Goal: Task Accomplishment & Management: Manage account settings

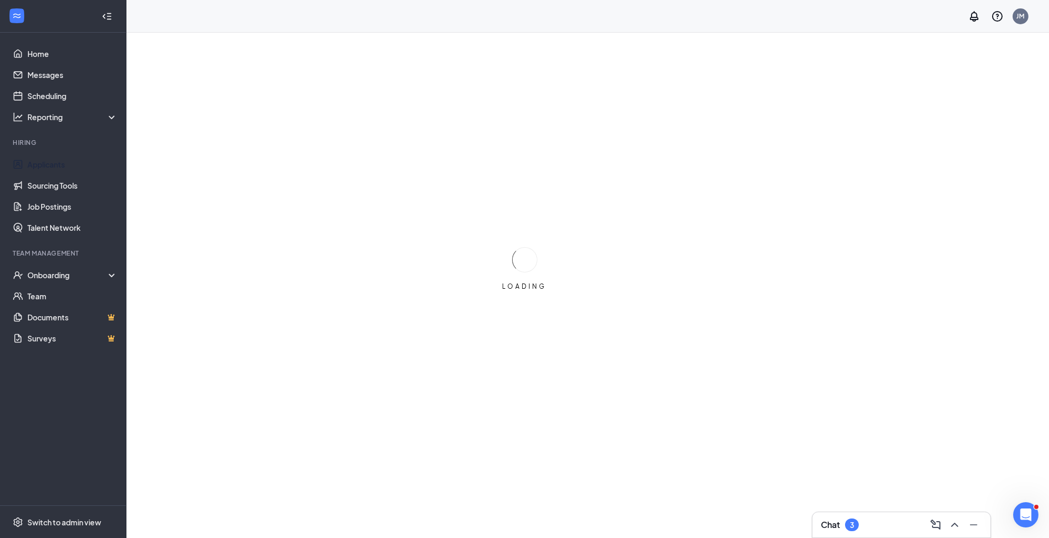
click at [51, 153] on li "Hiring Applicants Sourcing Tools Job Postings Talent Network" at bounding box center [63, 188] width 126 height 100
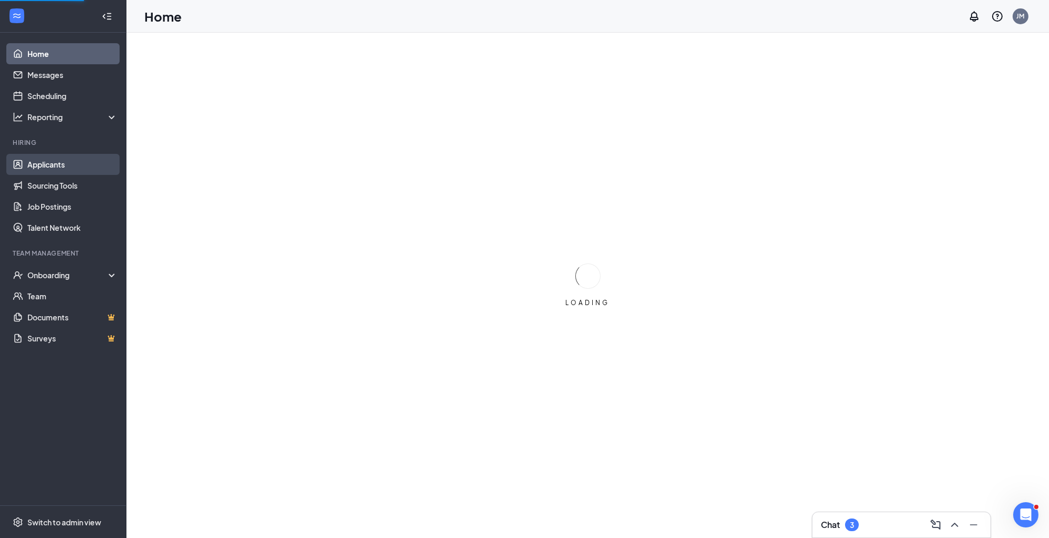
click at [53, 164] on link "Applicants" at bounding box center [72, 164] width 90 height 21
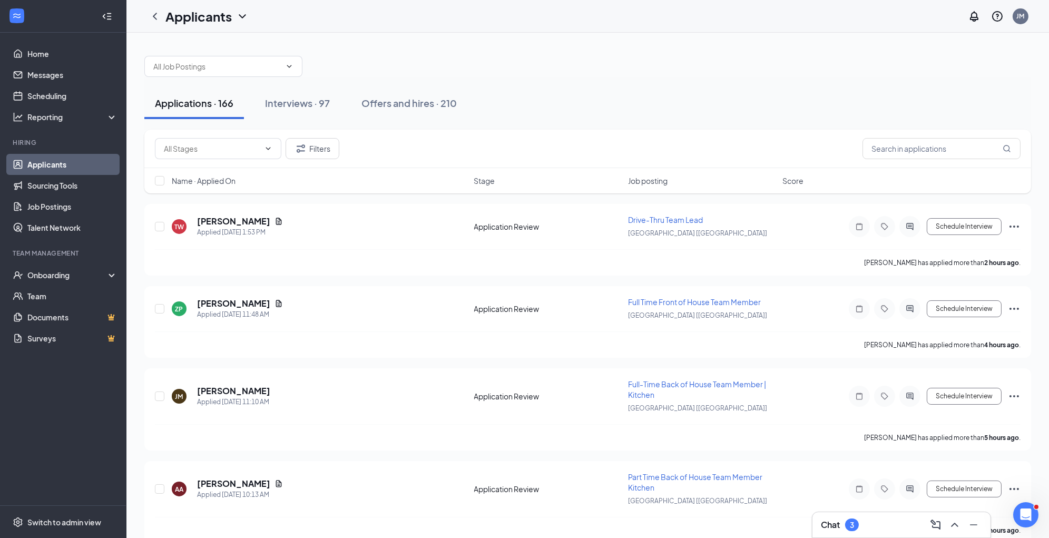
click at [244, 180] on div "Name · Applied On" at bounding box center [320, 180] width 296 height 11
click at [244, 179] on icon "ArrowDown" at bounding box center [243, 181] width 6 height 6
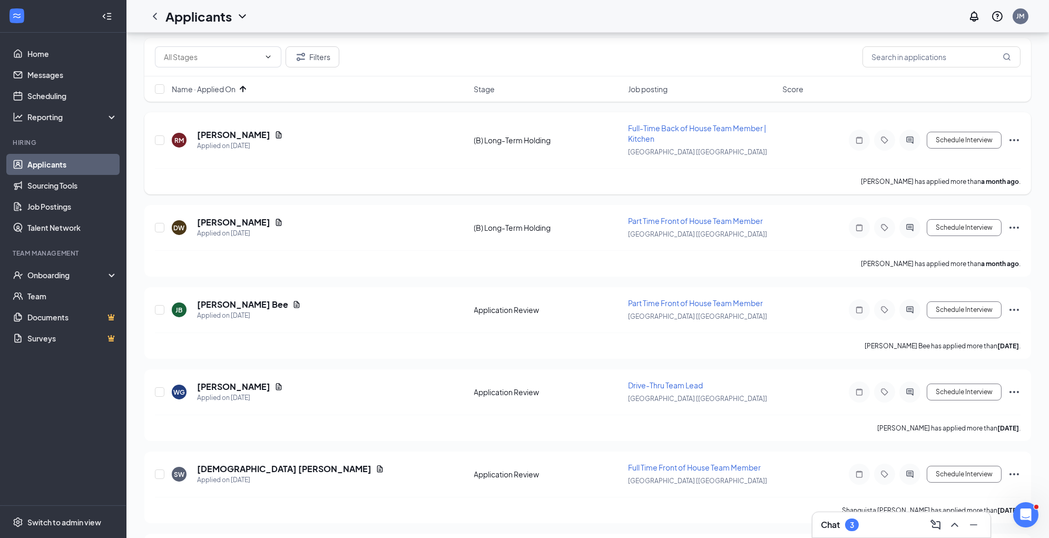
scroll to position [93, 0]
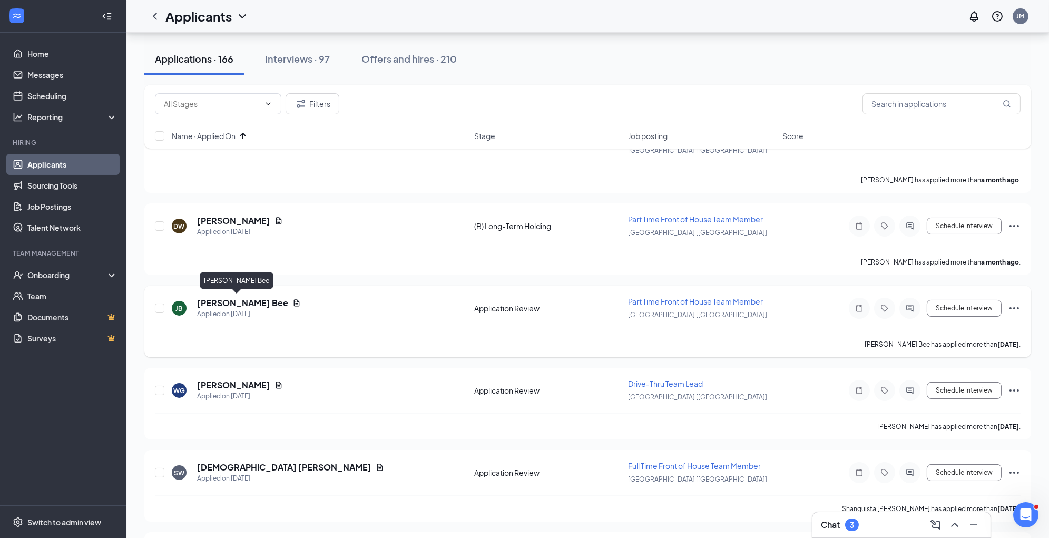
click at [241, 300] on h5 "Jermaine Bee" at bounding box center [242, 303] width 91 height 12
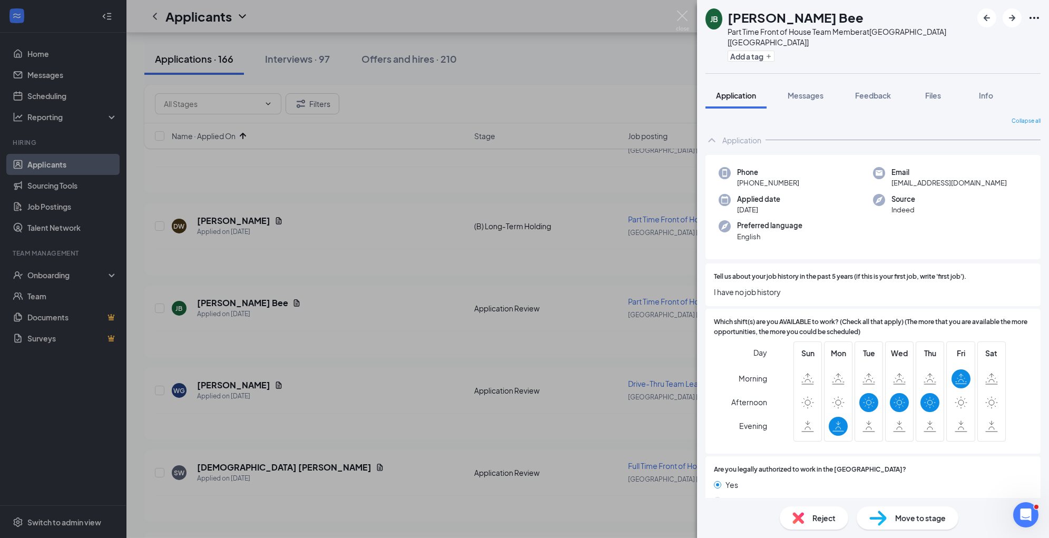
click at [796, 517] on img at bounding box center [798, 518] width 12 height 12
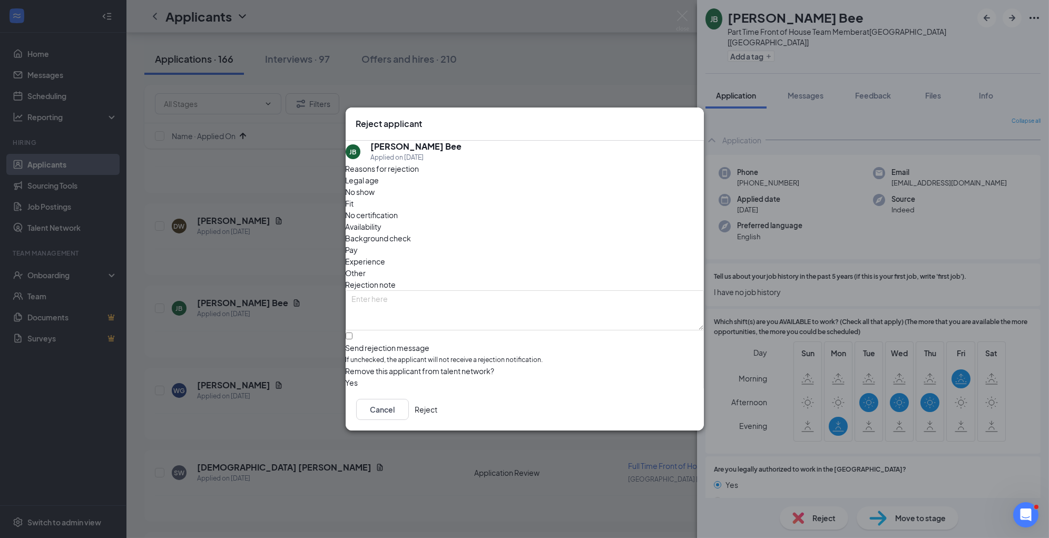
drag, startPoint x: 569, startPoint y: 210, endPoint x: 563, endPoint y: 210, distance: 6.8
click at [382, 221] on span "Availability" at bounding box center [364, 227] width 36 height 12
click at [386, 255] on span "Experience" at bounding box center [366, 261] width 40 height 12
click at [499, 290] on textarea at bounding box center [525, 310] width 358 height 40
click at [386, 290] on textarea "no business need" at bounding box center [525, 310] width 358 height 40
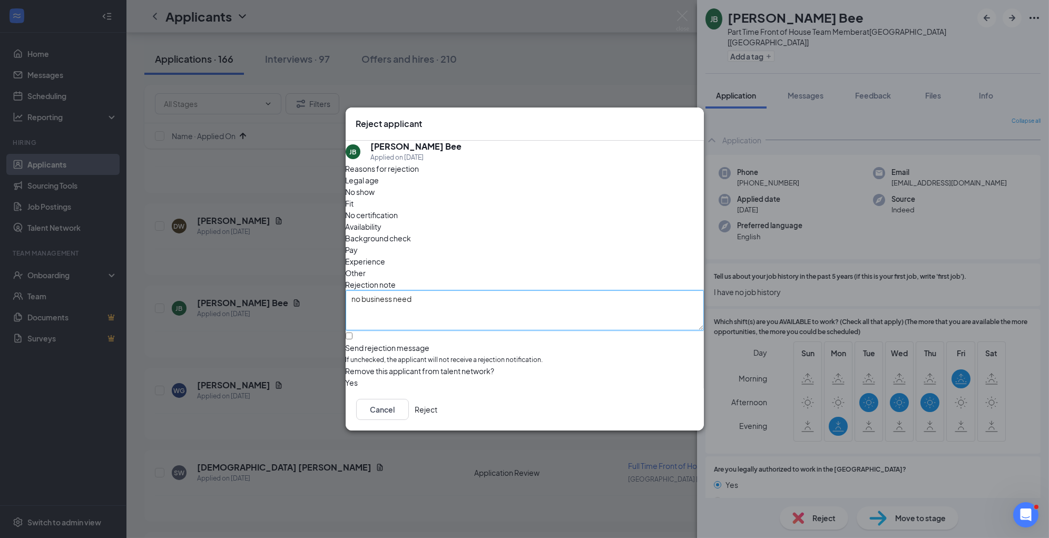
click at [386, 290] on textarea "no business need" at bounding box center [525, 310] width 358 height 40
type textarea "no business need"
click at [438, 420] on button "Reject" at bounding box center [426, 409] width 23 height 21
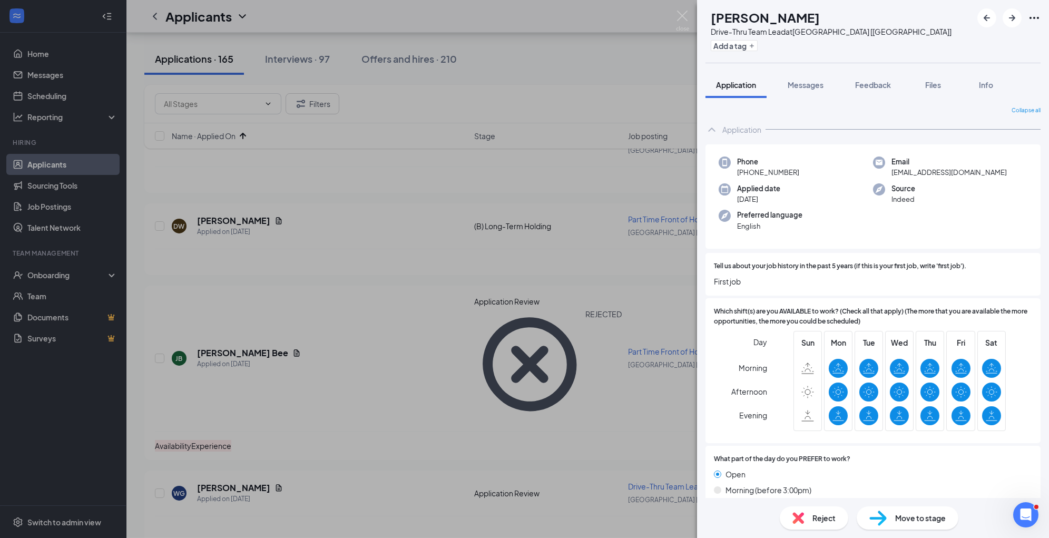
click at [812, 519] on span "Reject" at bounding box center [823, 518] width 23 height 12
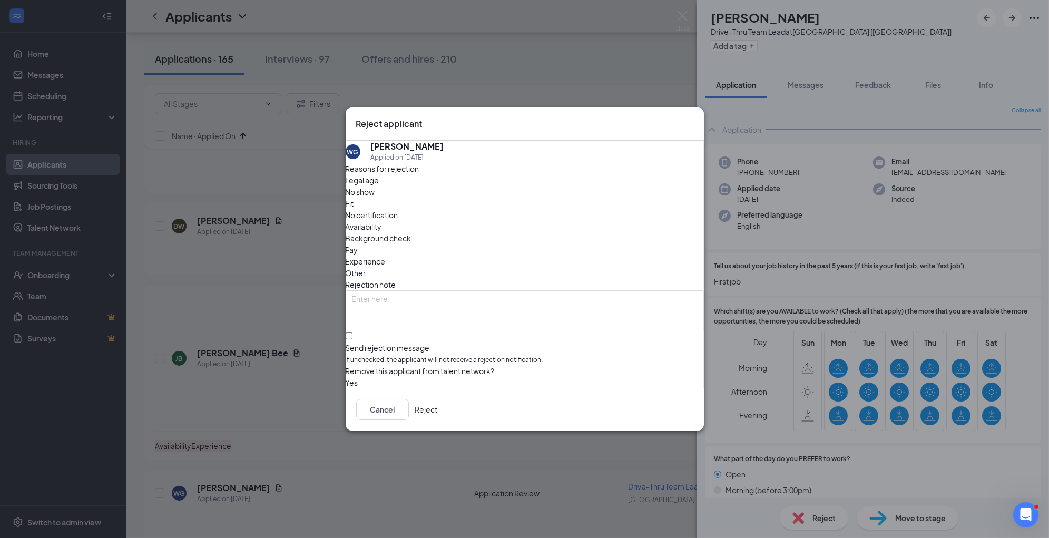
click at [386, 255] on span "Experience" at bounding box center [366, 261] width 40 height 12
click at [438, 414] on button "Reject" at bounding box center [426, 409] width 23 height 21
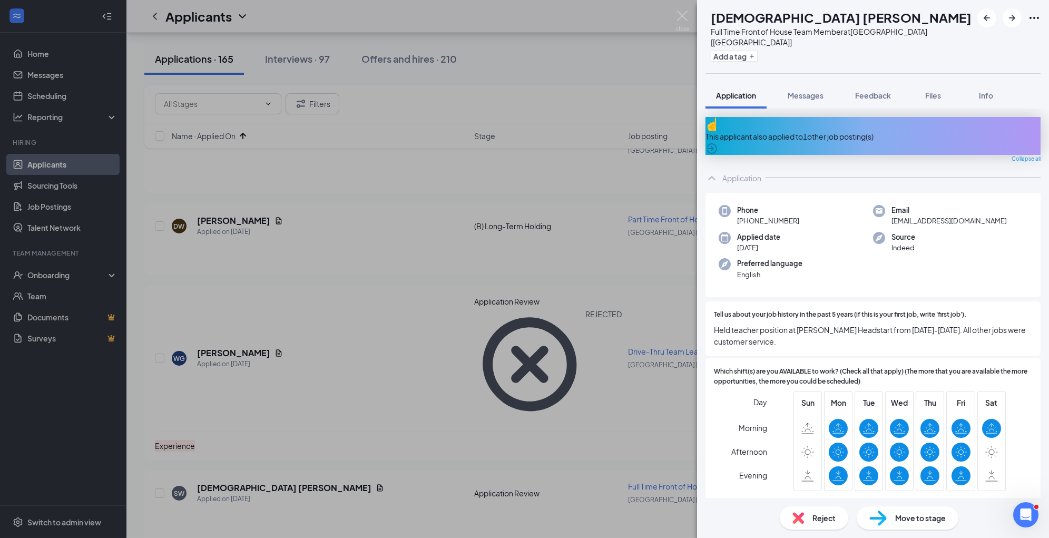
click at [928, 519] on span "Move to stage" at bounding box center [920, 518] width 51 height 12
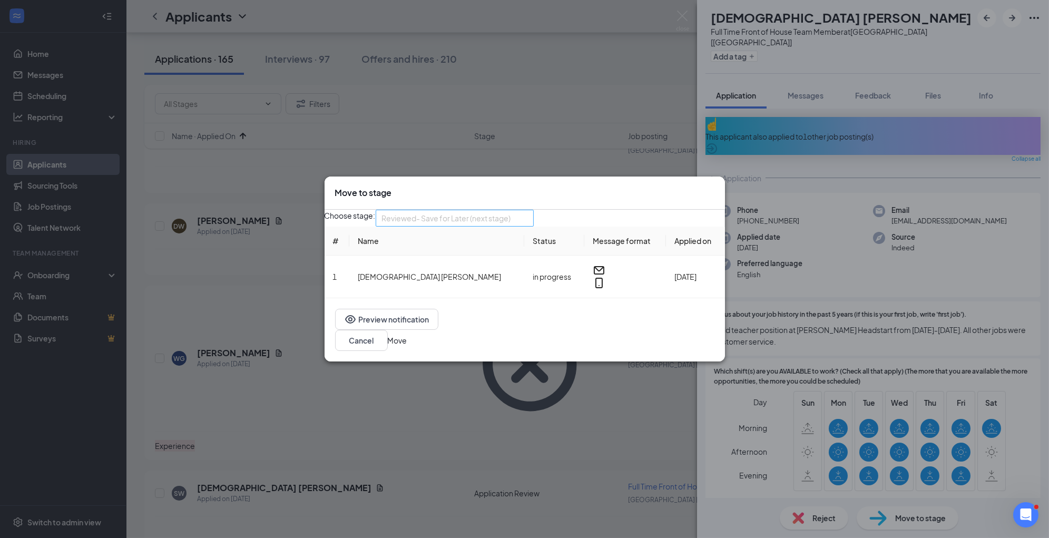
click at [469, 219] on span "Reviewed- Save for Later (next stage)" at bounding box center [446, 218] width 129 height 16
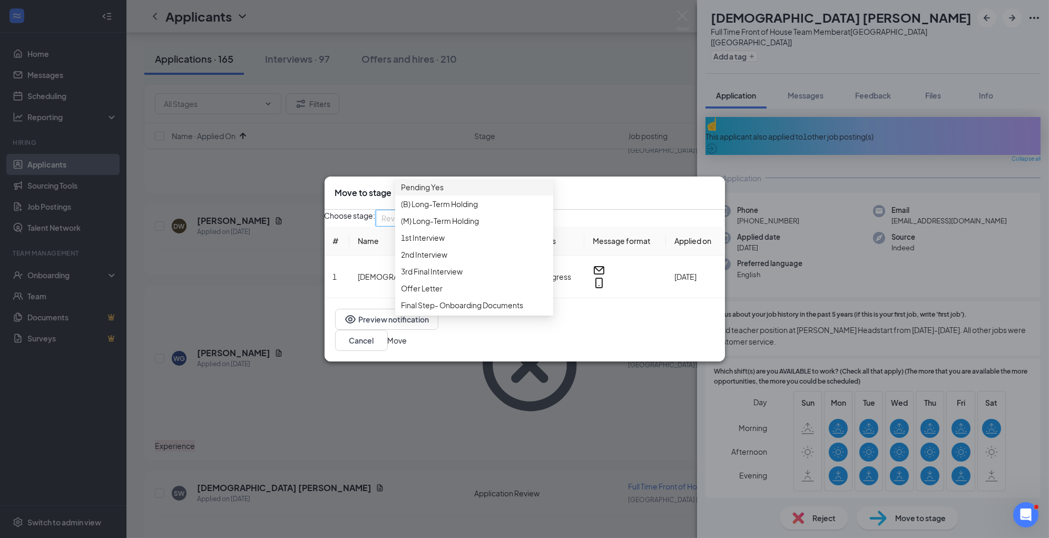
scroll to position [122, 0]
click at [461, 243] on span "1st Interview" at bounding box center [473, 238] width 145 height 12
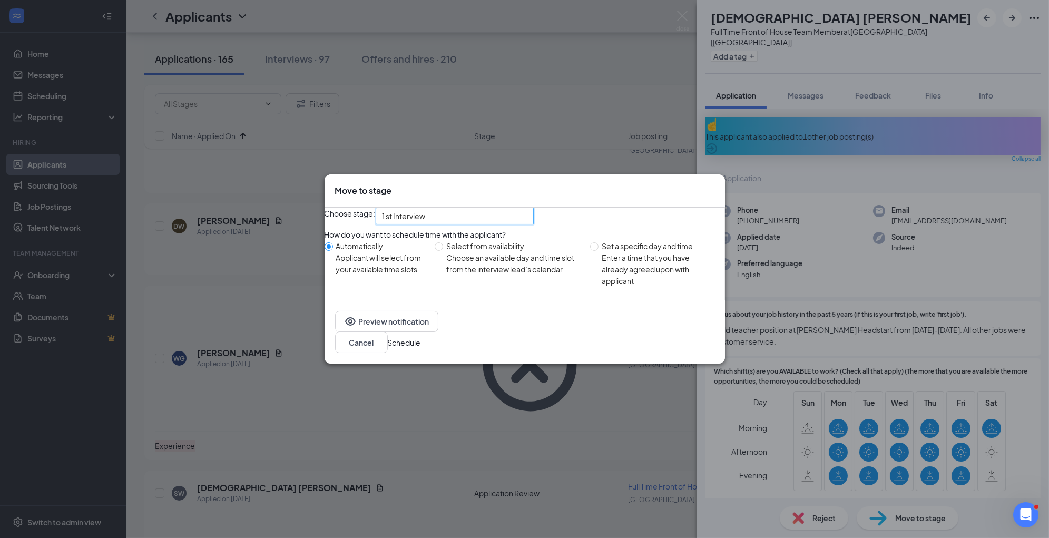
click at [421, 346] on button "Schedule" at bounding box center [404, 343] width 33 height 12
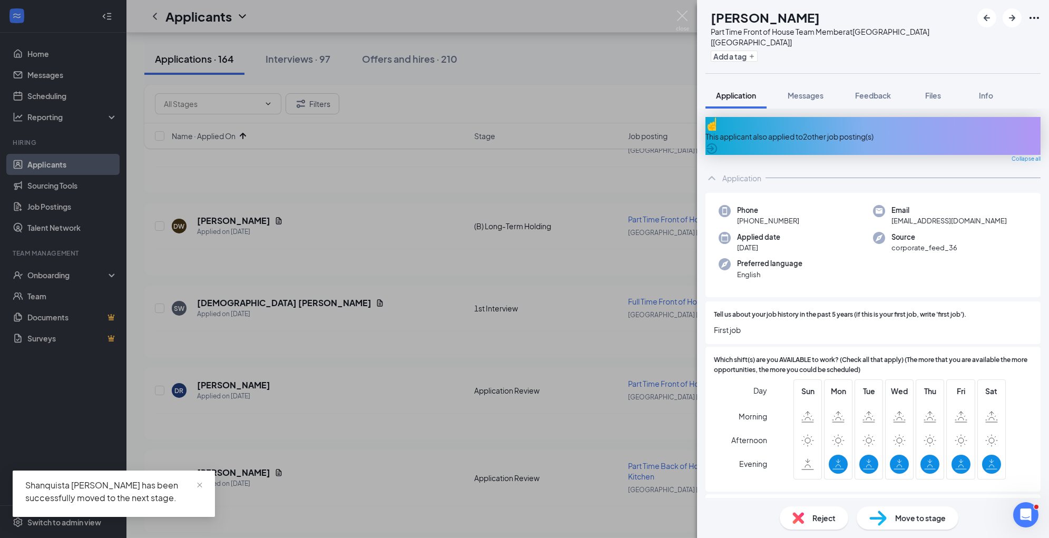
click at [808, 519] on div "Reject" at bounding box center [814, 517] width 68 height 23
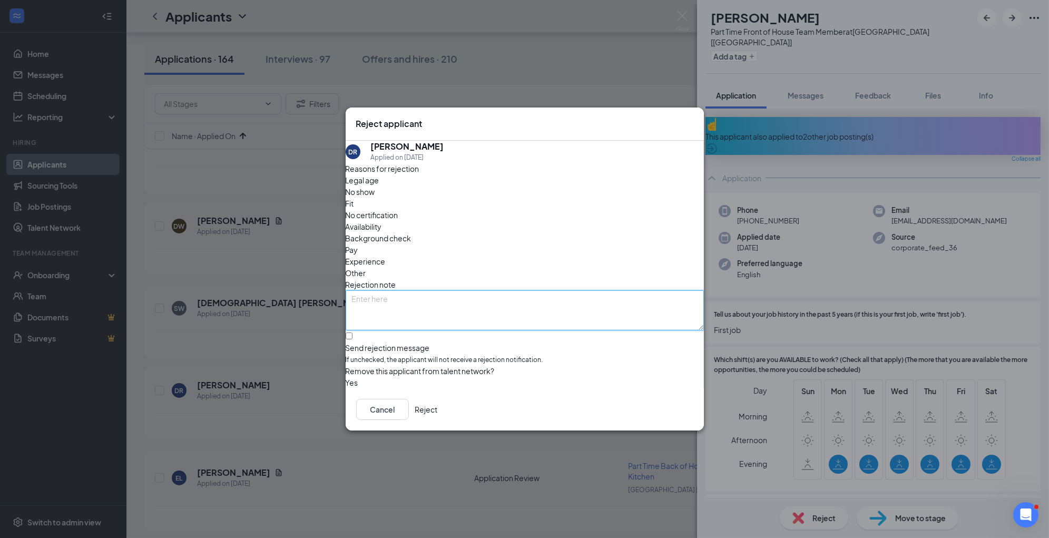
click at [499, 290] on textarea at bounding box center [525, 310] width 358 height 40
paste textarea "no business need"
type textarea "no business need"
click at [382, 221] on span "Availability" at bounding box center [364, 227] width 36 height 12
click at [438, 413] on button "Reject" at bounding box center [426, 409] width 23 height 21
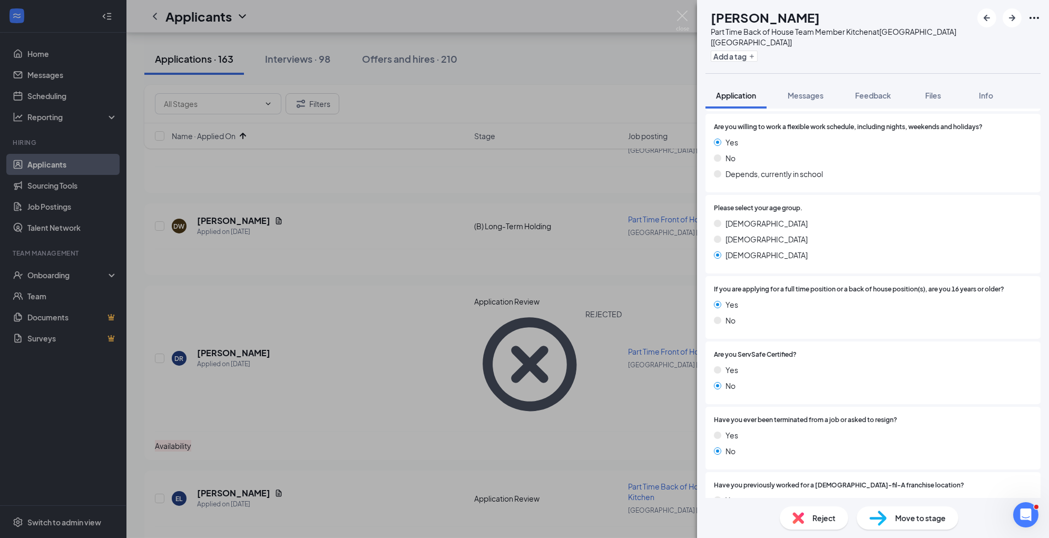
scroll to position [645, 0]
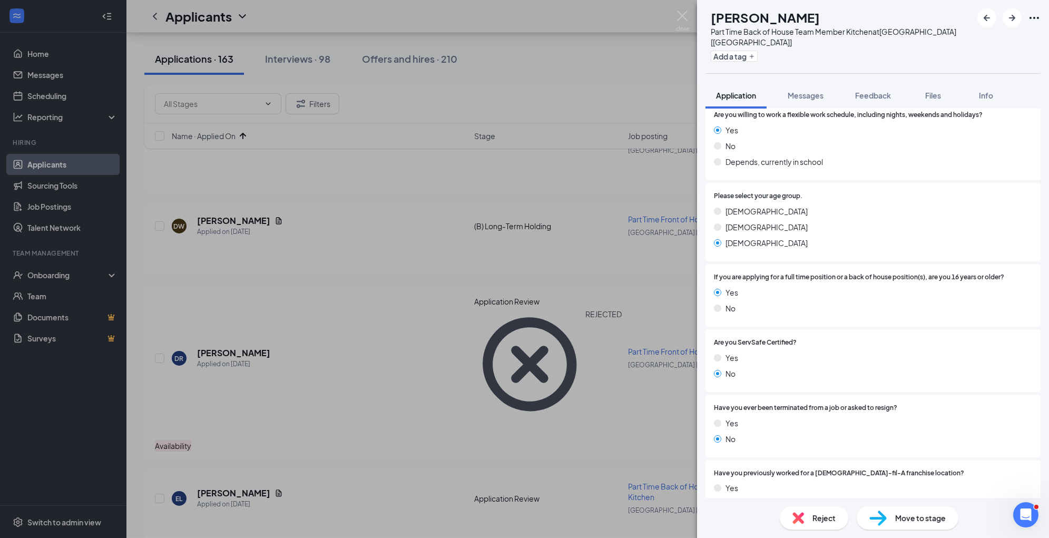
click at [873, 514] on img at bounding box center [877, 517] width 17 height 15
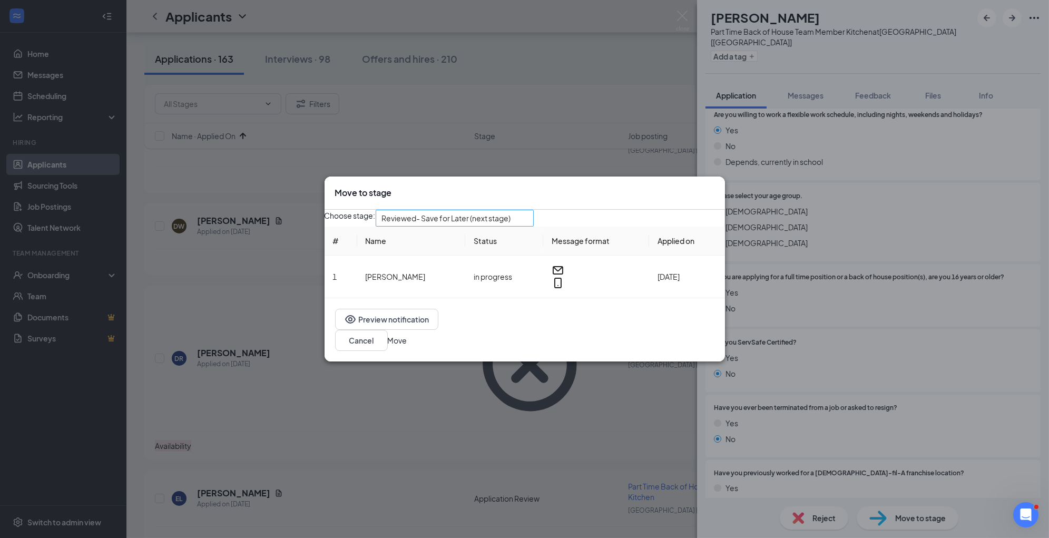
click at [503, 226] on span "Reviewed- Save for Later (next stage)" at bounding box center [446, 218] width 129 height 16
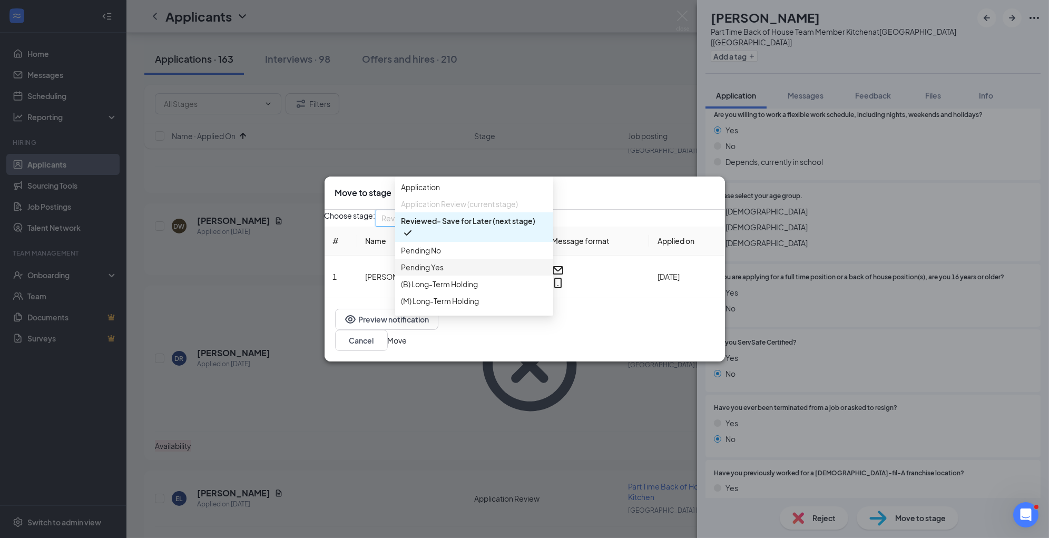
scroll to position [46, 0]
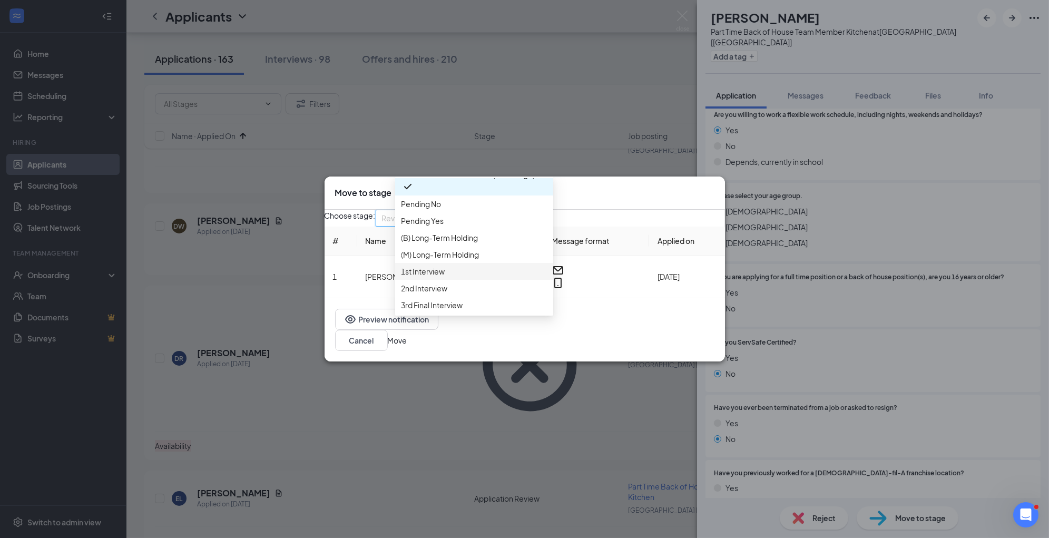
click at [481, 298] on div "Choose stage: Reviewed- Save for Later (next stage) 3544036 3544038 3544039 App…" at bounding box center [524, 254] width 400 height 88
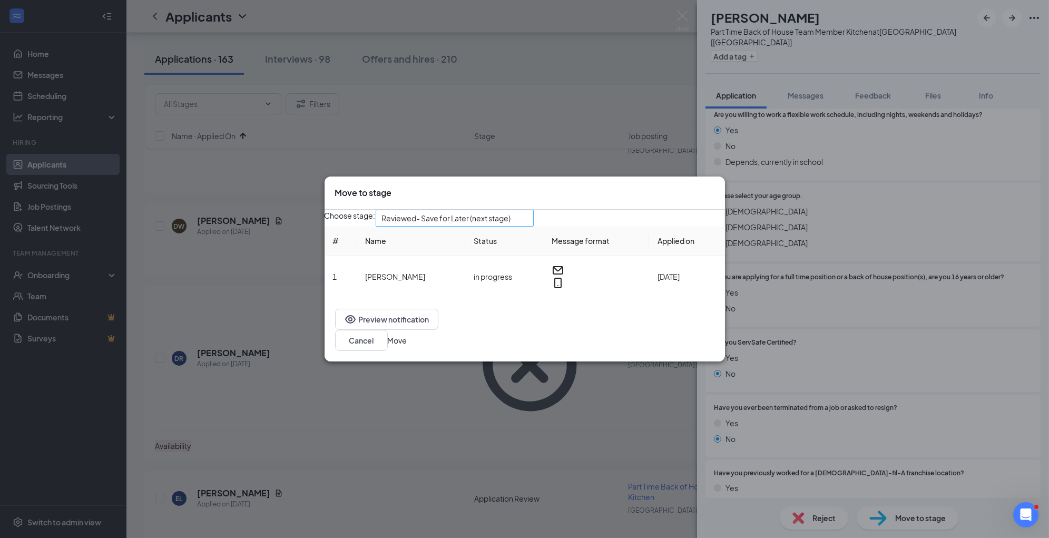
click at [511, 225] on span "Reviewed- Save for Later (next stage)" at bounding box center [446, 218] width 129 height 16
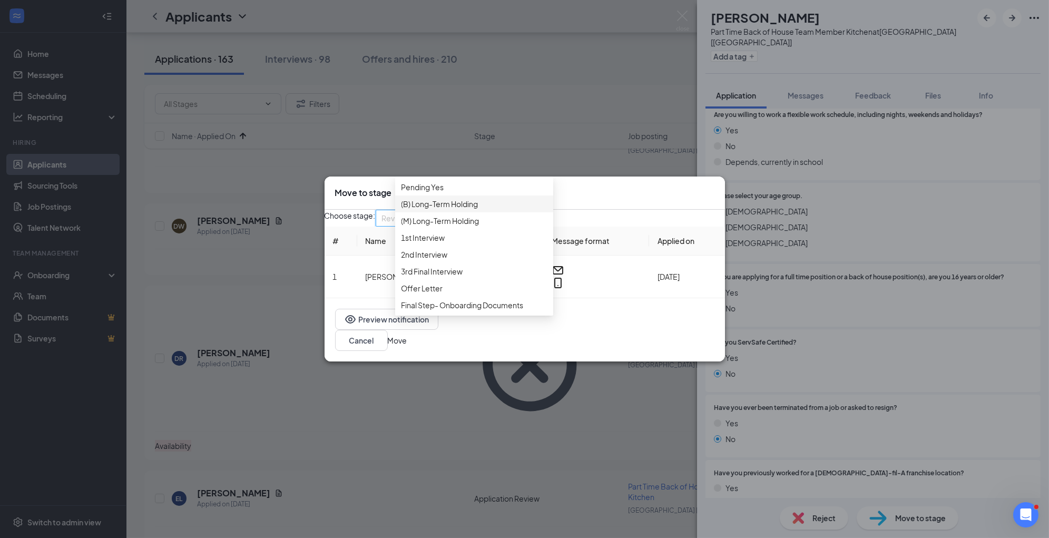
scroll to position [111, 0]
click at [470, 243] on span "1st Interview" at bounding box center [473, 238] width 145 height 12
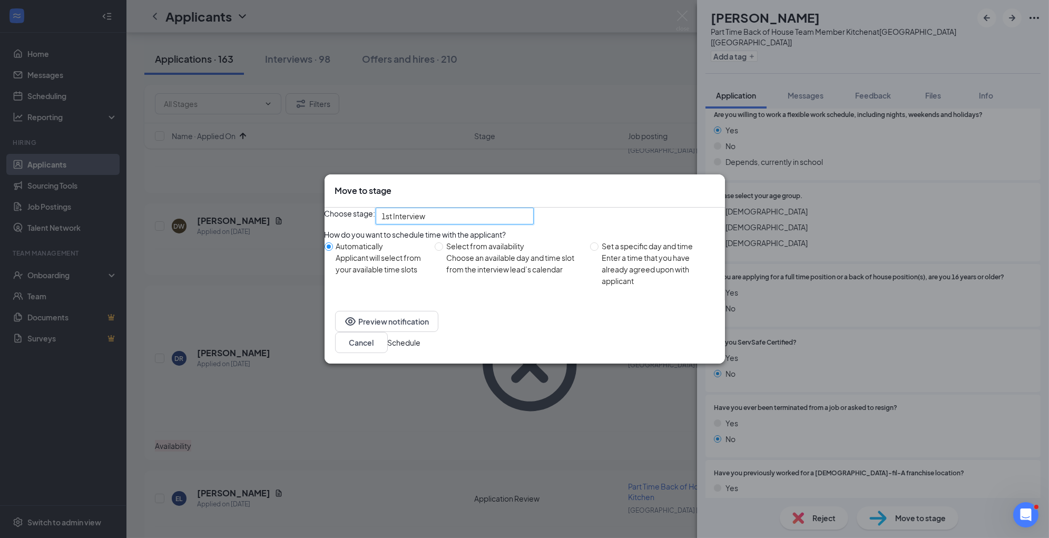
click at [421, 348] on button "Schedule" at bounding box center [404, 343] width 33 height 12
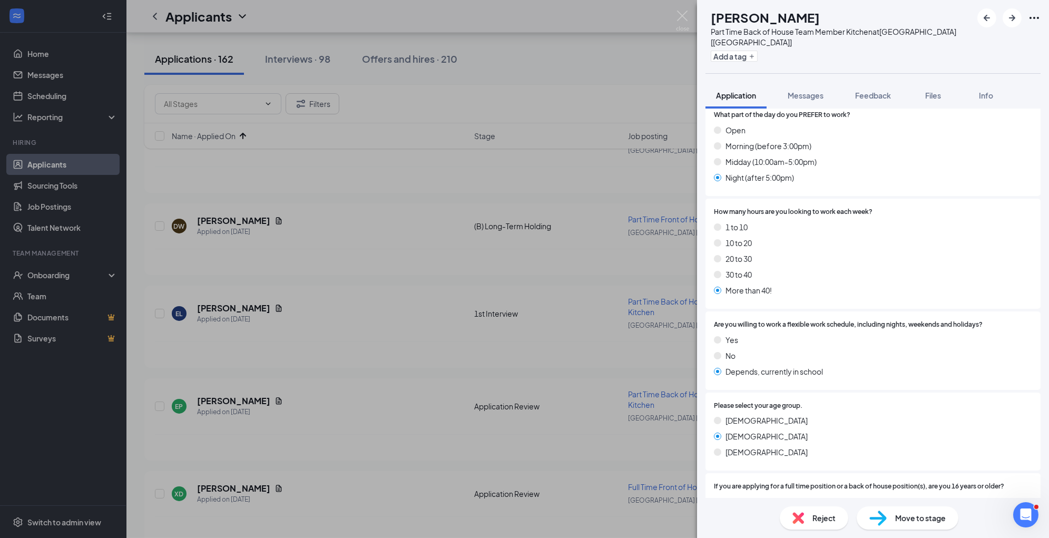
scroll to position [511, 0]
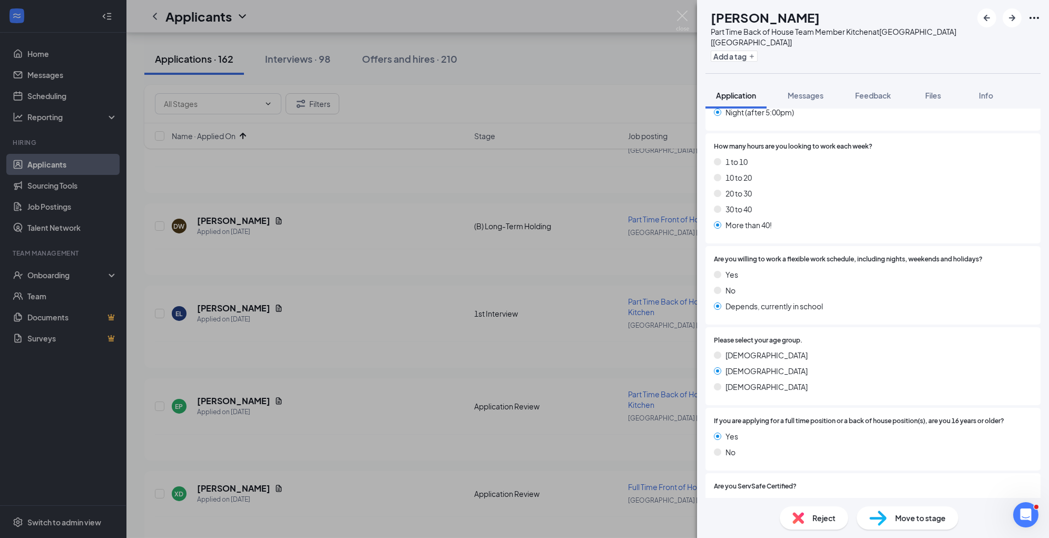
click at [813, 520] on span "Reject" at bounding box center [823, 518] width 23 height 12
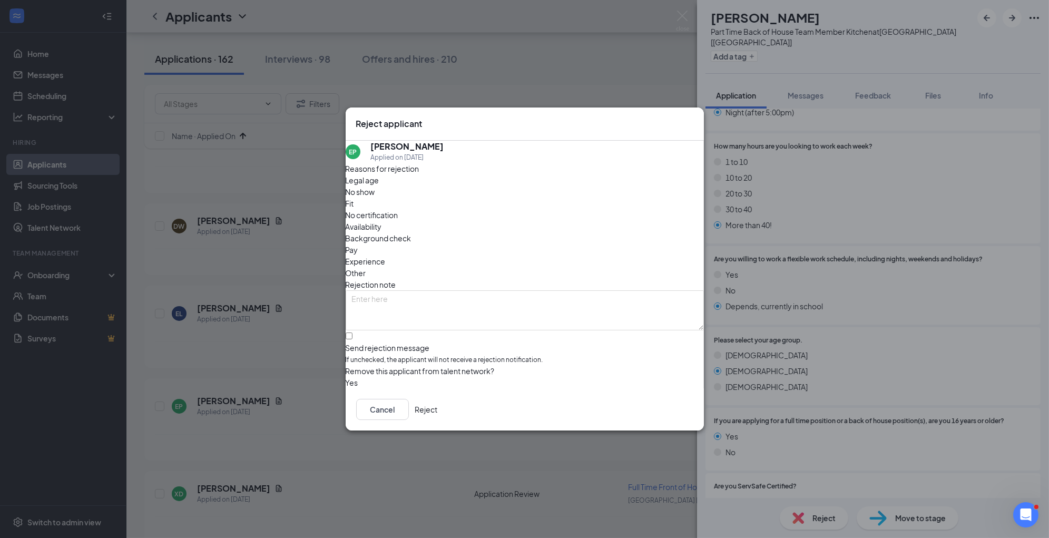
click at [471, 263] on div "Reasons for rejection Legal age No show Fit No certification Availability Backg…" at bounding box center [525, 275] width 358 height 225
click at [474, 290] on textarea at bounding box center [525, 310] width 358 height 40
paste textarea "no business need"
type textarea "no business need"
click at [382, 221] on span "Availability" at bounding box center [364, 227] width 36 height 12
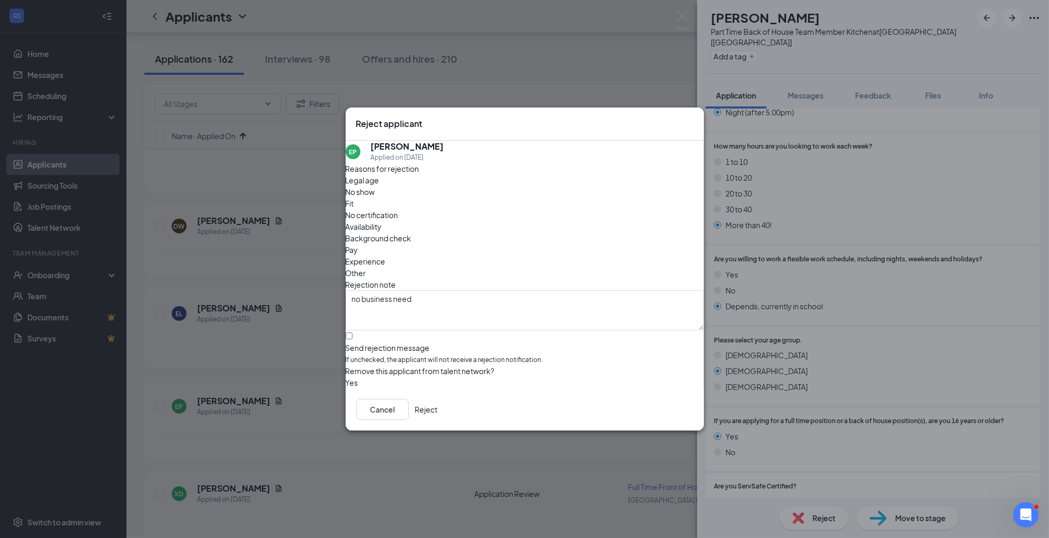
click at [438, 411] on button "Reject" at bounding box center [426, 409] width 23 height 21
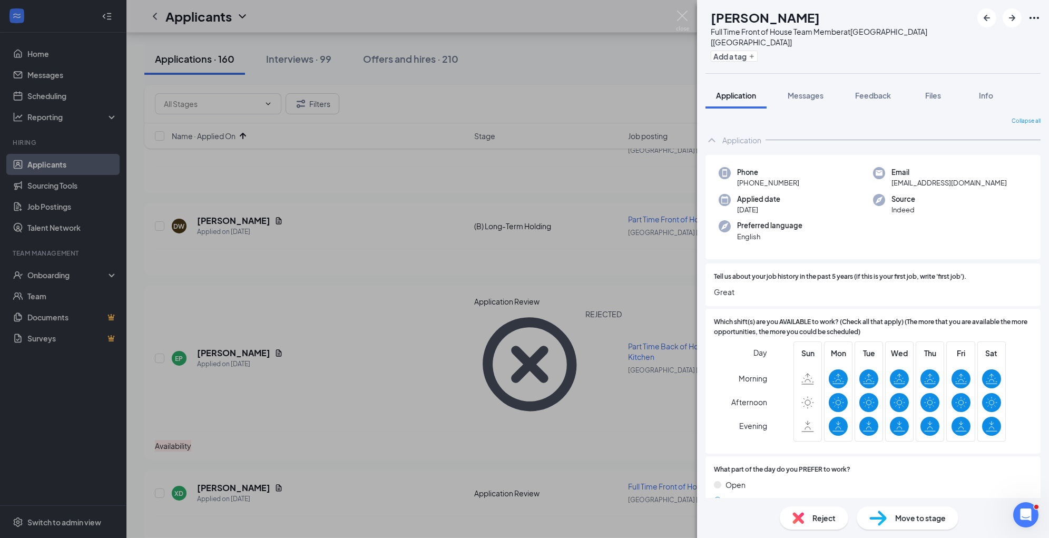
click at [830, 519] on span "Reject" at bounding box center [823, 518] width 23 height 12
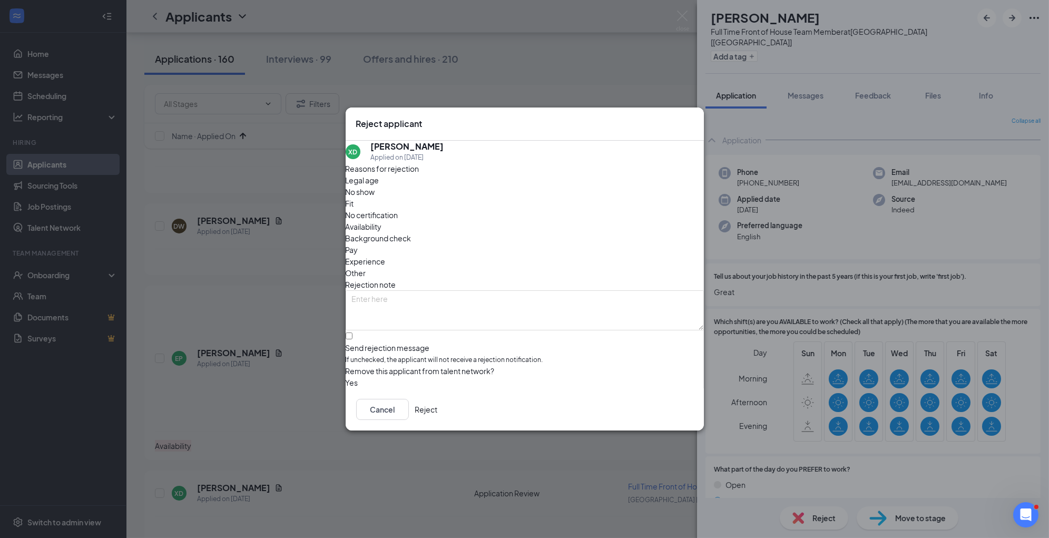
click at [354, 209] on span "Fit" at bounding box center [350, 204] width 8 height 12
click at [438, 412] on button "Reject" at bounding box center [426, 409] width 23 height 21
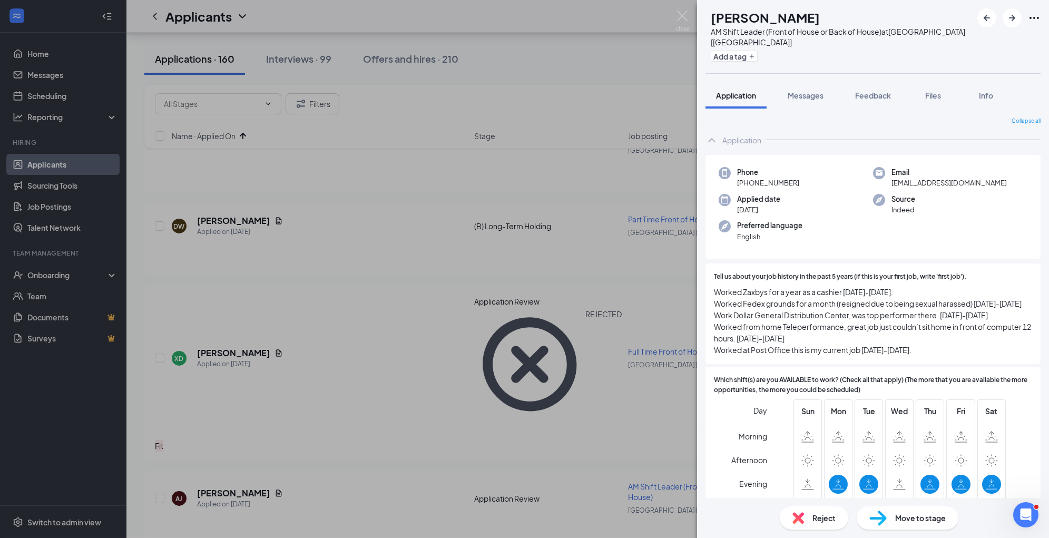
click at [886, 520] on img at bounding box center [877, 517] width 17 height 15
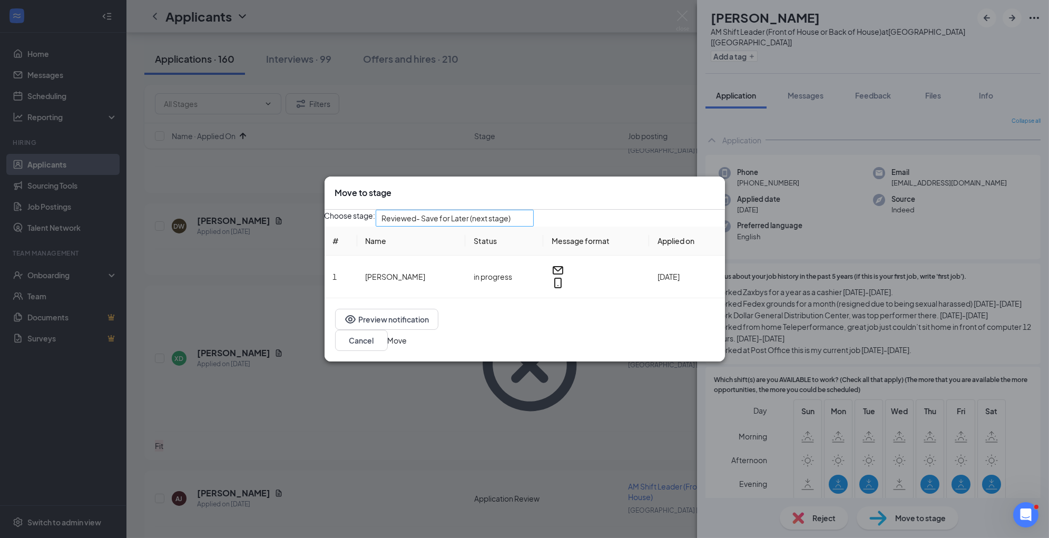
click at [478, 226] on span "Reviewed- Save for Later (next stage)" at bounding box center [446, 218] width 129 height 16
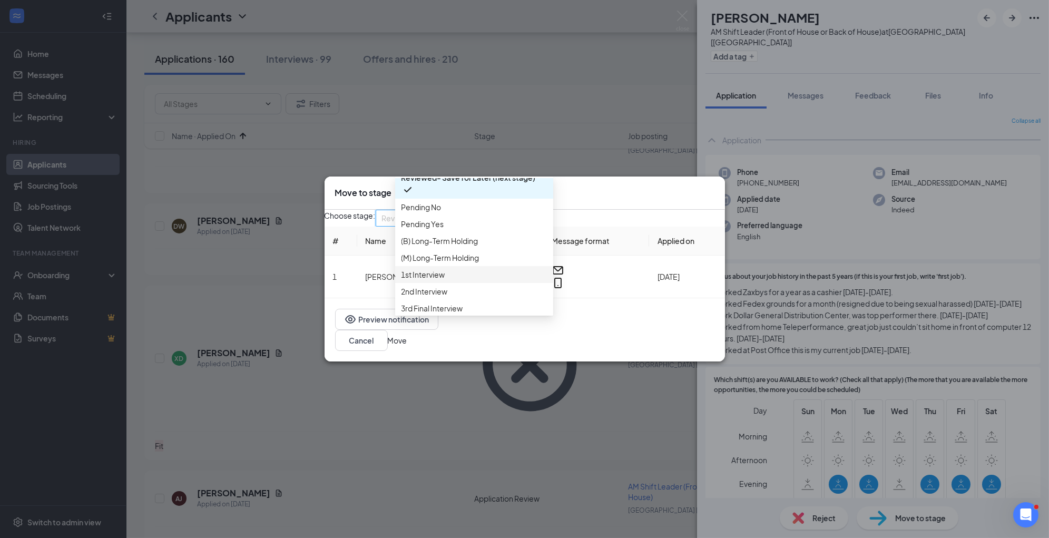
scroll to position [79, 0]
click at [466, 244] on span "1st Interview" at bounding box center [473, 239] width 145 height 12
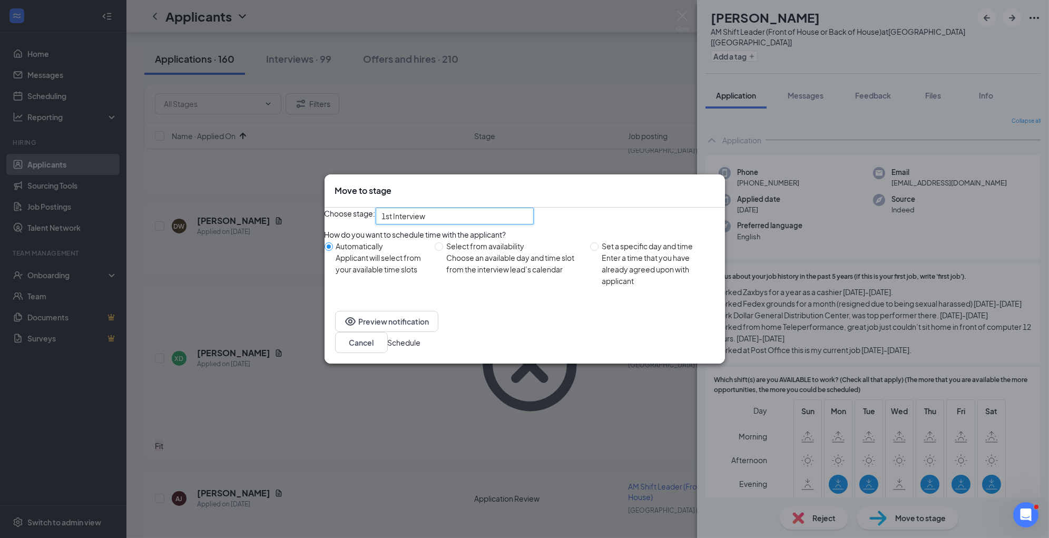
click at [421, 348] on button "Schedule" at bounding box center [404, 343] width 33 height 12
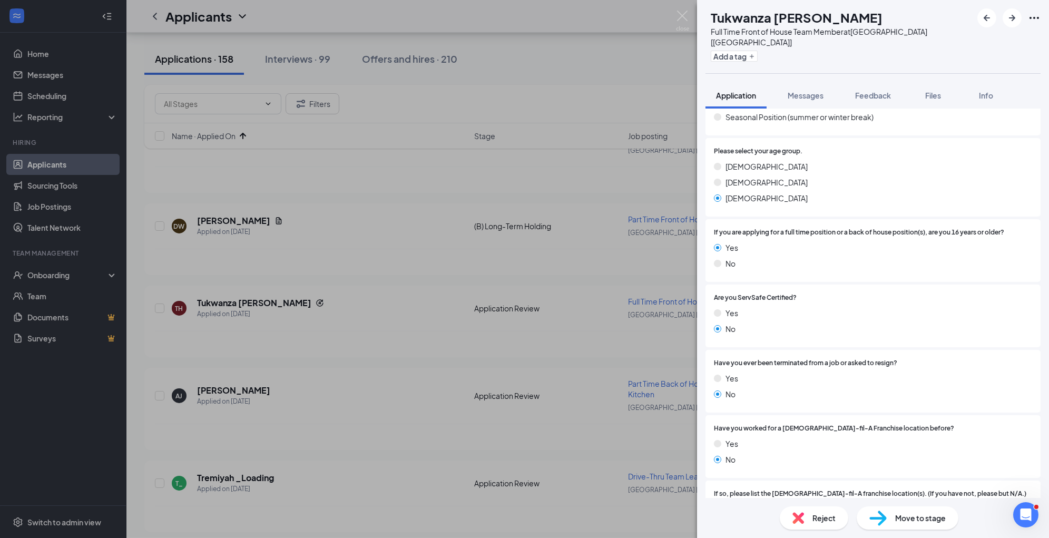
scroll to position [665, 0]
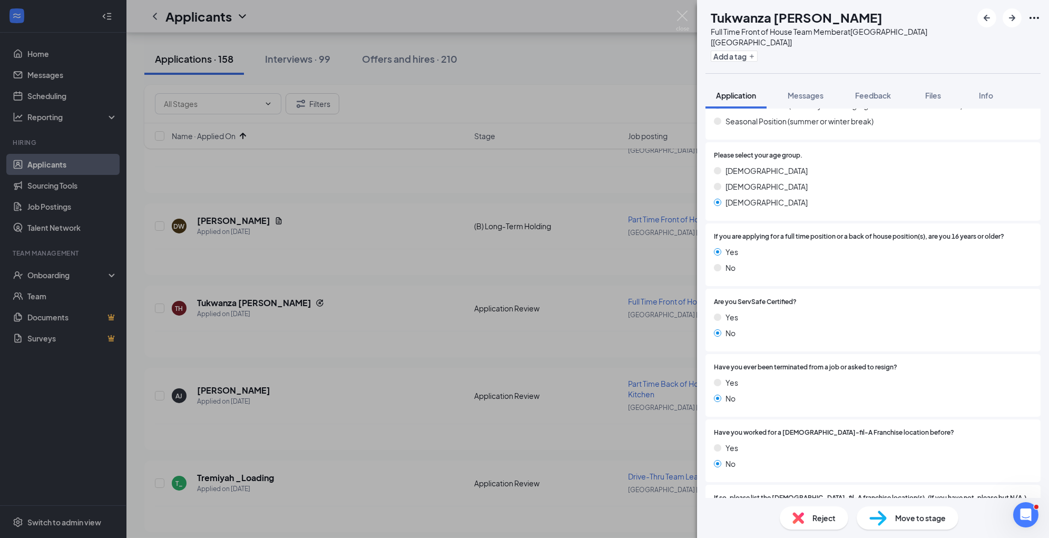
click at [869, 509] on div "Move to stage" at bounding box center [907, 517] width 102 height 23
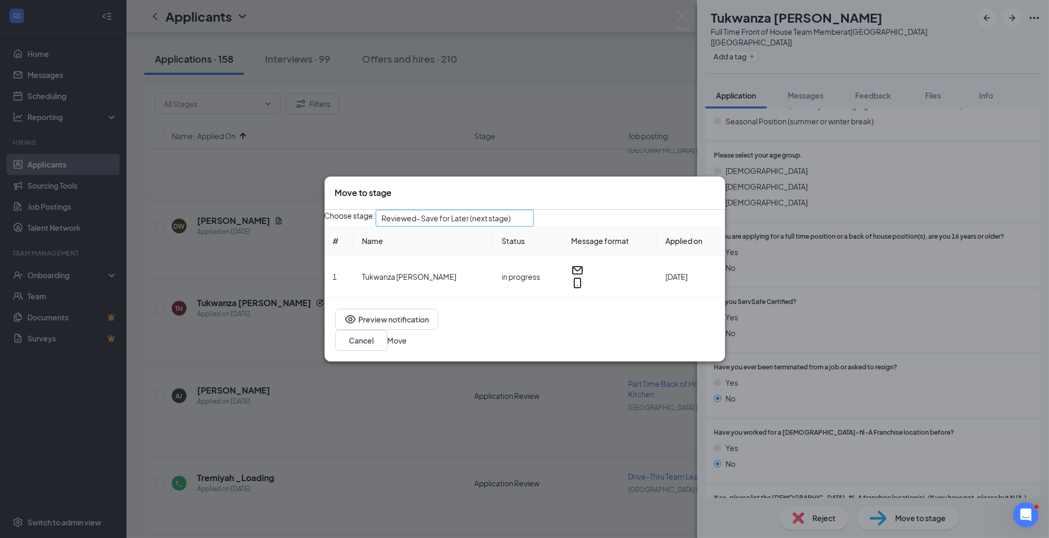
click at [527, 222] on span "Reviewed- Save for Later (next stage)" at bounding box center [454, 218] width 145 height 16
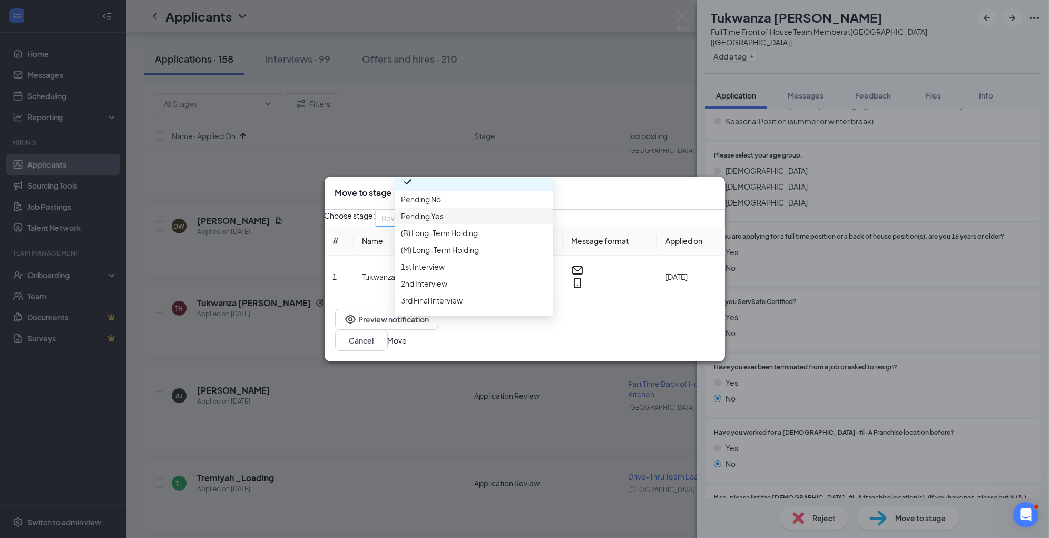
scroll to position [62, 0]
click at [466, 262] on span "1st Interview" at bounding box center [473, 256] width 145 height 12
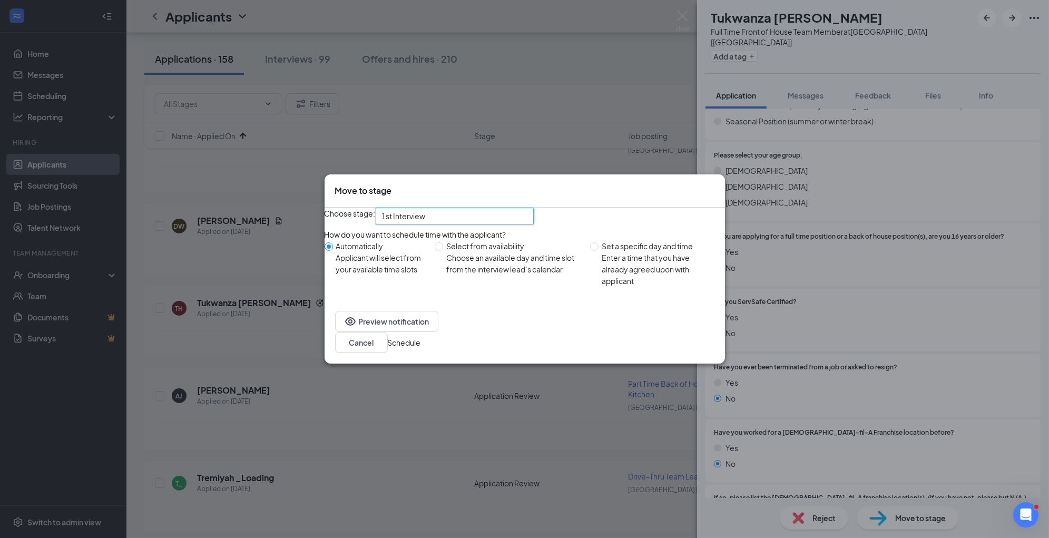
click at [683, 361] on div "Preview notification Cancel Schedule" at bounding box center [524, 331] width 400 height 63
click at [421, 348] on button "Schedule" at bounding box center [404, 343] width 33 height 12
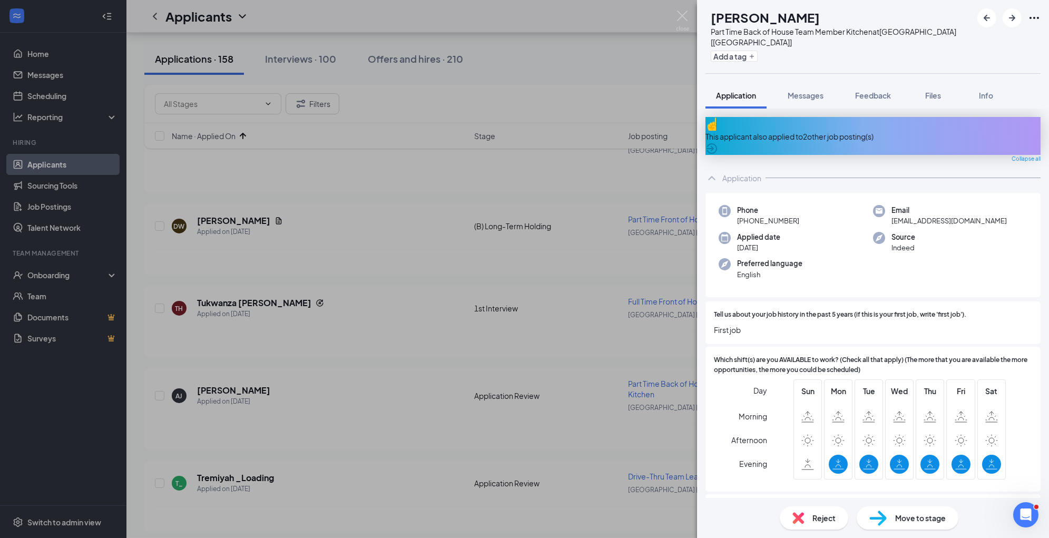
click at [819, 515] on span "Reject" at bounding box center [823, 518] width 23 height 12
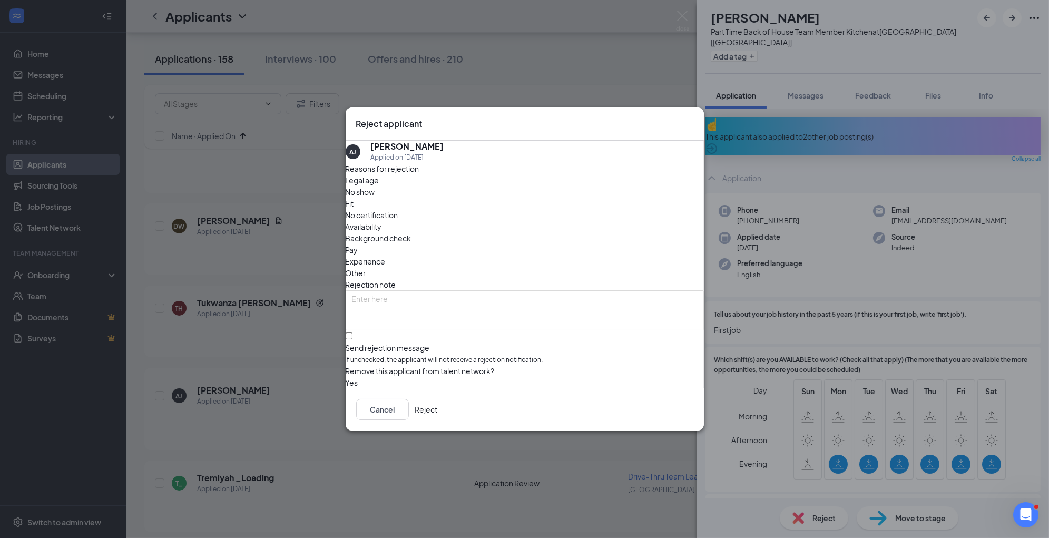
click at [567, 224] on div "Legal age No show Fit No certification Availability Background check Pay Experi…" at bounding box center [525, 226] width 358 height 104
click at [565, 224] on div "Legal age No show Fit No certification Availability Background check Pay Experi…" at bounding box center [525, 226] width 358 height 104
click at [565, 267] on div "Other" at bounding box center [525, 273] width 358 height 12
click at [564, 290] on textarea at bounding box center [525, 310] width 358 height 40
paste textarea "no business need"
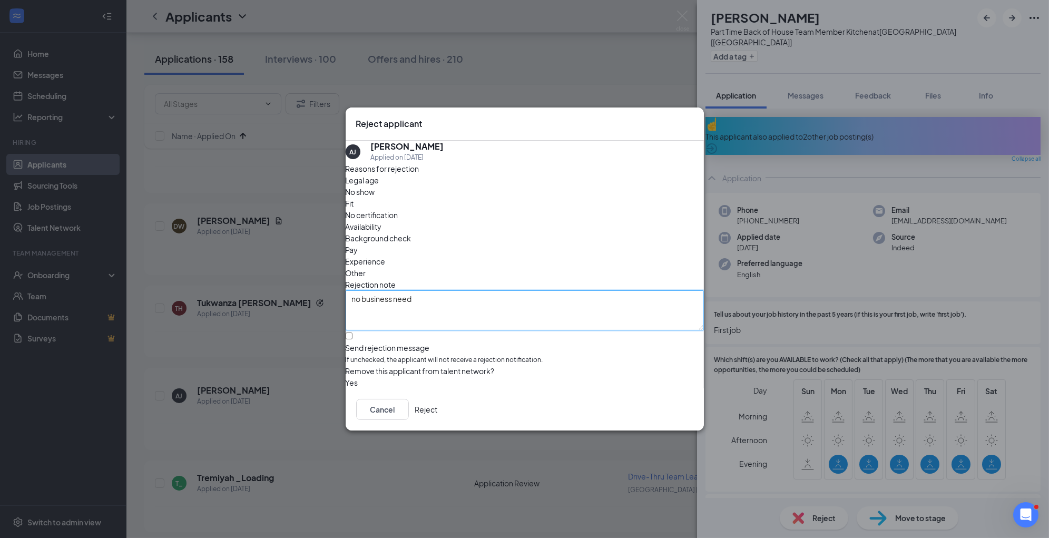
type textarea "no business need"
click at [438, 417] on button "Reject" at bounding box center [426, 409] width 23 height 21
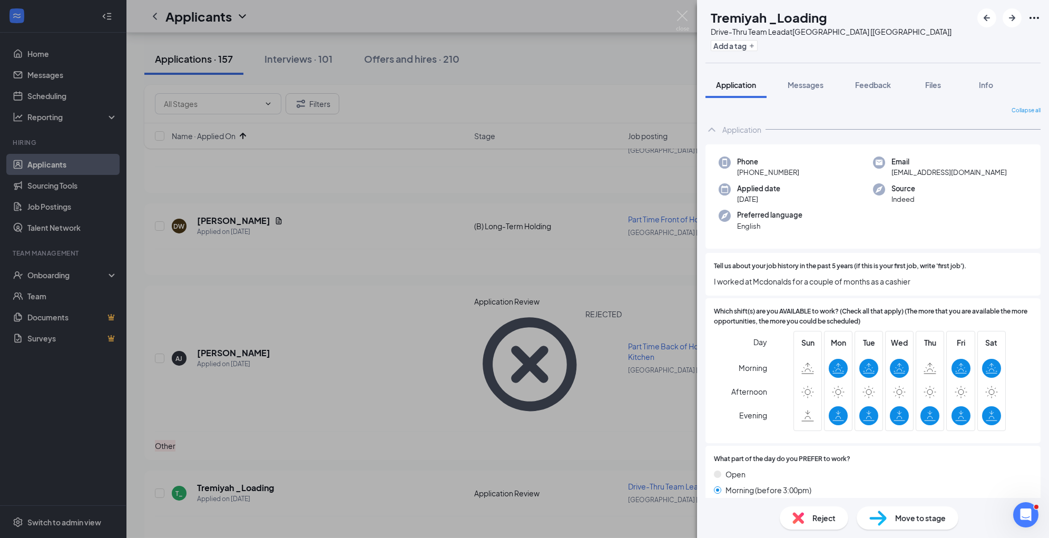
click at [808, 521] on div "Reject" at bounding box center [814, 517] width 68 height 23
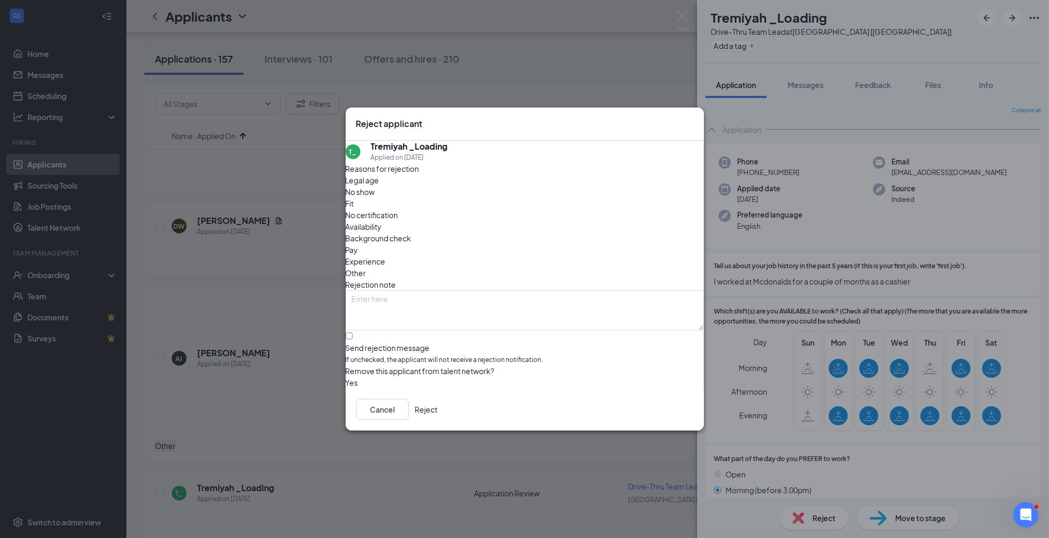
click at [354, 207] on span "Fit" at bounding box center [350, 204] width 8 height 12
click at [386, 255] on span "Experience" at bounding box center [366, 261] width 40 height 12
click at [497, 290] on textarea at bounding box center [525, 310] width 358 height 40
paste textarea "no business need"
type textarea "no business need"
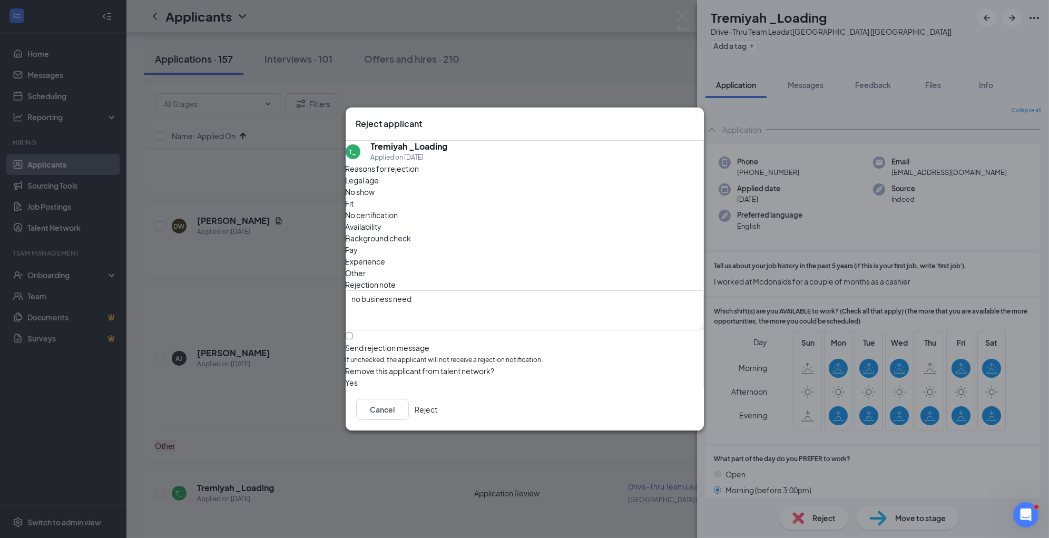
click at [438, 414] on button "Reject" at bounding box center [426, 409] width 23 height 21
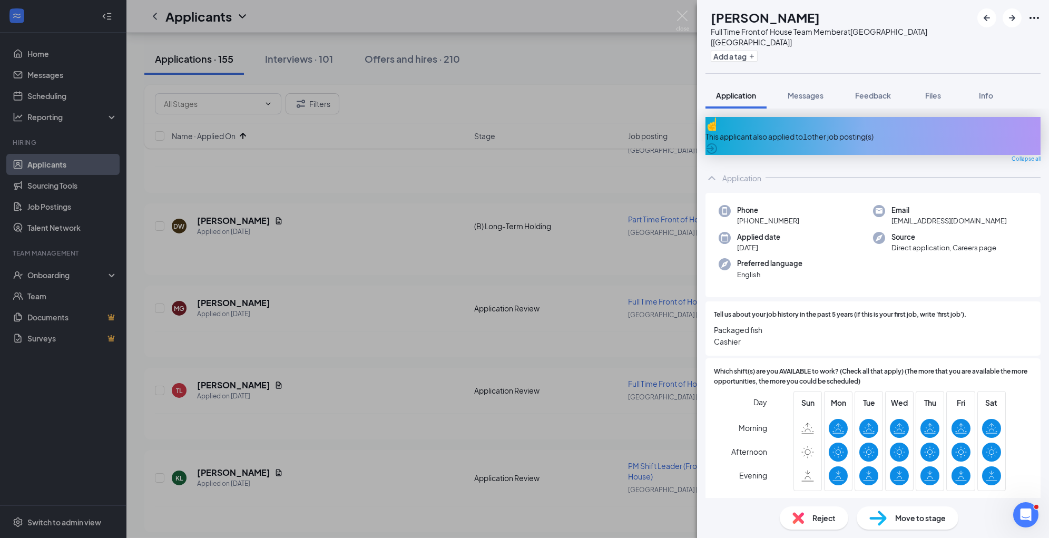
scroll to position [3, 0]
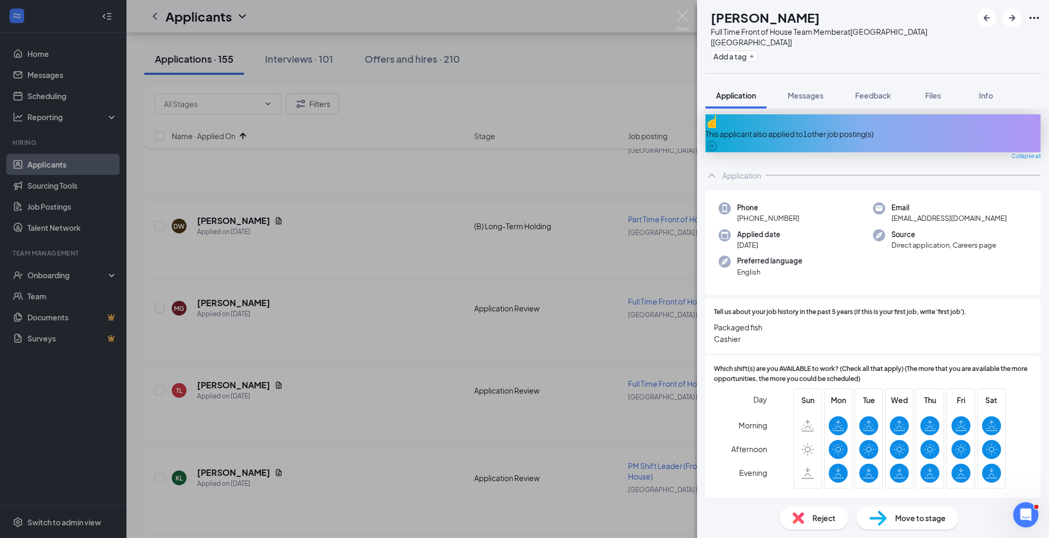
click at [912, 518] on span "Move to stage" at bounding box center [920, 518] width 51 height 12
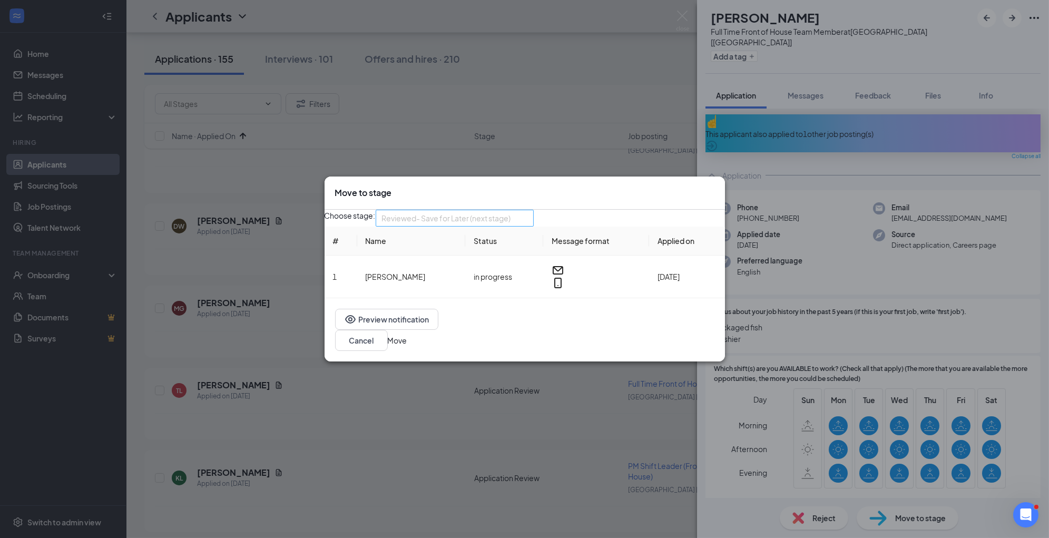
click at [420, 226] on span "Reviewed- Save for Later (next stage)" at bounding box center [446, 218] width 129 height 16
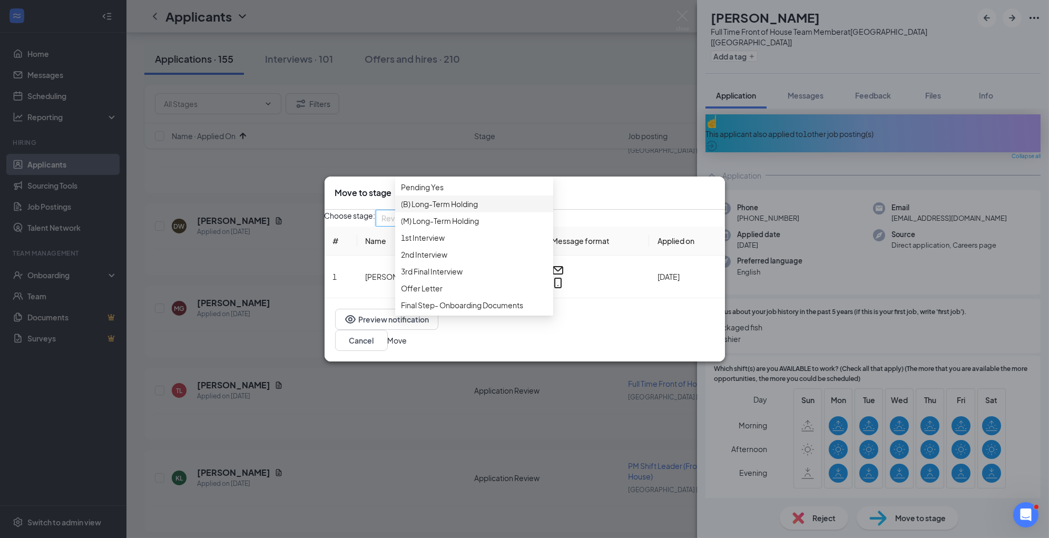
scroll to position [128, 0]
click at [445, 233] on span "1st Interview" at bounding box center [423, 238] width 44 height 12
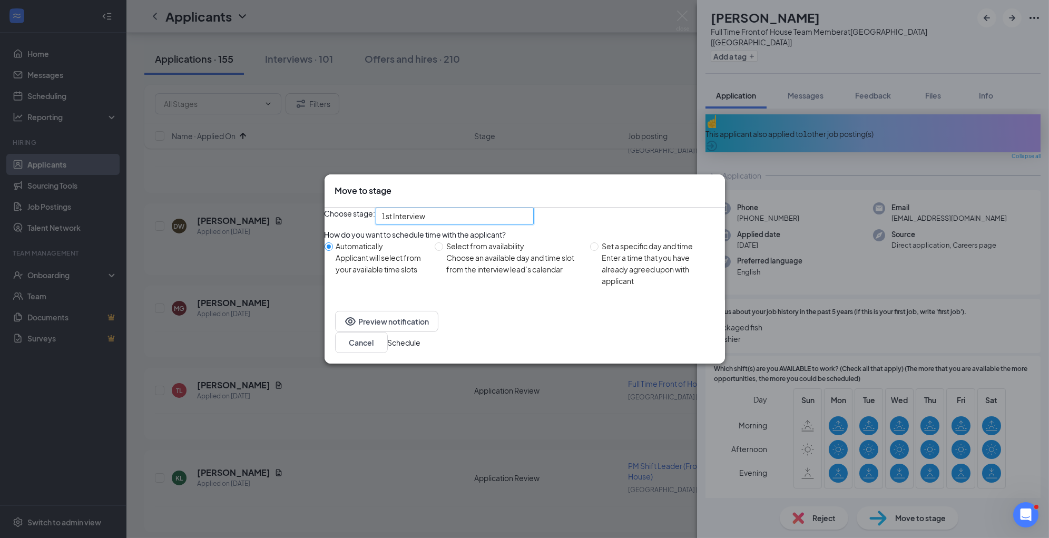
click at [421, 348] on button "Schedule" at bounding box center [404, 343] width 33 height 12
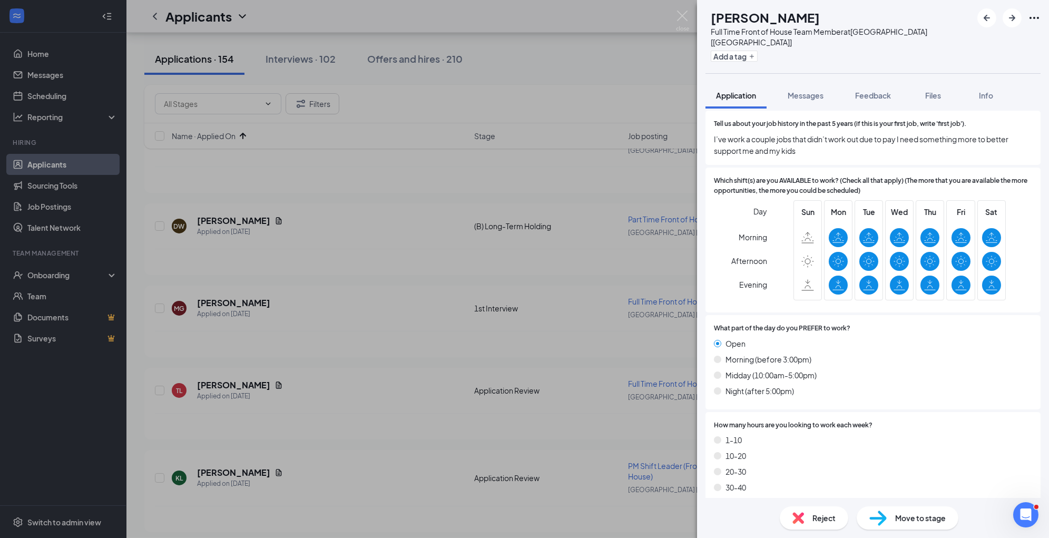
scroll to position [77, 0]
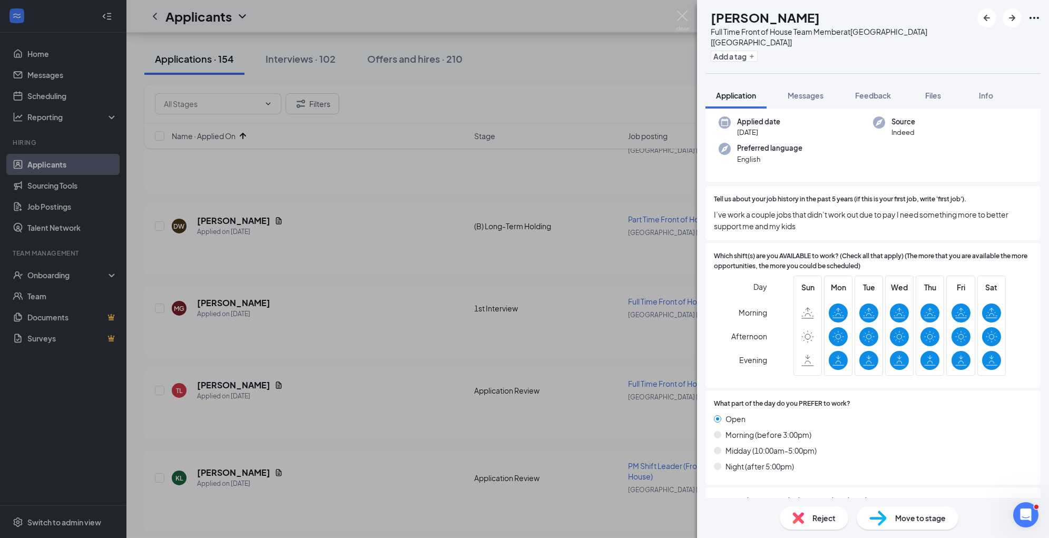
click at [910, 518] on span "Move to stage" at bounding box center [920, 518] width 51 height 12
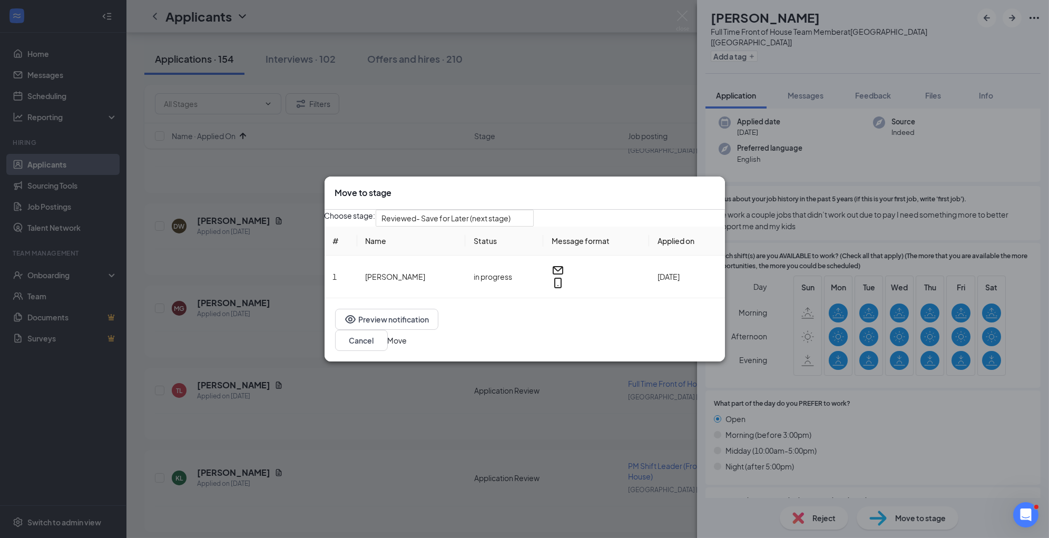
click at [507, 236] on div "Choose stage: Reviewed- Save for Later (next stage) # Name Status Message forma…" at bounding box center [524, 254] width 400 height 88
click at [508, 226] on span "Reviewed- Save for Later (next stage)" at bounding box center [446, 218] width 129 height 16
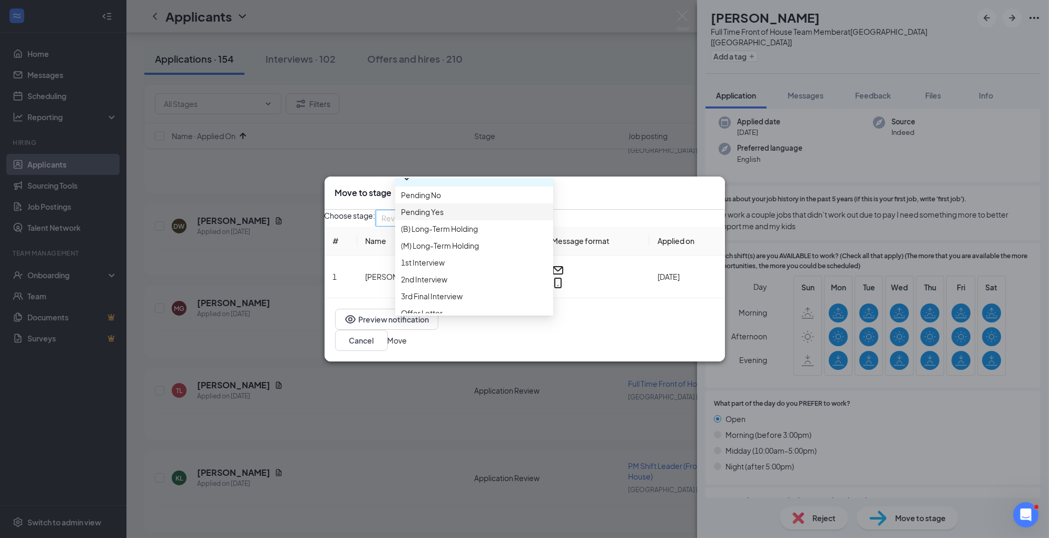
scroll to position [56, 0]
click at [487, 268] on span "1st Interview" at bounding box center [473, 262] width 145 height 12
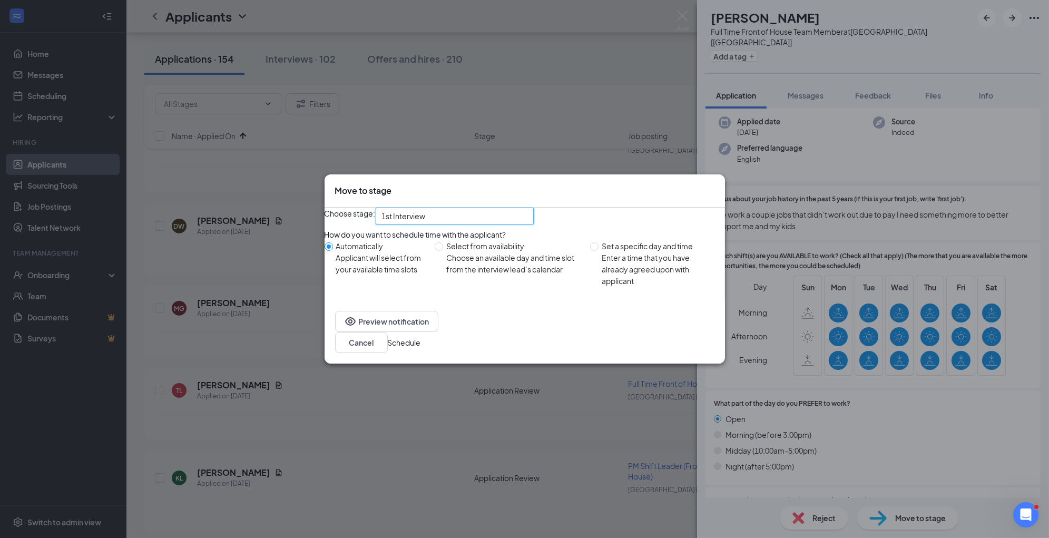
click at [421, 348] on button "Schedule" at bounding box center [404, 343] width 33 height 12
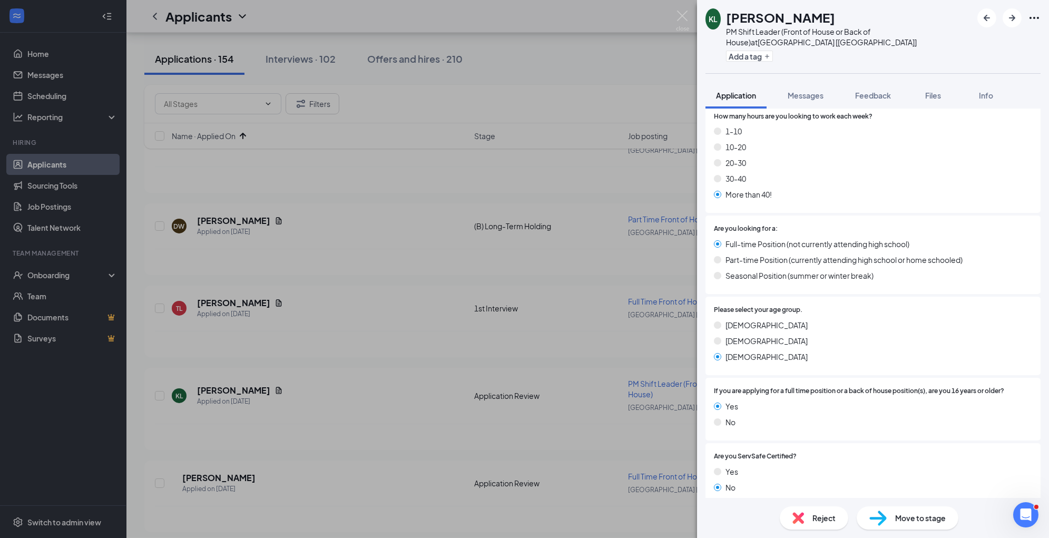
scroll to position [484, 0]
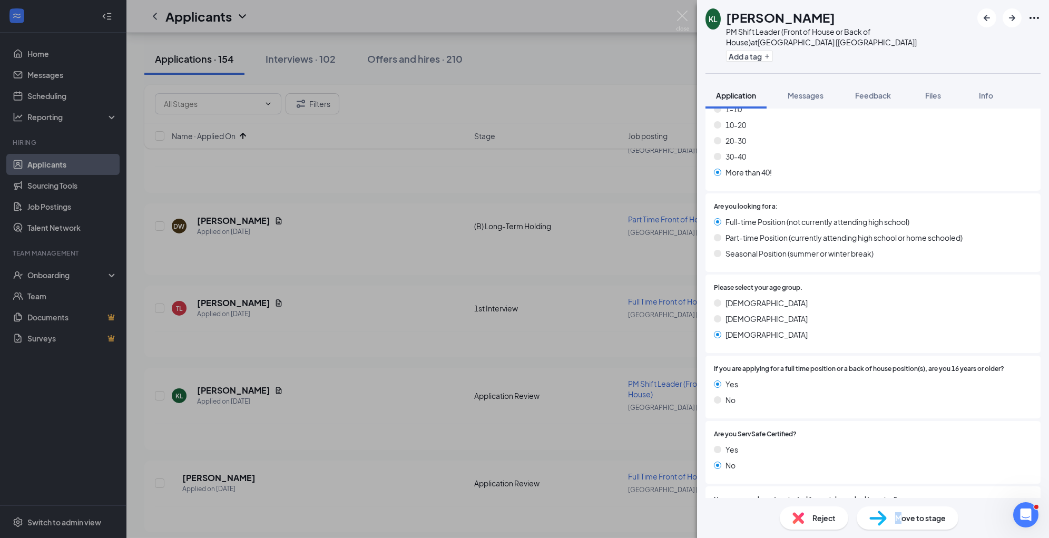
click at [898, 520] on span "Move to stage" at bounding box center [920, 518] width 51 height 12
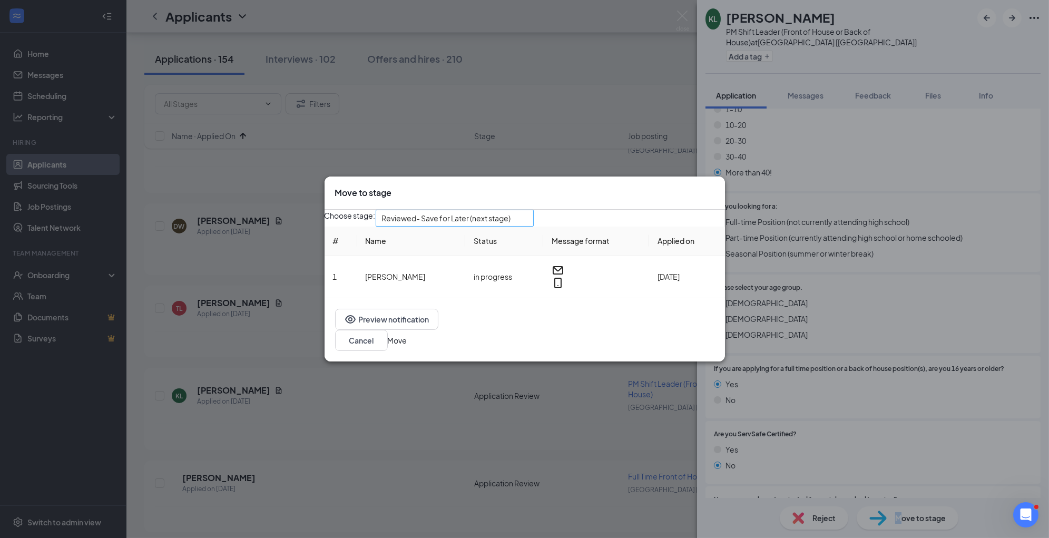
click at [459, 226] on div "Reviewed- Save for Later (next stage)" at bounding box center [455, 218] width 158 height 17
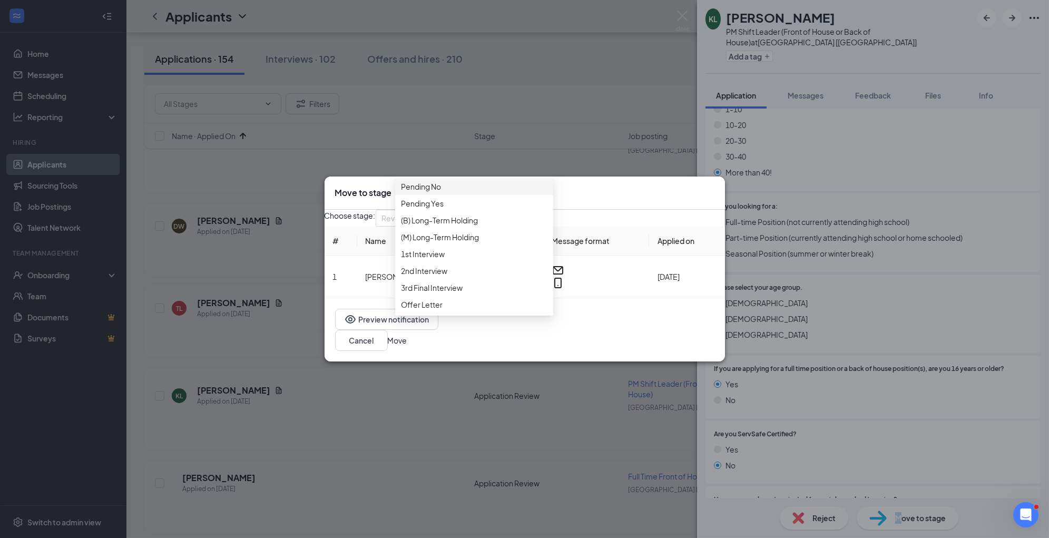
scroll to position [63, 0]
click at [454, 260] on span "1st Interview" at bounding box center [473, 255] width 145 height 12
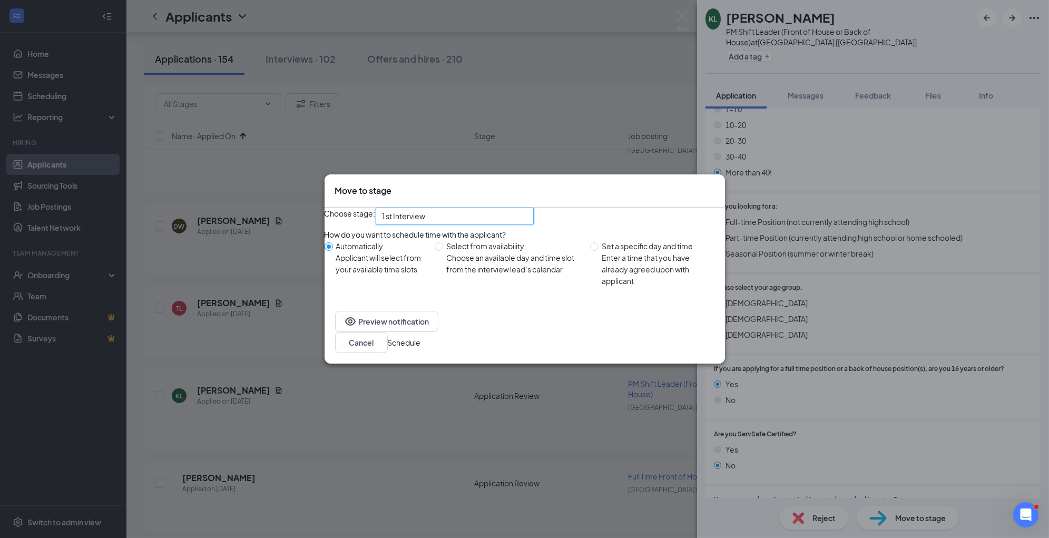
click at [421, 347] on button "Schedule" at bounding box center [404, 343] width 33 height 12
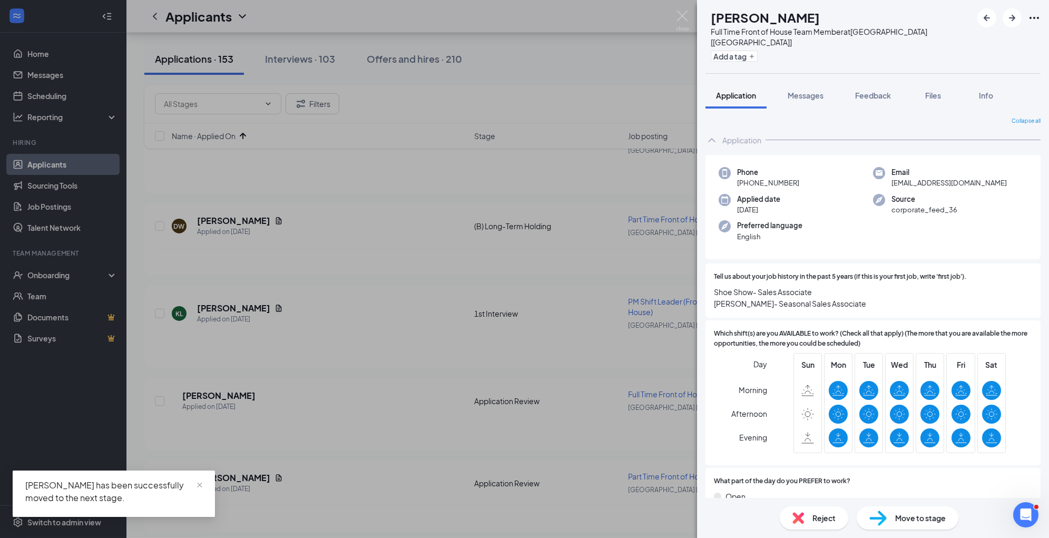
click at [886, 511] on img at bounding box center [877, 517] width 17 height 15
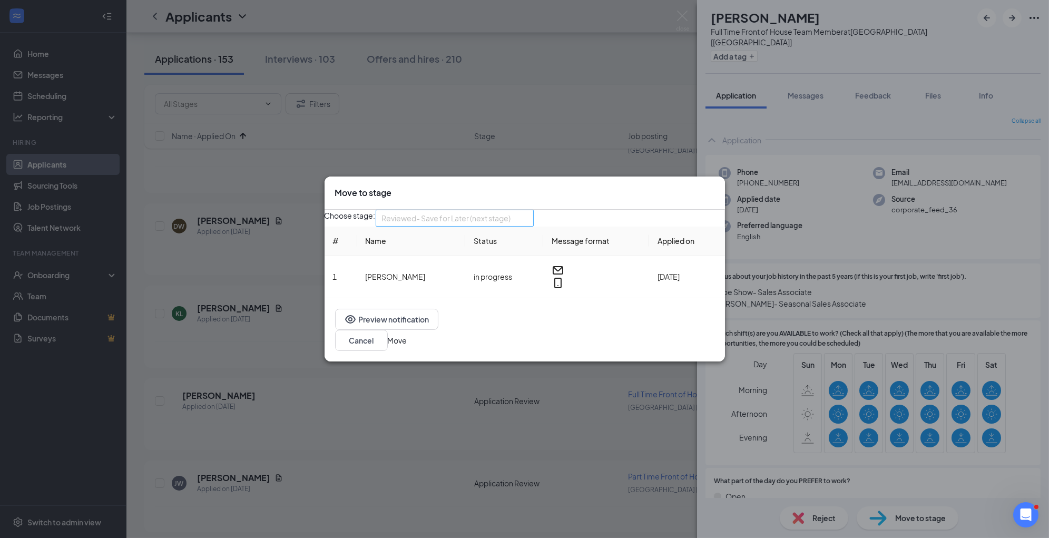
click at [527, 226] on span "Reviewed- Save for Later (next stage)" at bounding box center [454, 218] width 145 height 16
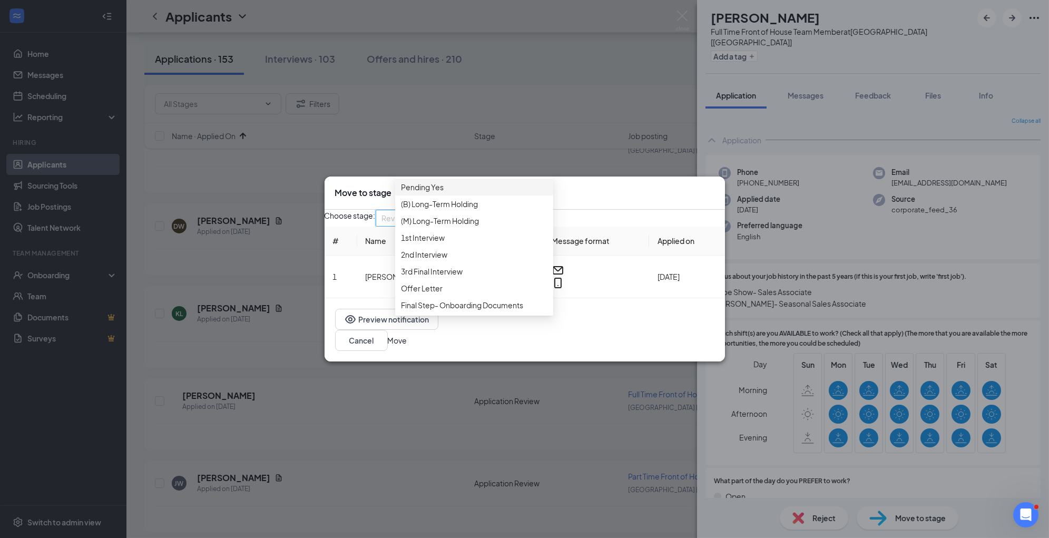
scroll to position [93, 0]
click at [474, 243] on span "1st Interview" at bounding box center [473, 238] width 145 height 12
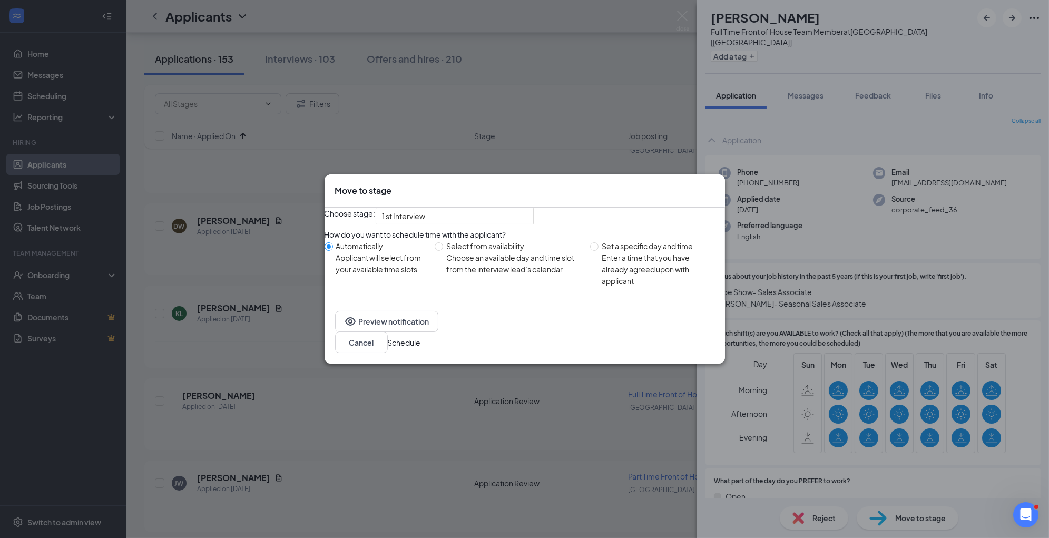
click at [421, 348] on button "Schedule" at bounding box center [404, 343] width 33 height 12
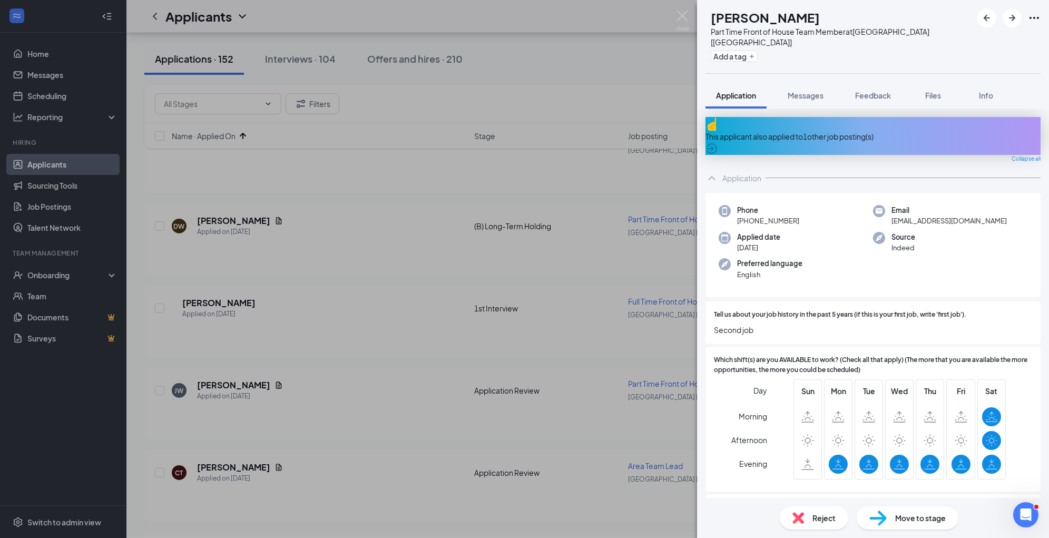
click at [798, 526] on div "Reject" at bounding box center [814, 517] width 68 height 23
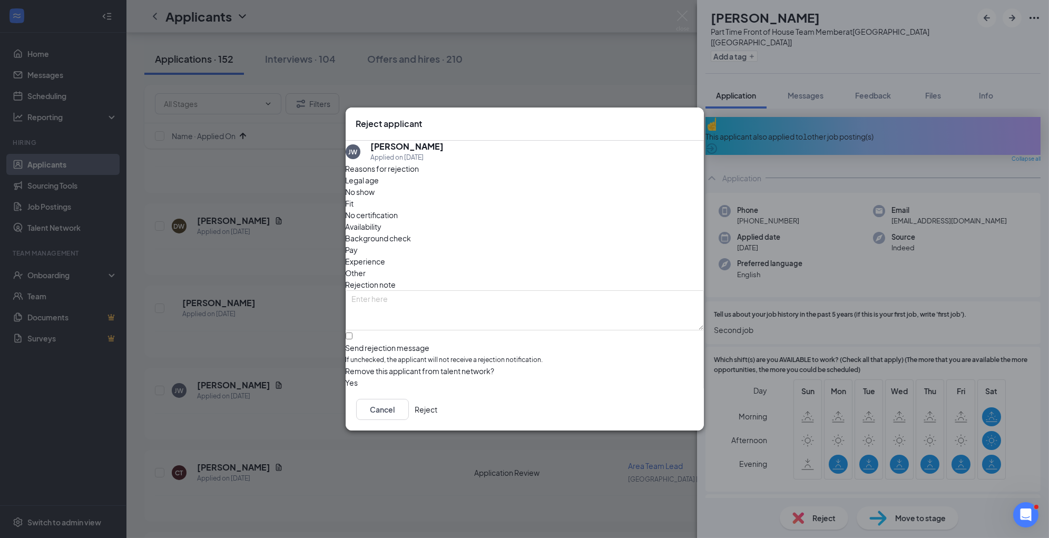
click at [382, 221] on span "Availability" at bounding box center [364, 227] width 36 height 12
click at [578, 298] on textarea at bounding box center [525, 310] width 358 height 40
paste textarea "no business need"
type textarea "no business need"
click at [438, 413] on button "Reject" at bounding box center [426, 409] width 23 height 21
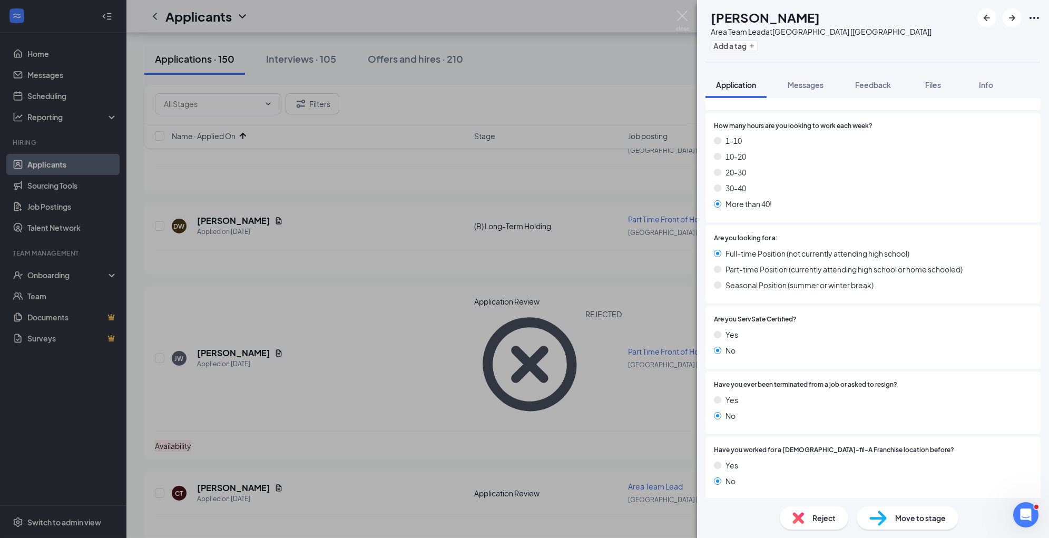
scroll to position [472, 0]
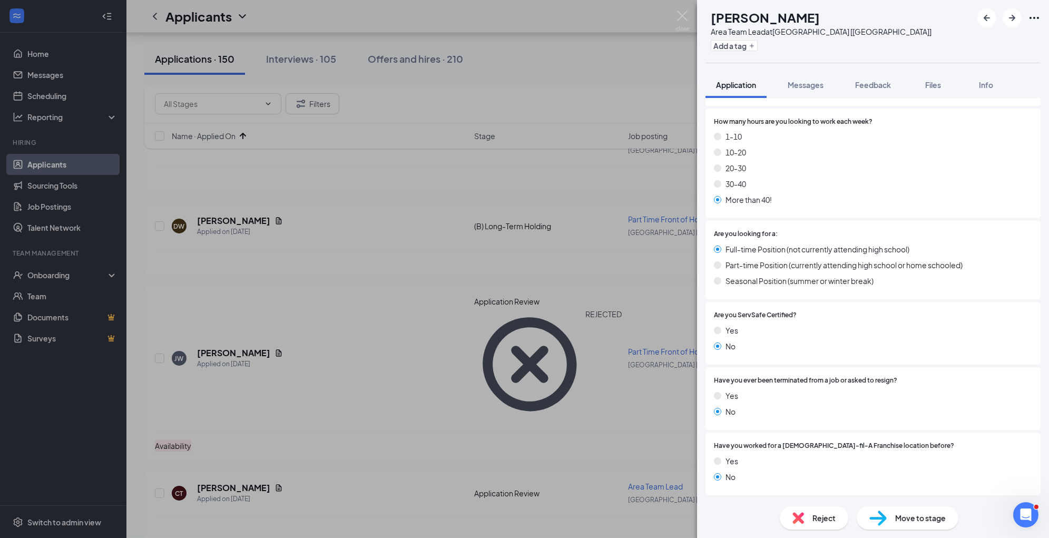
click at [811, 524] on div "Reject" at bounding box center [814, 517] width 68 height 23
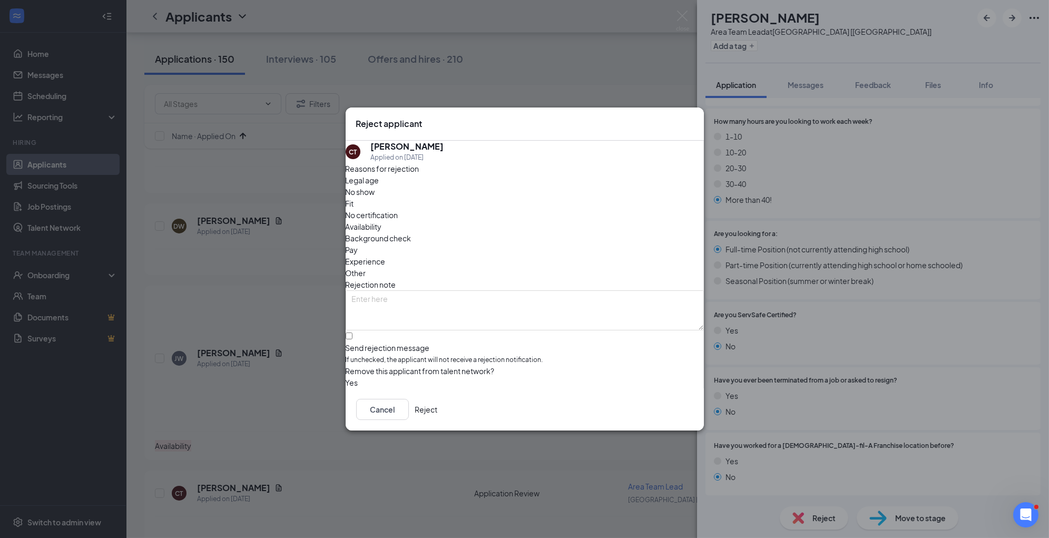
click at [605, 221] on div "Availability" at bounding box center [525, 227] width 358 height 12
click at [438, 416] on button "Reject" at bounding box center [426, 409] width 23 height 21
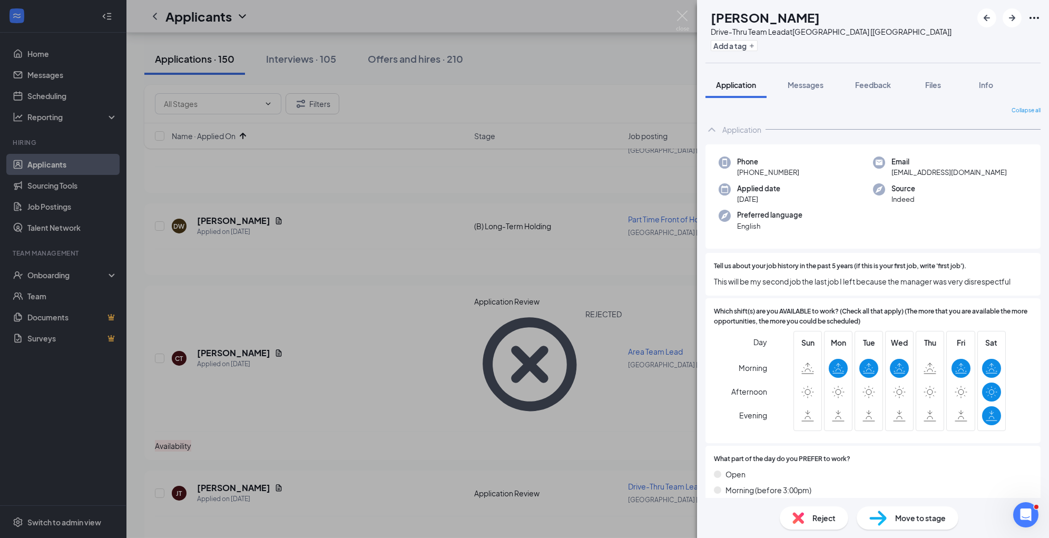
click at [824, 516] on span "Reject" at bounding box center [823, 518] width 23 height 12
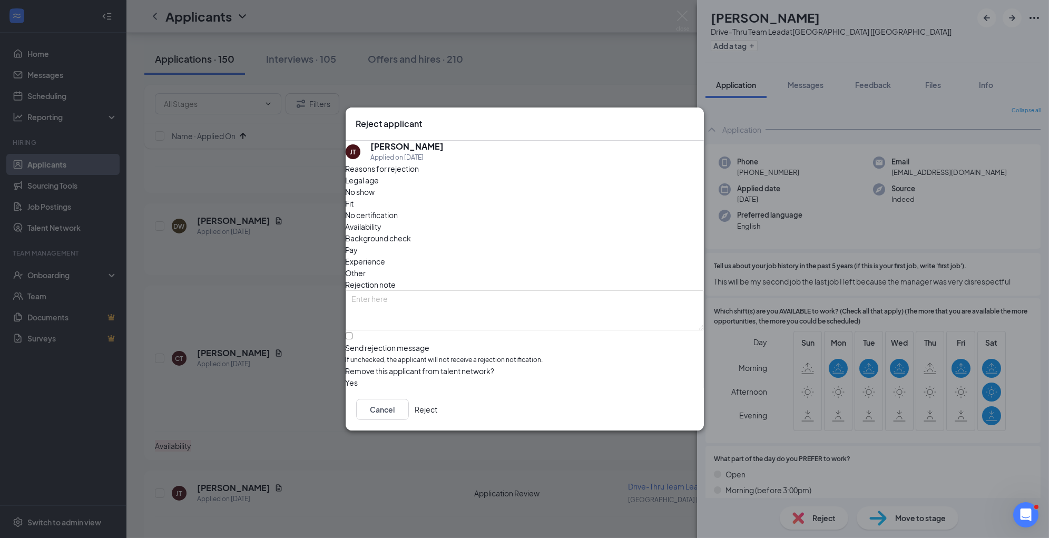
click at [386, 255] on span "Experience" at bounding box center [366, 261] width 40 height 12
click at [438, 420] on button "Reject" at bounding box center [426, 409] width 23 height 21
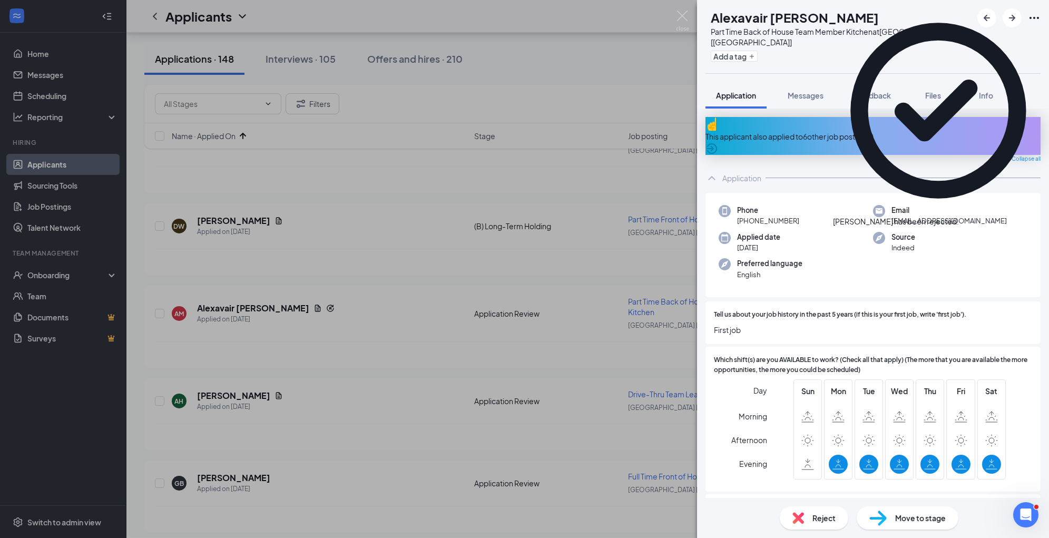
click at [801, 518] on img at bounding box center [798, 518] width 12 height 12
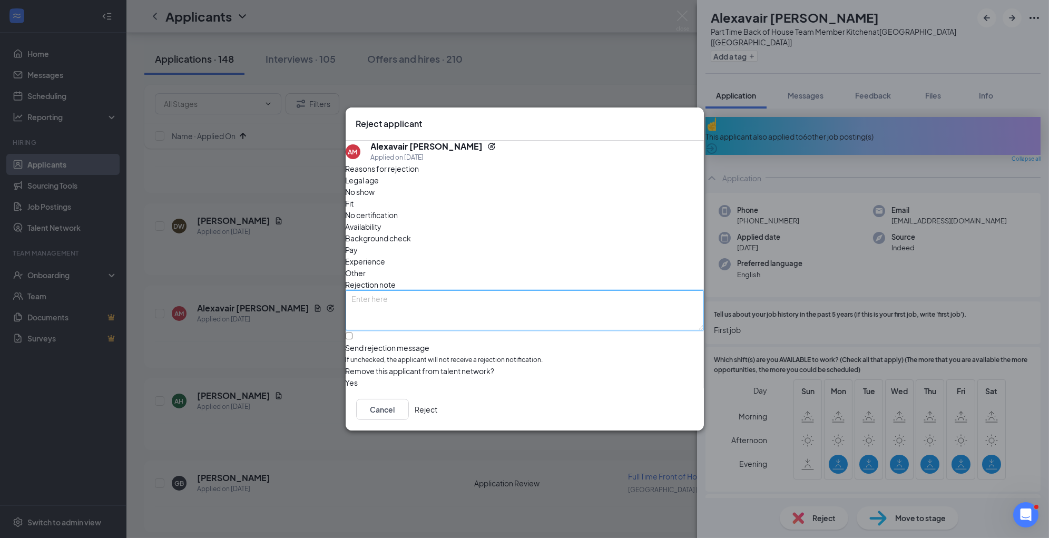
click at [545, 290] on textarea at bounding box center [525, 310] width 358 height 40
paste textarea "no business need"
type textarea "no business need"
click at [382, 221] on span "Availability" at bounding box center [364, 227] width 36 height 12
click at [438, 408] on button "Reject" at bounding box center [426, 409] width 23 height 21
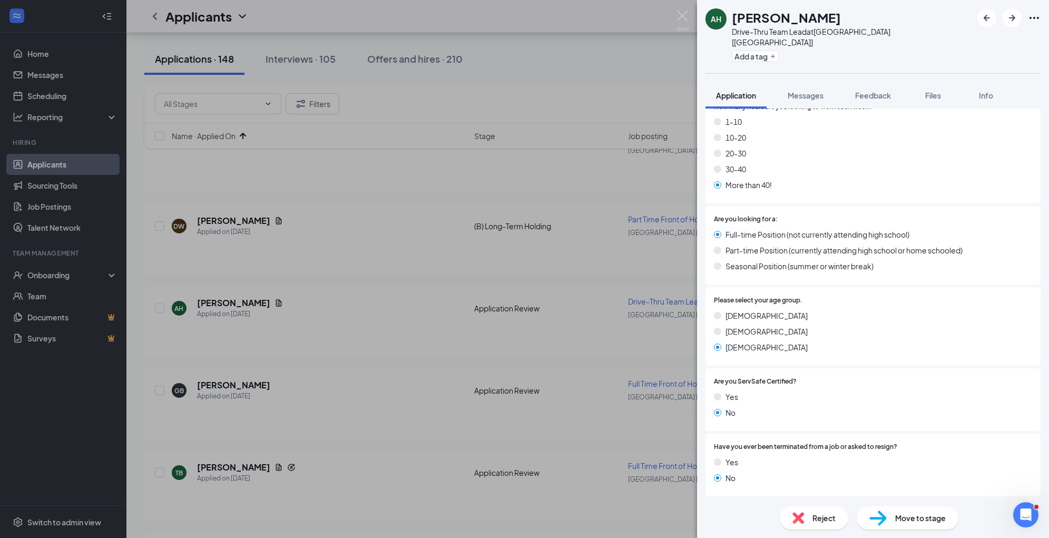
scroll to position [460, 0]
click at [819, 517] on span "Reject" at bounding box center [823, 518] width 23 height 12
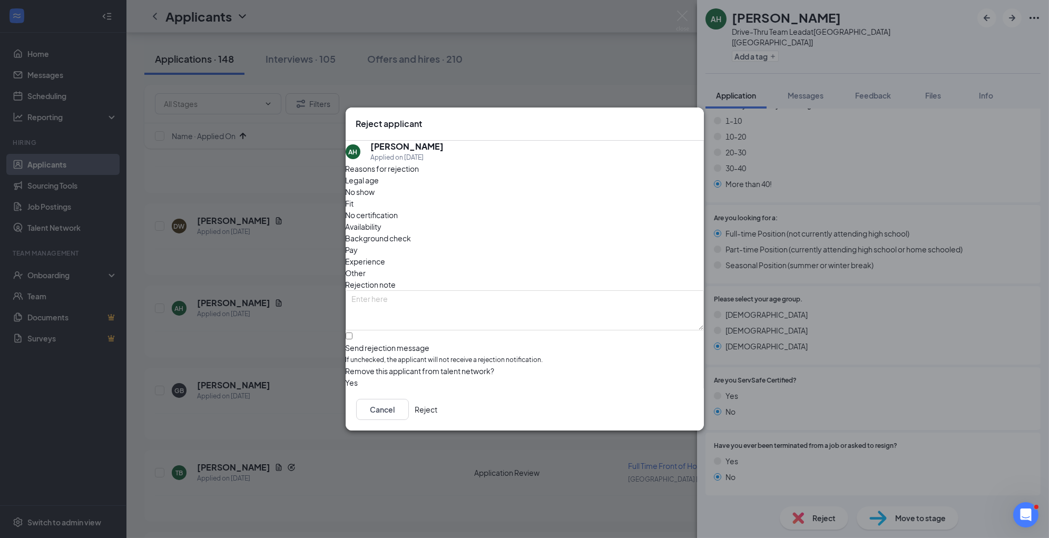
click at [386, 255] on span "Experience" at bounding box center [366, 261] width 40 height 12
click at [438, 410] on button "Reject" at bounding box center [426, 409] width 23 height 21
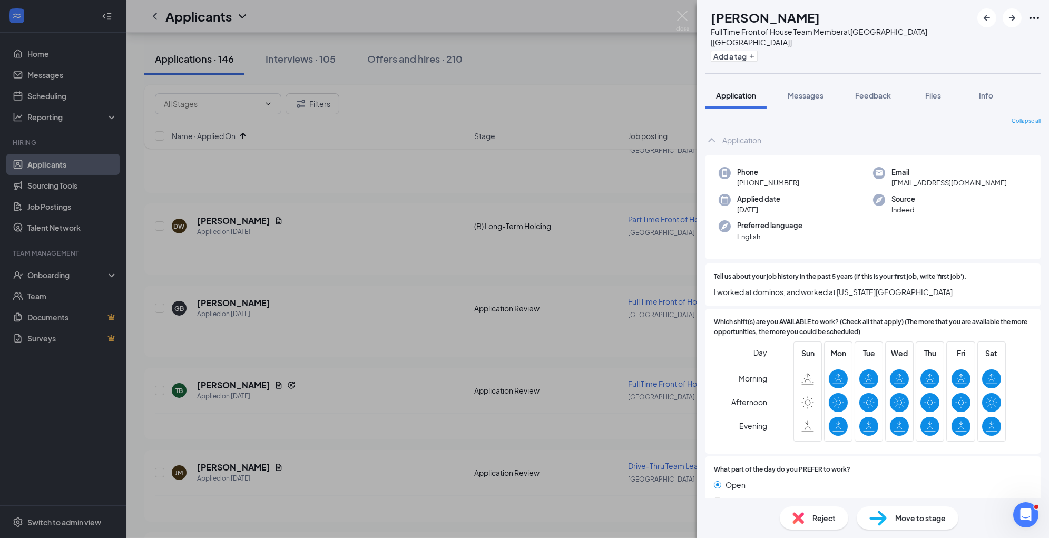
click at [919, 514] on span "Move to stage" at bounding box center [920, 518] width 51 height 12
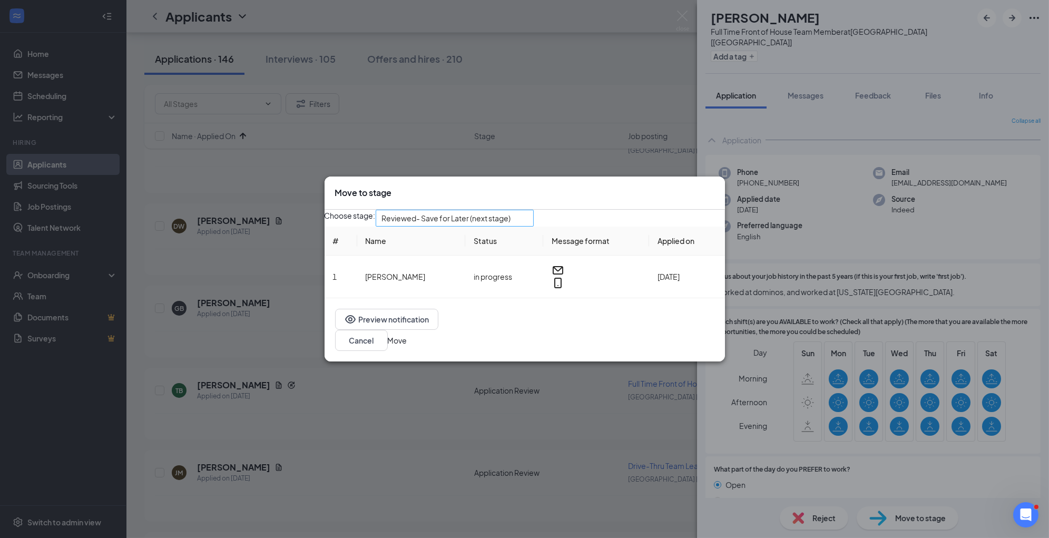
click at [482, 221] on span "Reviewed- Save for Later (next stage)" at bounding box center [446, 218] width 129 height 16
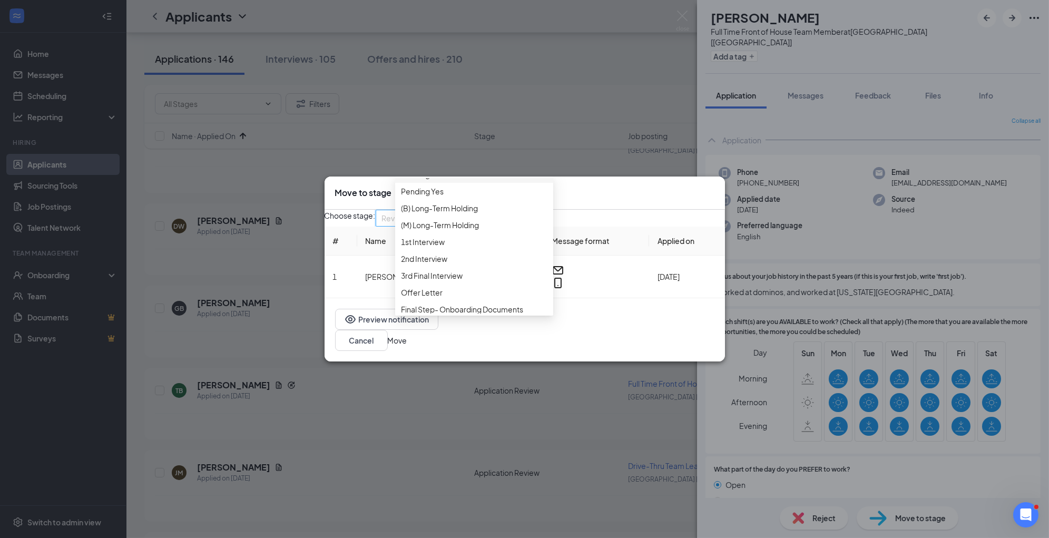
scroll to position [79, 0]
click at [478, 244] on span "1st Interview" at bounding box center [473, 239] width 145 height 12
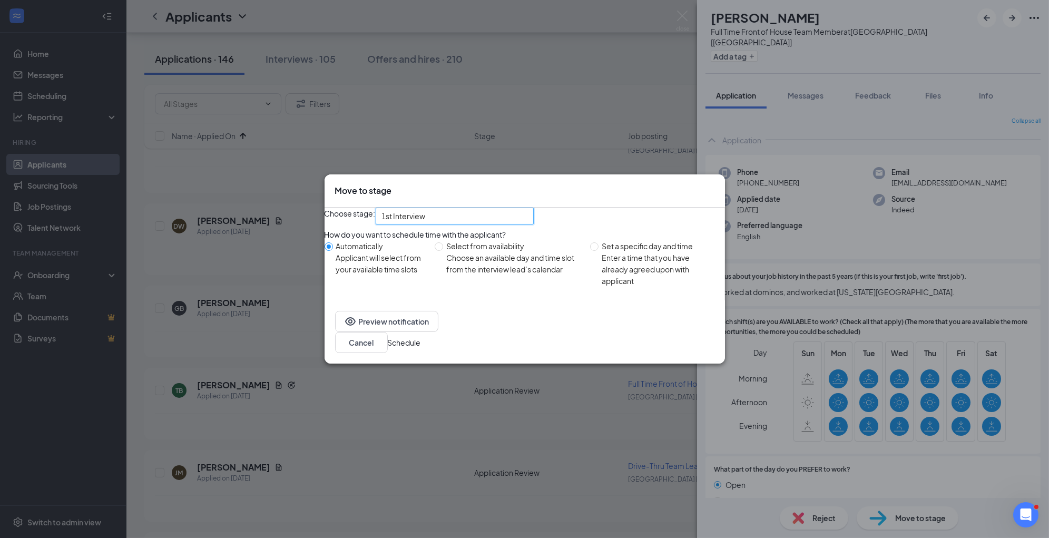
click at [421, 348] on button "Schedule" at bounding box center [404, 343] width 33 height 12
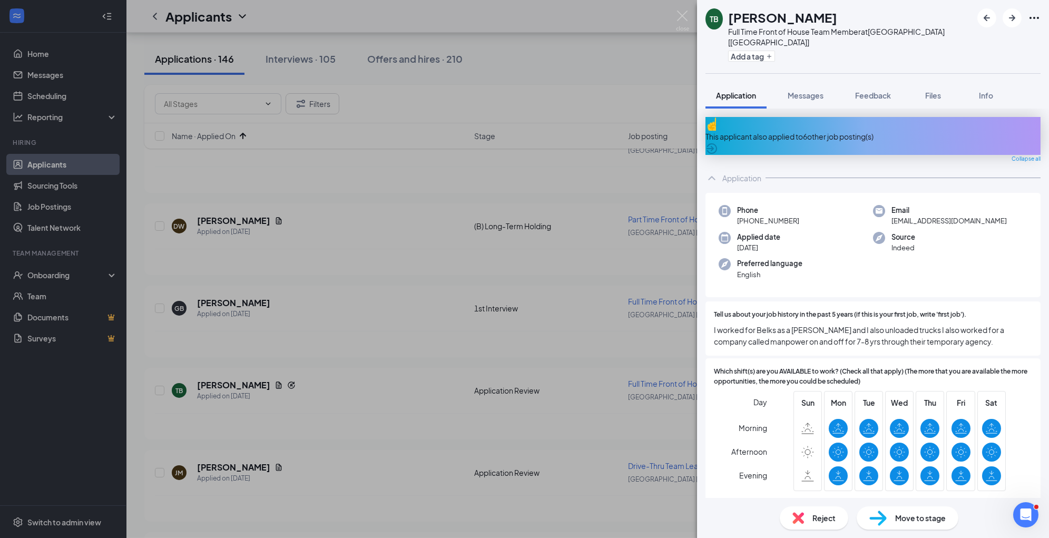
click at [805, 516] on div "Reject" at bounding box center [814, 517] width 68 height 23
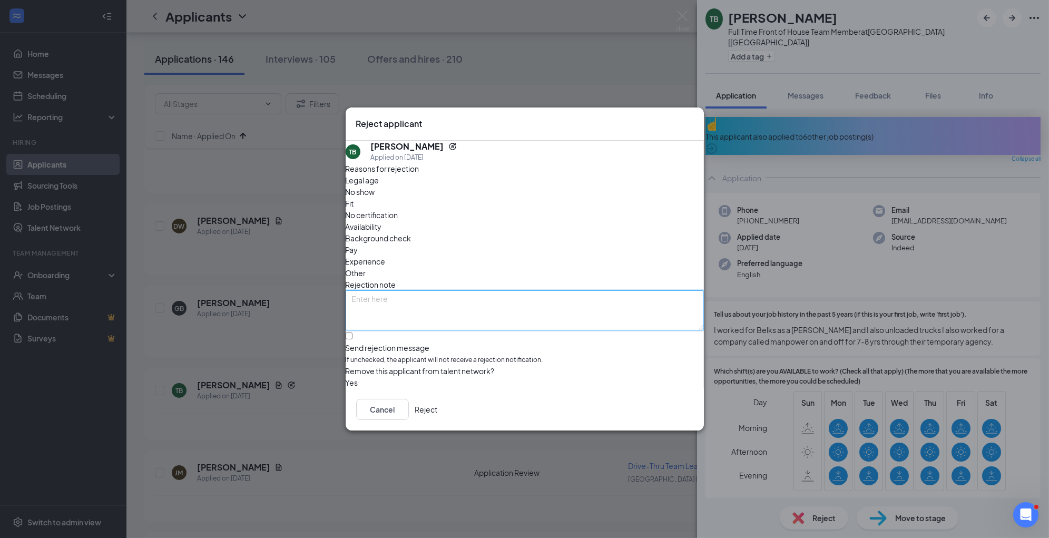
click at [535, 290] on textarea at bounding box center [525, 310] width 358 height 40
type textarea "rejected from another interview"
click at [366, 267] on span "Other" at bounding box center [356, 273] width 21 height 12
click at [438, 409] on button "Reject" at bounding box center [426, 409] width 23 height 21
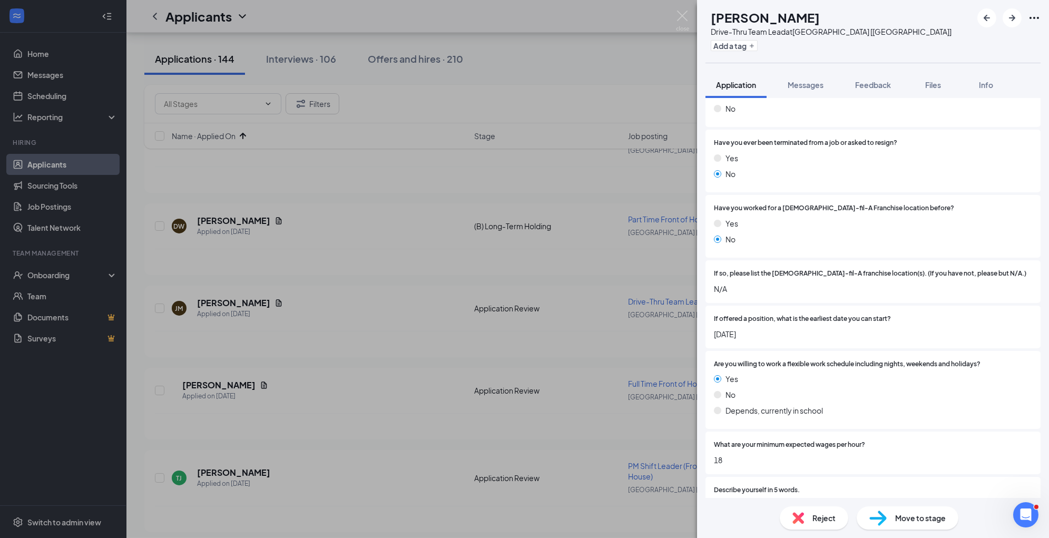
scroll to position [973, 0]
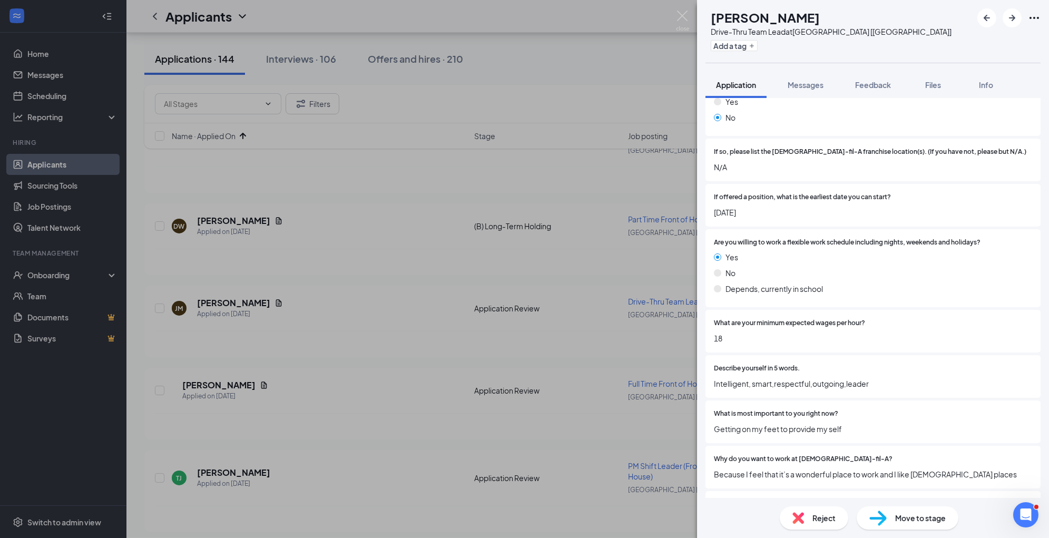
click at [806, 522] on div "Reject" at bounding box center [814, 517] width 68 height 23
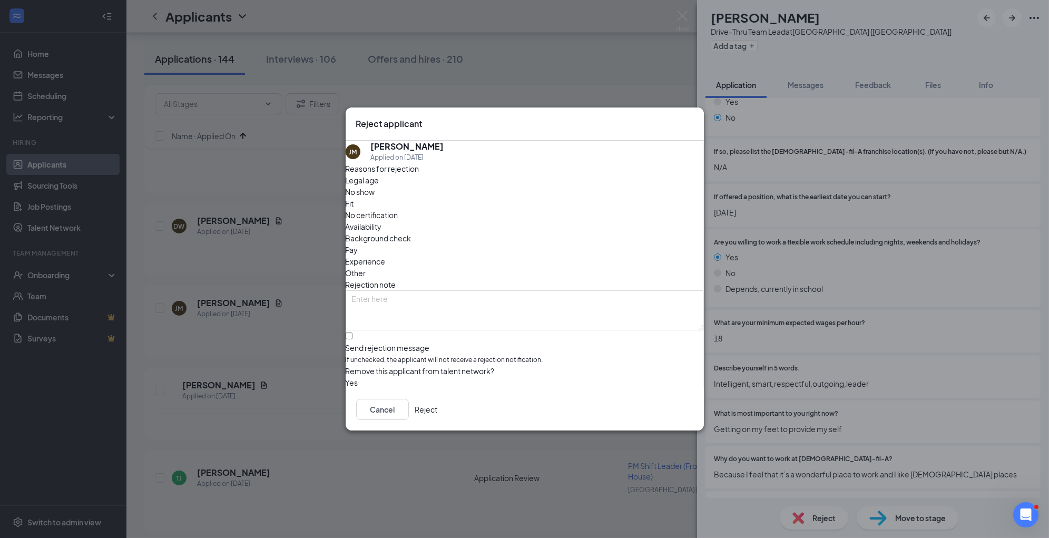
click at [386, 255] on span "Experience" at bounding box center [366, 261] width 40 height 12
click at [438, 407] on button "Reject" at bounding box center [426, 409] width 23 height 21
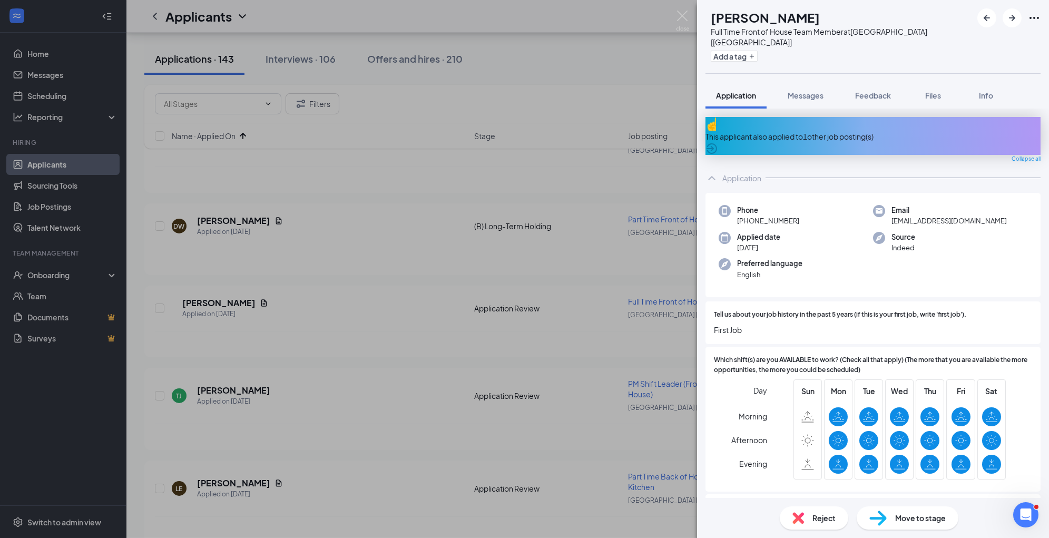
click at [819, 516] on span "Reject" at bounding box center [823, 518] width 23 height 12
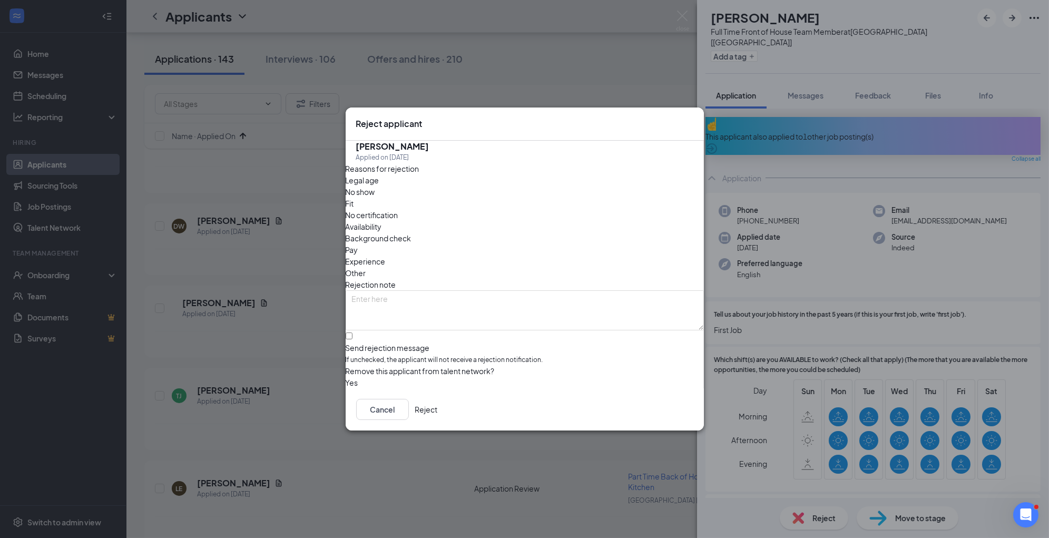
click at [398, 209] on span "No certification" at bounding box center [372, 215] width 53 height 12
click at [386, 255] on span "Experience" at bounding box center [366, 261] width 40 height 12
click at [398, 209] on span "No certification" at bounding box center [372, 215] width 53 height 12
click at [535, 290] on textarea at bounding box center [525, 310] width 358 height 40
paste textarea "no business need"
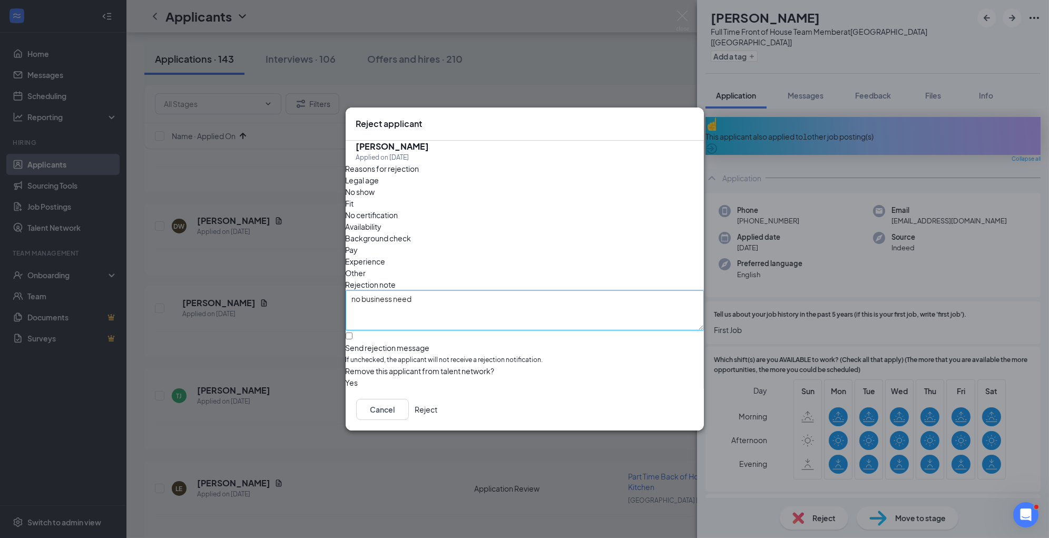
type textarea "no business need"
click at [438, 412] on button "Reject" at bounding box center [426, 409] width 23 height 21
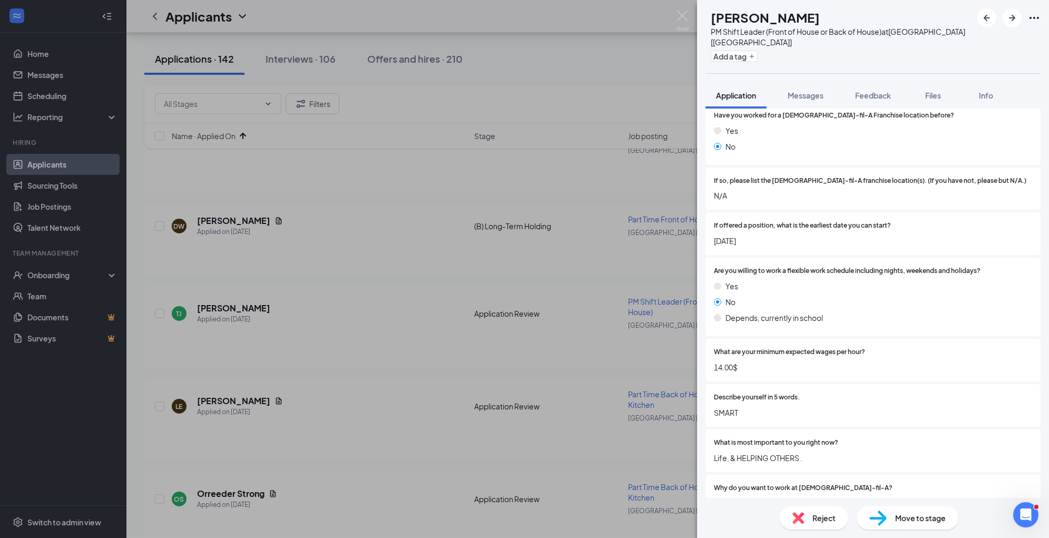
scroll to position [1031, 0]
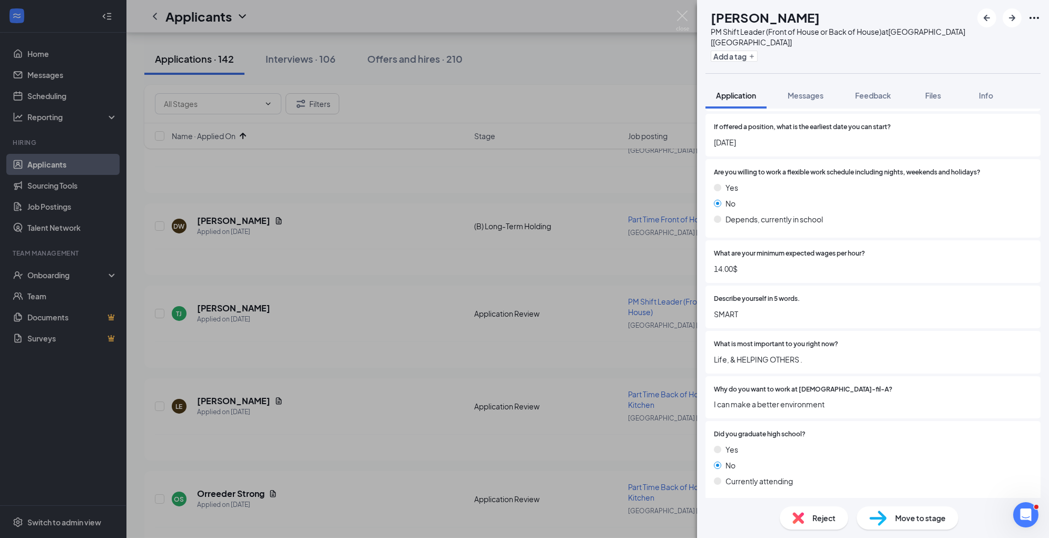
click at [817, 511] on div "Reject" at bounding box center [814, 517] width 68 height 23
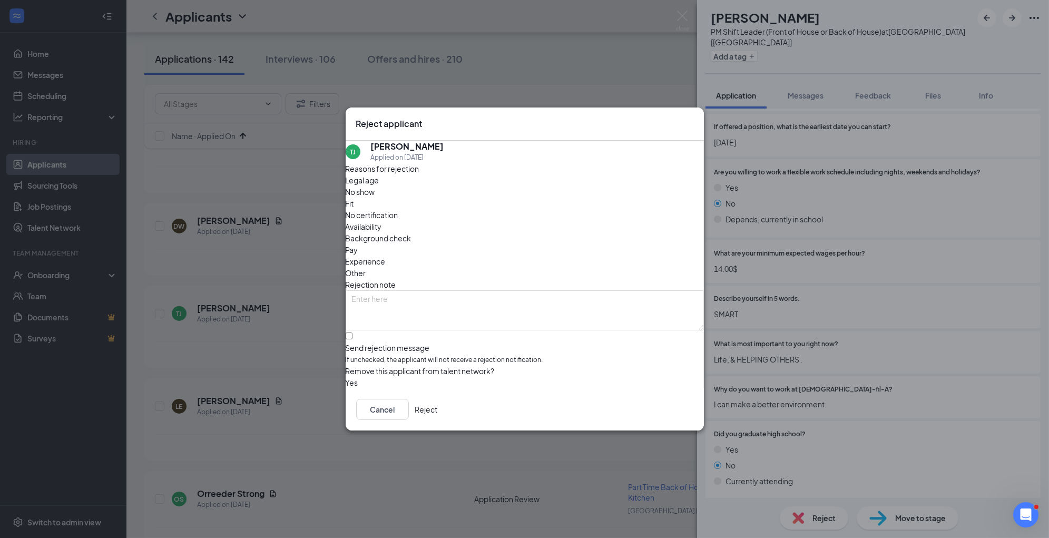
click at [354, 208] on span "Fit" at bounding box center [350, 204] width 8 height 12
click at [438, 411] on button "Reject" at bounding box center [426, 409] width 23 height 21
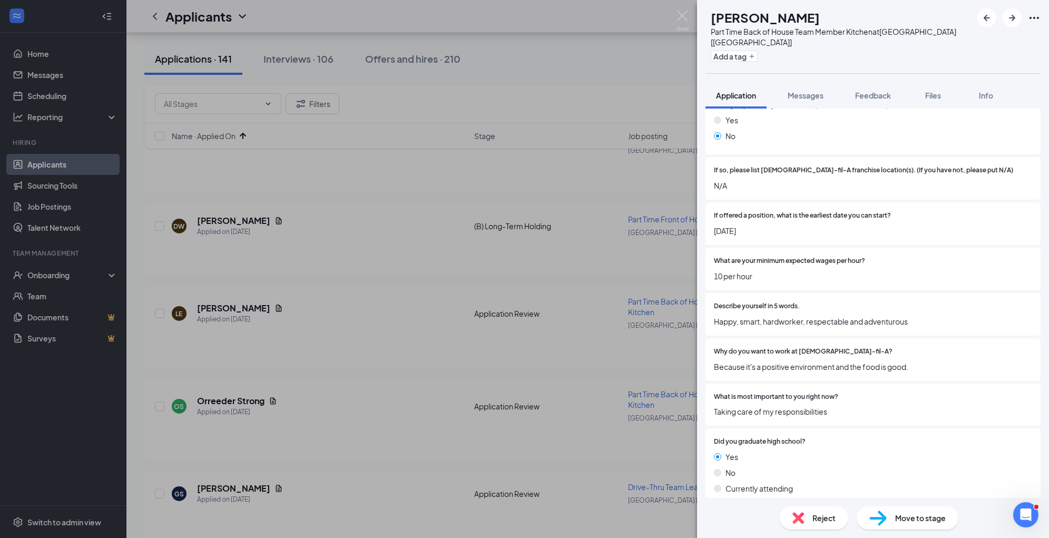
scroll to position [1038, 0]
click at [927, 513] on span "Move to stage" at bounding box center [920, 518] width 51 height 12
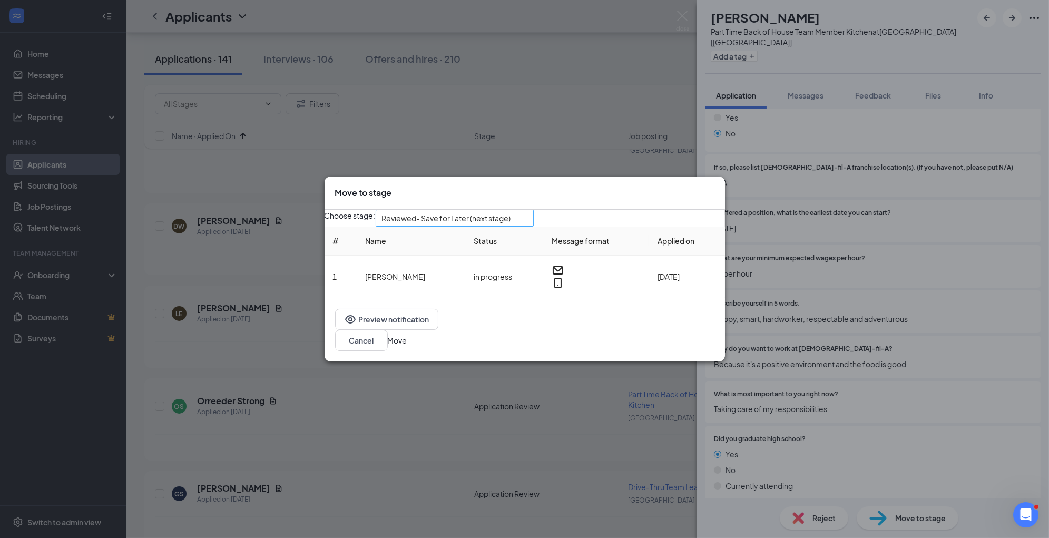
click at [504, 226] on span "Reviewed- Save for Later (next stage)" at bounding box center [446, 218] width 129 height 16
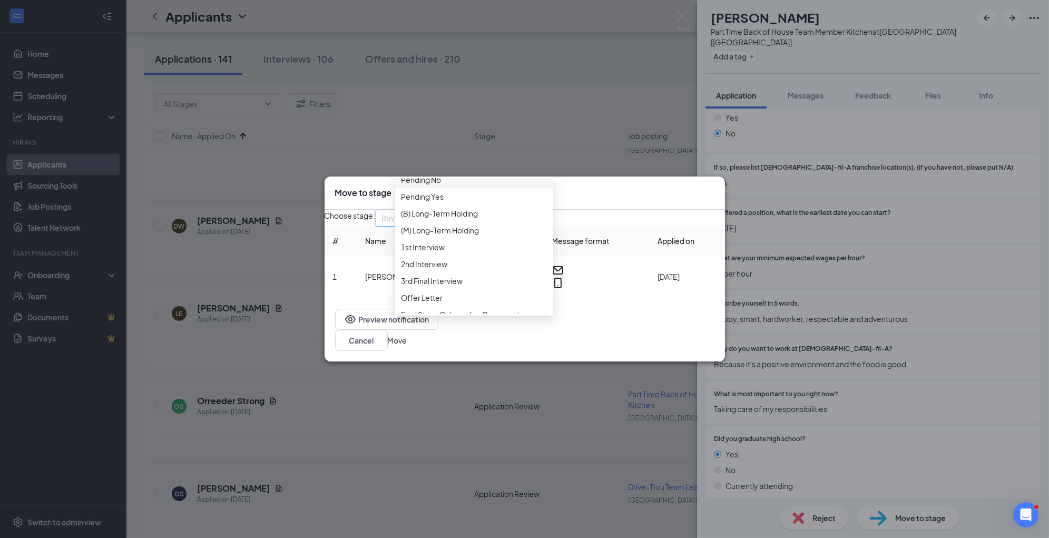
scroll to position [88, 0]
click at [487, 246] on div "1st Interview" at bounding box center [474, 237] width 158 height 17
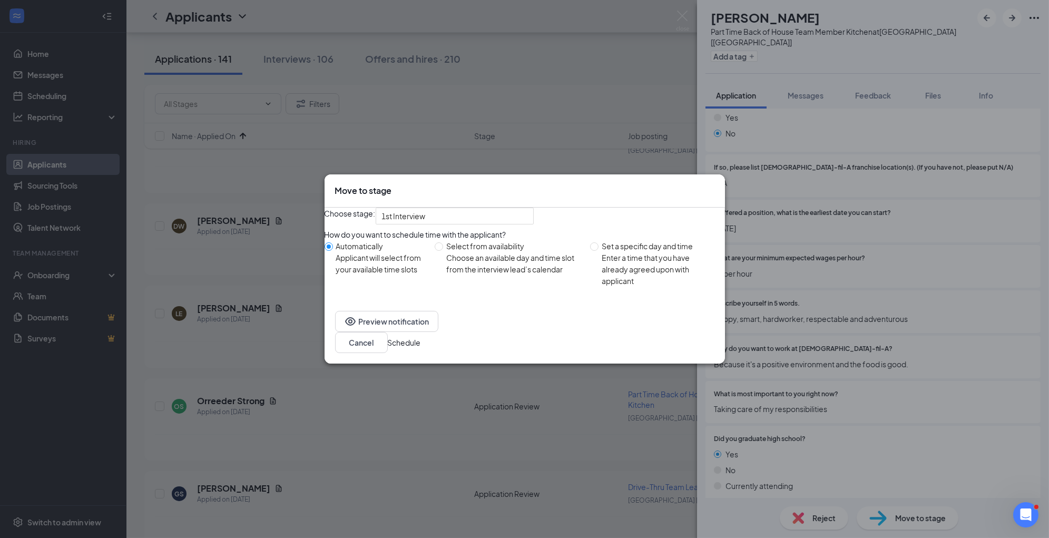
click at [421, 344] on button "Schedule" at bounding box center [404, 343] width 33 height 12
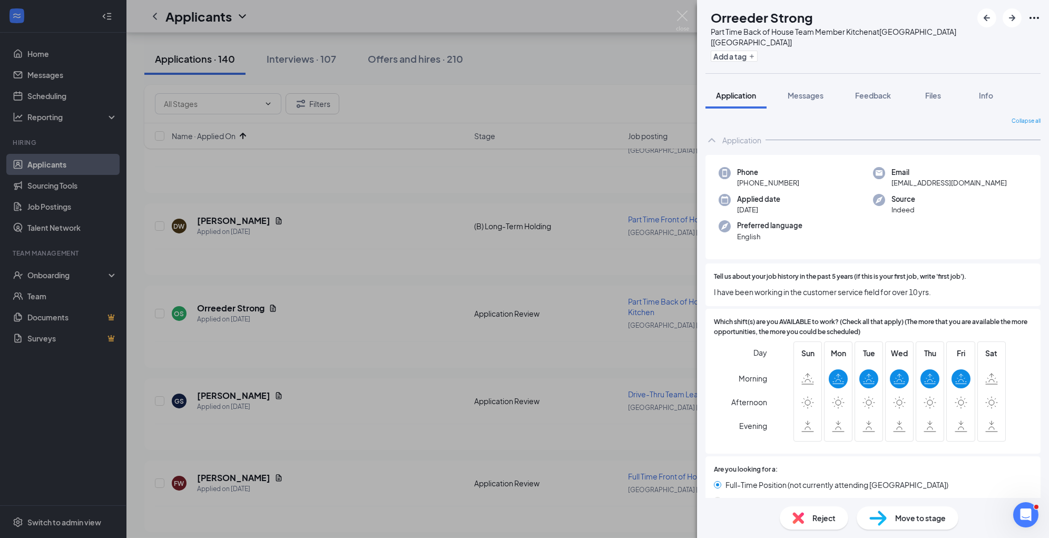
click at [827, 520] on span "Reject" at bounding box center [823, 518] width 23 height 12
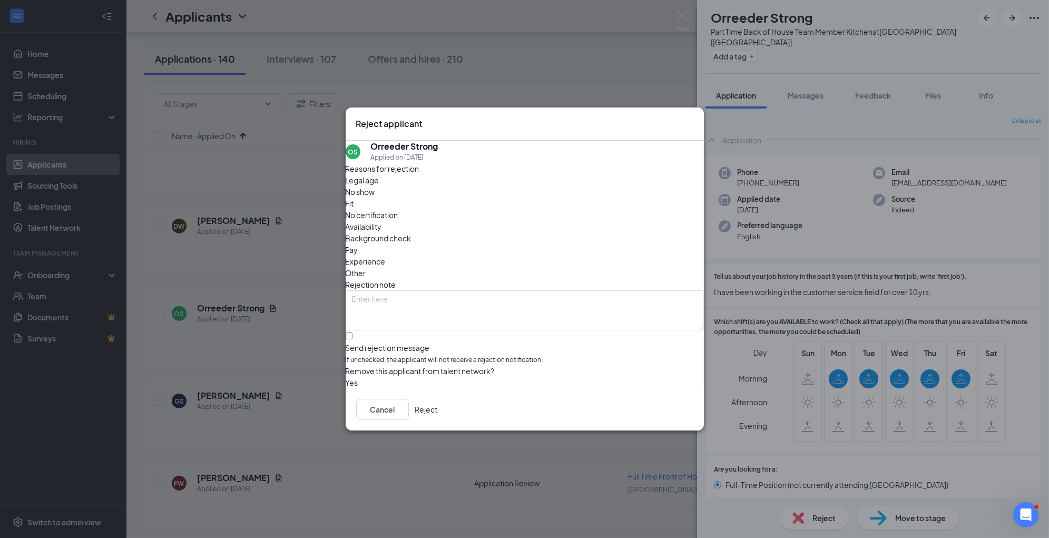
click at [606, 221] on div "Availability" at bounding box center [525, 227] width 358 height 12
click at [438, 414] on button "Reject" at bounding box center [426, 409] width 23 height 21
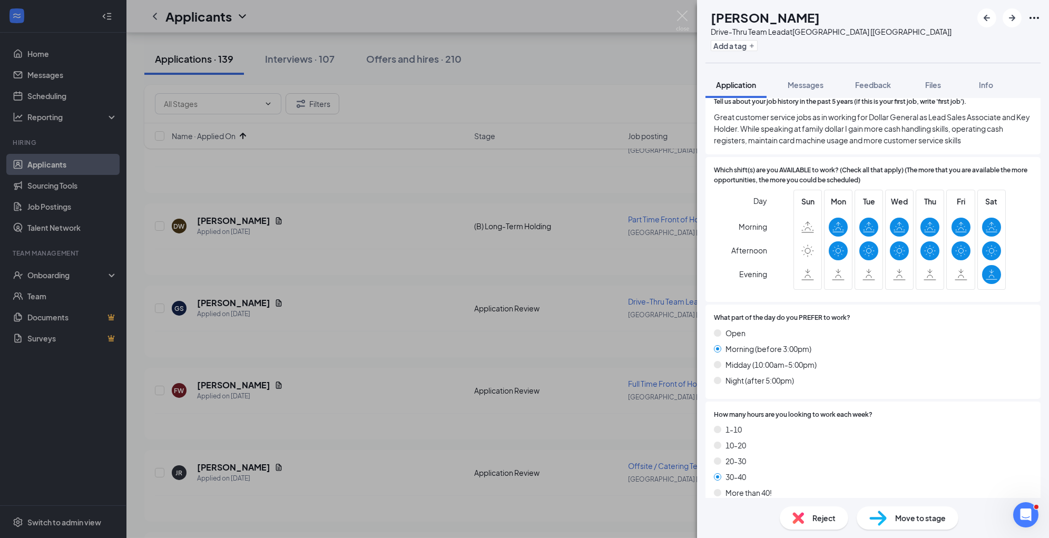
scroll to position [206, 0]
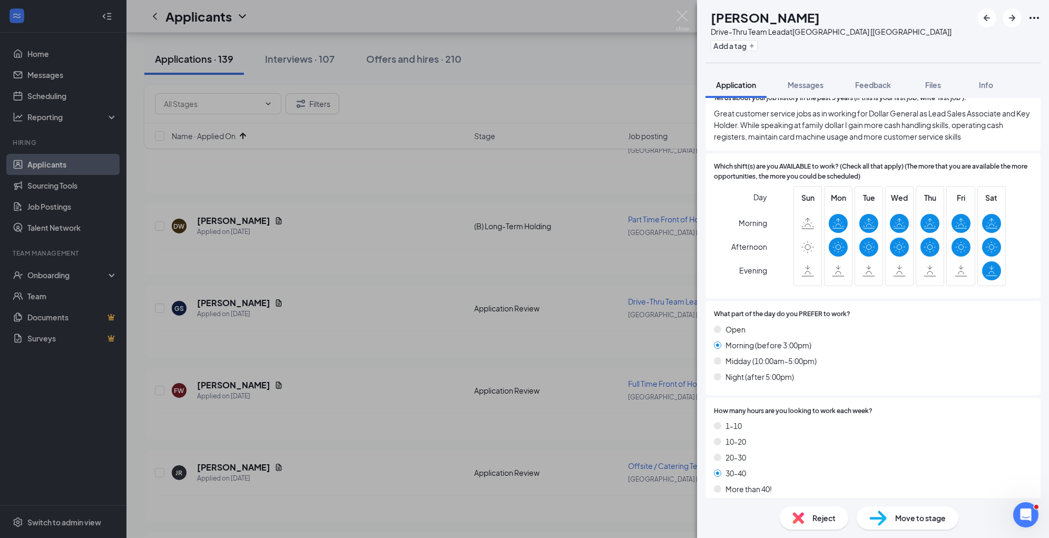
click at [883, 516] on img at bounding box center [877, 517] width 17 height 15
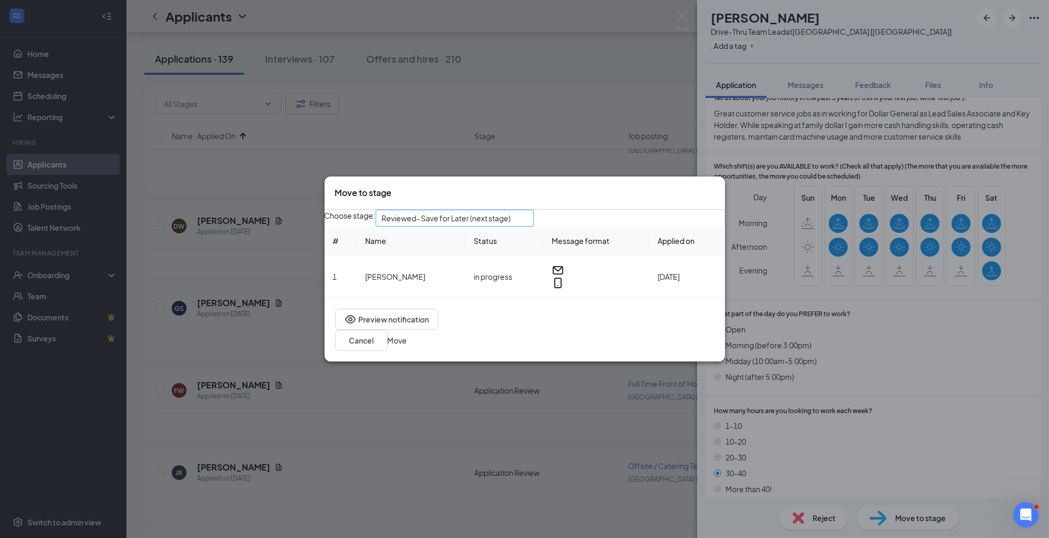
click at [489, 223] on span "Reviewed- Save for Later (next stage)" at bounding box center [446, 218] width 129 height 16
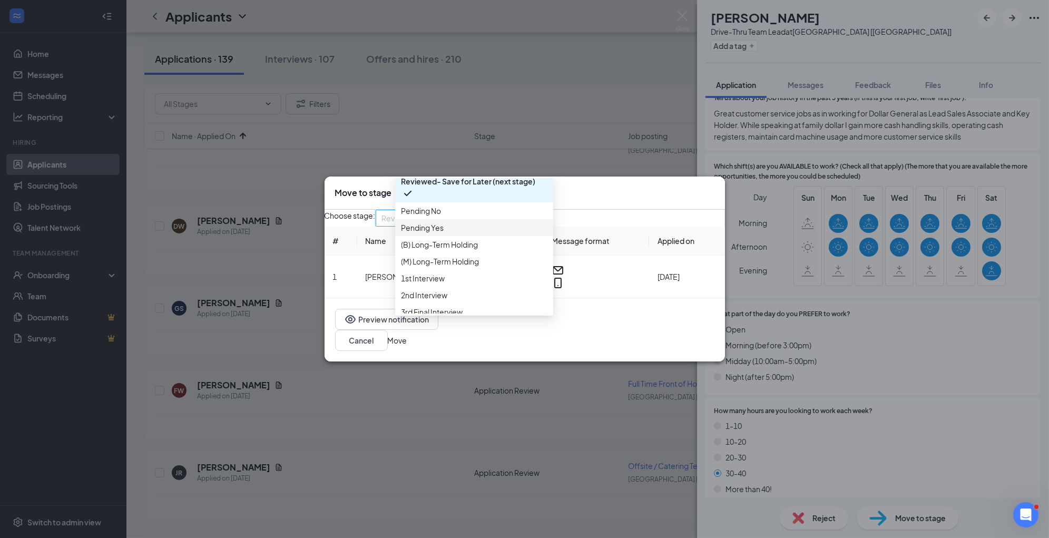
scroll to position [49, 0]
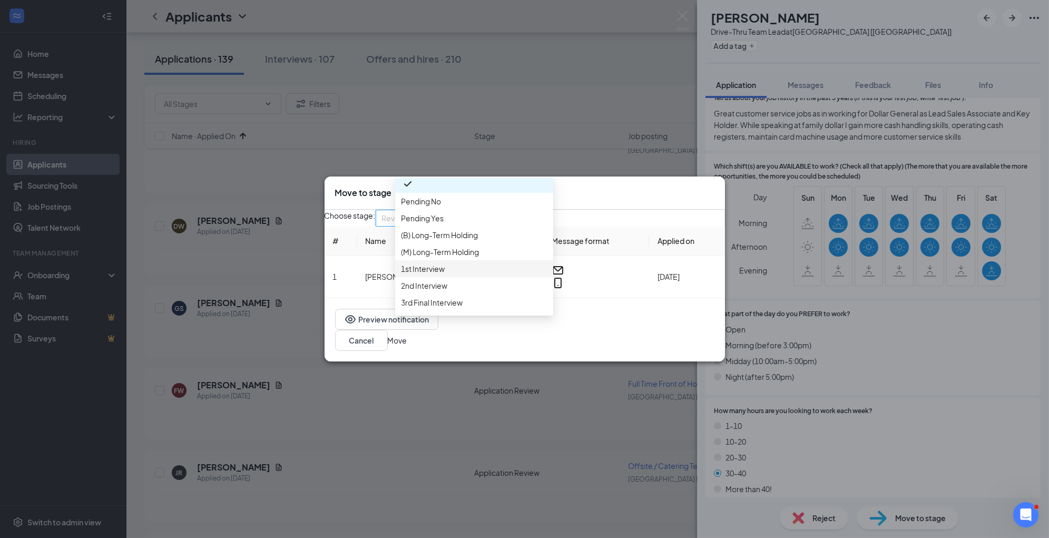
click at [470, 274] on span "1st Interview" at bounding box center [473, 269] width 145 height 12
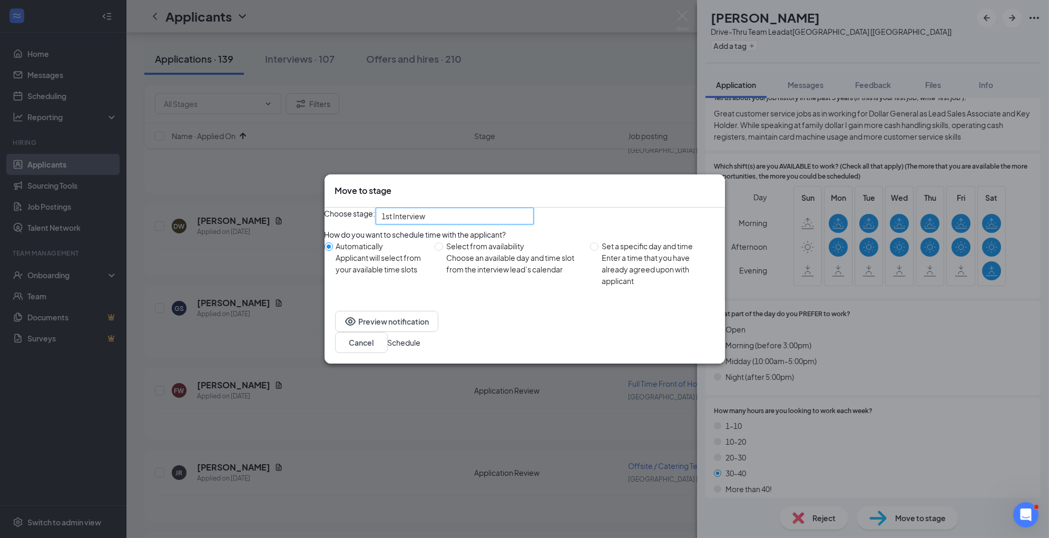
click at [421, 348] on button "Schedule" at bounding box center [404, 343] width 33 height 12
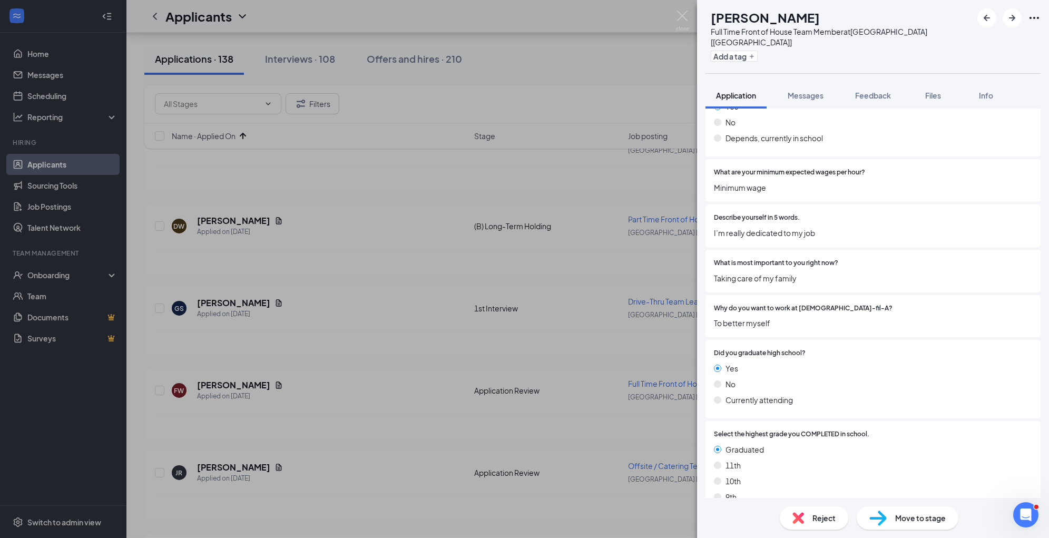
scroll to position [1102, 0]
click at [917, 515] on span "Move to stage" at bounding box center [920, 518] width 51 height 12
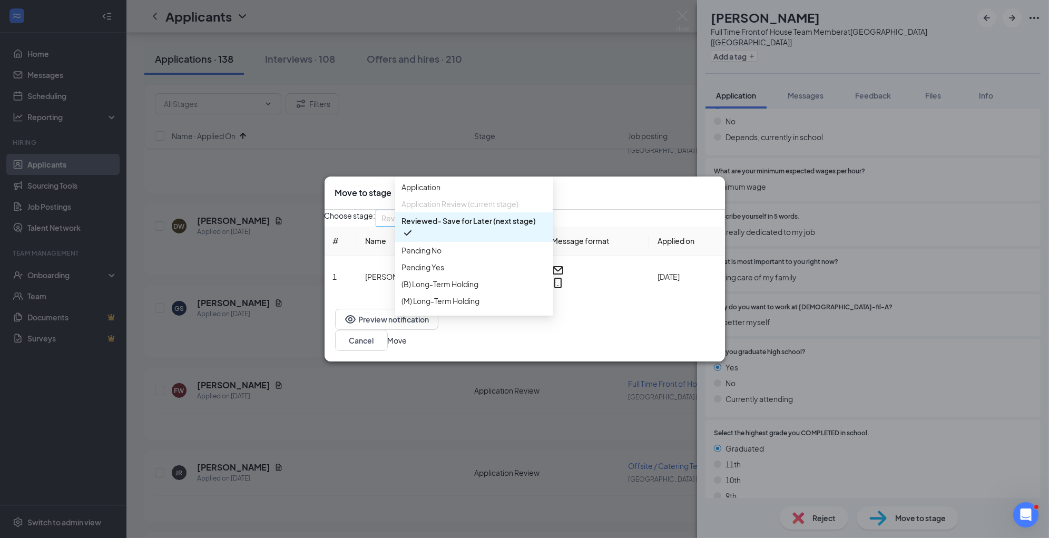
click at [514, 226] on div "Reviewed- Save for Later (next stage) 3543974 3543955 3543968 Application Appli…" at bounding box center [455, 218] width 158 height 17
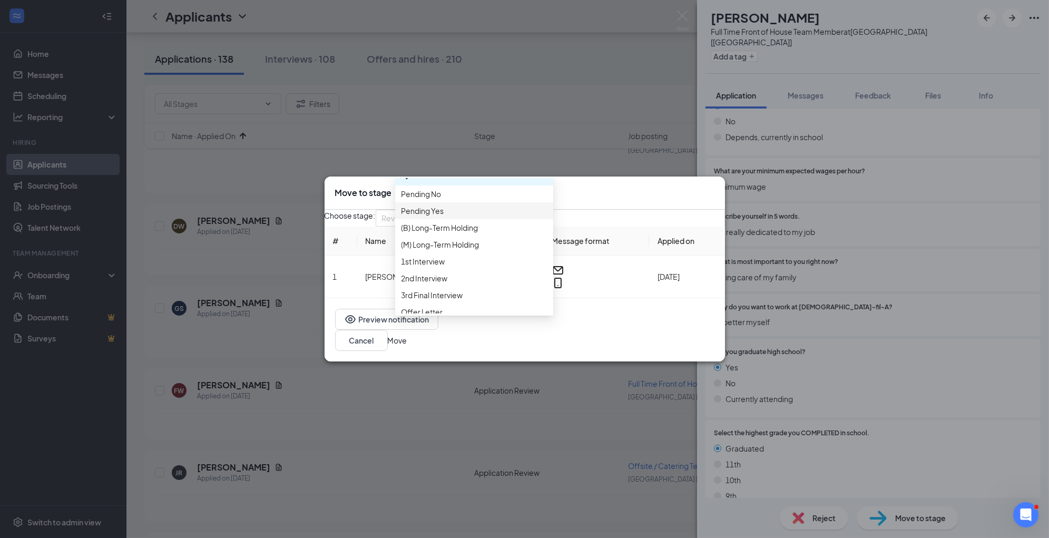
scroll to position [60, 0]
click at [499, 263] on span "1st Interview" at bounding box center [473, 258] width 145 height 12
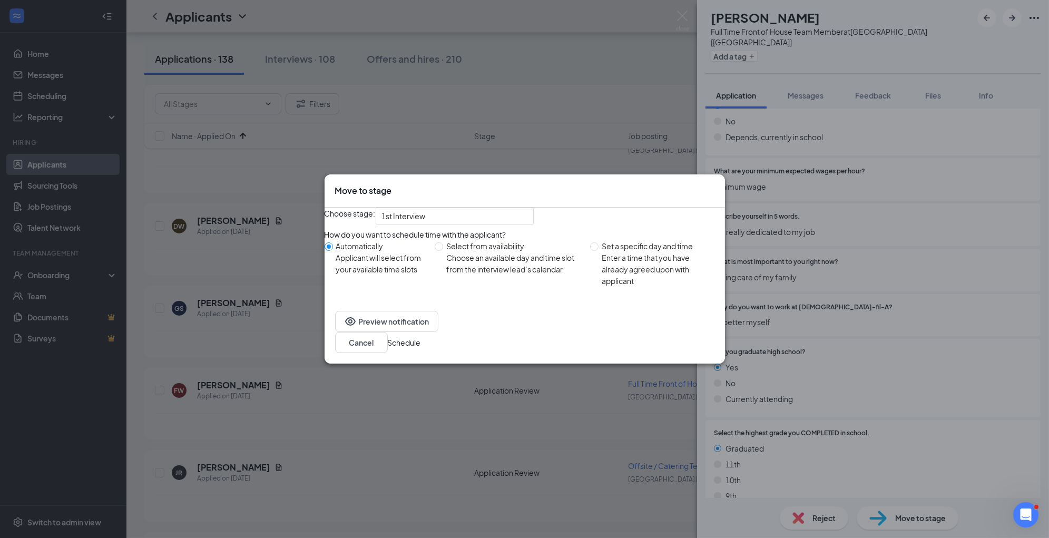
click at [421, 348] on button "Schedule" at bounding box center [404, 343] width 33 height 12
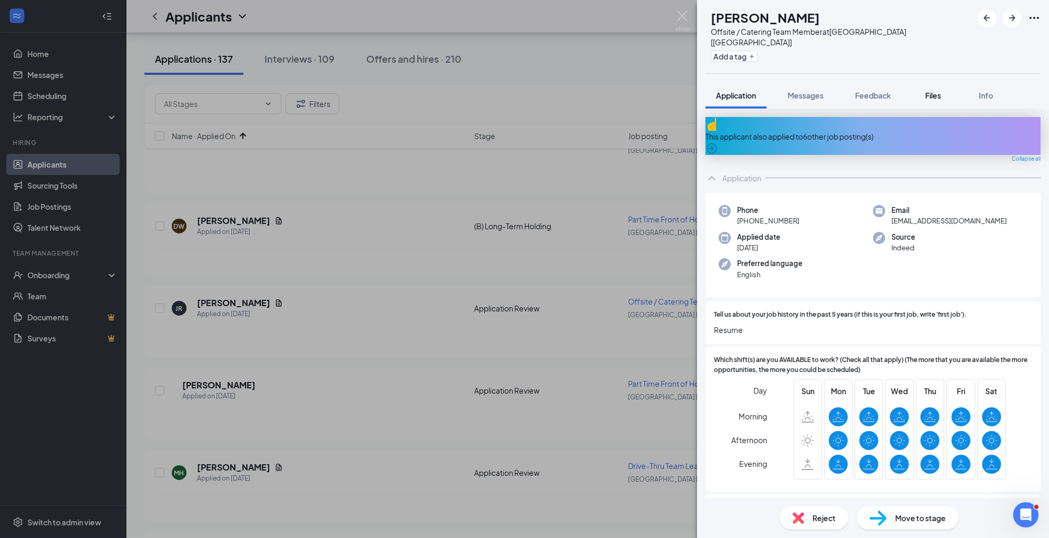
click at [938, 91] on span "Files" at bounding box center [933, 95] width 16 height 9
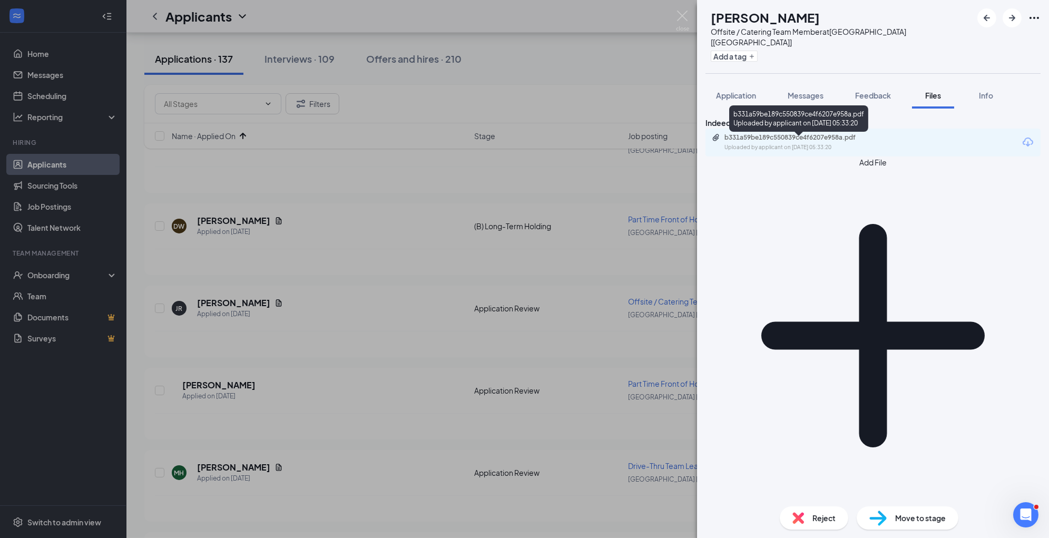
click at [790, 142] on div "b331a59be189c550839ce4f6207e958a.pdf" at bounding box center [797, 137] width 147 height 8
click at [736, 91] on span "Application" at bounding box center [736, 95] width 40 height 9
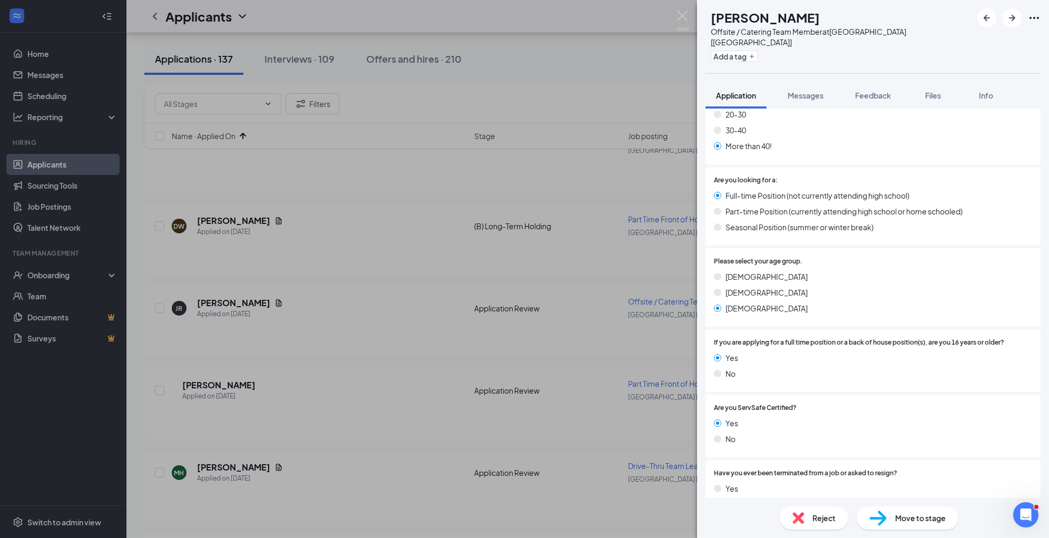
scroll to position [547, 0]
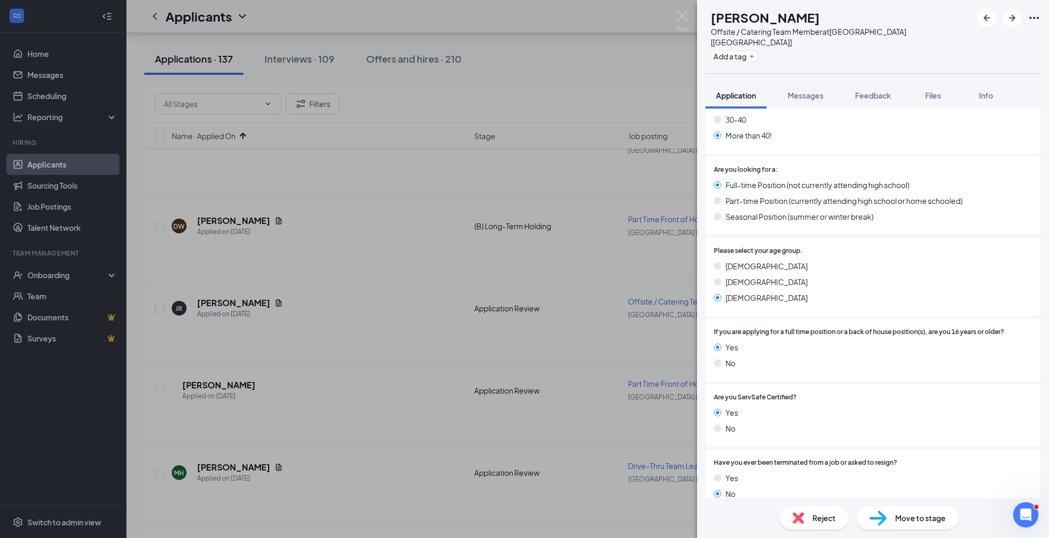
click at [901, 517] on span "Move to stage" at bounding box center [920, 518] width 51 height 12
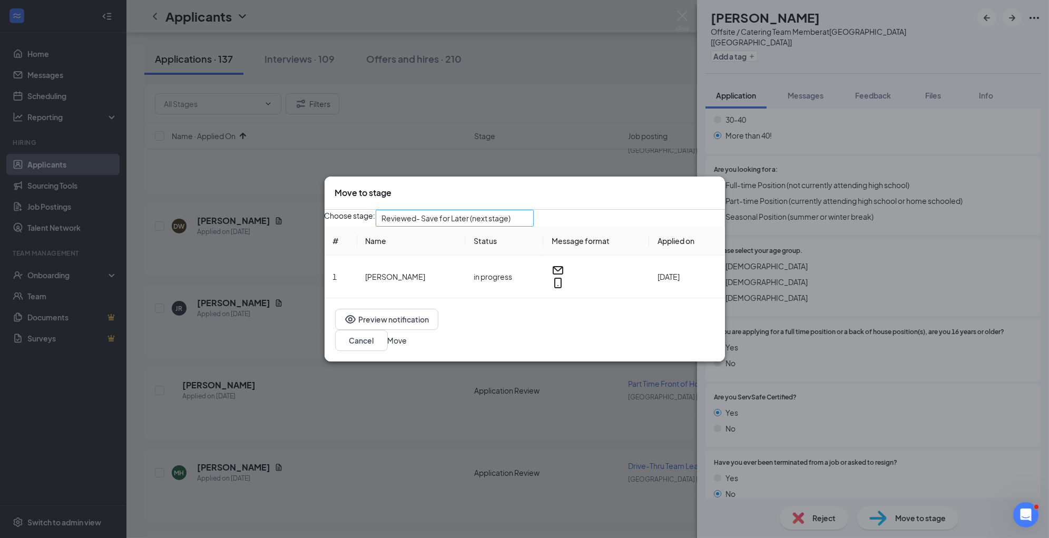
click at [490, 221] on span "Reviewed- Save for Later (next stage)" at bounding box center [446, 218] width 129 height 16
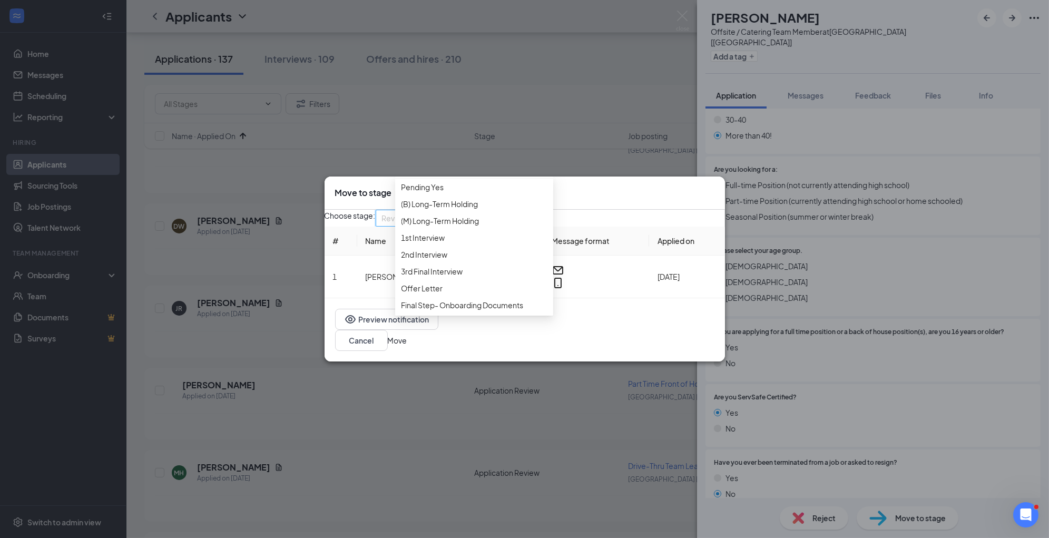
scroll to position [97, 0]
click at [481, 243] on span "1st Interview" at bounding box center [473, 238] width 145 height 12
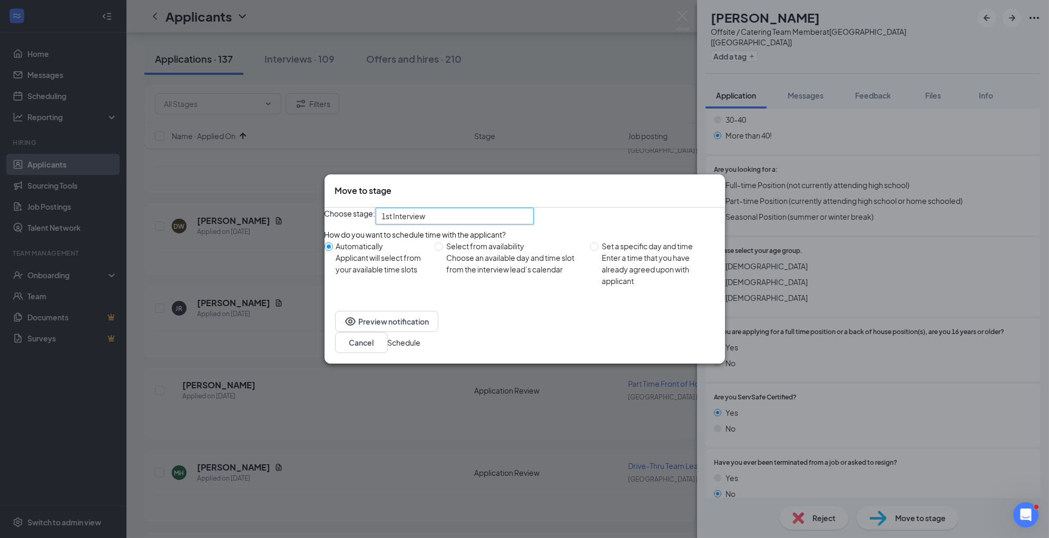
click at [421, 348] on button "Schedule" at bounding box center [404, 343] width 33 height 12
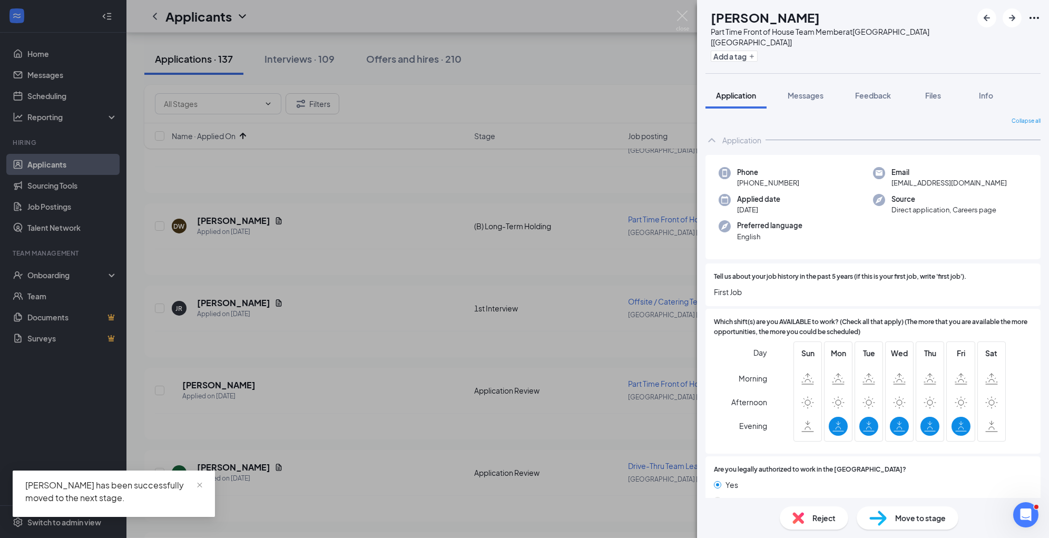
click at [810, 519] on div "Reject" at bounding box center [814, 517] width 68 height 23
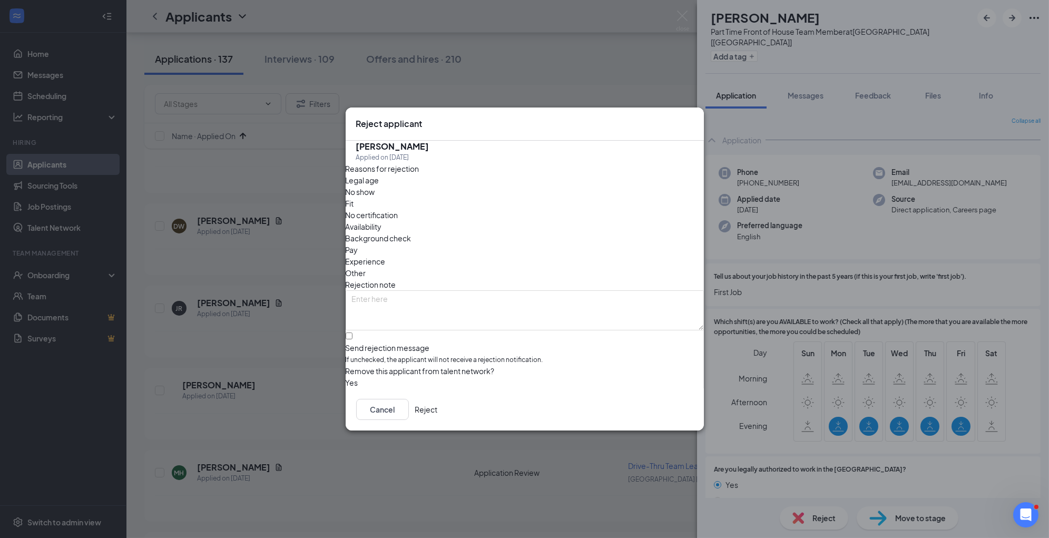
click at [382, 221] on span "Availability" at bounding box center [364, 227] width 36 height 12
click at [386, 255] on span "Experience" at bounding box center [366, 261] width 40 height 12
click at [526, 290] on textarea at bounding box center [525, 310] width 358 height 40
paste textarea "no business need"
type textarea "no business need"
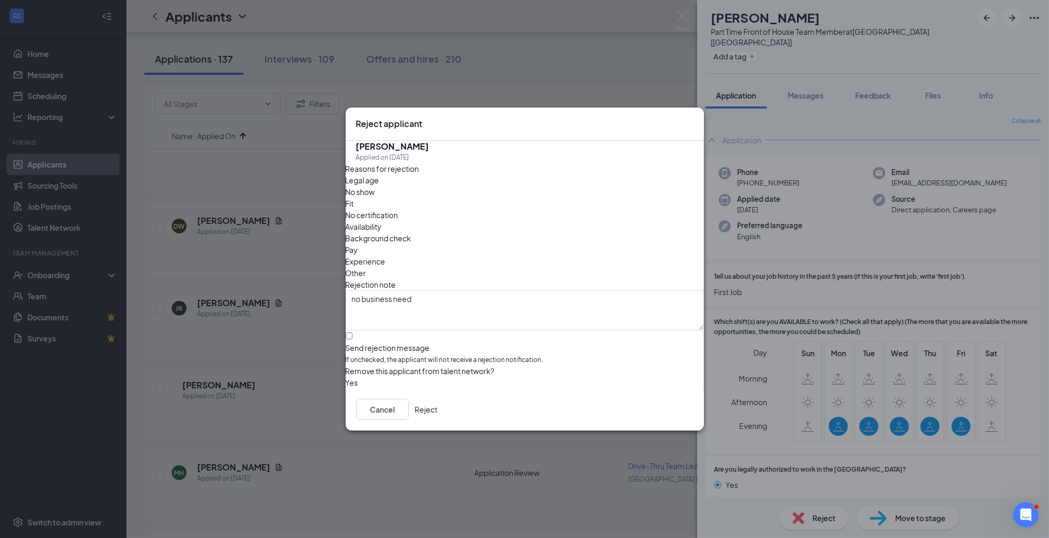
click at [438, 413] on button "Reject" at bounding box center [426, 409] width 23 height 21
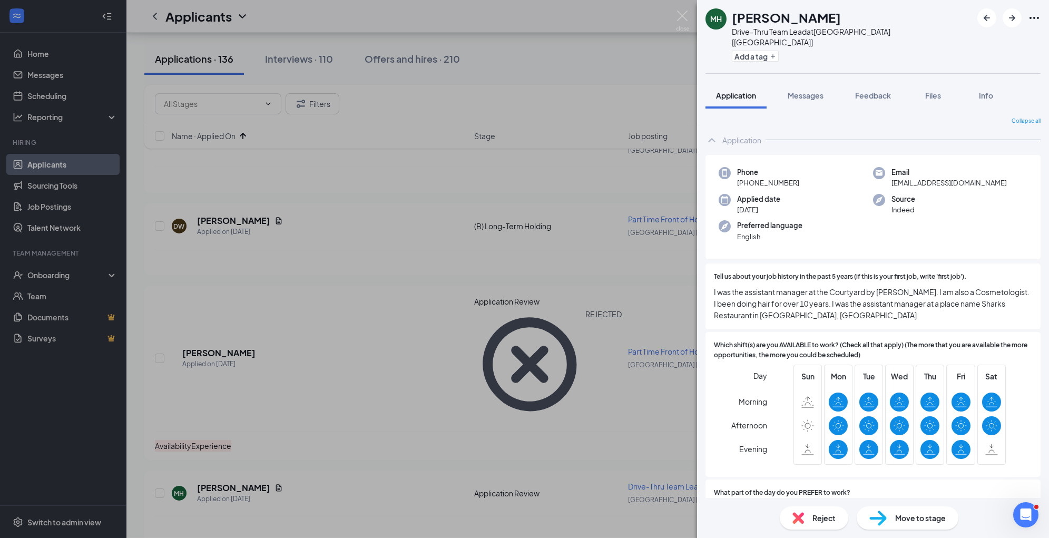
click at [920, 519] on span "Move to stage" at bounding box center [920, 518] width 51 height 12
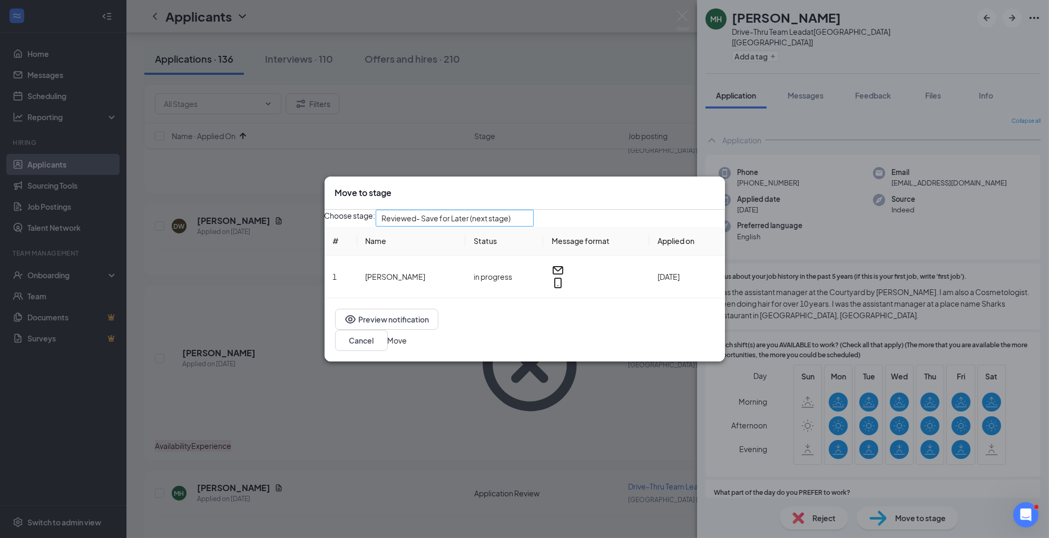
click at [515, 226] on div "Reviewed- Save for Later (next stage)" at bounding box center [455, 218] width 158 height 17
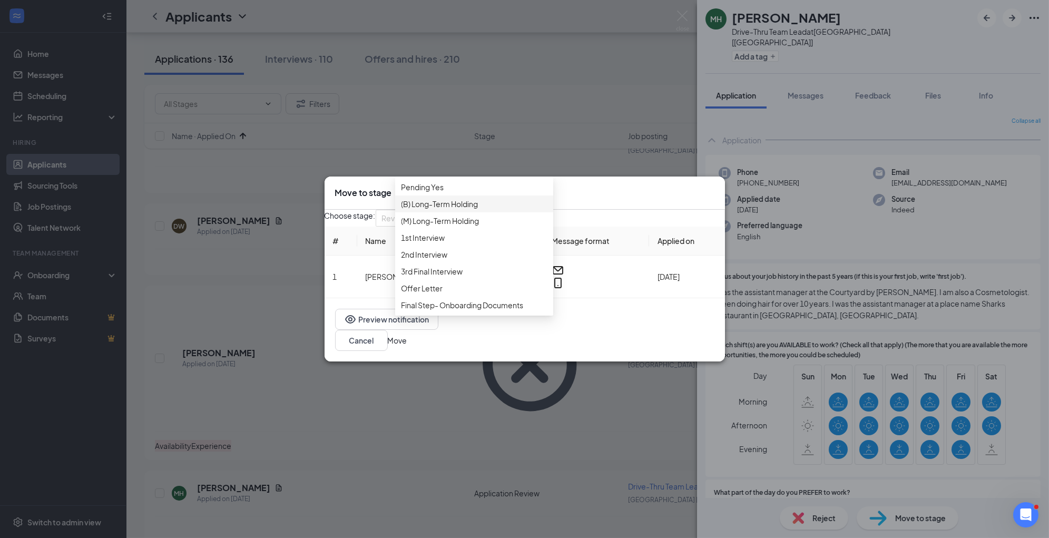
scroll to position [97, 0]
click at [498, 246] on div "1st Interview" at bounding box center [474, 237] width 158 height 17
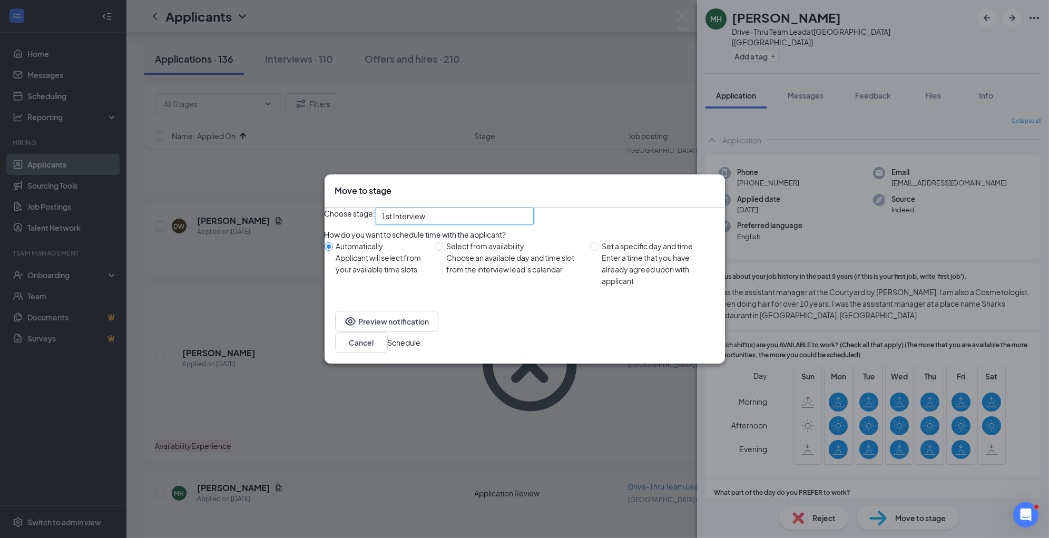
click at [421, 348] on button "Schedule" at bounding box center [404, 343] width 33 height 12
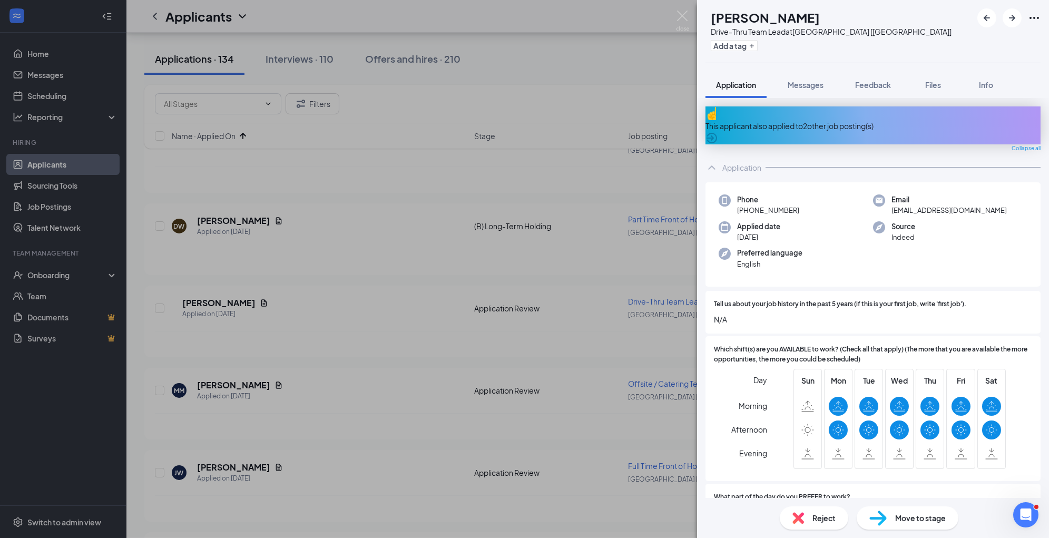
click at [814, 522] on span "Reject" at bounding box center [823, 518] width 23 height 12
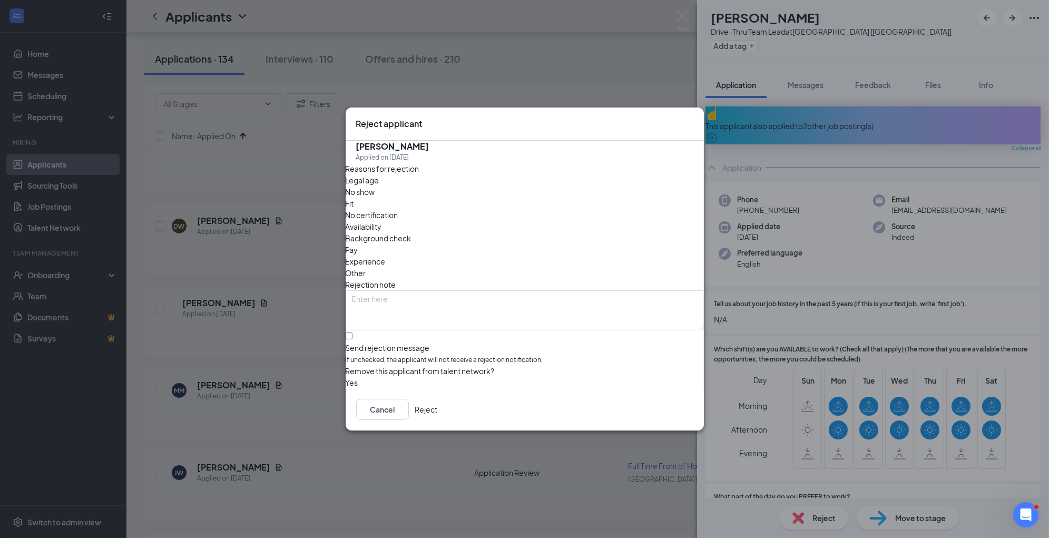
click at [386, 255] on span "Experience" at bounding box center [366, 261] width 40 height 12
click at [438, 409] on button "Reject" at bounding box center [426, 409] width 23 height 21
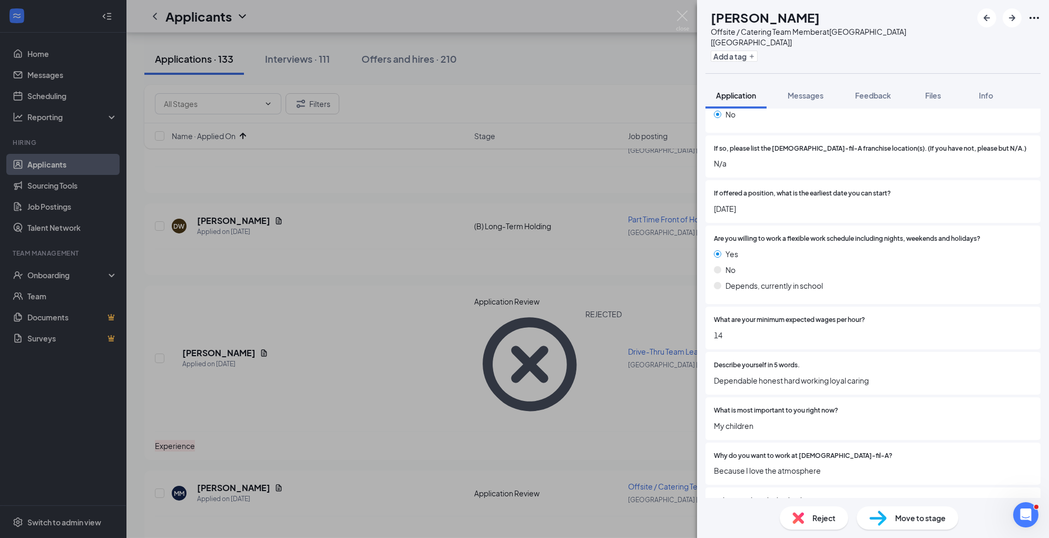
scroll to position [994, 0]
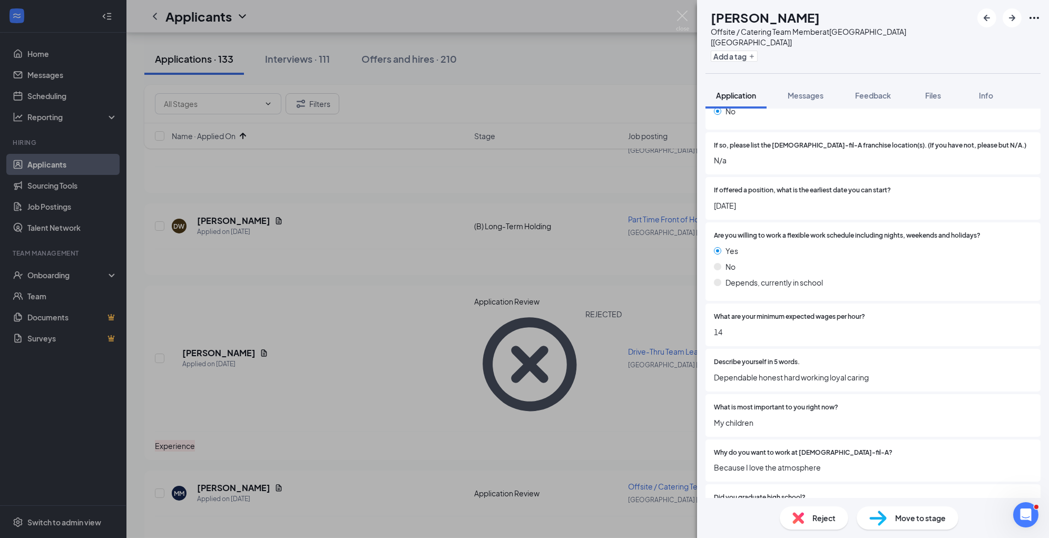
click at [815, 515] on span "Reject" at bounding box center [823, 518] width 23 height 12
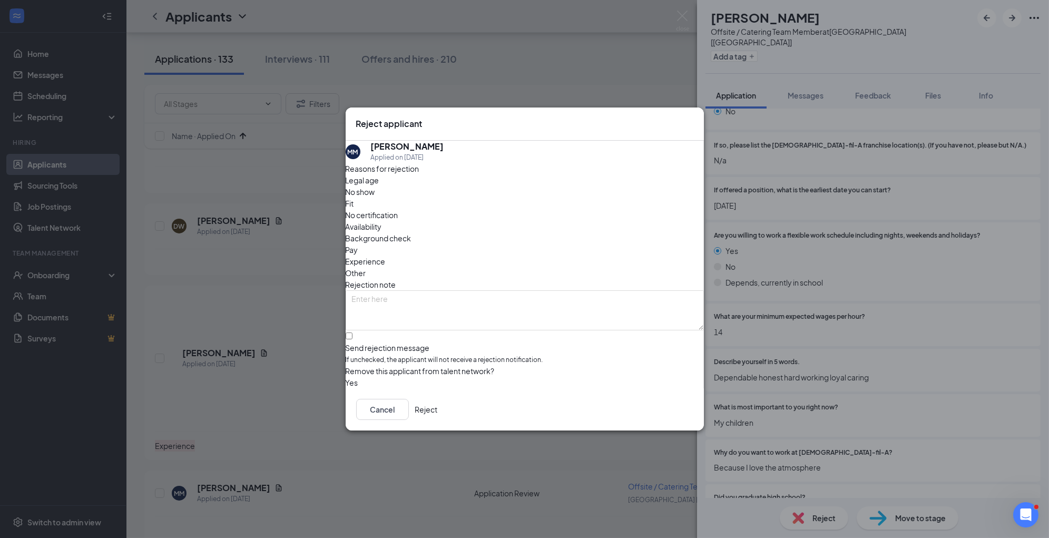
click at [386, 255] on span "Experience" at bounding box center [366, 261] width 40 height 12
click at [438, 420] on button "Reject" at bounding box center [426, 409] width 23 height 21
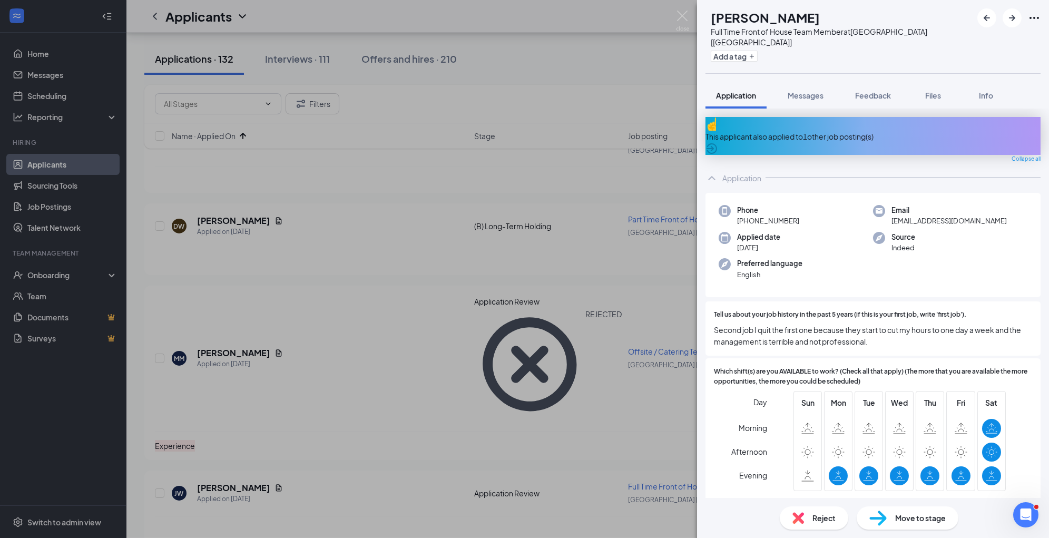
click at [827, 521] on span "Reject" at bounding box center [823, 518] width 23 height 12
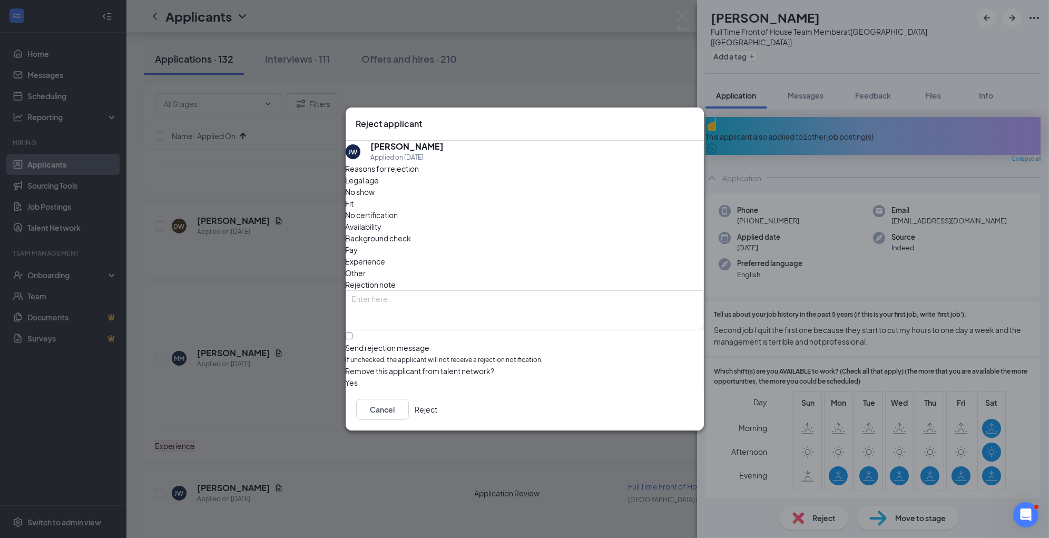
click at [478, 209] on div "Fit" at bounding box center [525, 204] width 358 height 12
click at [438, 416] on button "Reject" at bounding box center [426, 409] width 23 height 21
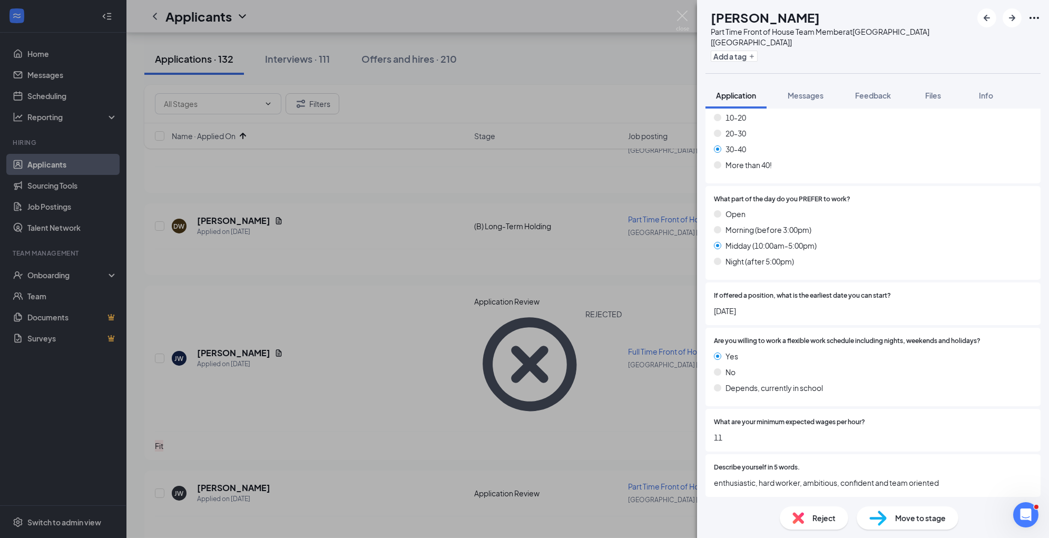
scroll to position [1130, 0]
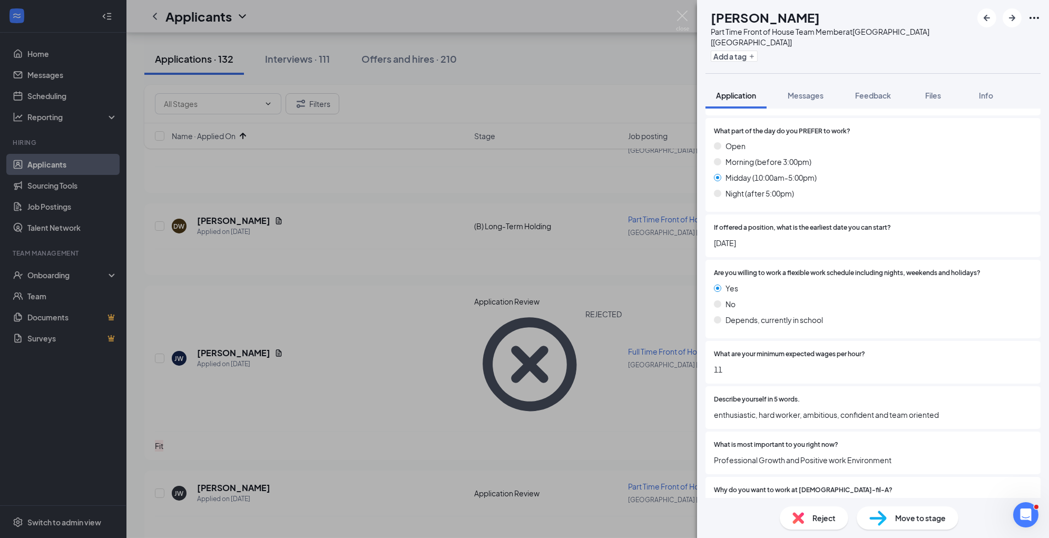
click at [900, 516] on span "Move to stage" at bounding box center [920, 518] width 51 height 12
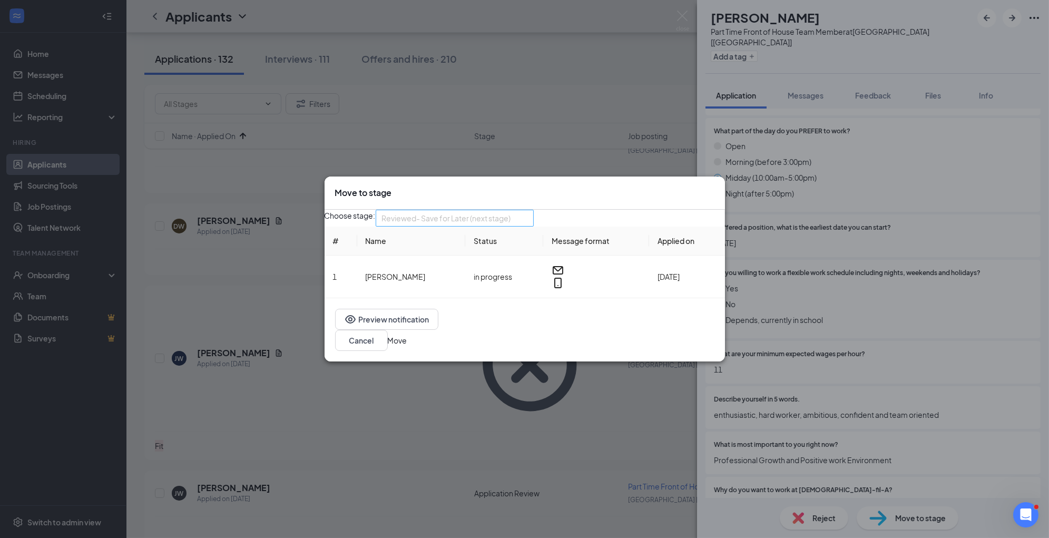
click at [498, 226] on div "Reviewed- Save for Later (next stage) 3544015 3544011 3544003 Application Appli…" at bounding box center [455, 218] width 158 height 17
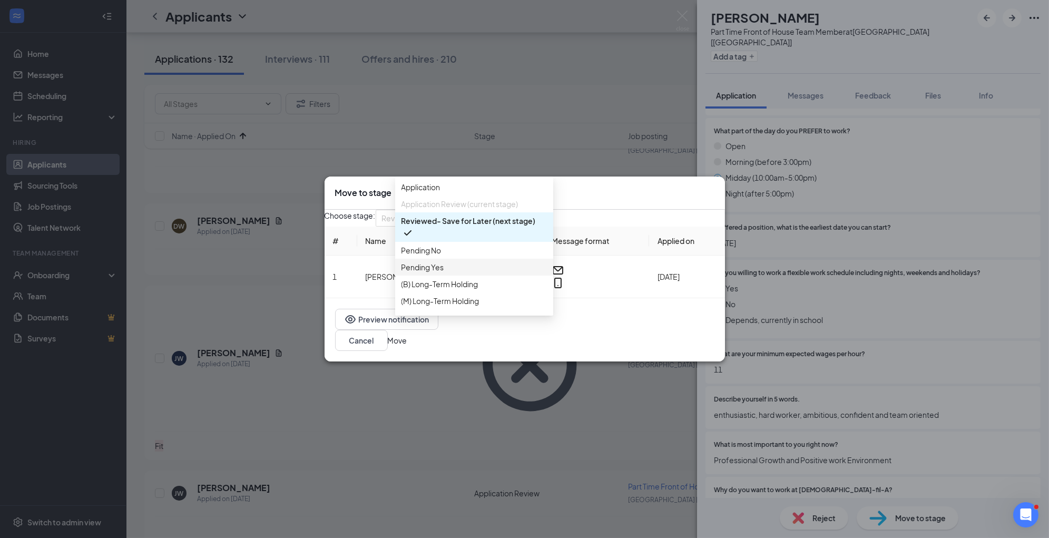
scroll to position [61, 0]
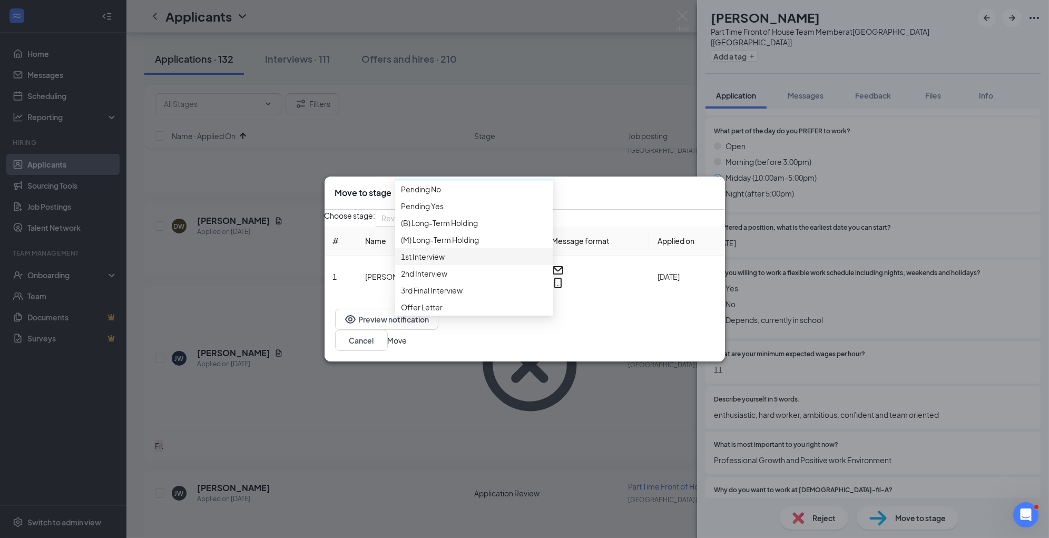
click at [490, 262] on span "1st Interview" at bounding box center [473, 257] width 145 height 12
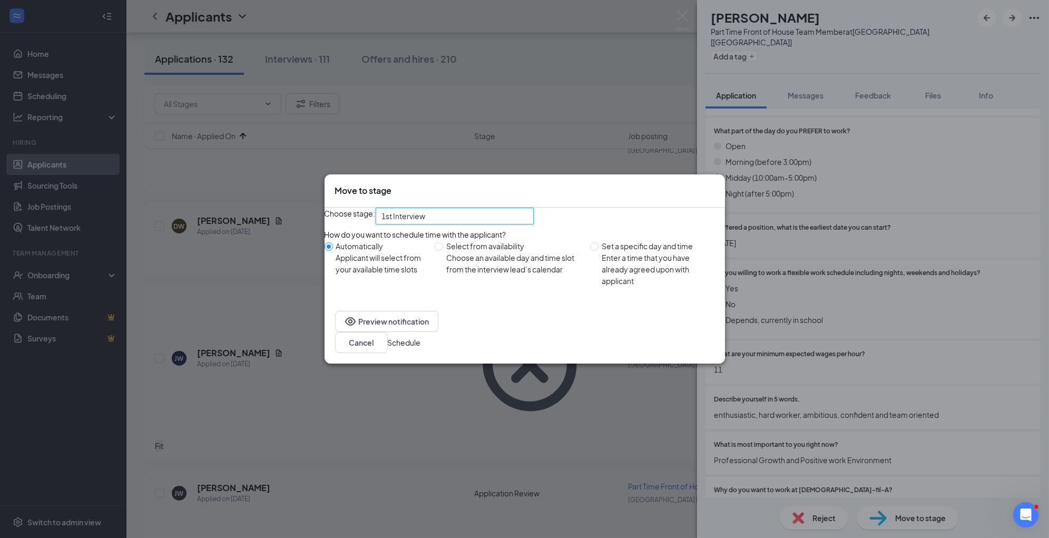
click at [421, 348] on button "Schedule" at bounding box center [404, 343] width 33 height 12
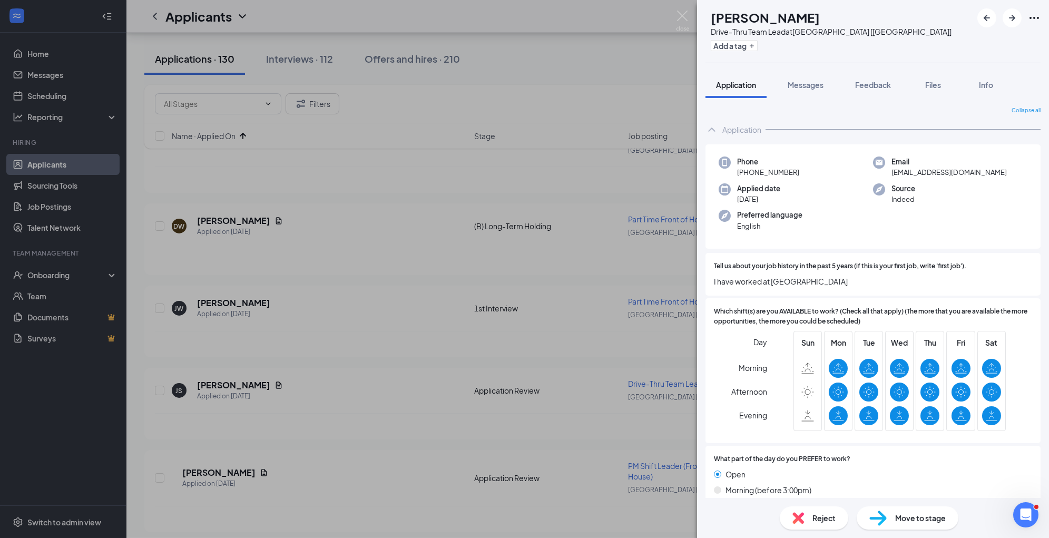
click at [837, 517] on div "Reject" at bounding box center [814, 517] width 68 height 23
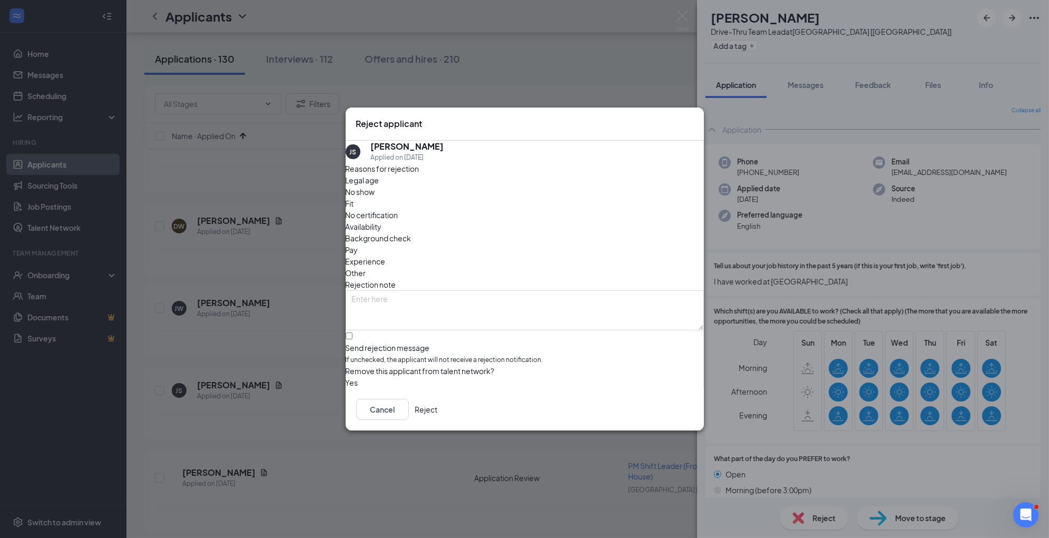
click at [386, 255] on span "Experience" at bounding box center [366, 261] width 40 height 12
click at [438, 405] on button "Reject" at bounding box center [426, 409] width 23 height 21
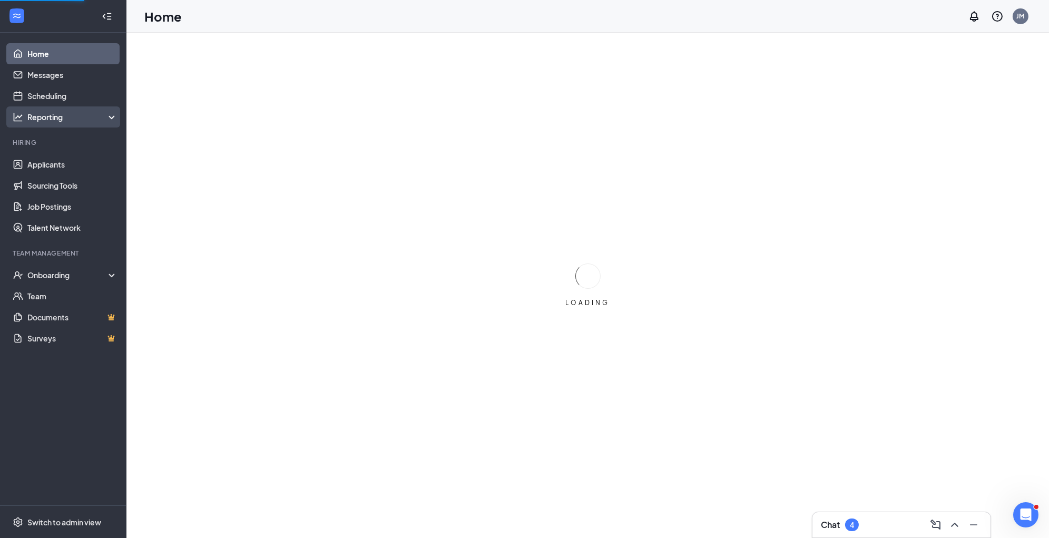
click at [75, 106] on div "Reporting" at bounding box center [63, 116] width 126 height 21
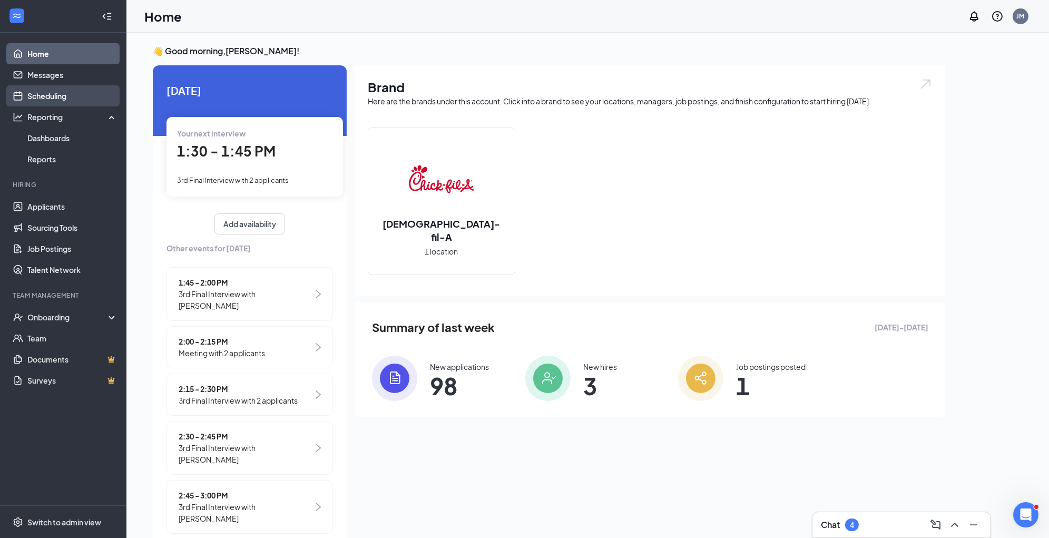
click at [74, 95] on link "Scheduling" at bounding box center [72, 95] width 90 height 21
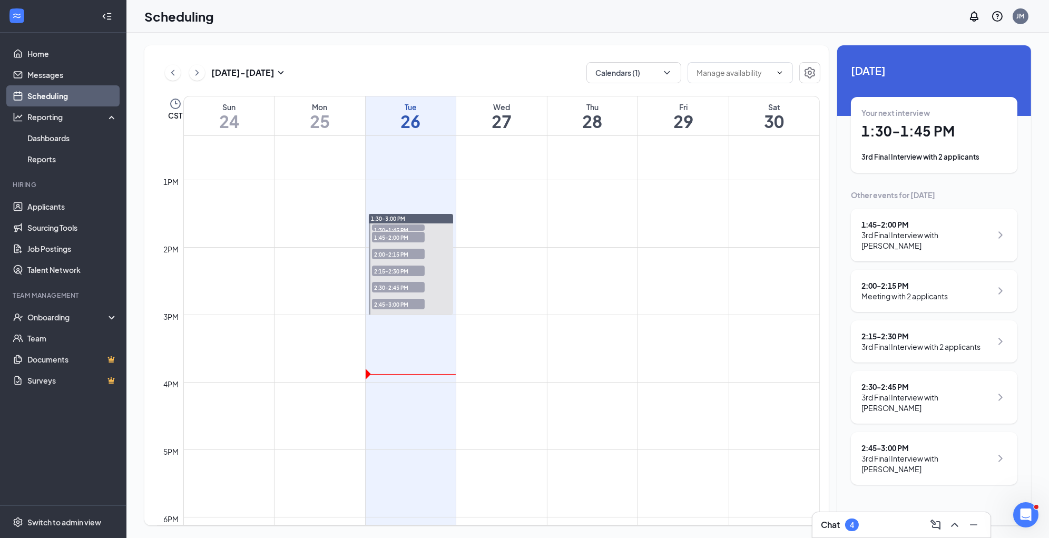
scroll to position [833, 0]
click at [660, 75] on button "Calendars (1)" at bounding box center [633, 72] width 95 height 21
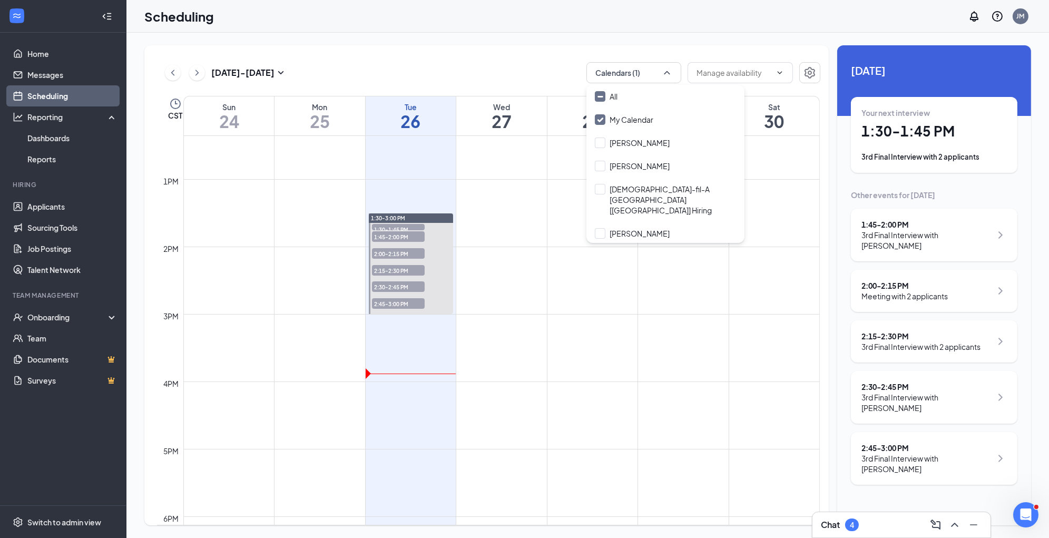
click at [598, 251] on input "[PERSON_NAME]" at bounding box center [632, 256] width 75 height 11
checkbox input "true"
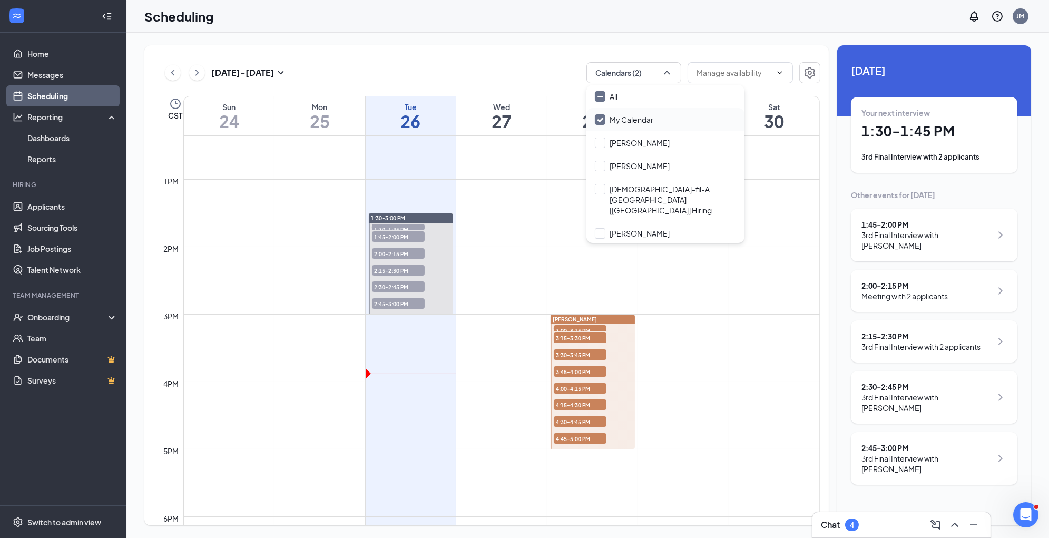
click at [598, 121] on input "My Calendar" at bounding box center [624, 119] width 58 height 11
checkbox input "false"
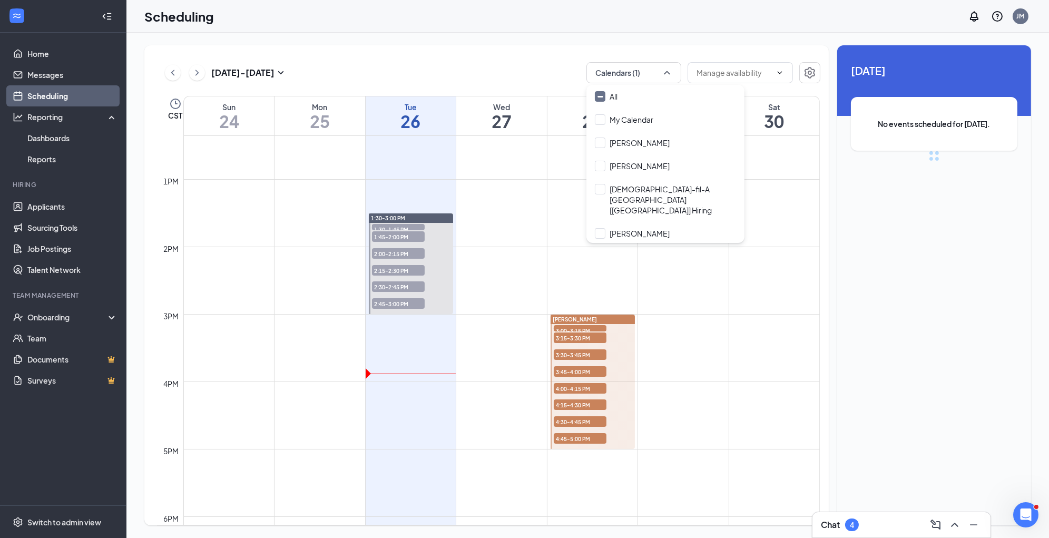
click at [566, 38] on div "[DATE] - [DATE] Calendars (1) CST Sun 24 Mon 25 Tue 26 Wed 27 Thu 28 Fri 29 Sat…" at bounding box center [587, 285] width 922 height 505
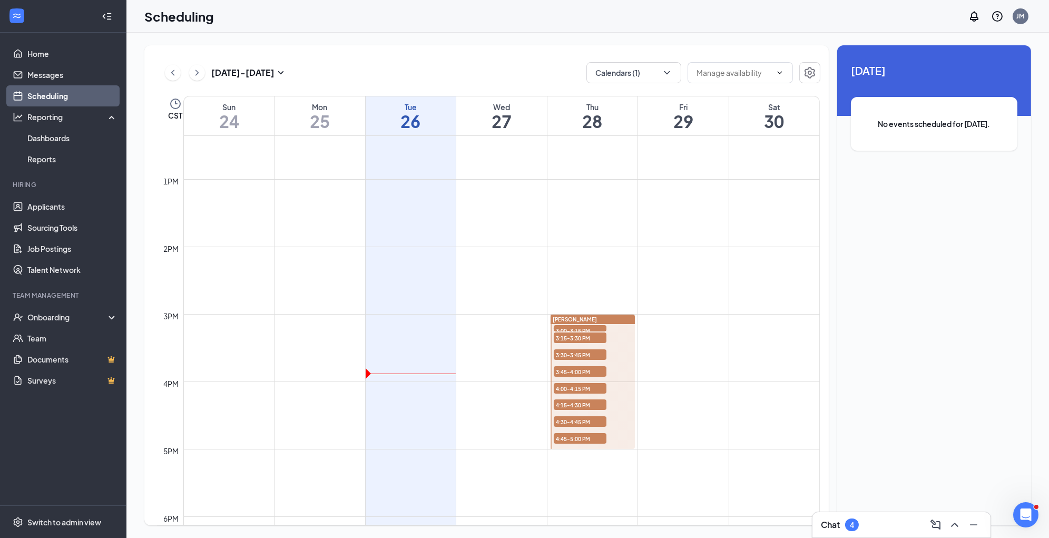
scroll to position [894, 0]
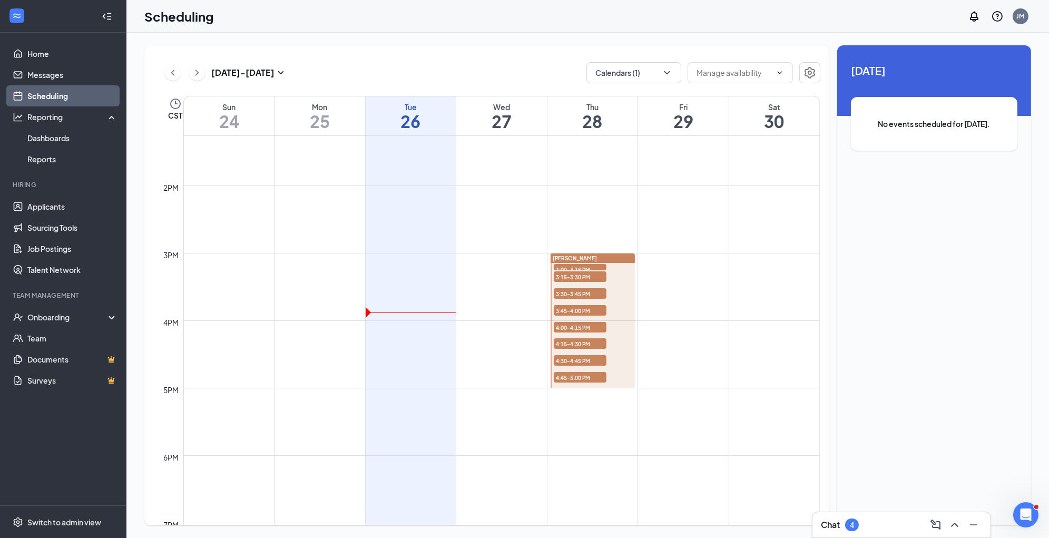
click at [563, 326] on span "4:00-4:15 PM" at bounding box center [580, 327] width 53 height 11
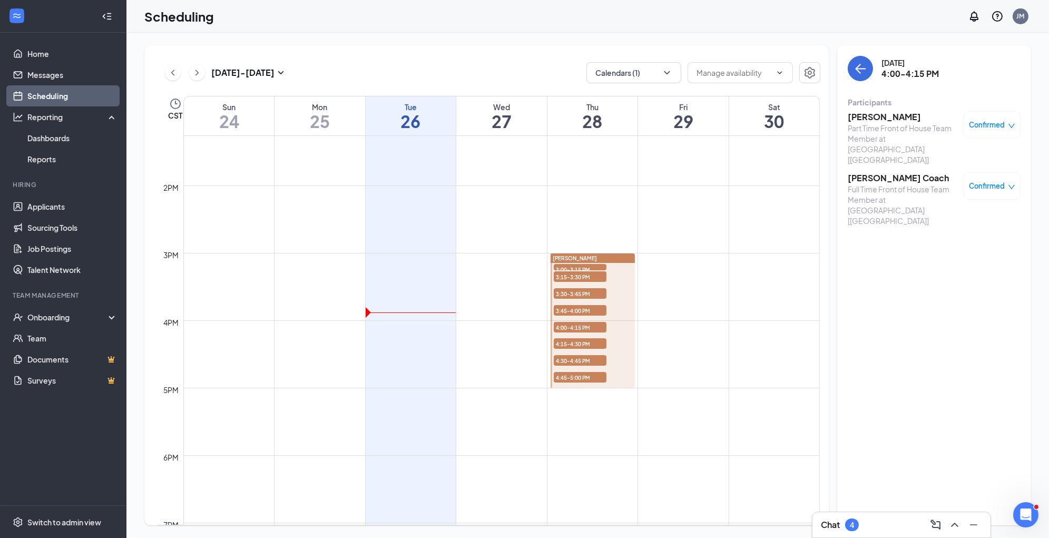
click at [1007, 131] on div "Confirmed" at bounding box center [991, 124] width 57 height 27
click at [1004, 120] on span "Confirmed" at bounding box center [987, 125] width 36 height 11
click at [990, 154] on span "Request Reschedule" at bounding box center [968, 159] width 72 height 12
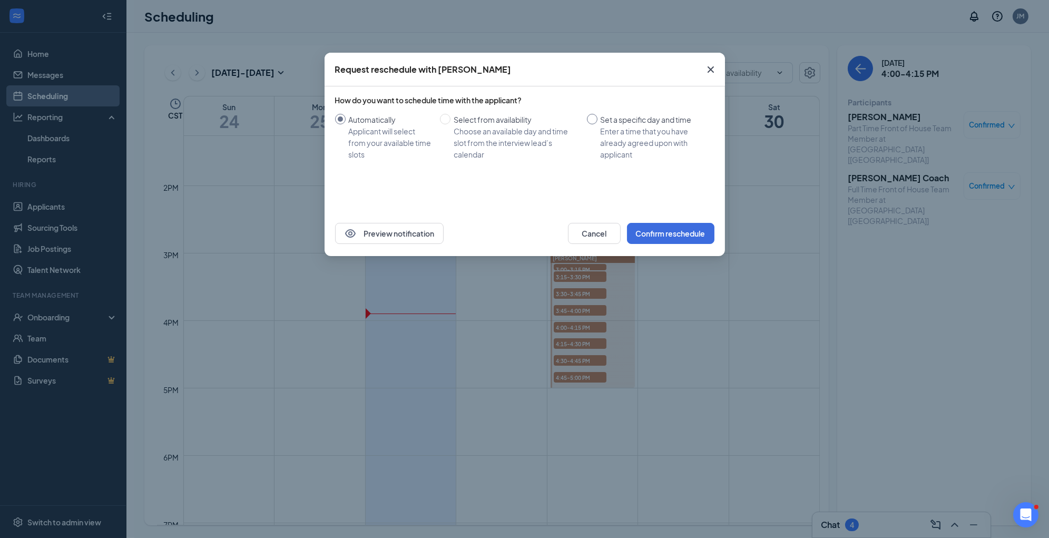
click at [589, 117] on input "Set a specific day and time Enter a time that you have already agreed upon with…" at bounding box center [592, 119] width 11 height 11
radio input "true"
radio input "false"
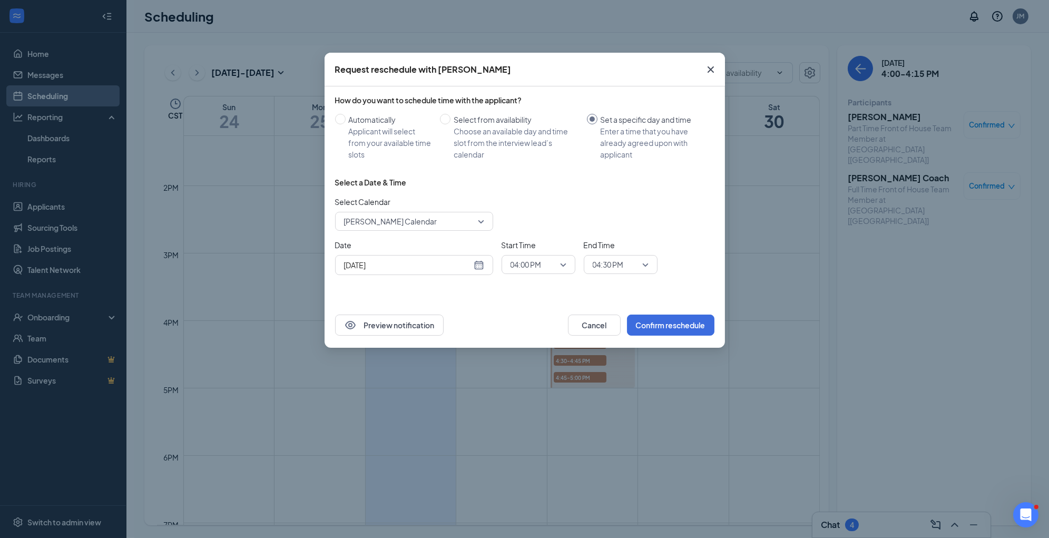
click at [474, 222] on span "[PERSON_NAME] Calendar" at bounding box center [409, 221] width 131 height 16
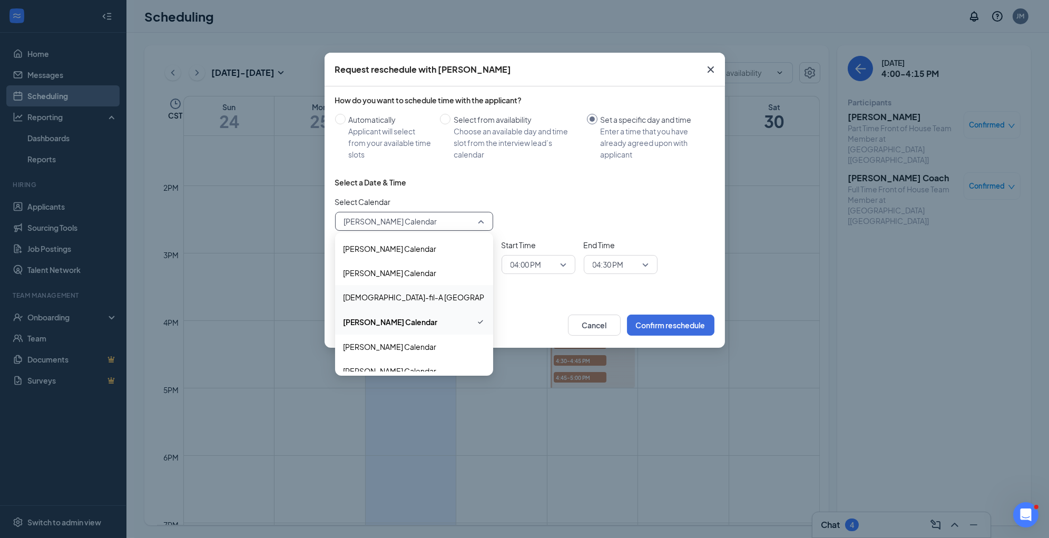
scroll to position [11, 0]
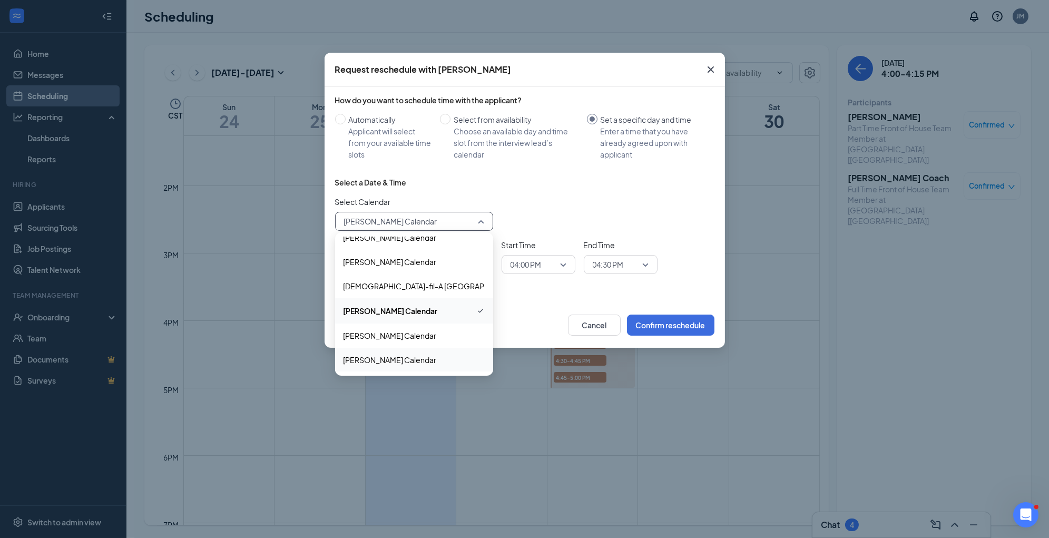
click at [410, 358] on span "[PERSON_NAME] Calendar" at bounding box center [389, 360] width 93 height 12
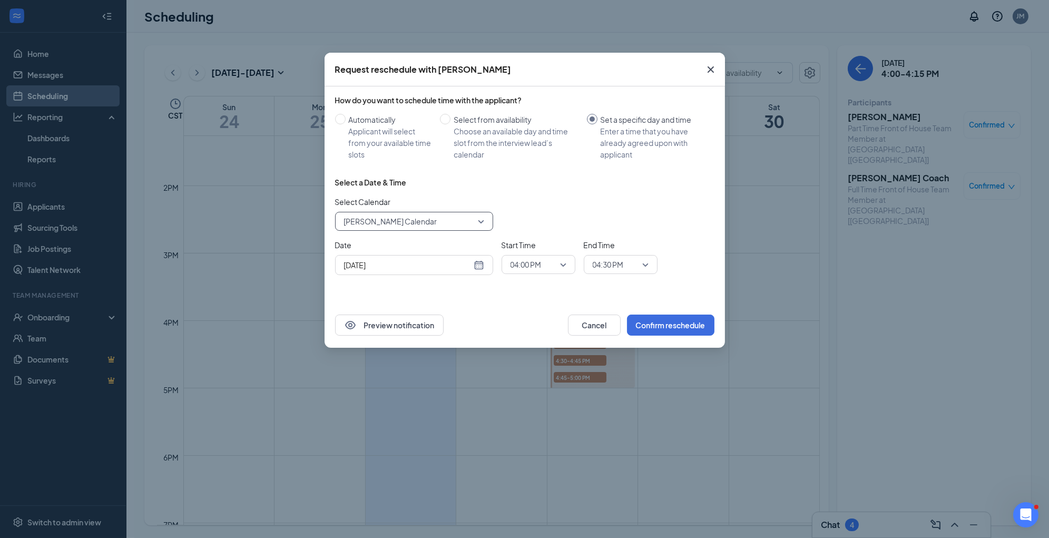
click at [478, 263] on div "[DATE]" at bounding box center [414, 265] width 140 height 12
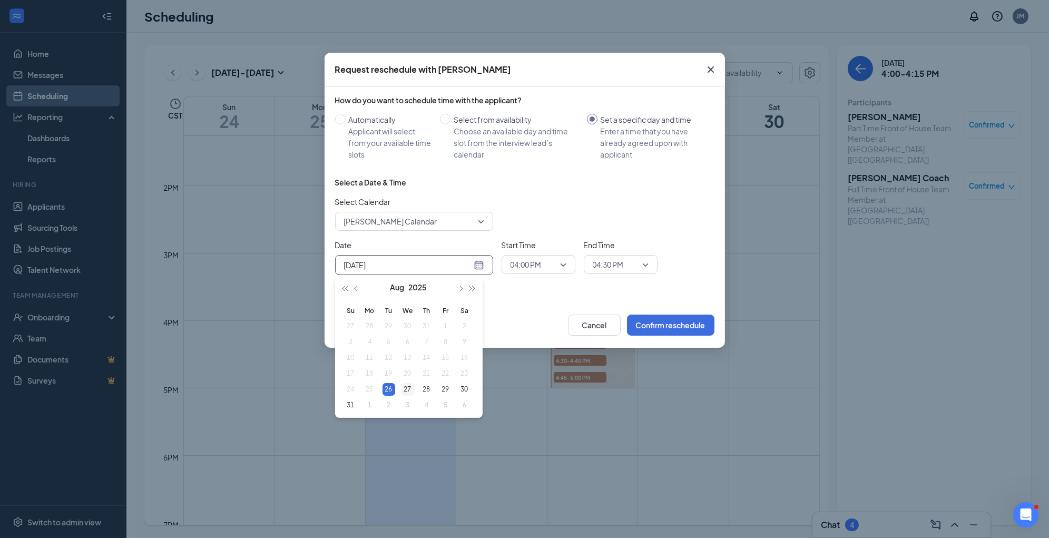
type input "[DATE]"
click at [409, 391] on div "27" at bounding box center [407, 389] width 13 height 13
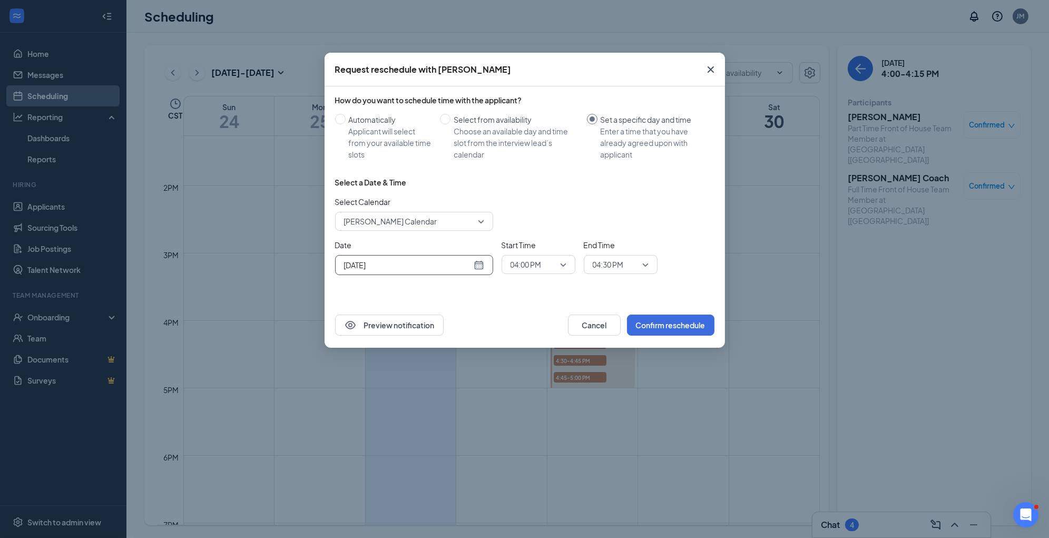
click at [643, 264] on span "04:30 PM" at bounding box center [621, 265] width 56 height 16
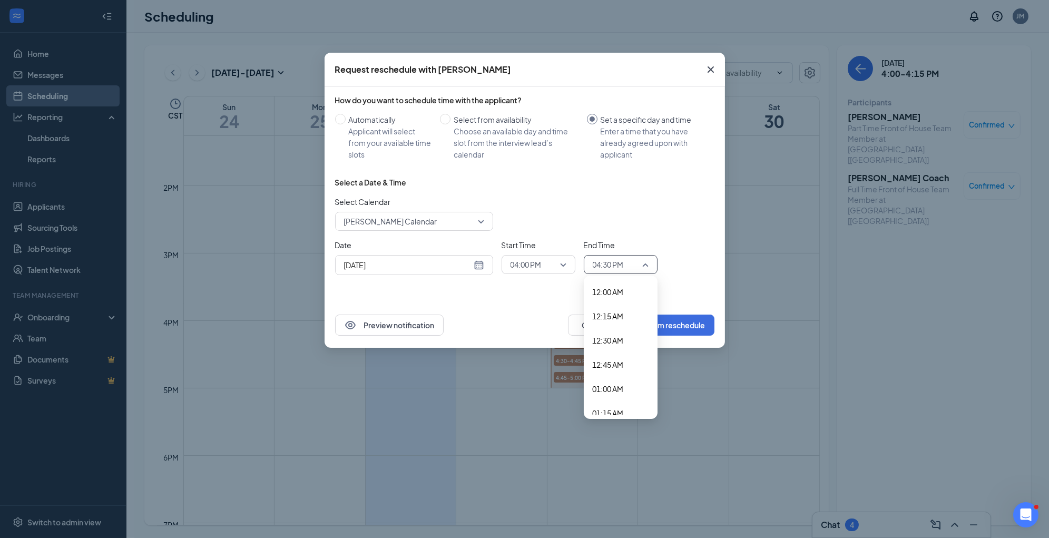
scroll to position [1489, 0]
click at [636, 376] on span "04:15 PM" at bounding box center [620, 378] width 57 height 12
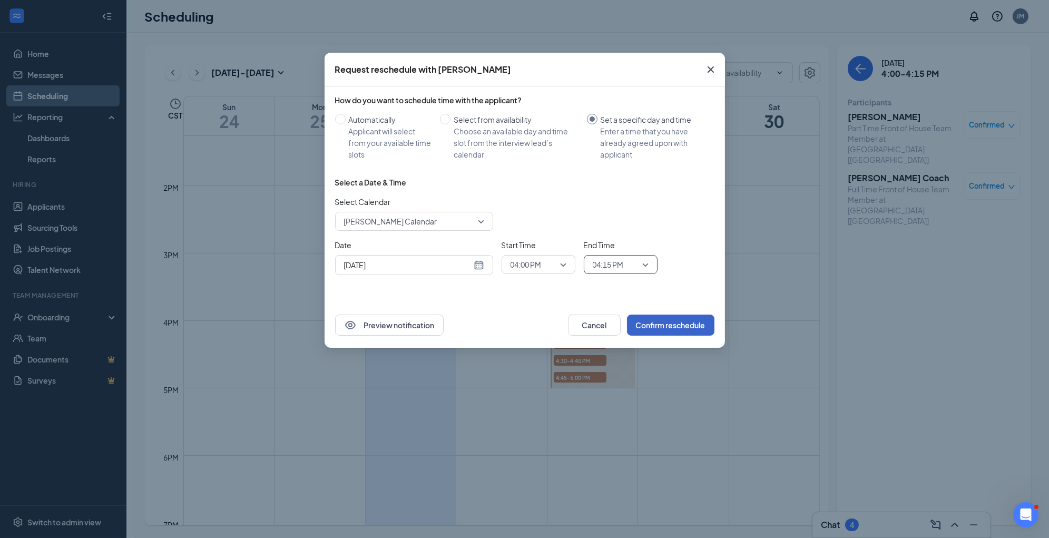
click at [687, 323] on button "Confirm reschedule" at bounding box center [670, 324] width 87 height 21
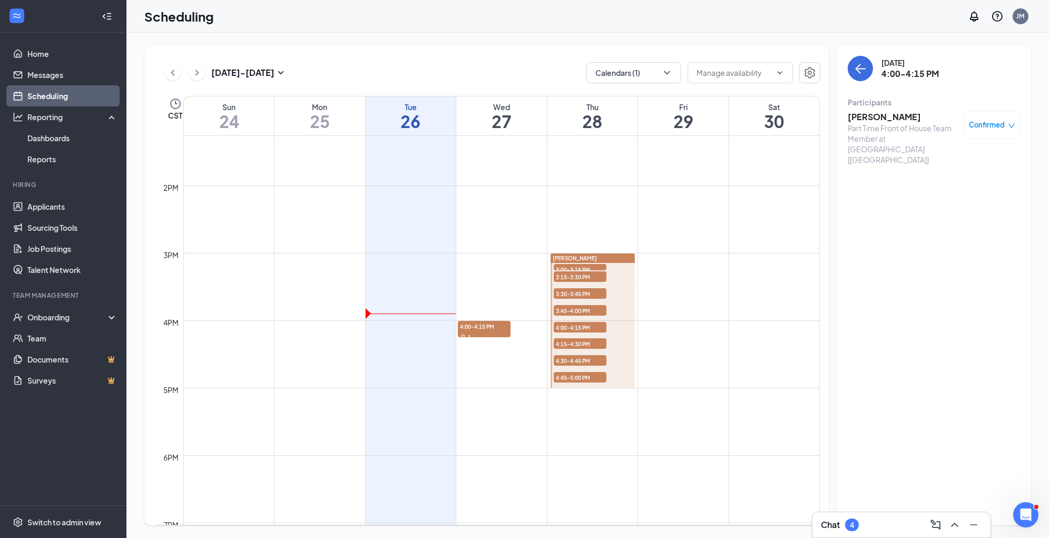
click at [983, 123] on span "Confirmed" at bounding box center [987, 125] width 36 height 11
click at [983, 158] on span "Request Reschedule" at bounding box center [968, 159] width 72 height 12
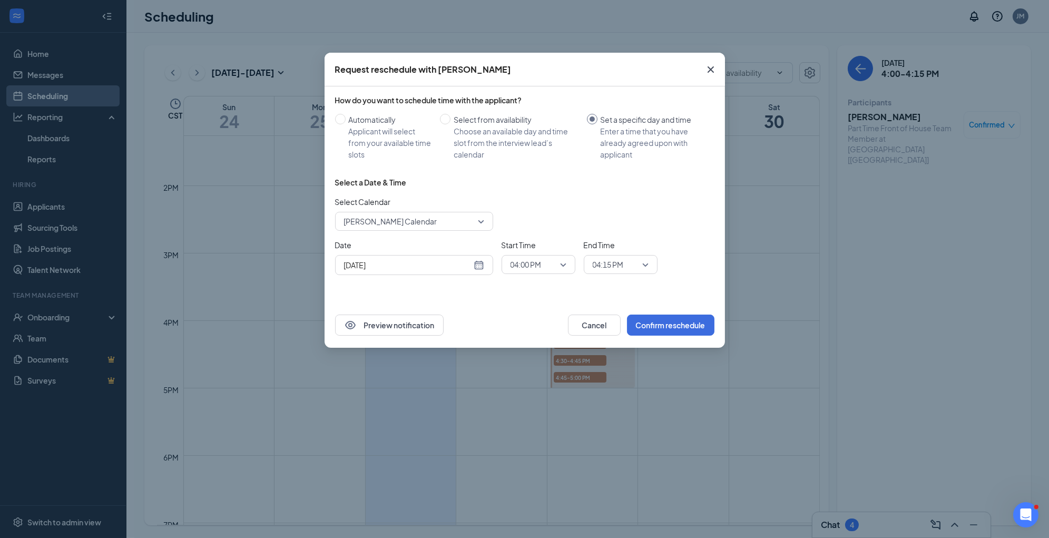
click at [480, 270] on div "[DATE]" at bounding box center [414, 265] width 140 height 12
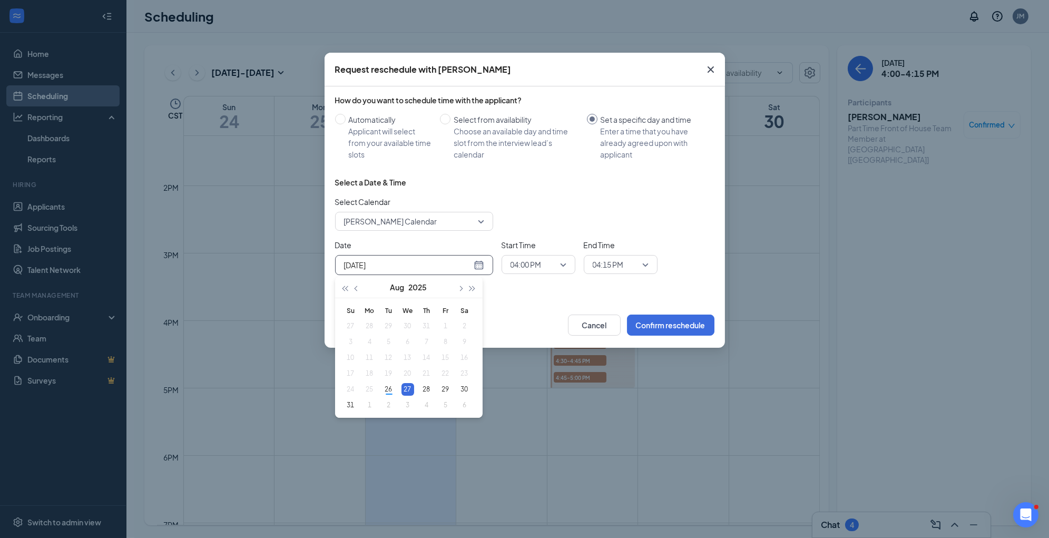
click at [563, 264] on span "04:00 PM" at bounding box center [538, 265] width 56 height 16
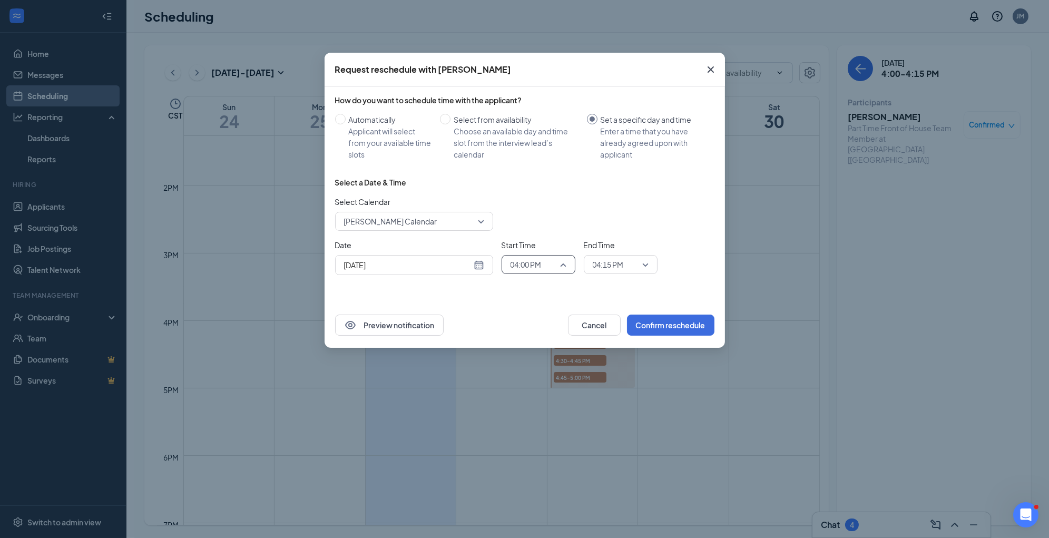
scroll to position [1441, 0]
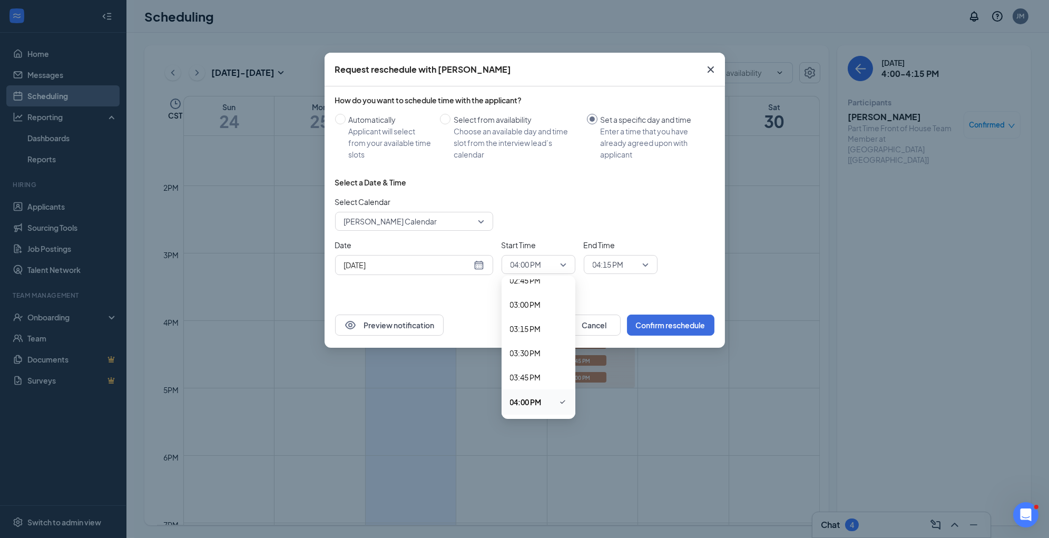
click at [627, 216] on div "Select Calendar [PERSON_NAME] Calendar 82757 188508 [PERSON_NAME] Calendar [PER…" at bounding box center [524, 213] width 379 height 35
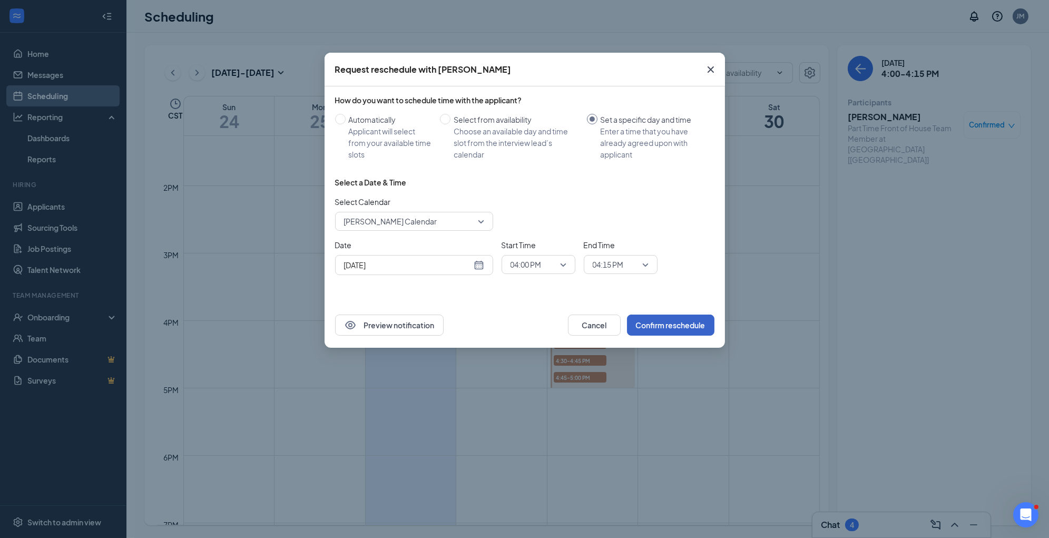
click at [661, 325] on button "Confirm reschedule" at bounding box center [670, 324] width 87 height 21
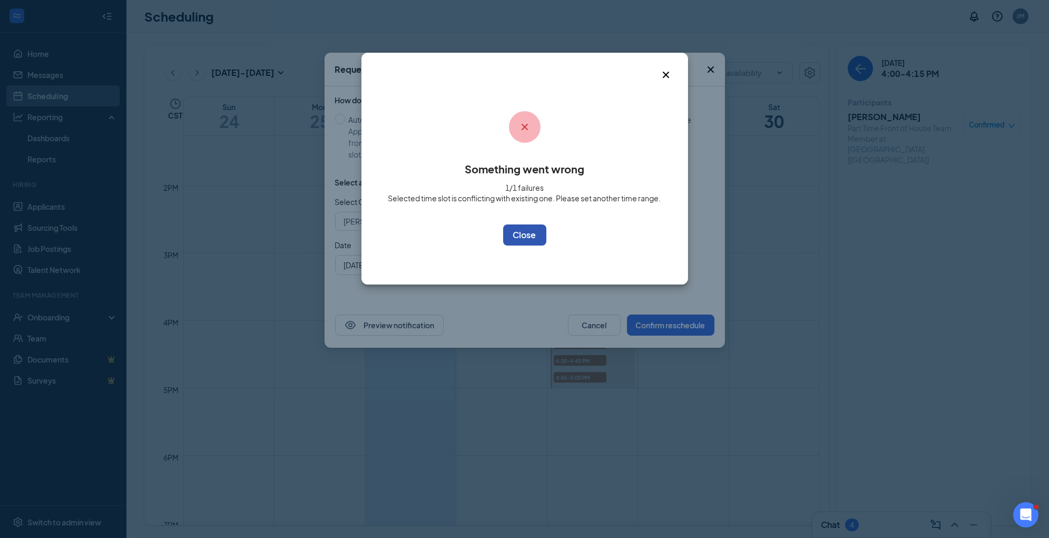
click at [522, 232] on button "OK" at bounding box center [524, 234] width 43 height 21
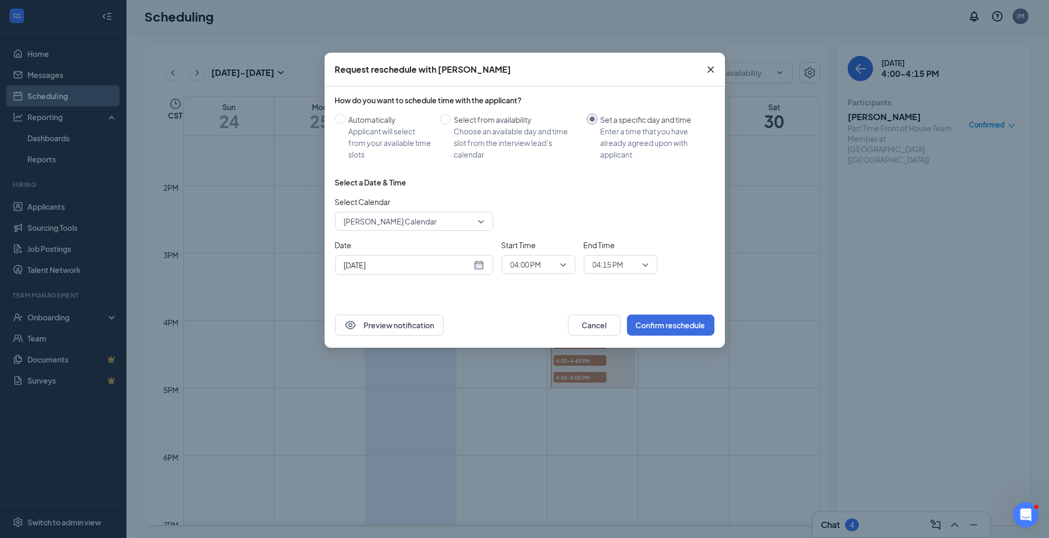
click at [711, 66] on icon "Cross" at bounding box center [710, 69] width 13 height 13
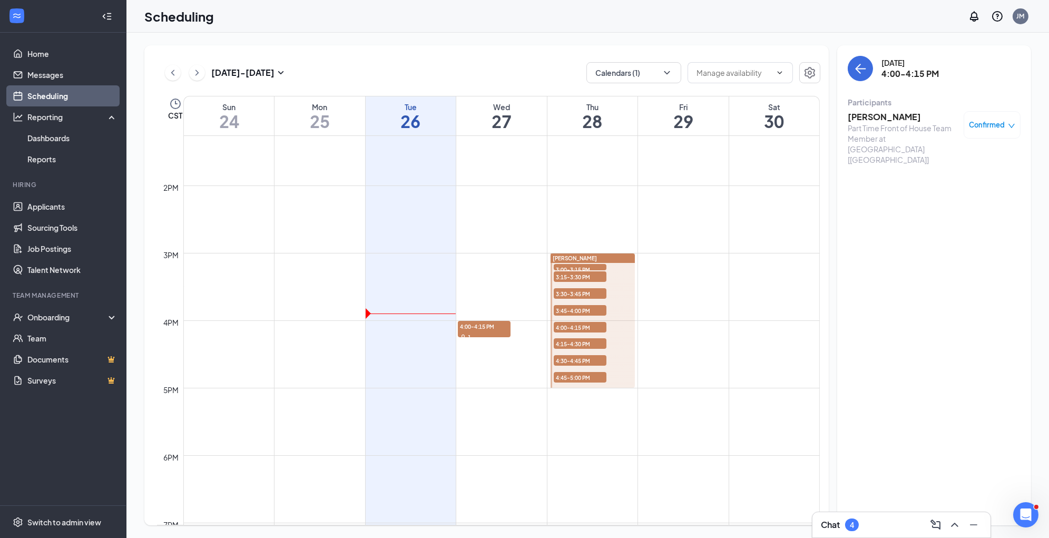
click at [584, 345] on span "4:15-4:30 PM" at bounding box center [580, 343] width 53 height 11
click at [992, 132] on div "Confirmed" at bounding box center [991, 124] width 57 height 27
click at [586, 344] on span "4:15-4:30 PM" at bounding box center [580, 343] width 53 height 11
click at [596, 343] on span "4:15-4:30 PM" at bounding box center [580, 343] width 53 height 11
click at [594, 328] on span "4:00-4:15 PM" at bounding box center [580, 327] width 53 height 11
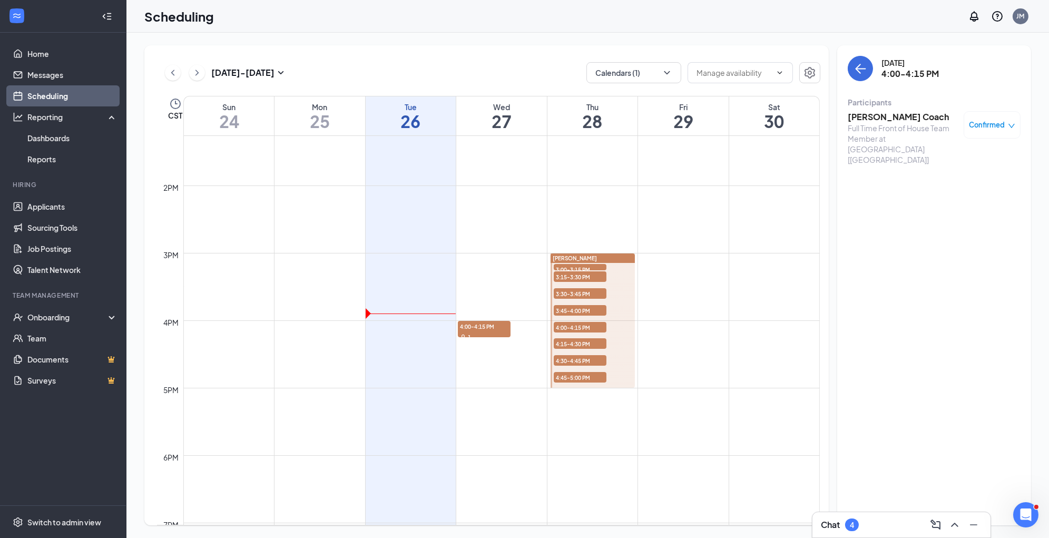
click at [998, 126] on span "Confirmed" at bounding box center [987, 125] width 36 height 11
click at [981, 150] on div "Request Reschedule Mark complete Mark as no-show Cancel" at bounding box center [960, 188] width 110 height 96
click at [981, 156] on span "Request Reschedule" at bounding box center [968, 159] width 72 height 12
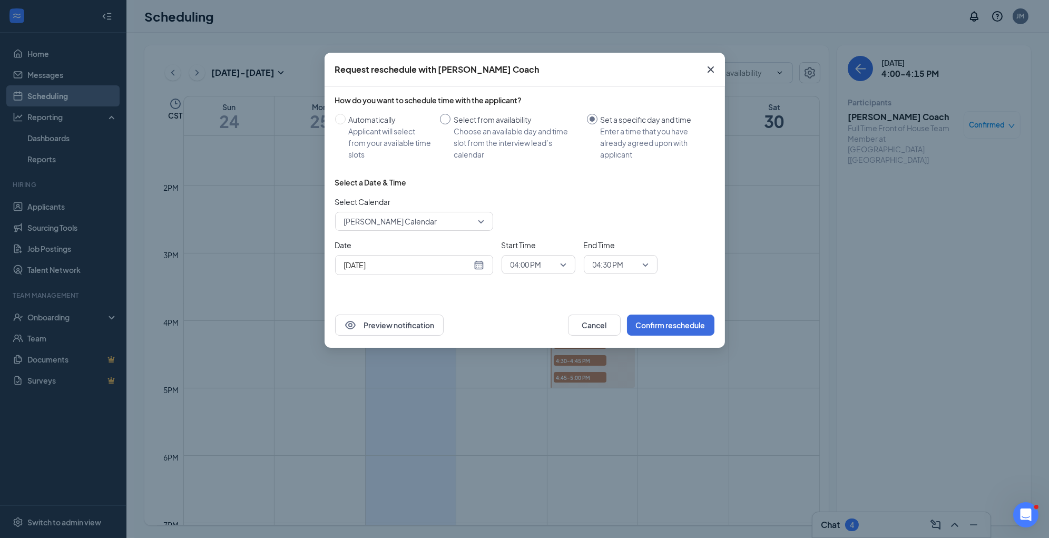
click at [449, 122] on input "Select from availability Choose an available day and time slot from the intervi…" at bounding box center [445, 119] width 11 height 11
radio input "true"
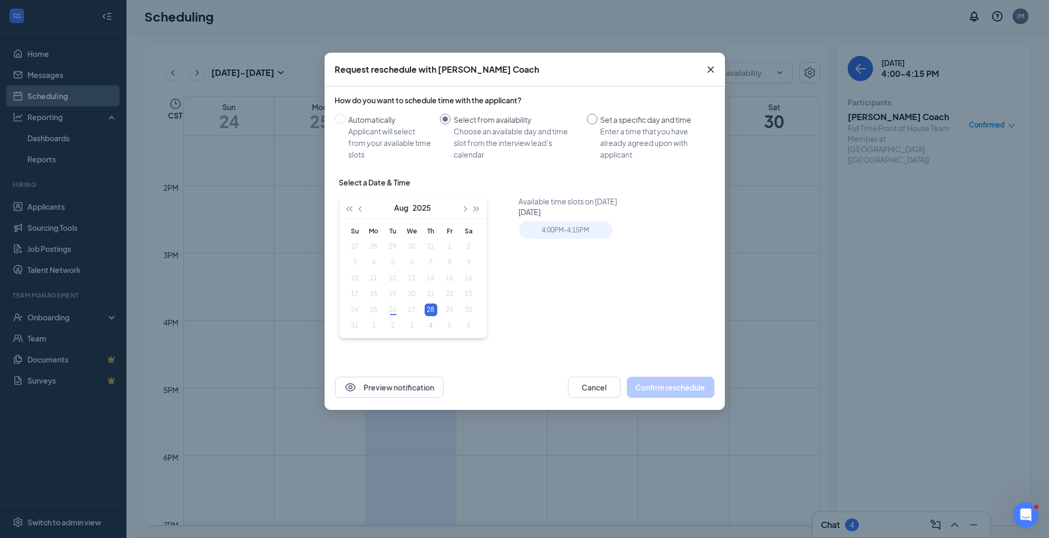
click at [595, 117] on input "Set a specific day and time Enter a time that you have already agreed upon with…" at bounding box center [592, 119] width 11 height 11
radio input "true"
radio input "false"
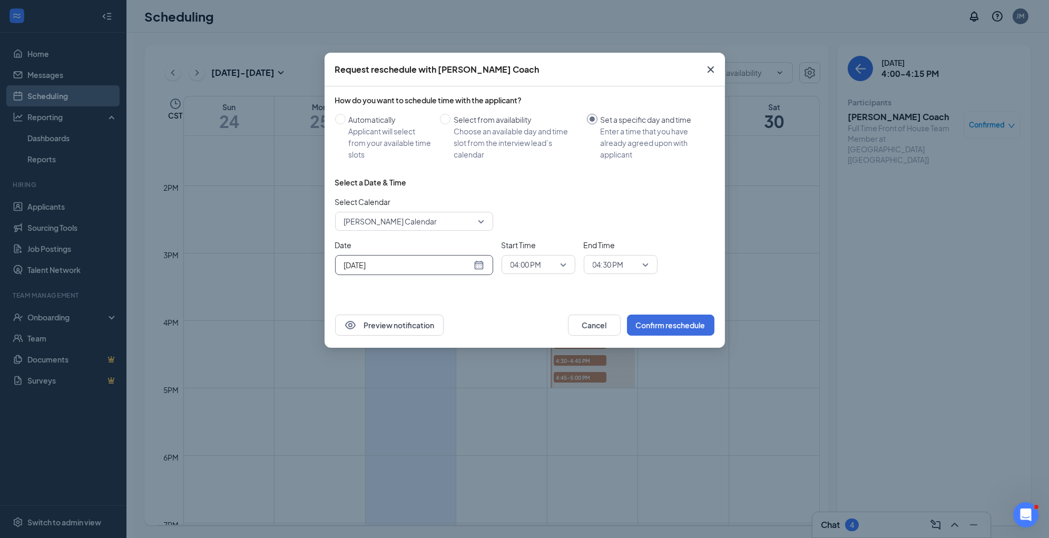
click at [481, 264] on div "[DATE]" at bounding box center [414, 265] width 140 height 12
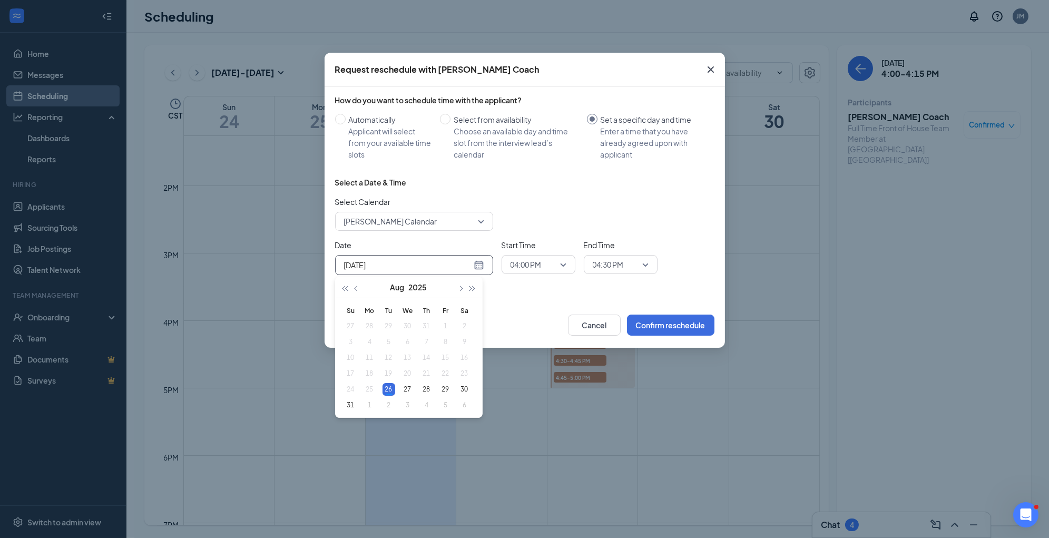
click at [475, 222] on span "[PERSON_NAME] Calendar" at bounding box center [414, 221] width 140 height 16
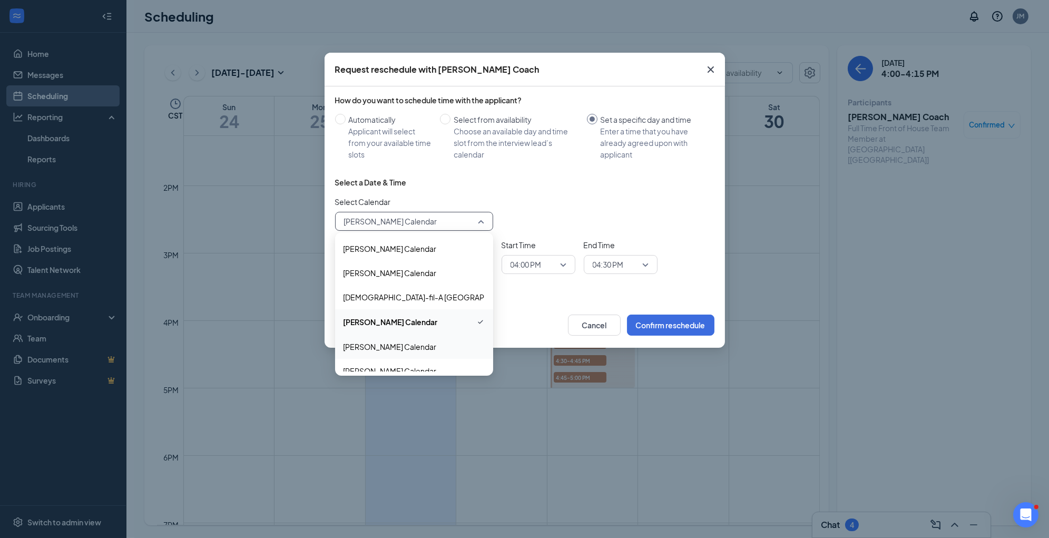
scroll to position [11, 0]
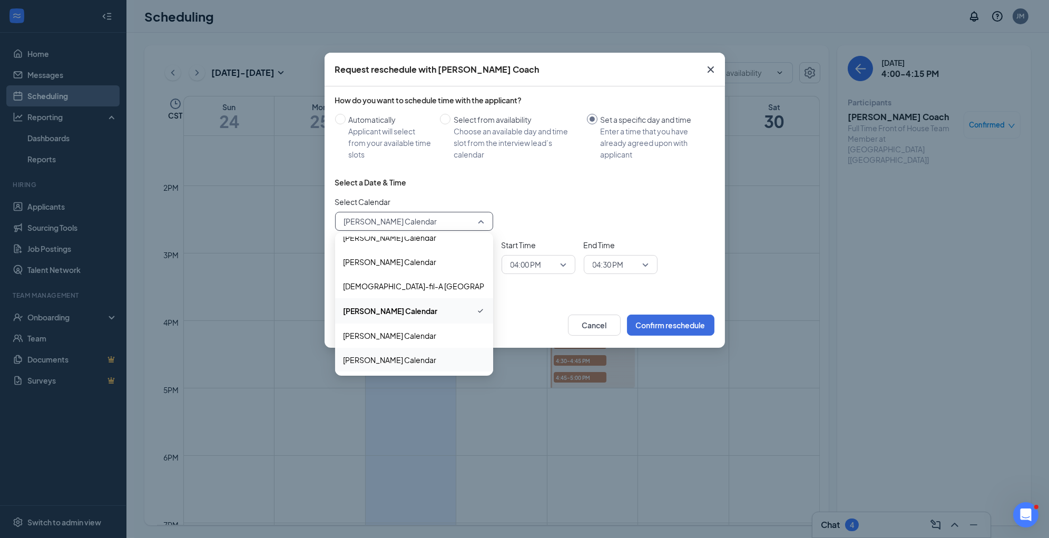
click at [399, 354] on span "[PERSON_NAME] Calendar" at bounding box center [389, 360] width 93 height 12
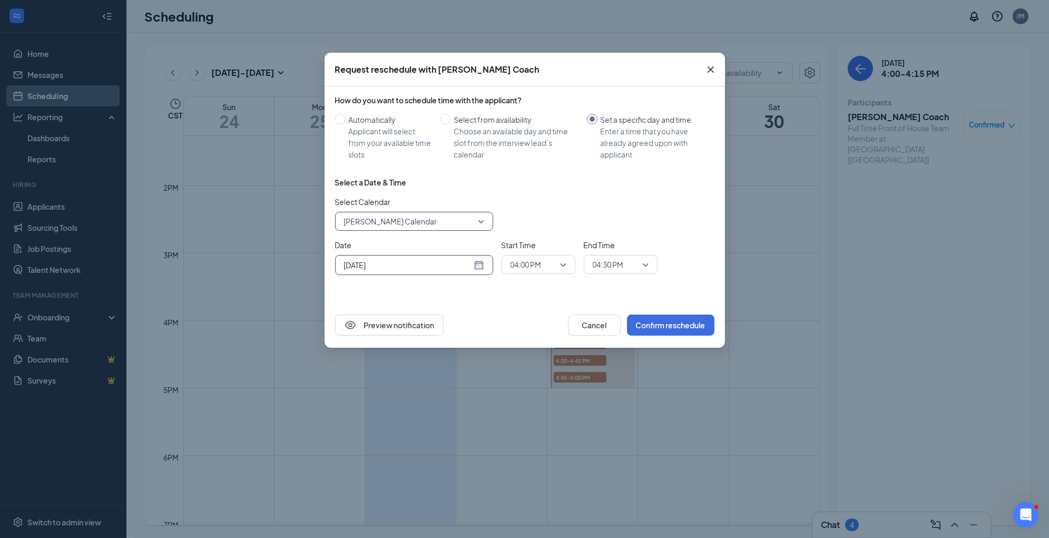
click at [486, 261] on div "[DATE]" at bounding box center [414, 265] width 158 height 20
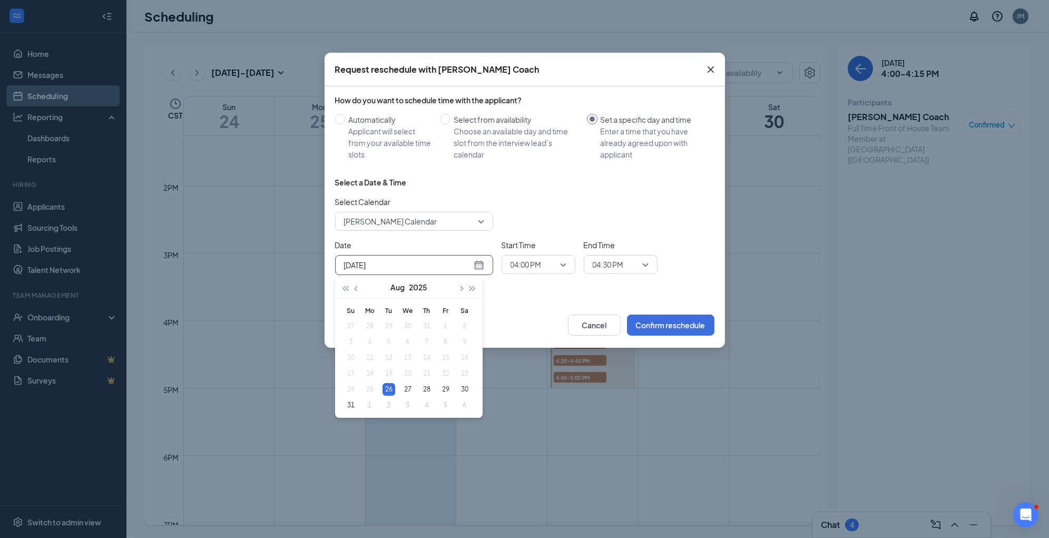
click at [474, 263] on div "[DATE]" at bounding box center [414, 265] width 140 height 12
type input "[DATE]"
click at [405, 386] on div "27" at bounding box center [407, 389] width 13 height 13
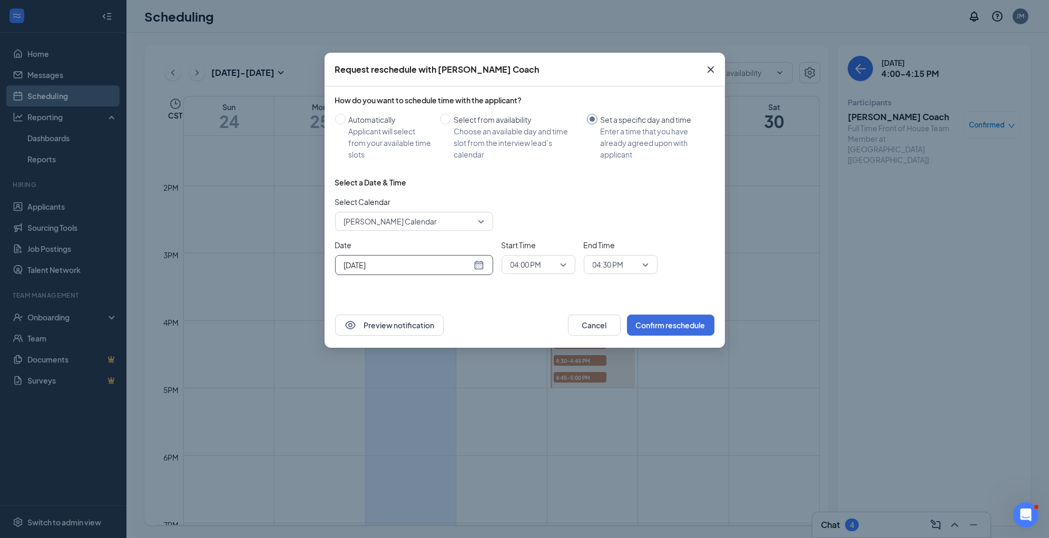
click at [564, 267] on span "04:00 PM" at bounding box center [538, 265] width 56 height 16
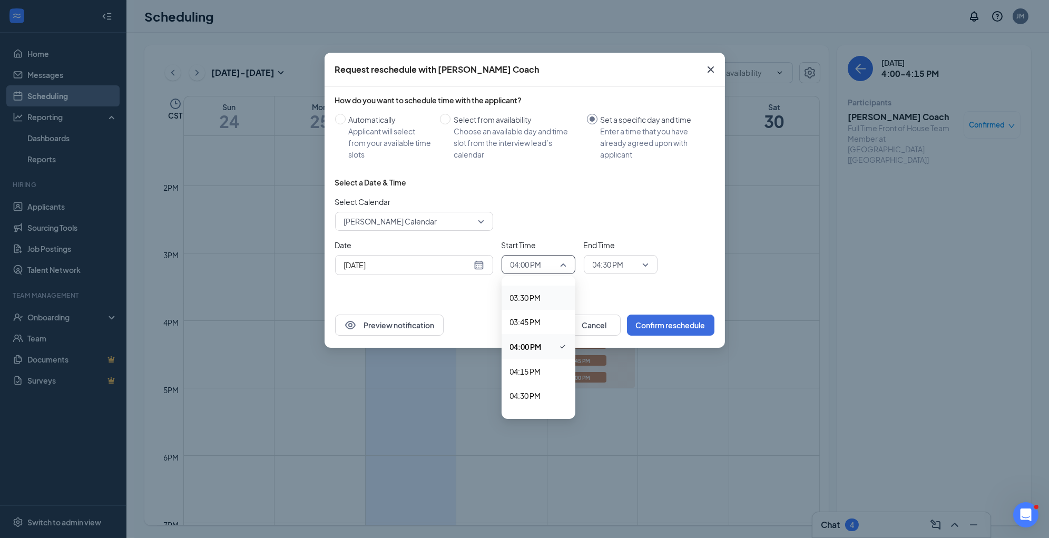
scroll to position [1535, 0]
click at [543, 332] on span "04:15 PM" at bounding box center [538, 333] width 57 height 12
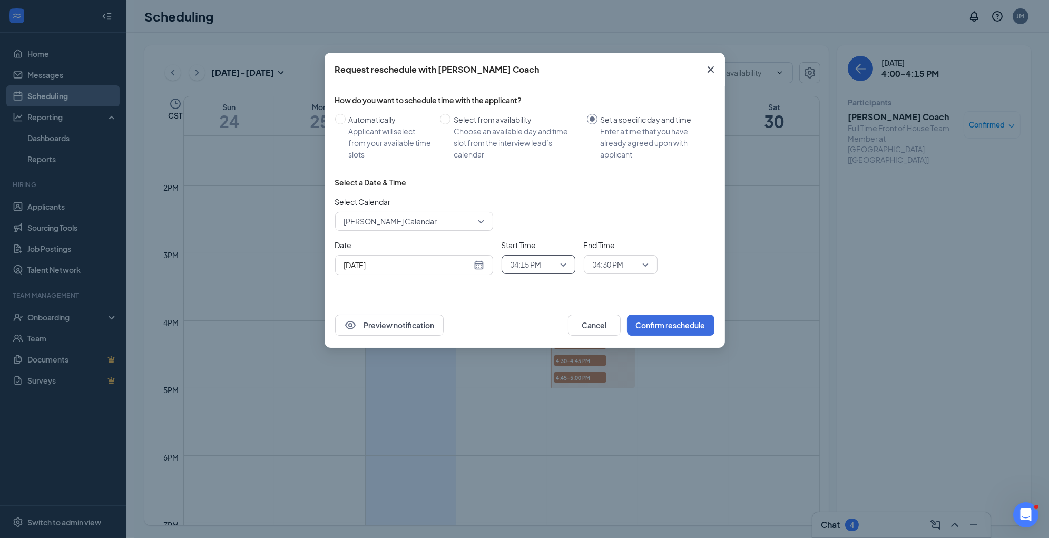
click at [711, 73] on icon "Cross" at bounding box center [710, 69] width 13 height 13
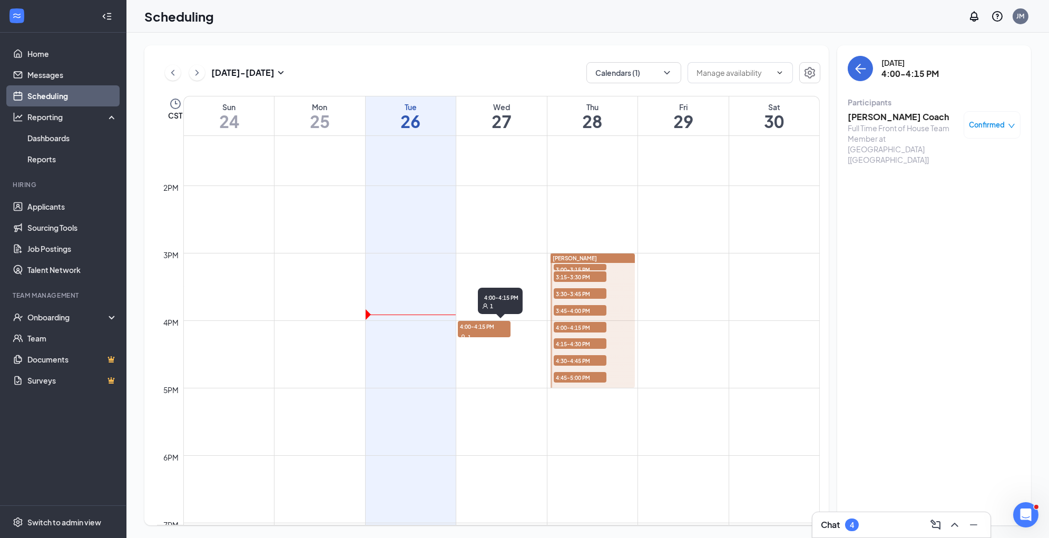
click at [503, 330] on span "4:00-4:15 PM" at bounding box center [484, 326] width 53 height 11
click at [467, 331] on div "1" at bounding box center [484, 336] width 53 height 11
drag, startPoint x: 498, startPoint y: 327, endPoint x: 624, endPoint y: 326, distance: 125.4
click at [624, 326] on tr "4:00-4:15 PM 1 [PERSON_NAME] 3:00-3:15 PM 2 3:15-3:30 PM 2 3:30-3:45 PM 2 3:45-…" at bounding box center [488, 51] width 663 height 1618
click at [624, 326] on div at bounding box center [592, 320] width 84 height 134
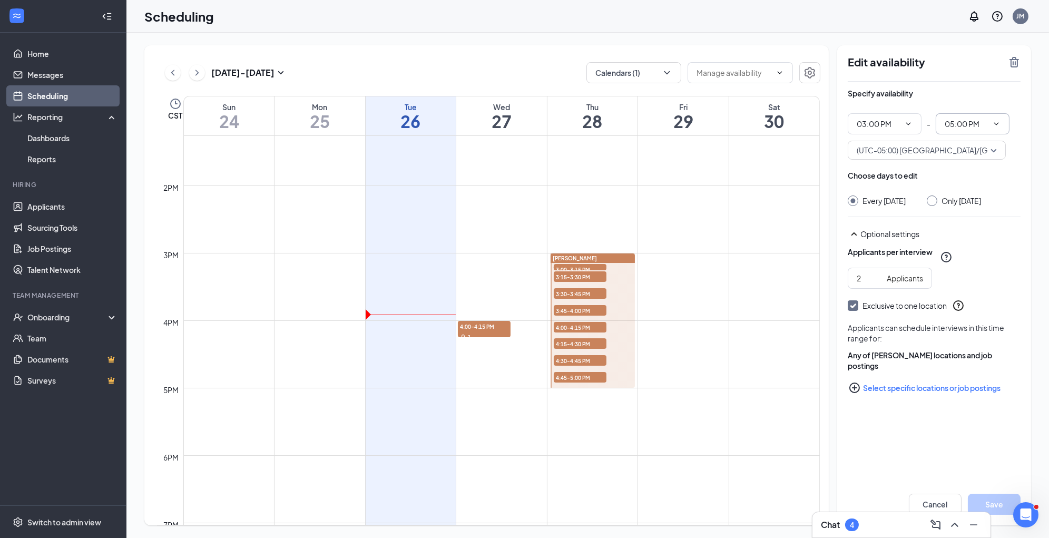
click at [995, 123] on icon "ChevronDown" at bounding box center [996, 124] width 8 height 8
click at [964, 174] on div "04:00 PM" at bounding box center [959, 180] width 31 height 12
type input "04:00 PM"
click at [934, 198] on input "Only [DATE]" at bounding box center [929, 198] width 7 height 7
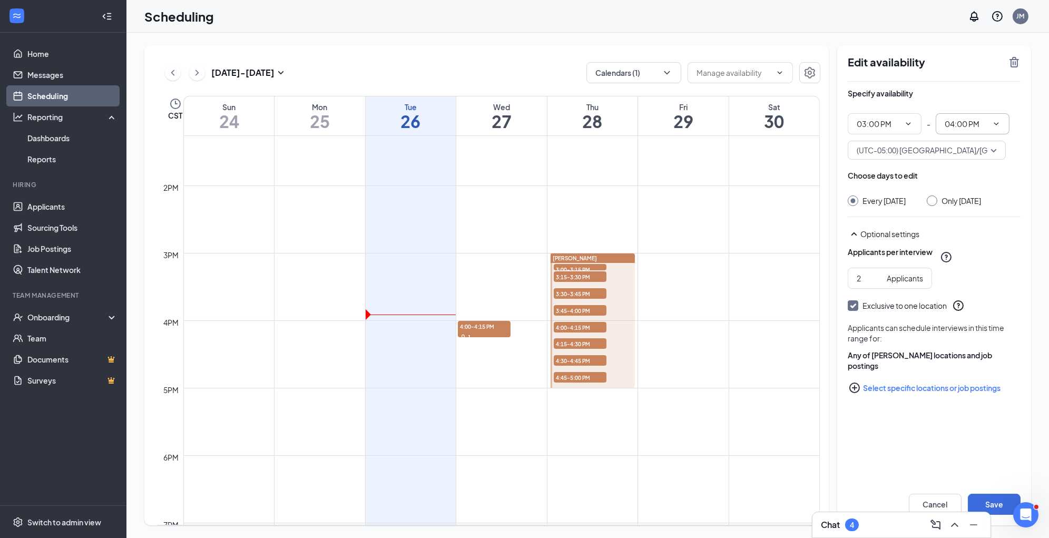
radio input "true"
radio input "false"
click at [992, 494] on button "Save" at bounding box center [994, 504] width 53 height 21
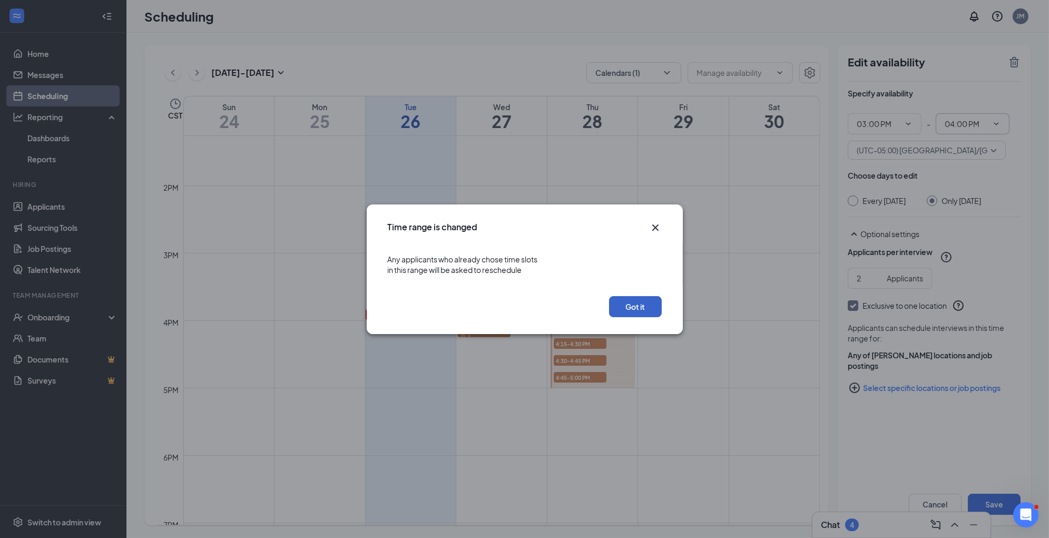
click at [640, 304] on button "Got it" at bounding box center [635, 306] width 53 height 21
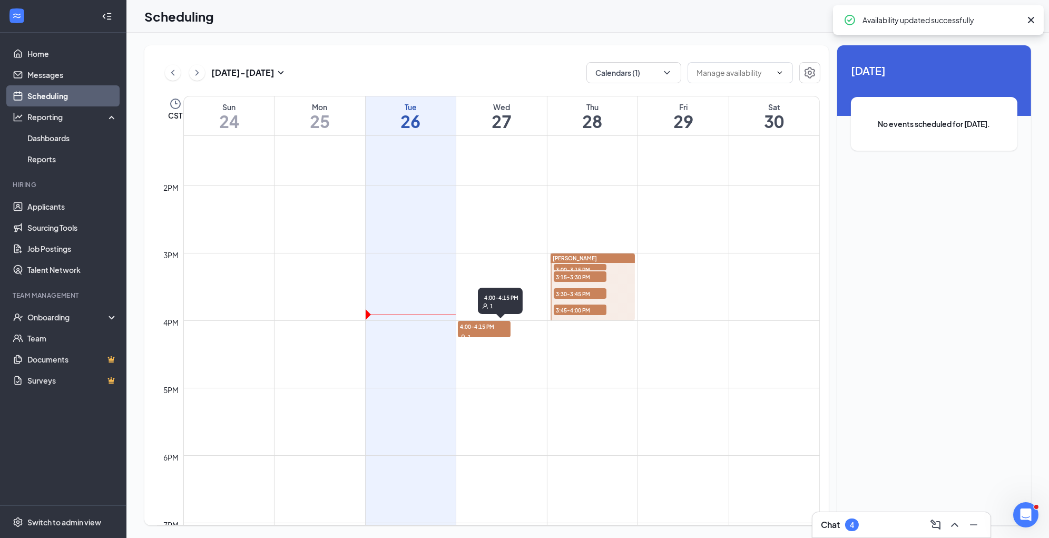
click at [479, 325] on span "4:00-4:15 PM" at bounding box center [484, 326] width 53 height 11
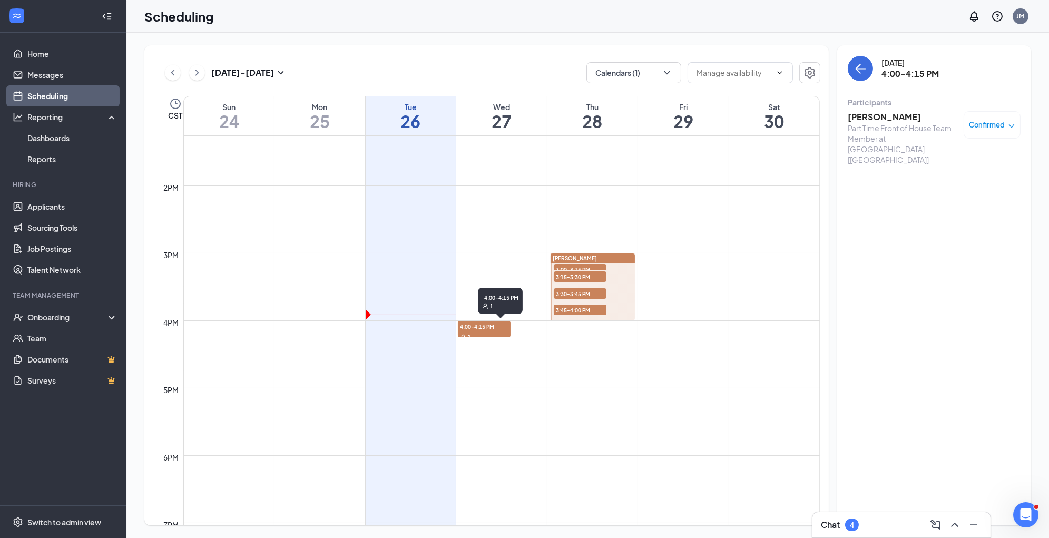
click at [498, 331] on div "1" at bounding box center [484, 336] width 53 height 11
click at [991, 126] on span "Confirmed" at bounding box center [987, 125] width 36 height 11
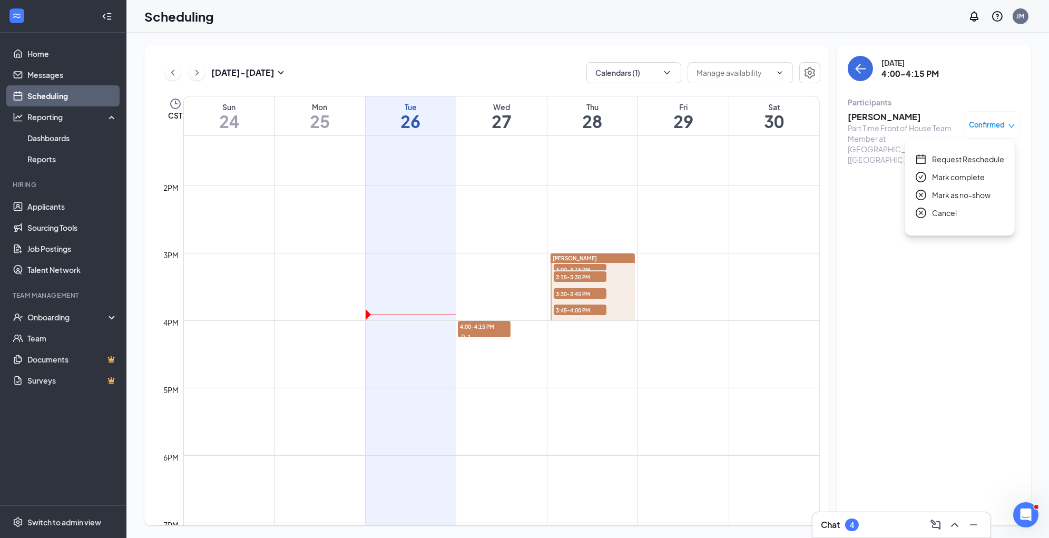
click at [988, 157] on span "Request Reschedule" at bounding box center [968, 159] width 72 height 12
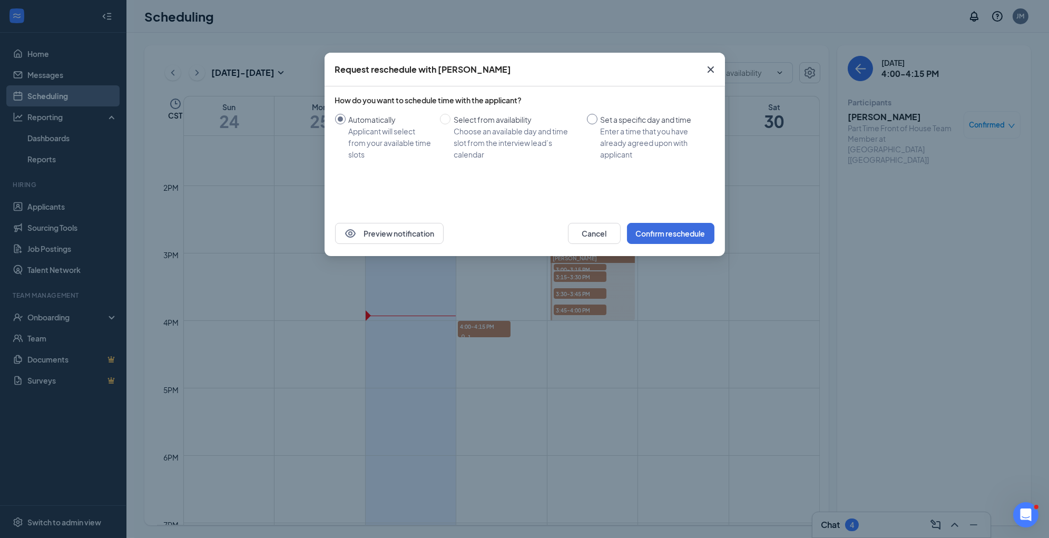
click at [596, 120] on input "Set a specific day and time Enter a time that you have already agreed upon with…" at bounding box center [592, 119] width 11 height 11
radio input "true"
radio input "false"
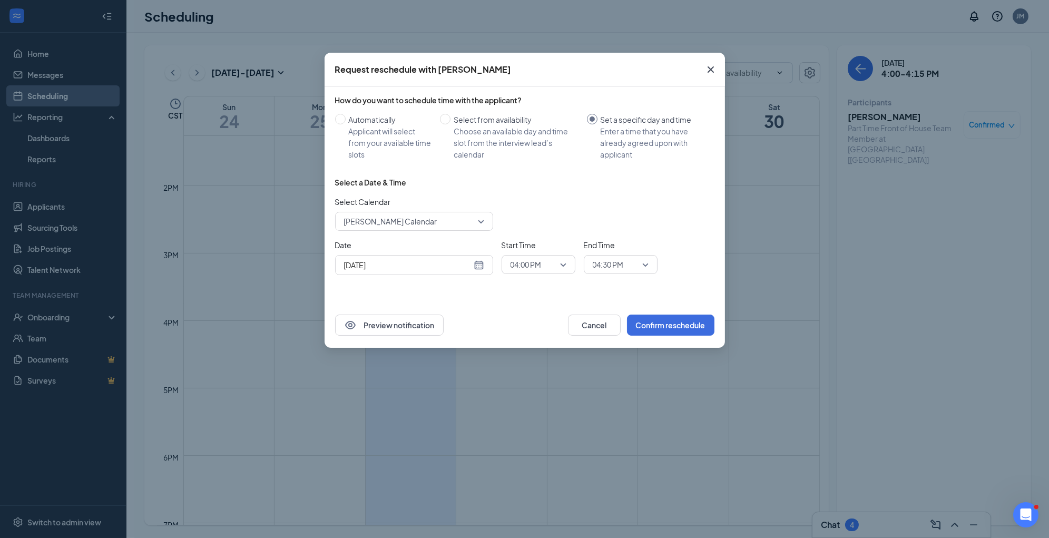
click at [479, 227] on span "[PERSON_NAME] Calendar" at bounding box center [414, 221] width 140 height 16
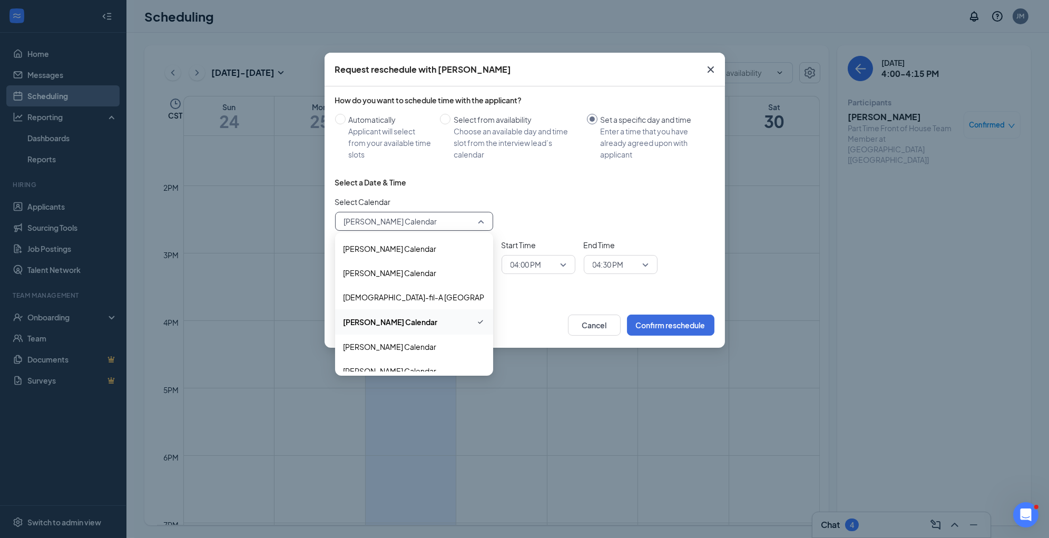
scroll to position [11, 0]
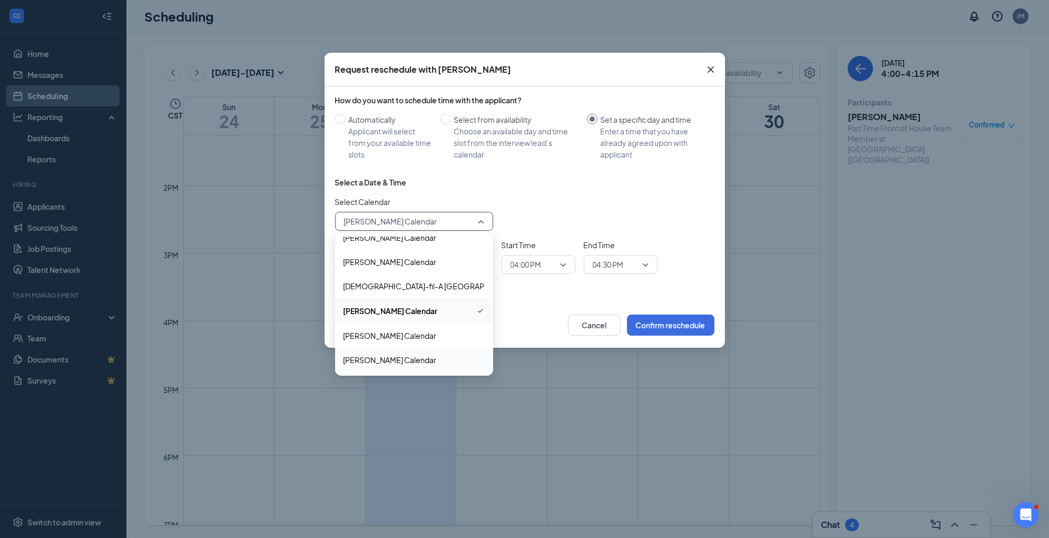
click at [383, 362] on span "[PERSON_NAME] Calendar" at bounding box center [389, 360] width 93 height 12
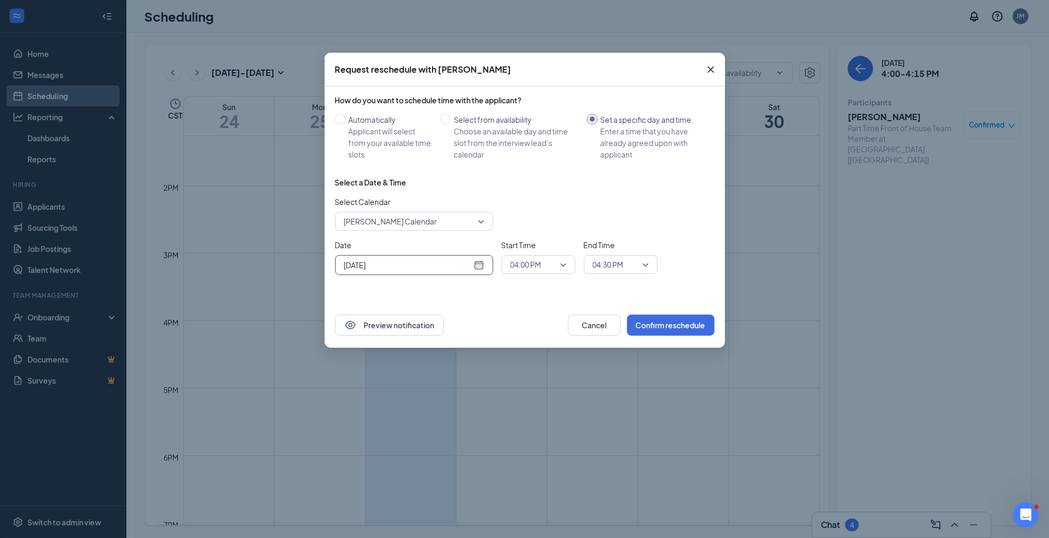
click at [478, 268] on div "[DATE]" at bounding box center [414, 265] width 140 height 12
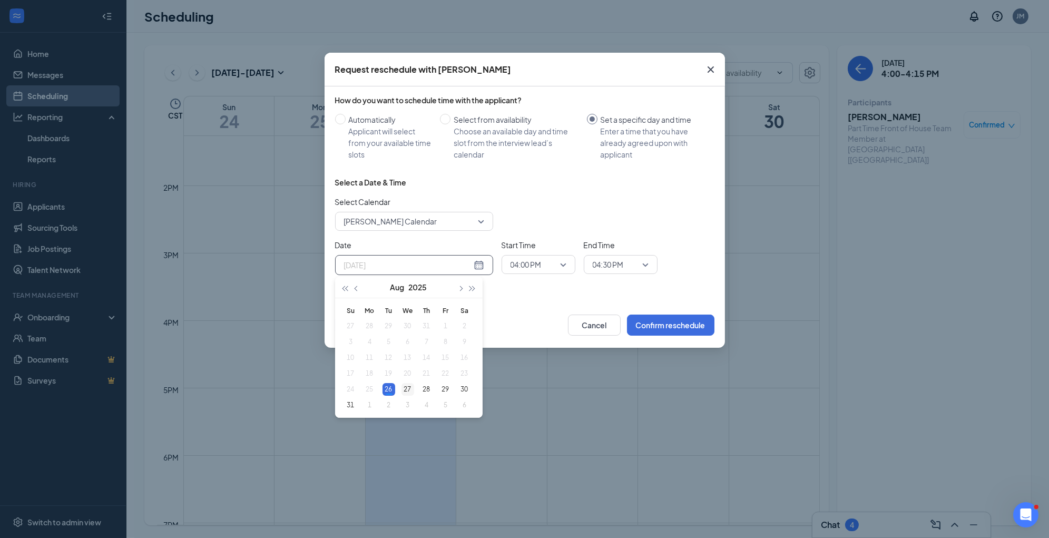
click at [407, 389] on div "27" at bounding box center [407, 389] width 13 height 13
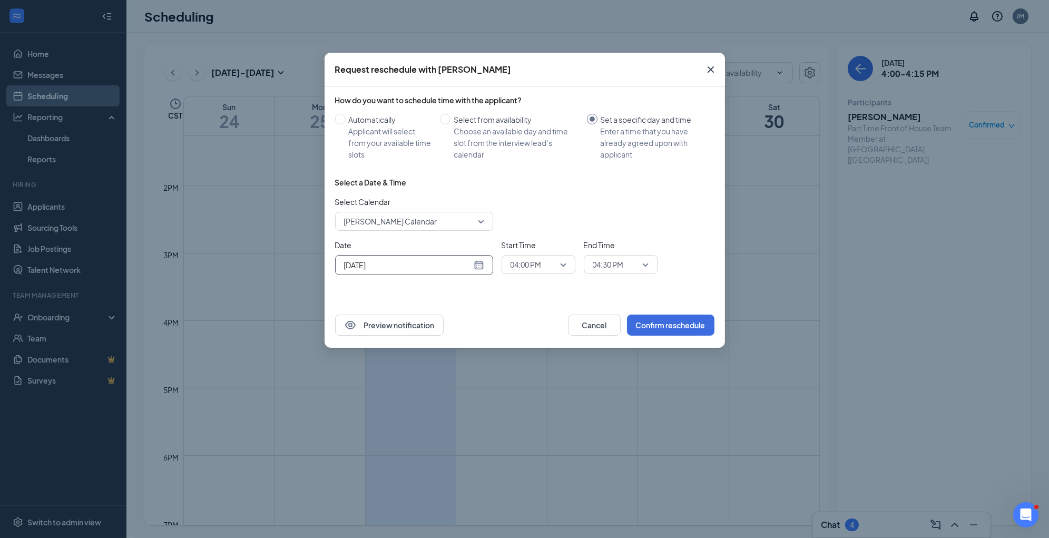
click at [568, 263] on div "04:00 PM" at bounding box center [538, 264] width 74 height 19
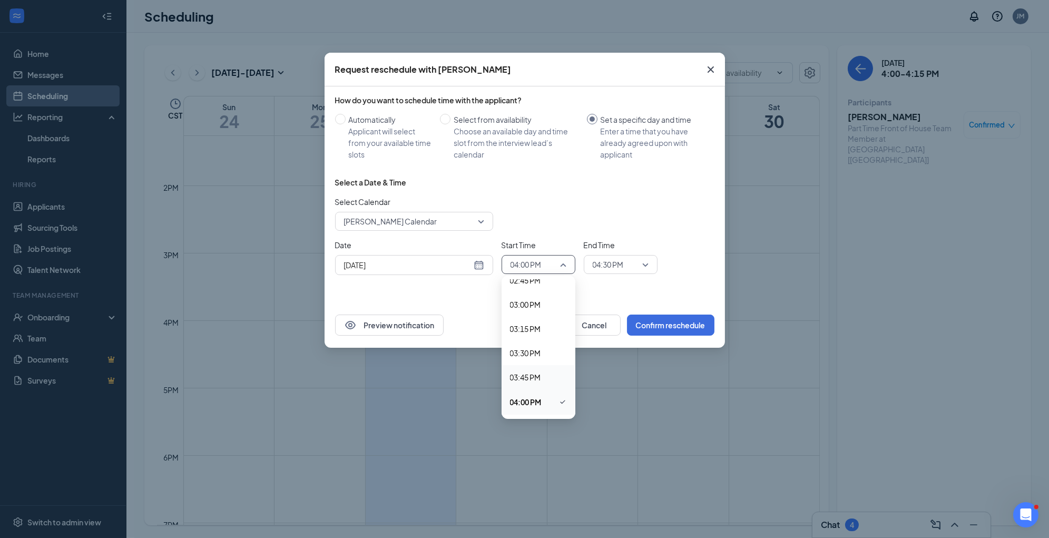
click at [540, 378] on span "03:45 PM" at bounding box center [525, 377] width 31 height 12
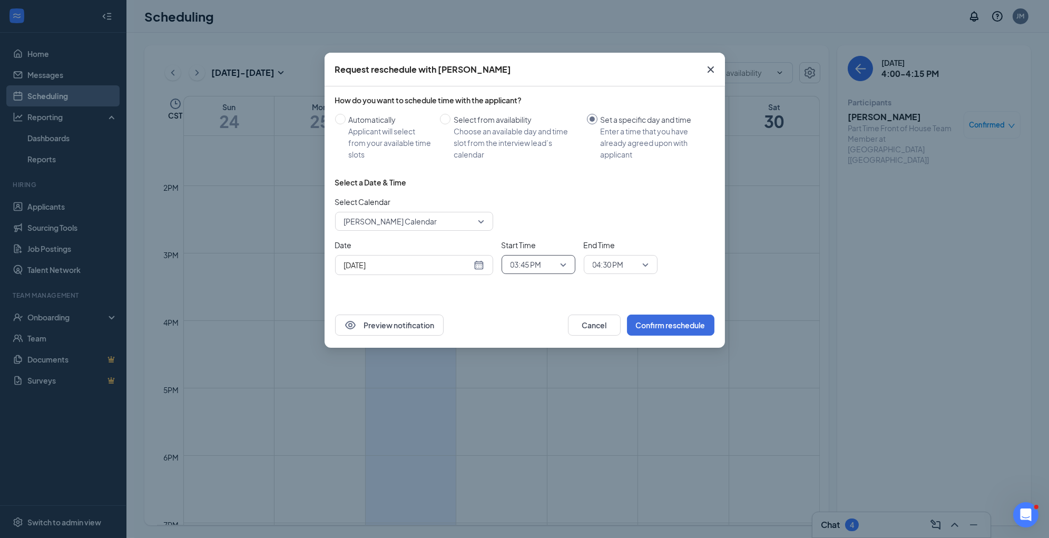
click at [646, 264] on span "04:30 PM" at bounding box center [621, 265] width 56 height 16
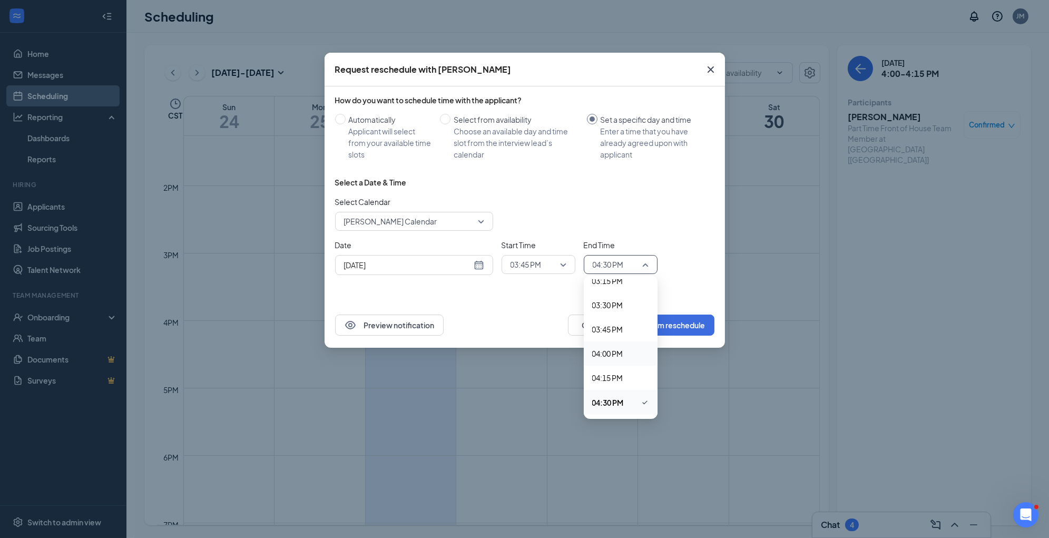
click at [620, 349] on span "04:00 PM" at bounding box center [607, 354] width 31 height 12
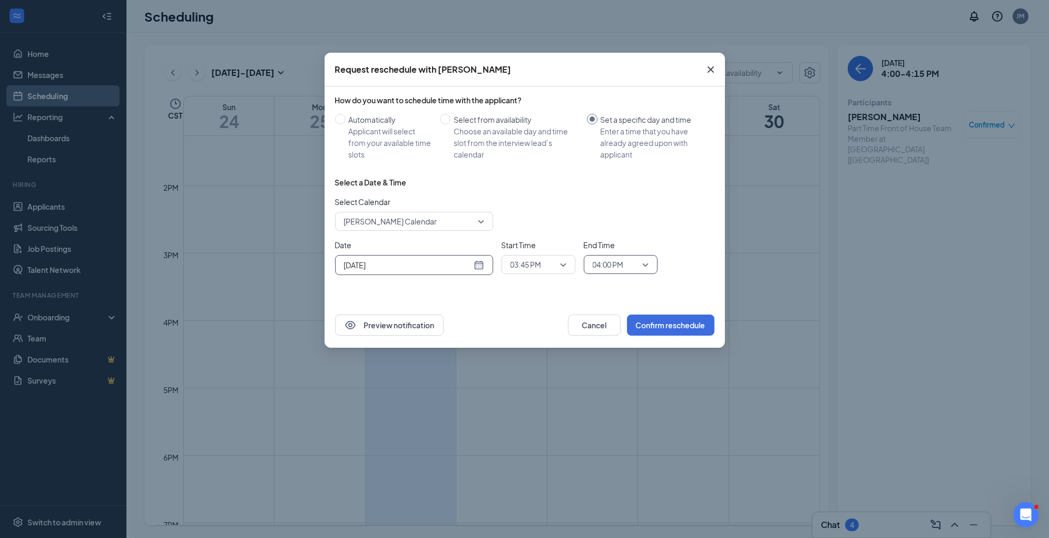
click at [478, 267] on div "[DATE]" at bounding box center [414, 265] width 140 height 12
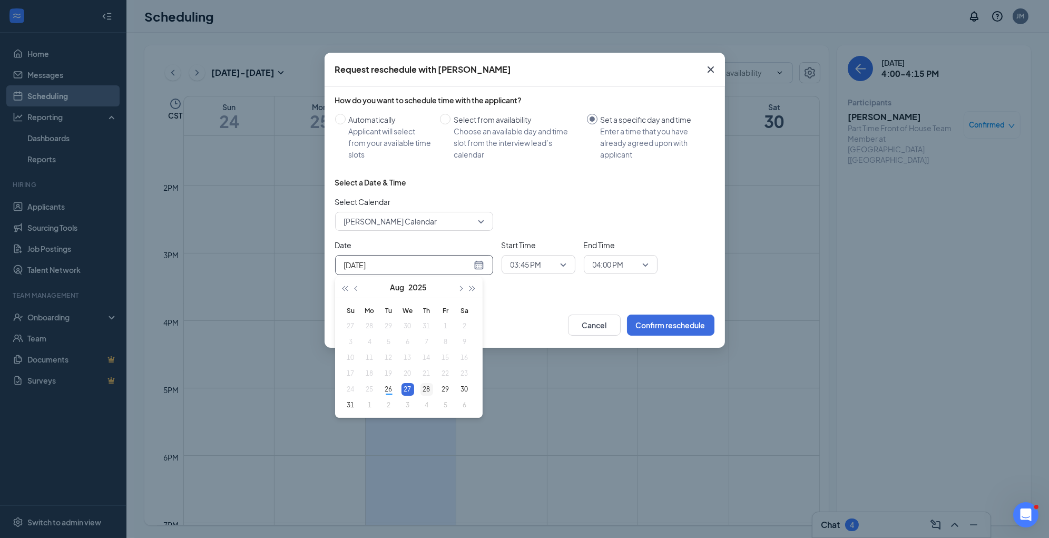
type input "[DATE]"
click at [427, 388] on div "28" at bounding box center [426, 389] width 13 height 13
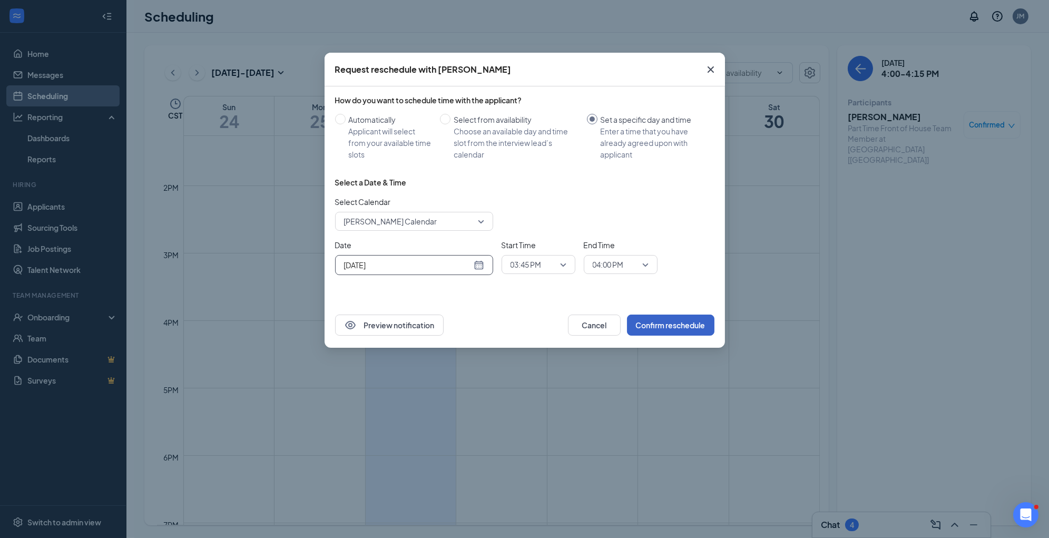
click at [686, 324] on button "Confirm reschedule" at bounding box center [670, 324] width 87 height 21
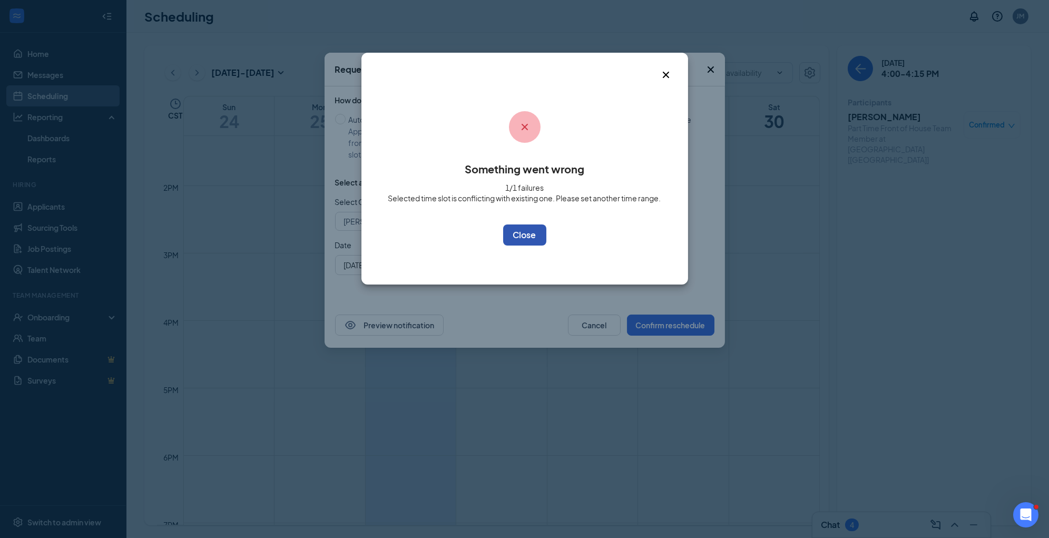
click at [533, 238] on button "OK" at bounding box center [524, 234] width 43 height 21
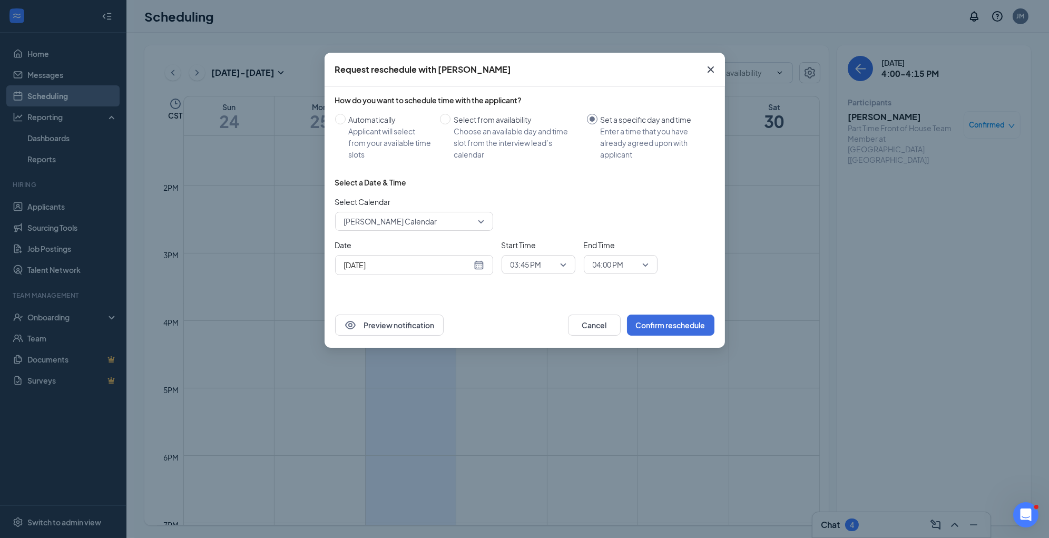
click at [708, 73] on icon "Cross" at bounding box center [710, 69] width 13 height 13
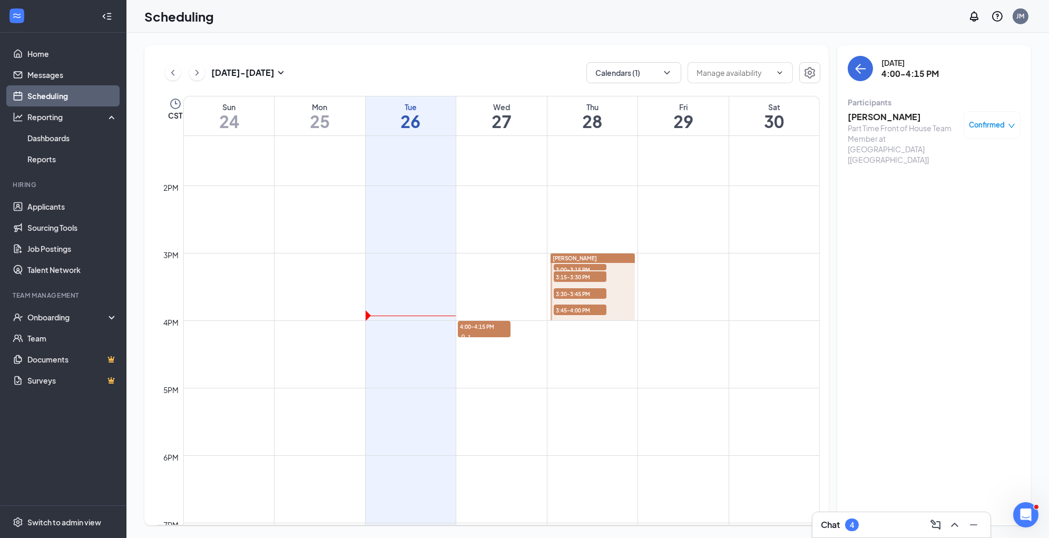
click at [628, 278] on div at bounding box center [592, 286] width 84 height 67
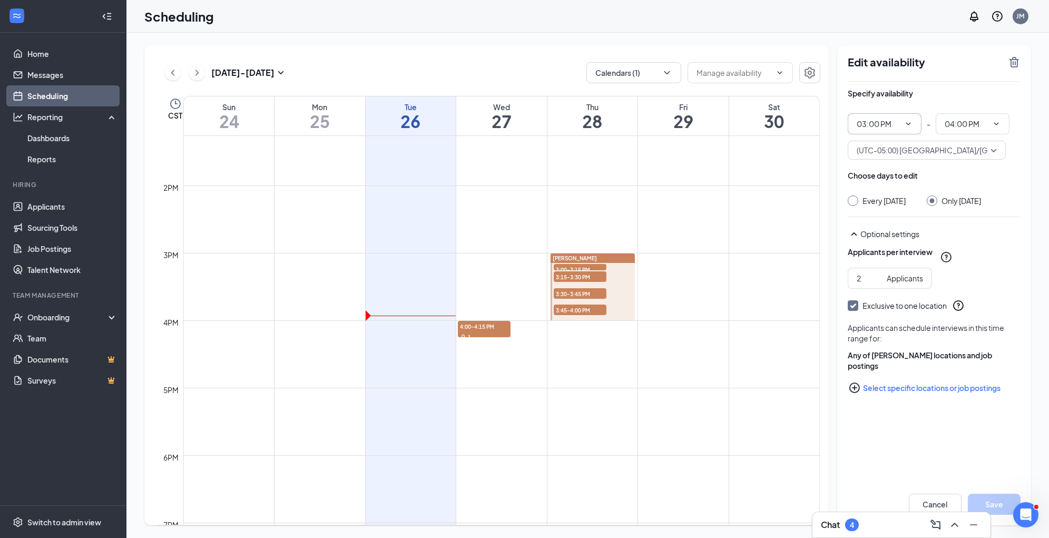
click at [910, 121] on icon "ChevronDown" at bounding box center [908, 124] width 8 height 8
click at [882, 204] on div "02:00 PM" at bounding box center [871, 206] width 31 height 12
type input "02:00 PM"
click at [1000, 123] on icon "ChevronDown" at bounding box center [996, 124] width 8 height 8
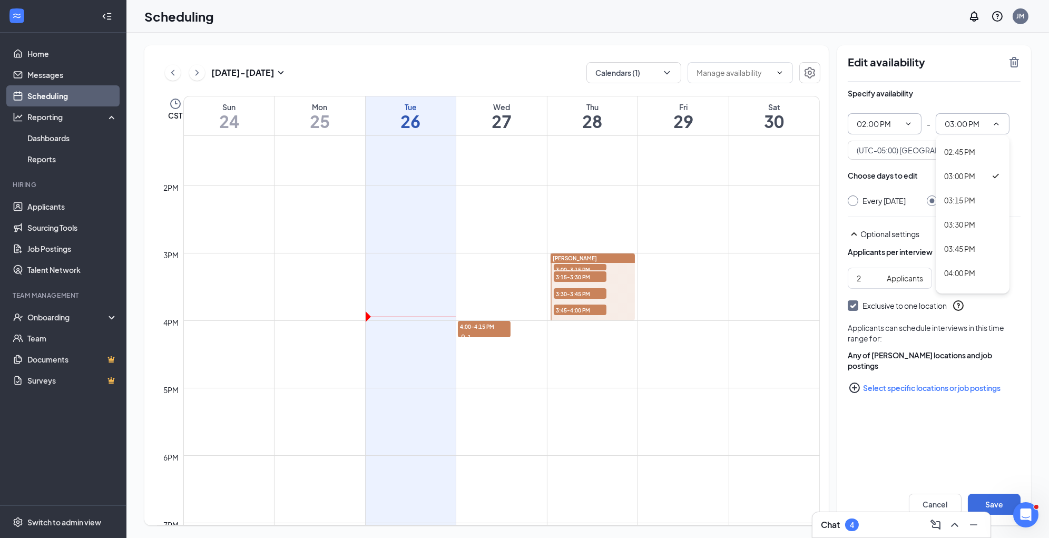
scroll to position [1402, 0]
click at [959, 267] on div "04:00 PM" at bounding box center [959, 273] width 31 height 12
type input "04:00 PM"
click at [993, 497] on button "Save" at bounding box center [994, 504] width 53 height 21
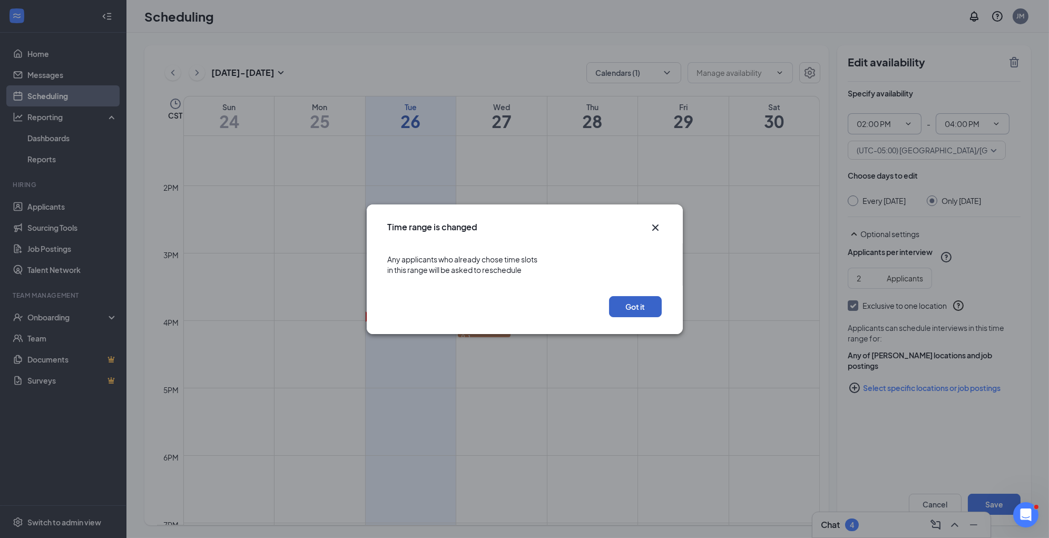
click at [630, 308] on button "Got it" at bounding box center [635, 306] width 53 height 21
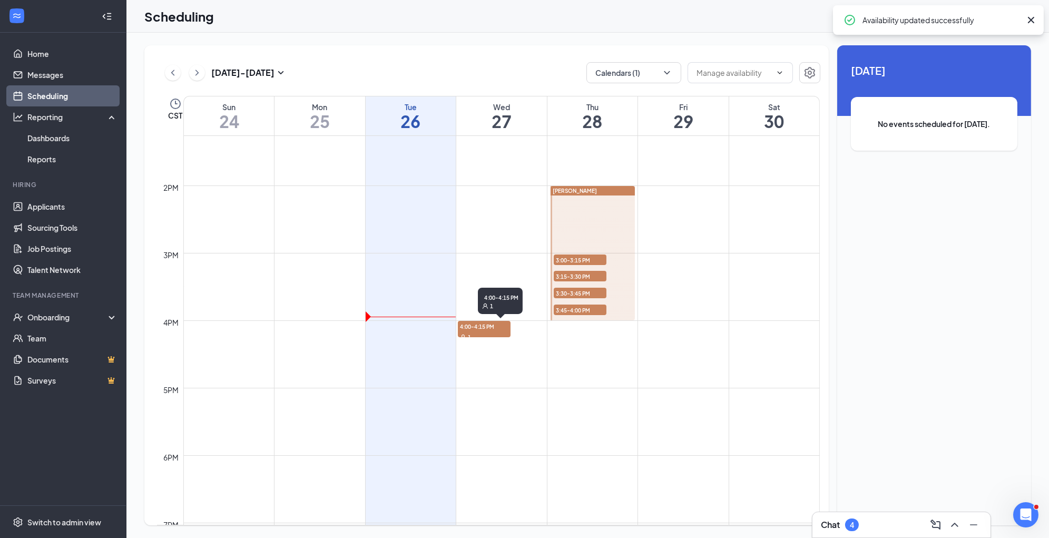
click at [493, 329] on span "4:00-4:15 PM" at bounding box center [484, 326] width 53 height 11
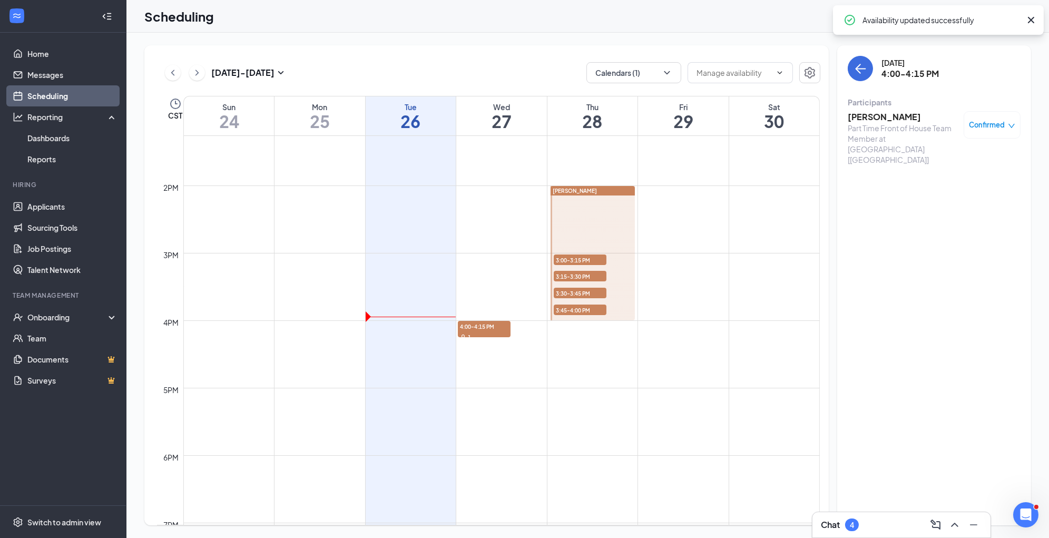
click at [987, 126] on span "Confirmed" at bounding box center [987, 125] width 36 height 11
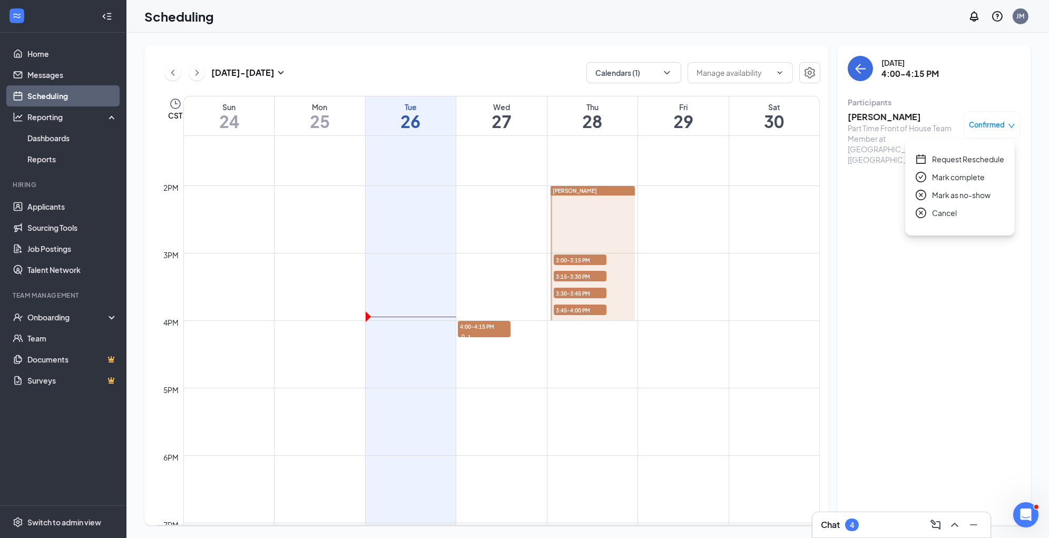
click at [985, 159] on span "Request Reschedule" at bounding box center [968, 159] width 72 height 12
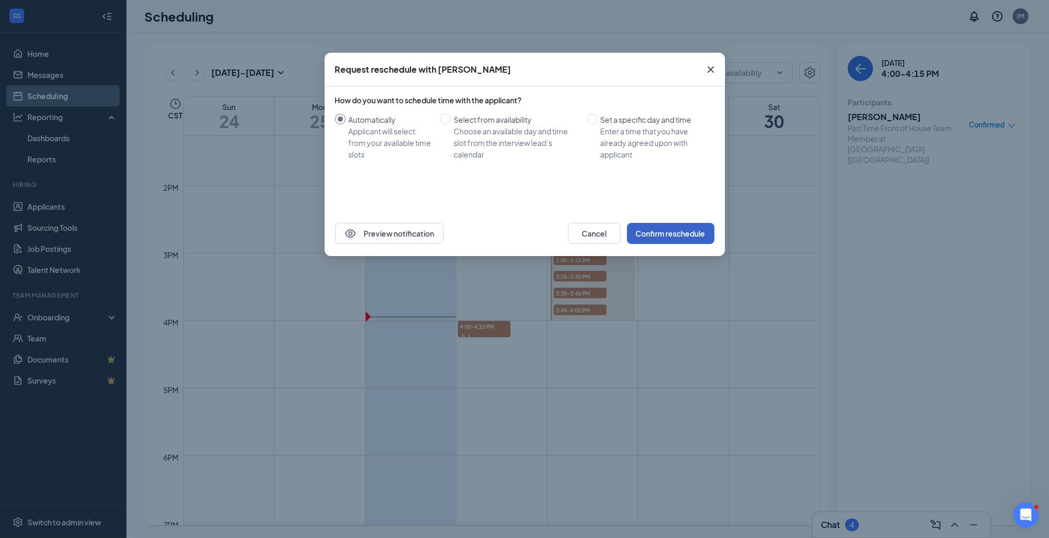
click at [672, 235] on button "Confirm reschedule" at bounding box center [670, 233] width 87 height 21
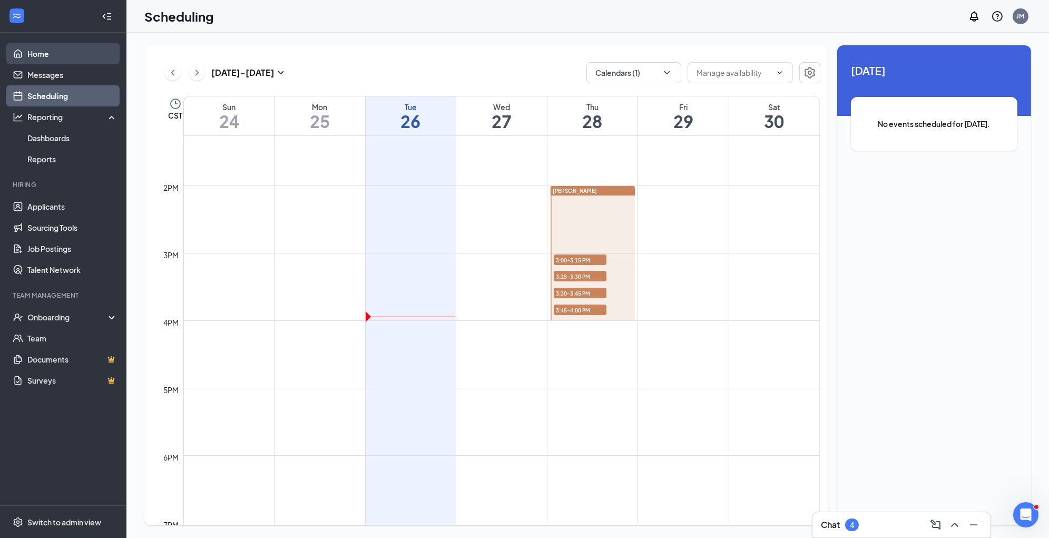
click at [42, 51] on link "Home" at bounding box center [72, 53] width 90 height 21
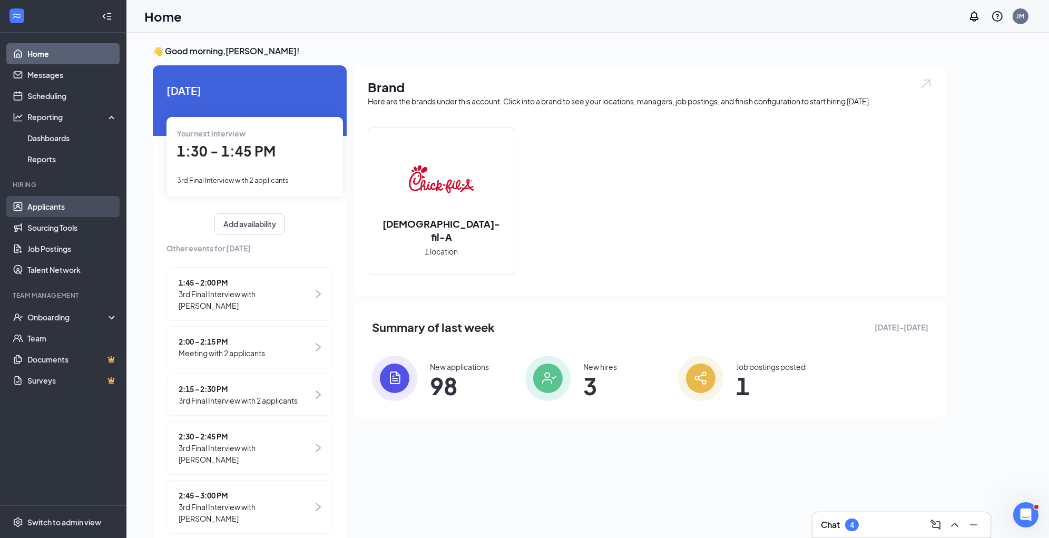
click at [69, 210] on link "Applicants" at bounding box center [72, 206] width 90 height 21
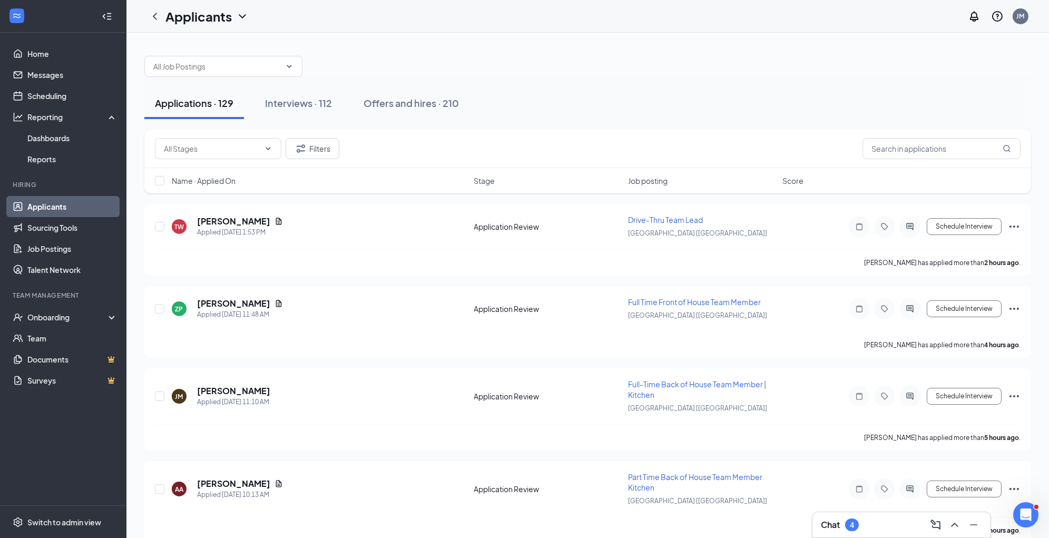
click at [243, 184] on div "Name · Applied On" at bounding box center [320, 180] width 296 height 11
click at [240, 180] on icon "ArrowDown" at bounding box center [242, 180] width 13 height 13
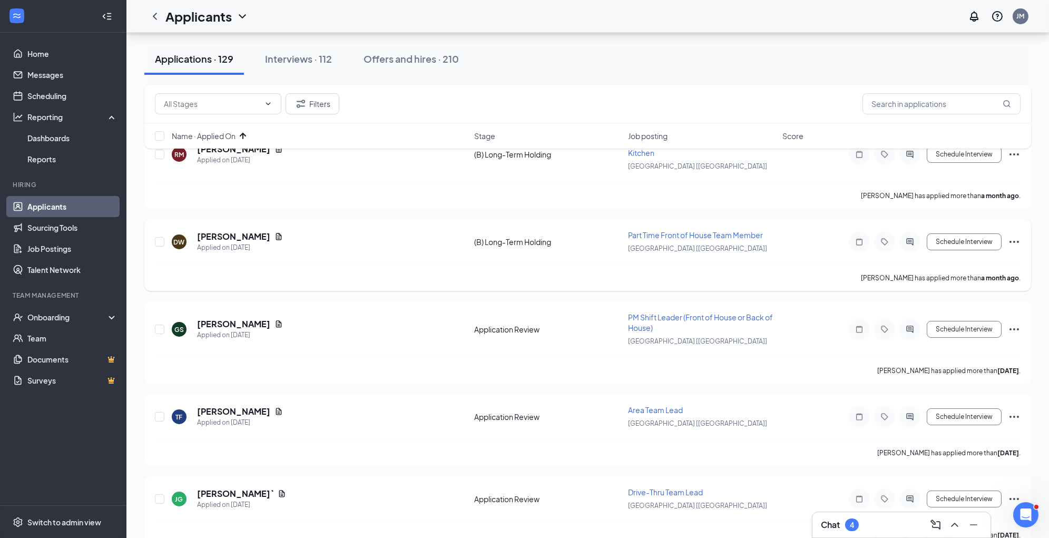
scroll to position [146, 0]
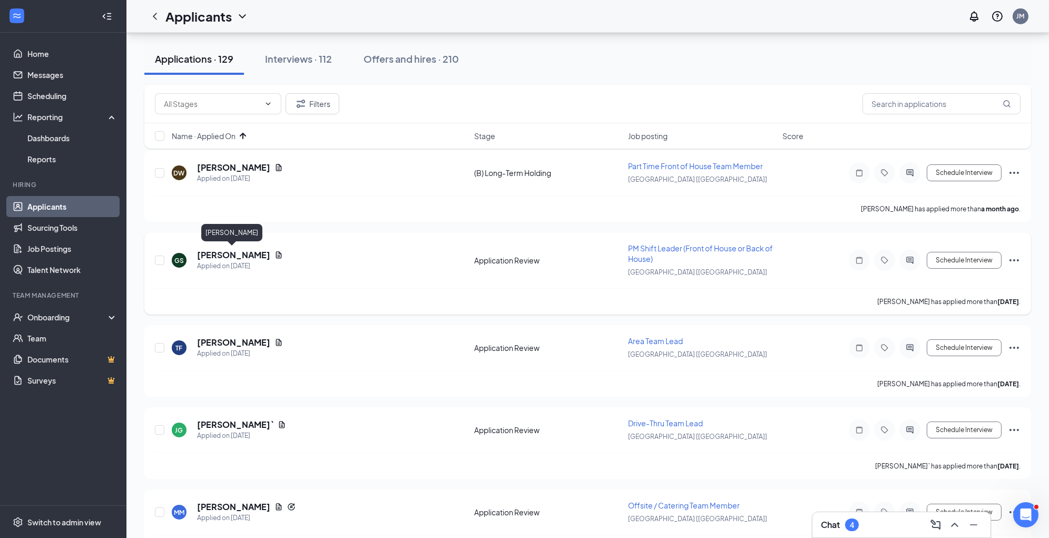
click at [248, 252] on h5 "[PERSON_NAME]" at bounding box center [233, 255] width 73 height 12
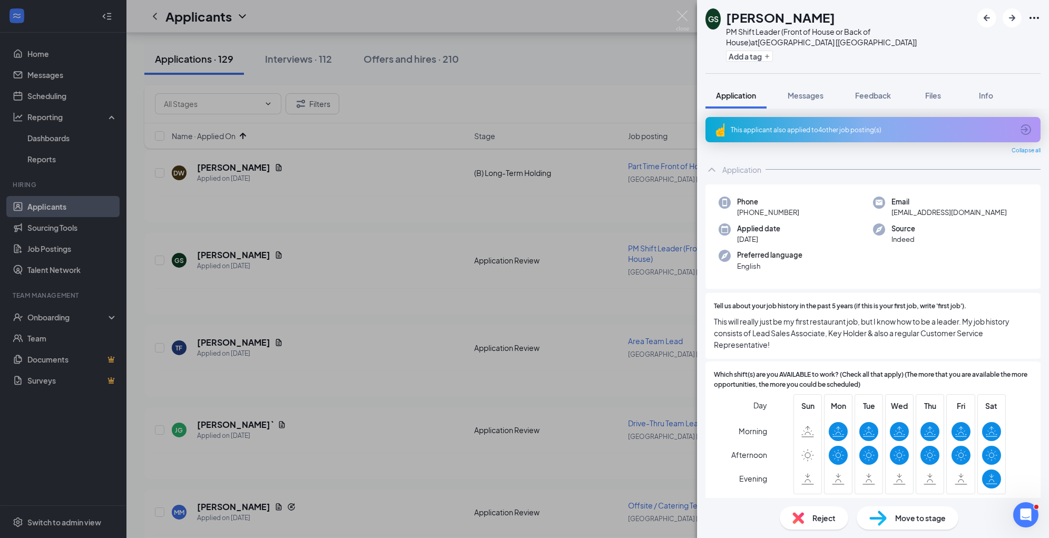
click at [922, 521] on span "Move to stage" at bounding box center [920, 518] width 51 height 12
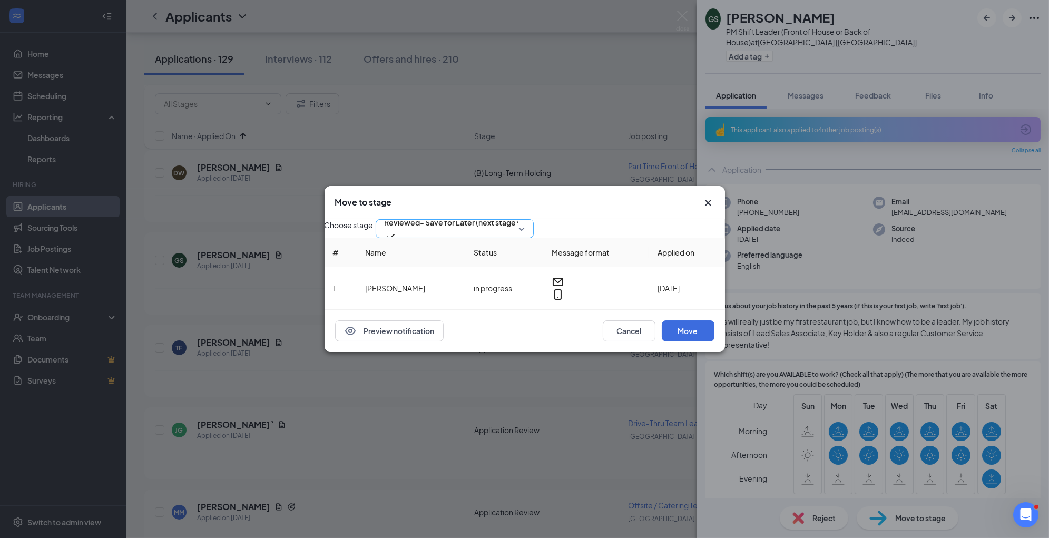
click at [494, 224] on span "Reviewed- Save for Later (next stage)" at bounding box center [451, 222] width 134 height 16
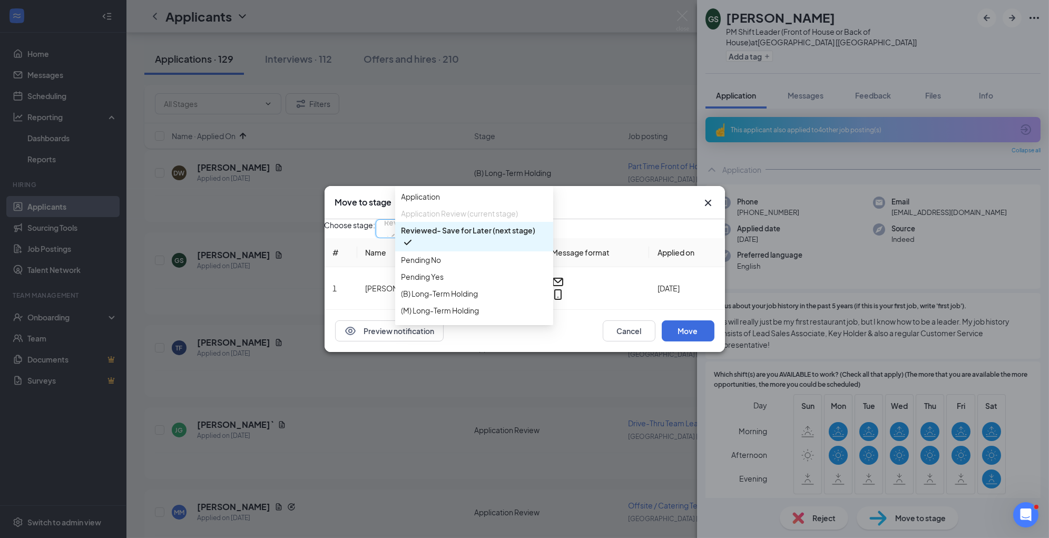
click at [629, 204] on div "Move to stage" at bounding box center [524, 202] width 400 height 33
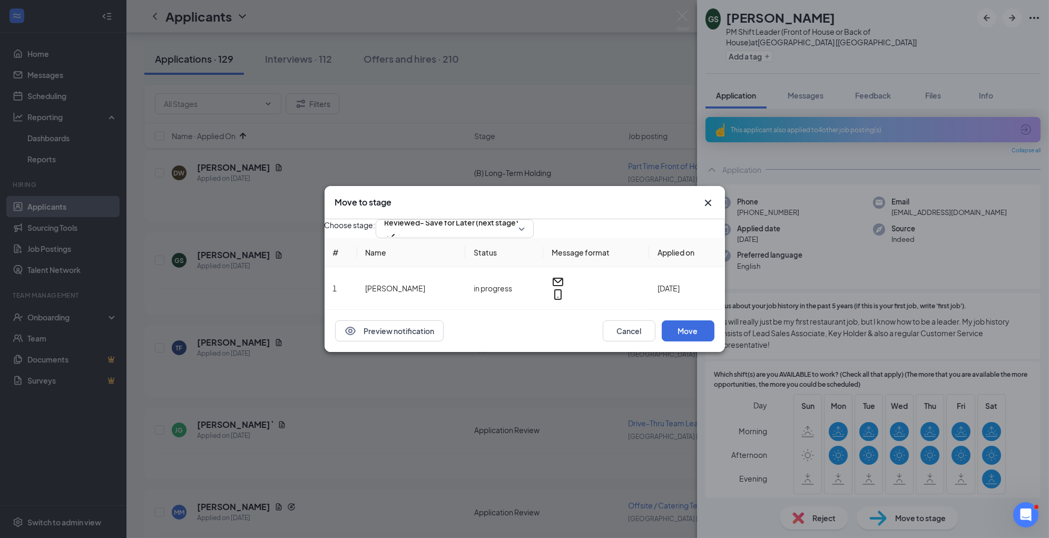
click at [708, 200] on icon "Cross" at bounding box center [707, 203] width 6 height 6
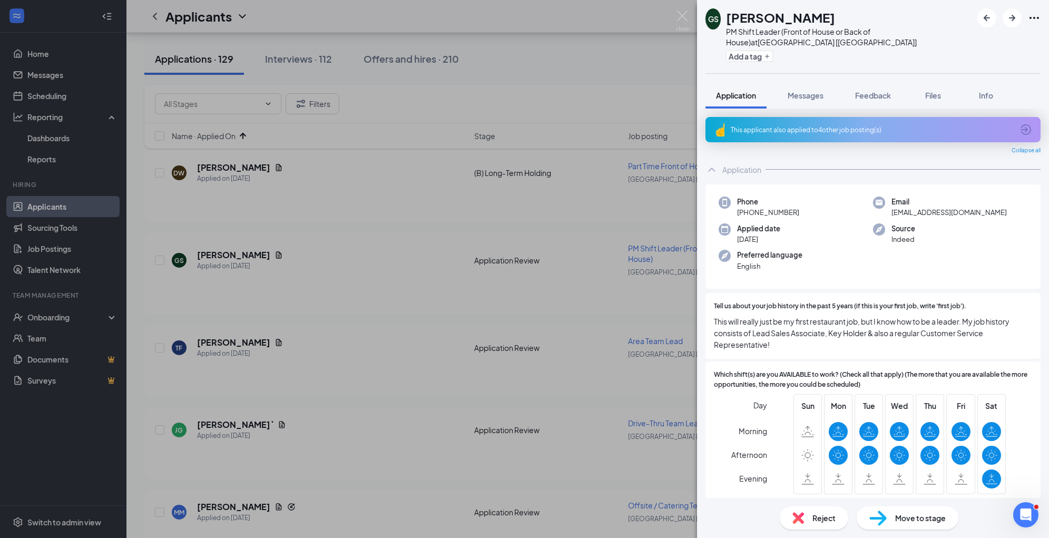
click at [368, 66] on div "GS [PERSON_NAME] PM Shift Leader (Front of House or Back of House) at [GEOGRAPH…" at bounding box center [524, 269] width 1049 height 538
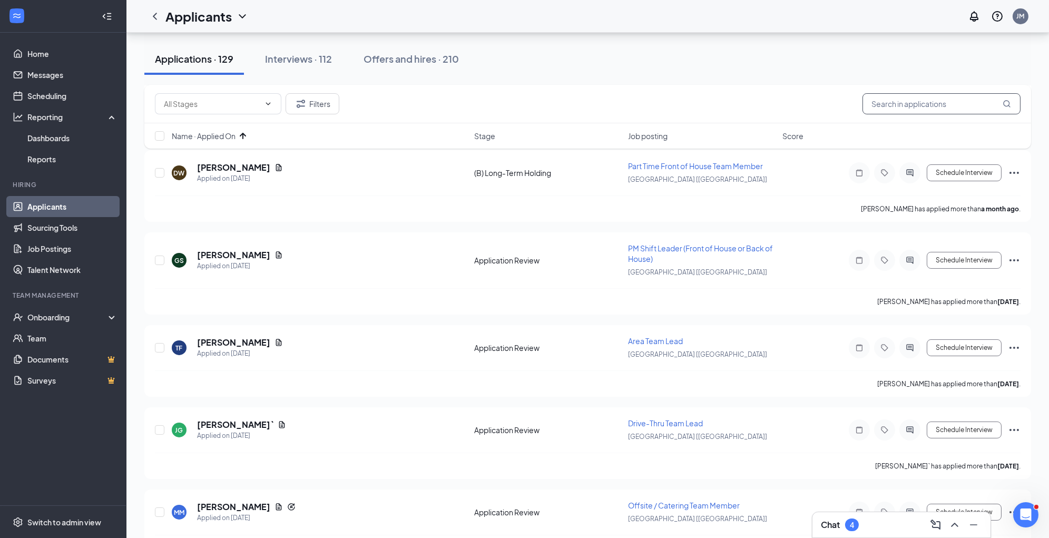
click at [942, 107] on input "text" at bounding box center [941, 103] width 158 height 21
type input "[PERSON_NAME]"
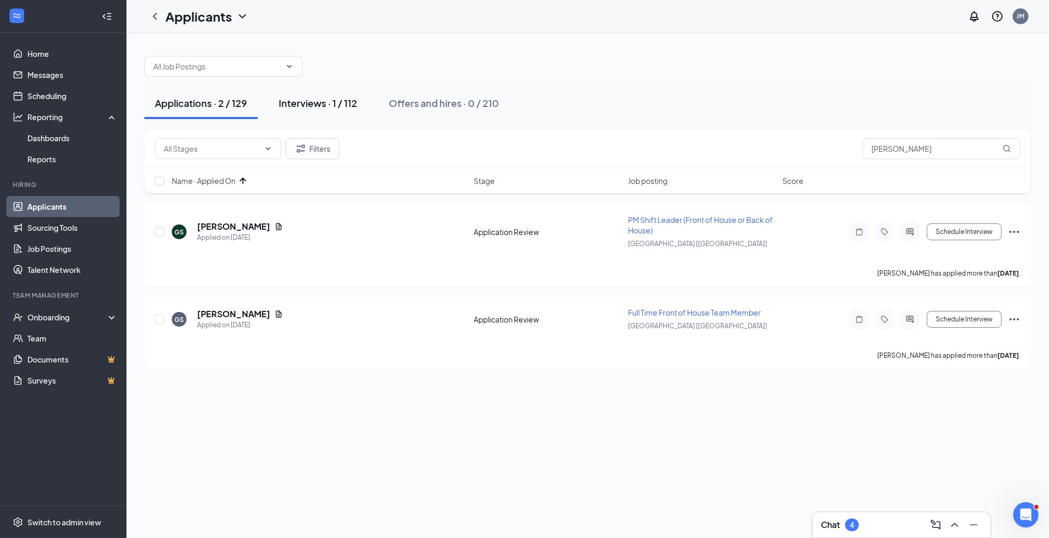
click at [341, 101] on div "Interviews · 1 / 112" at bounding box center [318, 102] width 78 height 13
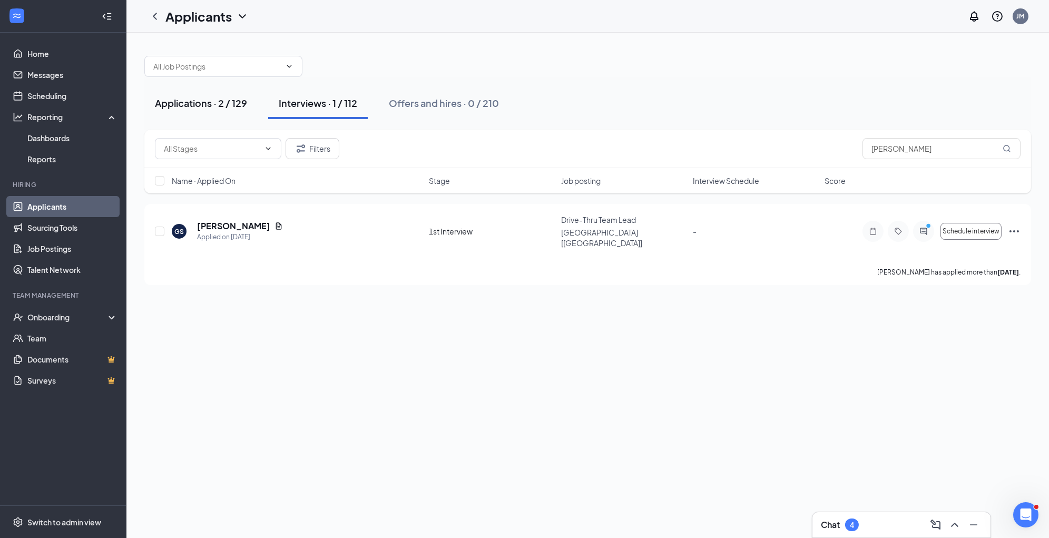
click at [213, 97] on div "Applications · 2 / 129" at bounding box center [201, 102] width 92 height 13
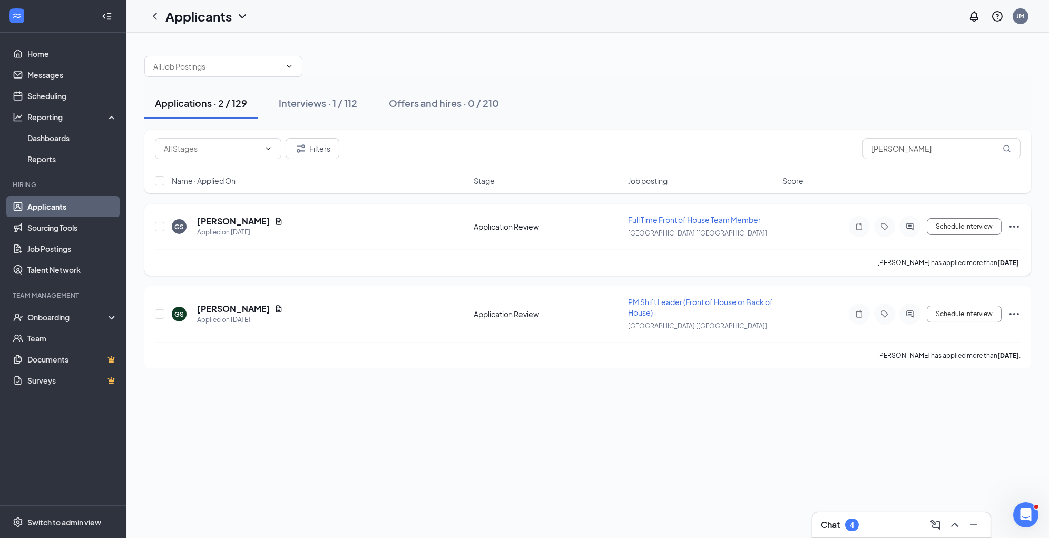
click at [1013, 222] on icon "Ellipses" at bounding box center [1014, 226] width 13 height 13
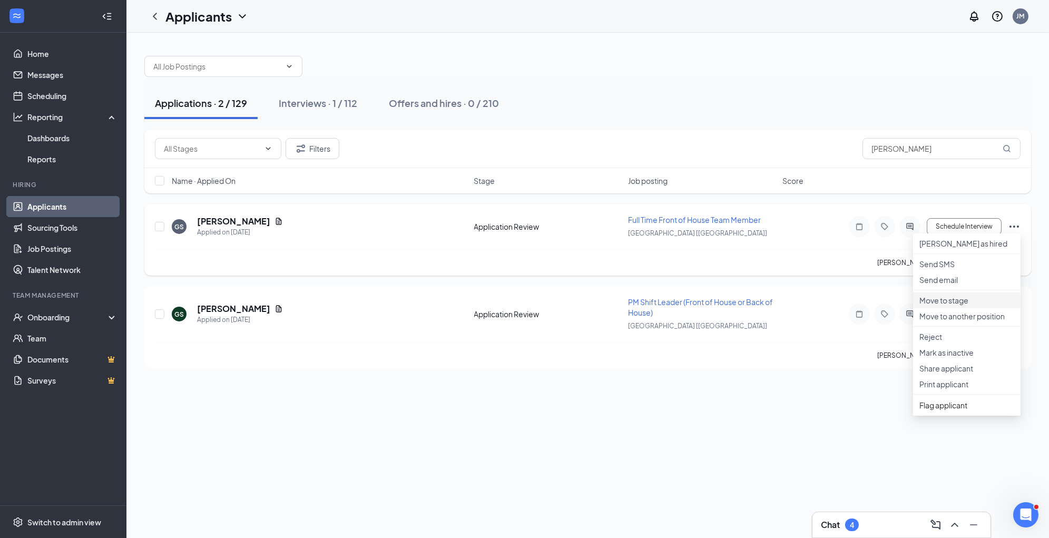
click at [979, 305] on p "Move to stage" at bounding box center [966, 300] width 95 height 11
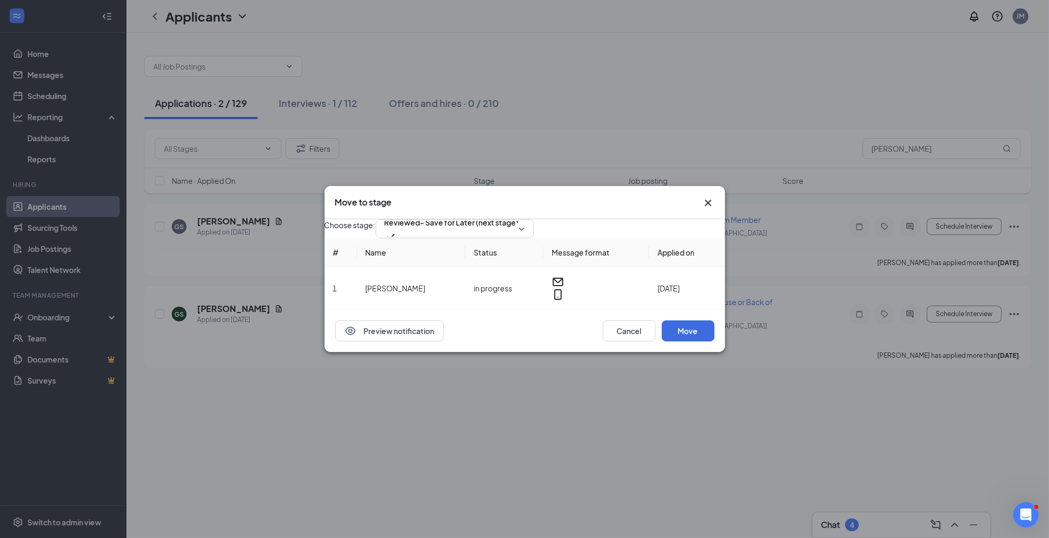
click at [705, 196] on icon "Cross" at bounding box center [708, 202] width 13 height 13
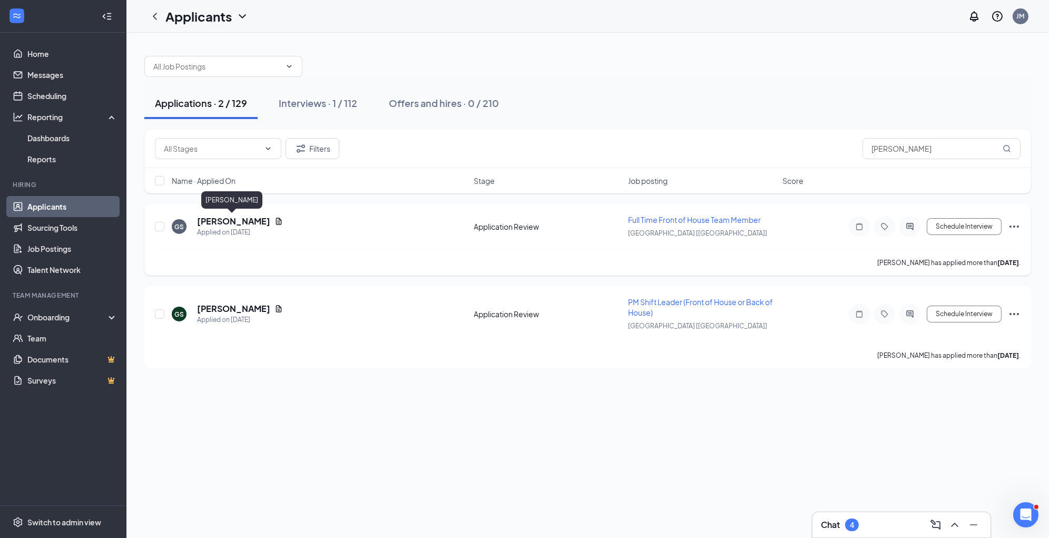
click at [234, 220] on h5 "[PERSON_NAME]" at bounding box center [233, 221] width 73 height 12
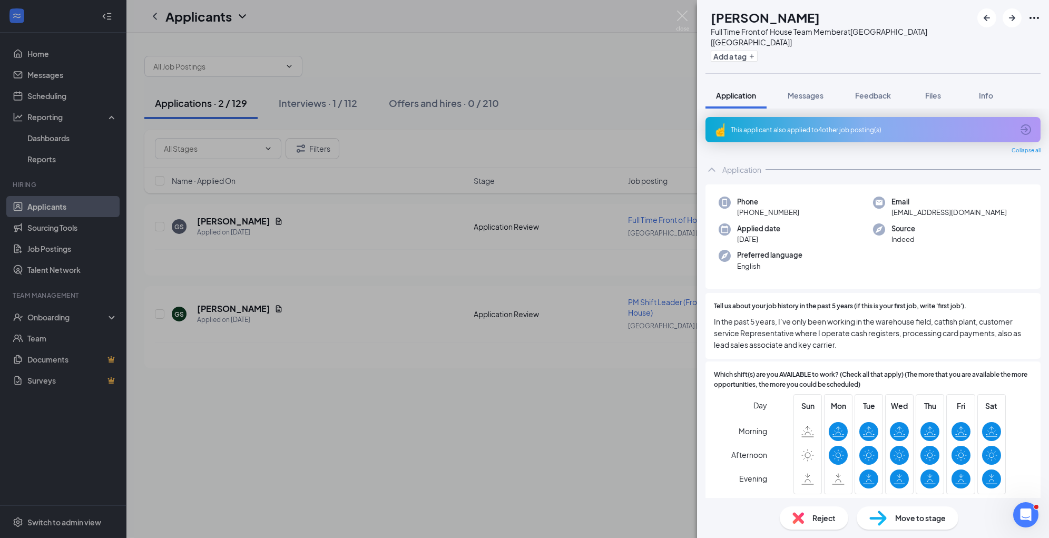
click at [825, 517] on span "Reject" at bounding box center [823, 518] width 23 height 12
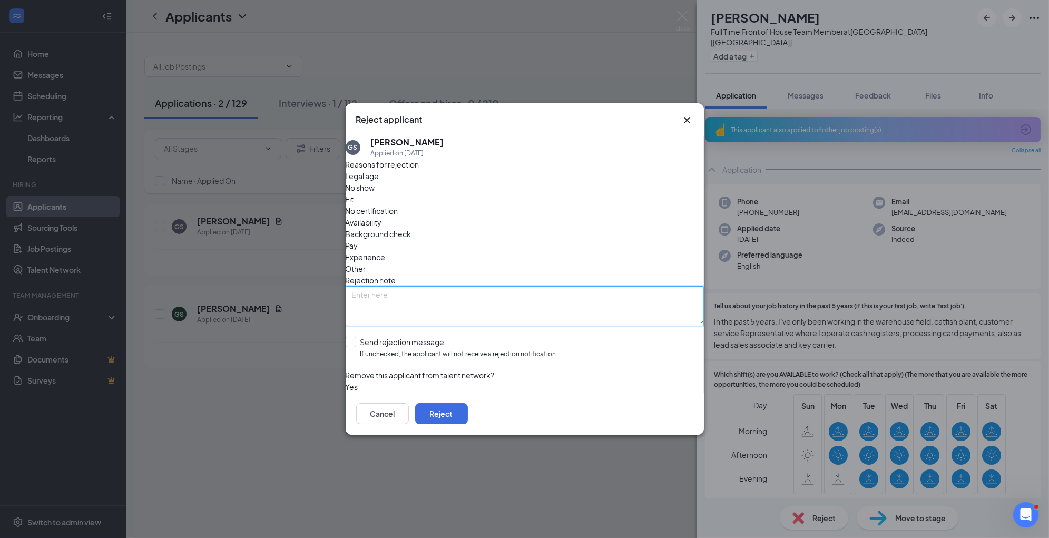
click at [530, 286] on textarea at bounding box center [525, 306] width 358 height 40
click at [441, 286] on textarea "sent interview for another role" at bounding box center [525, 306] width 358 height 40
type textarea "sent interview for another role"
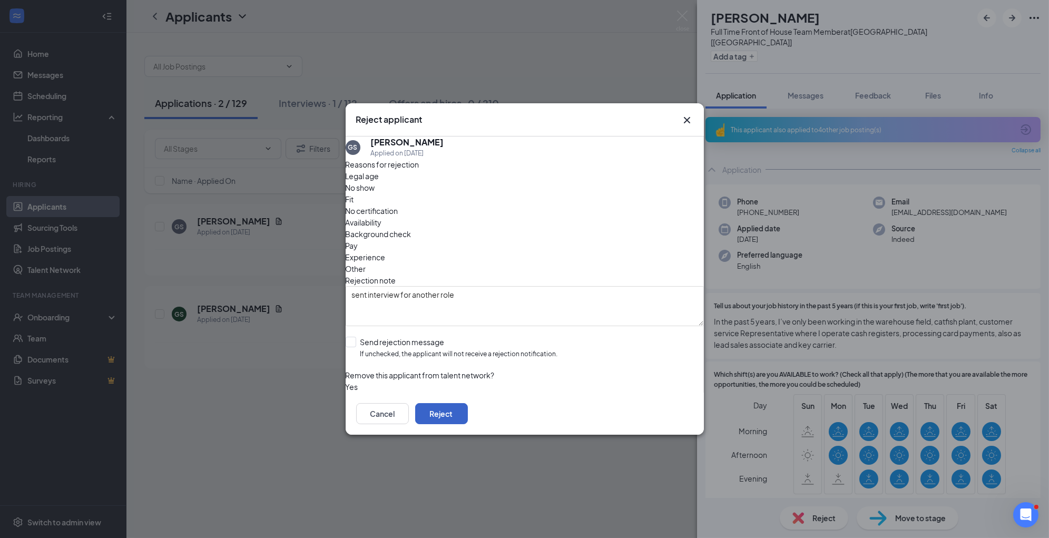
click at [468, 409] on button "Reject" at bounding box center [441, 413] width 53 height 21
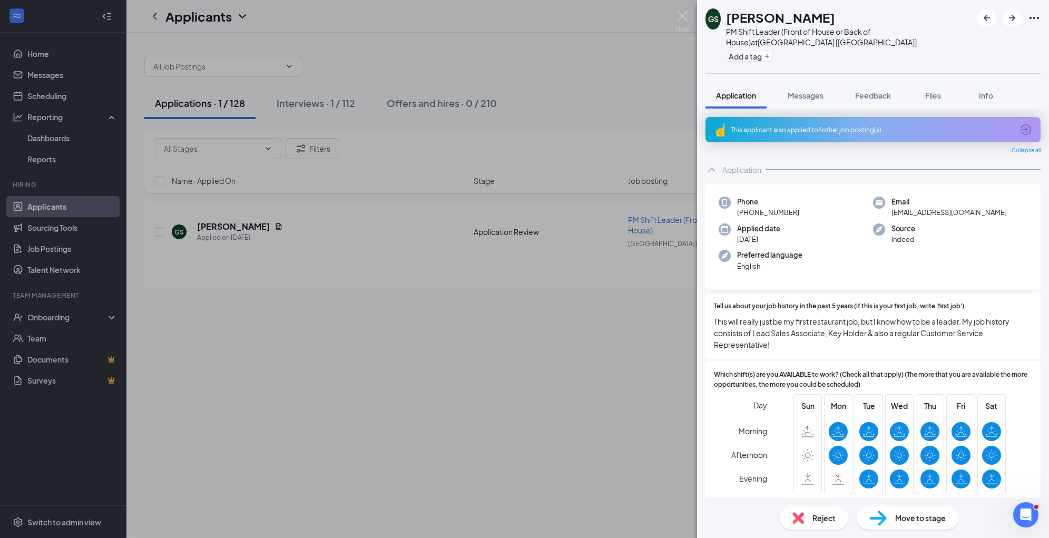
click at [824, 517] on span "Reject" at bounding box center [823, 518] width 23 height 12
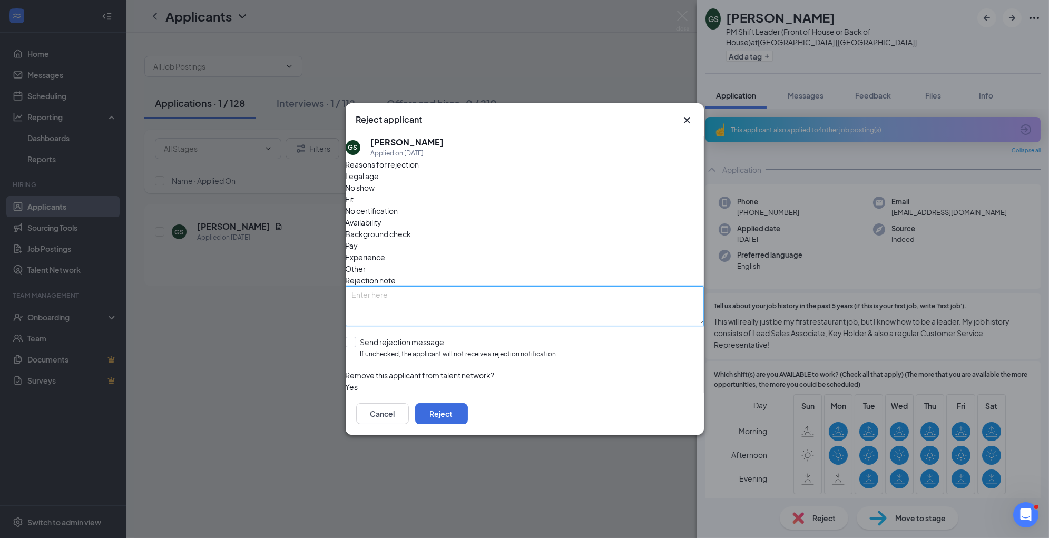
click at [407, 286] on textarea at bounding box center [525, 306] width 358 height 40
paste textarea "sent interview for another role"
type textarea "sent interview for another role"
click at [468, 413] on button "Reject" at bounding box center [441, 413] width 53 height 21
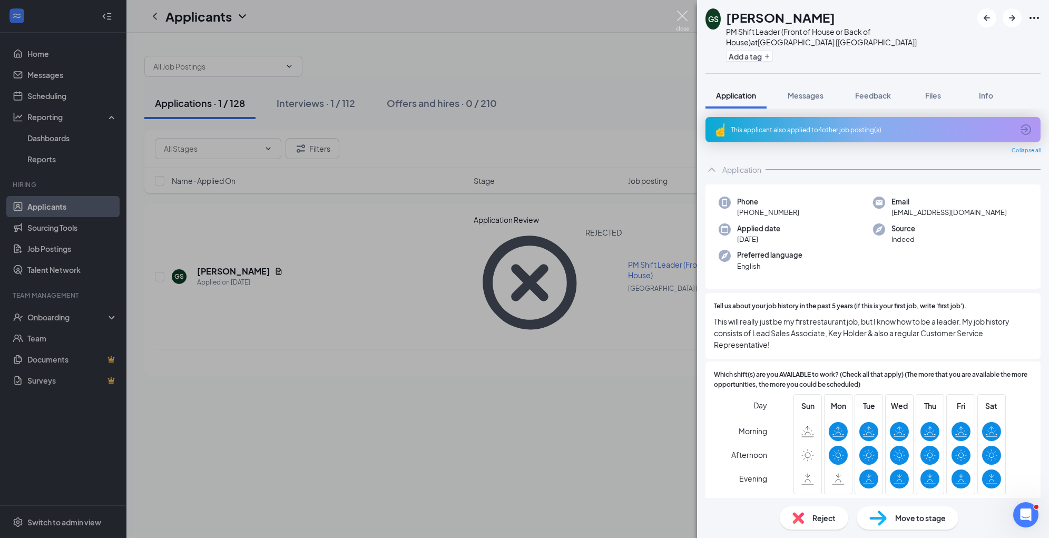
click at [677, 11] on img at bounding box center [682, 21] width 13 height 21
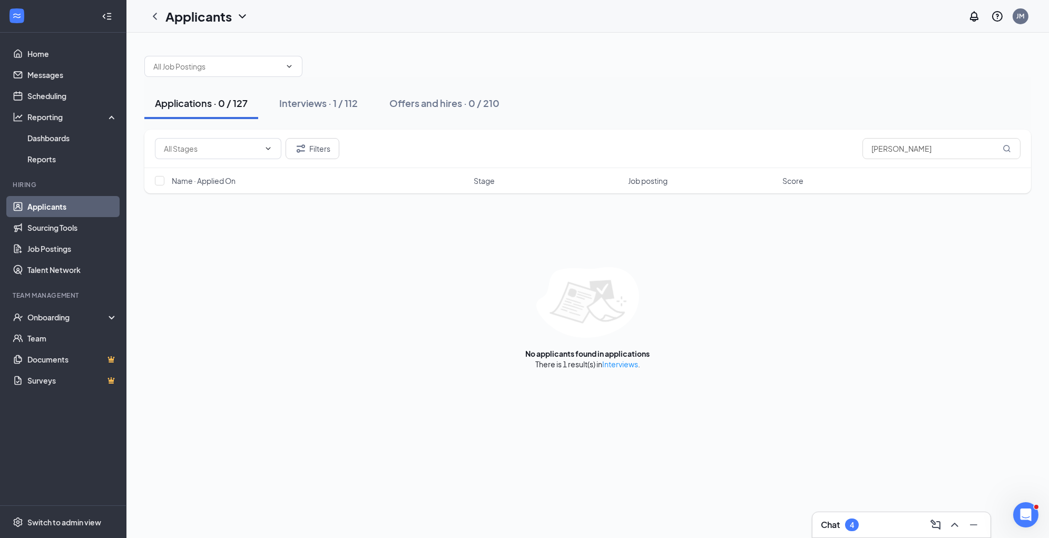
click at [80, 206] on link "Applicants" at bounding box center [72, 206] width 90 height 21
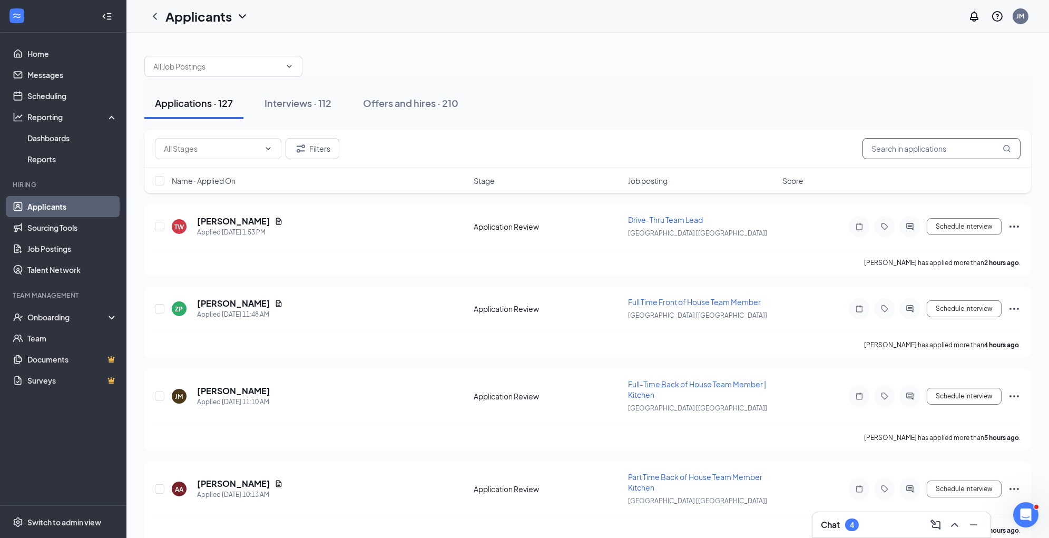
click at [962, 143] on input "[PERSON_NAME]" at bounding box center [941, 148] width 158 height 21
click at [407, 168] on div "Name · Applied On Stage Job posting Score" at bounding box center [587, 180] width 886 height 25
click at [230, 174] on div "Name · Applied On Stage Job posting Score" at bounding box center [587, 180] width 886 height 25
click at [237, 175] on div "Name · Applied On" at bounding box center [320, 180] width 296 height 11
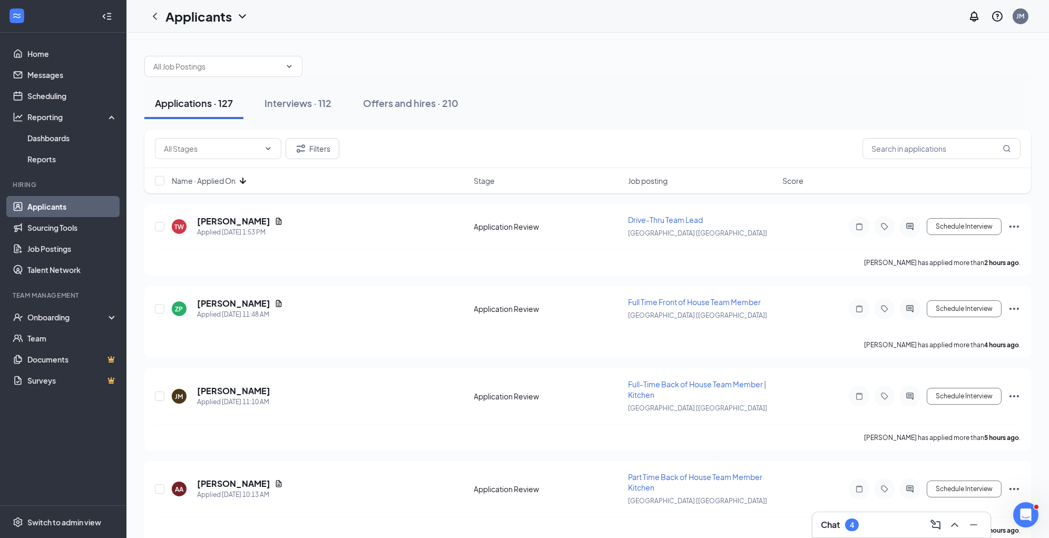
click at [243, 181] on icon "ArrowDown" at bounding box center [242, 180] width 13 height 13
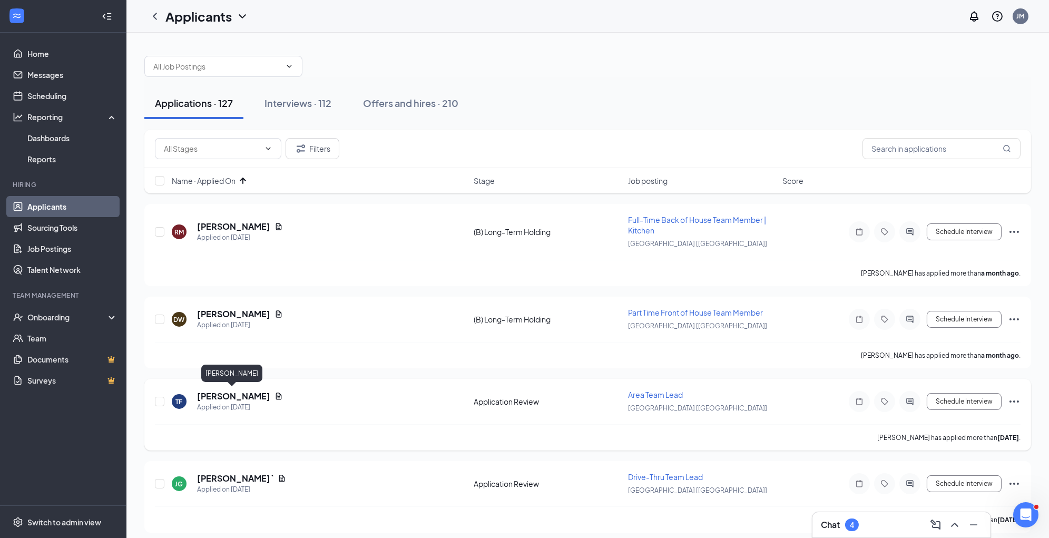
click at [240, 392] on h5 "[PERSON_NAME]" at bounding box center [233, 396] width 73 height 12
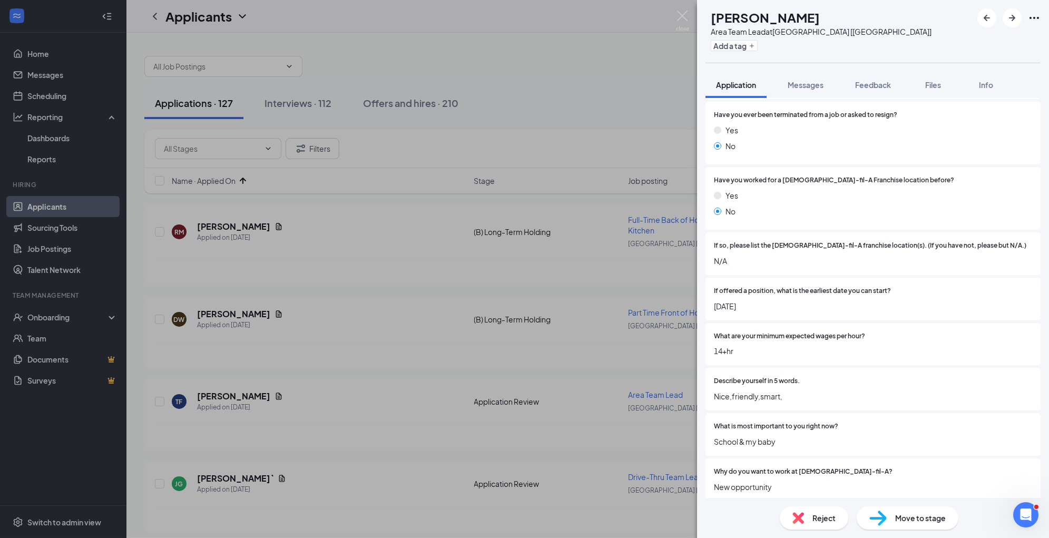
scroll to position [723, 0]
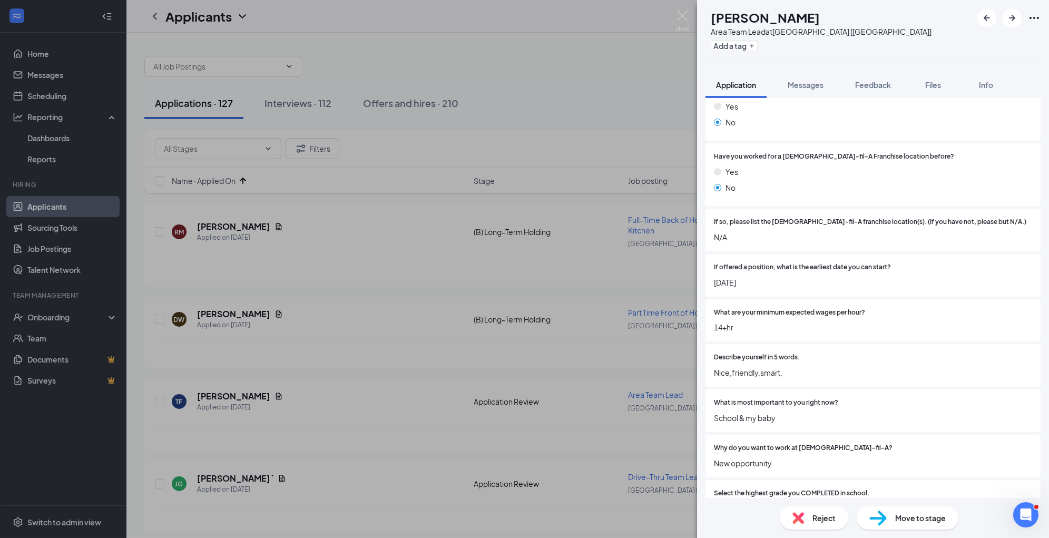
click at [817, 522] on span "Reject" at bounding box center [823, 518] width 23 height 12
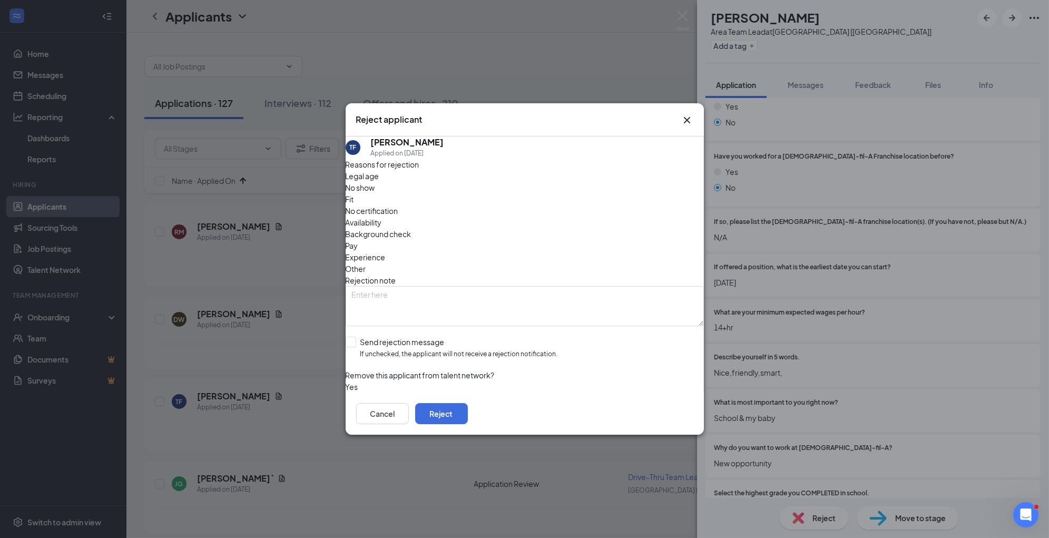
click at [386, 251] on span "Experience" at bounding box center [366, 257] width 40 height 12
click at [468, 409] on button "Reject" at bounding box center [441, 413] width 53 height 21
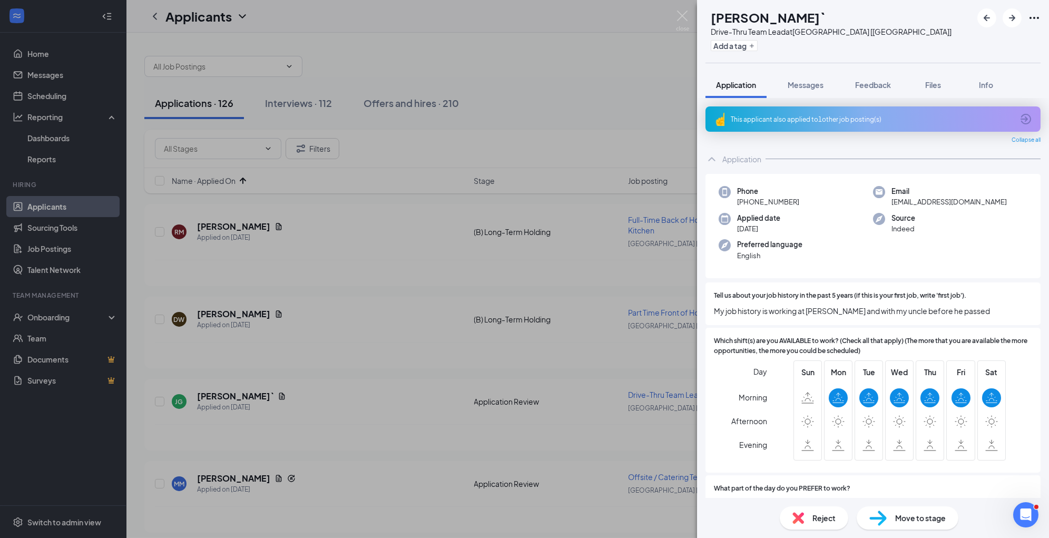
click at [798, 517] on img at bounding box center [798, 518] width 12 height 12
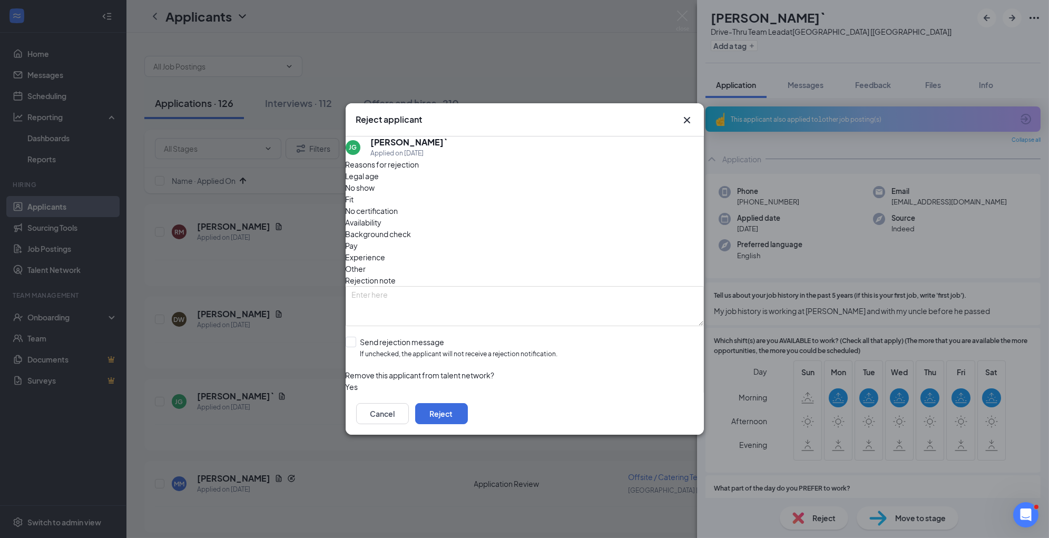
click at [386, 251] on span "Experience" at bounding box center [366, 257] width 40 height 12
click at [468, 410] on button "Reject" at bounding box center [441, 413] width 53 height 21
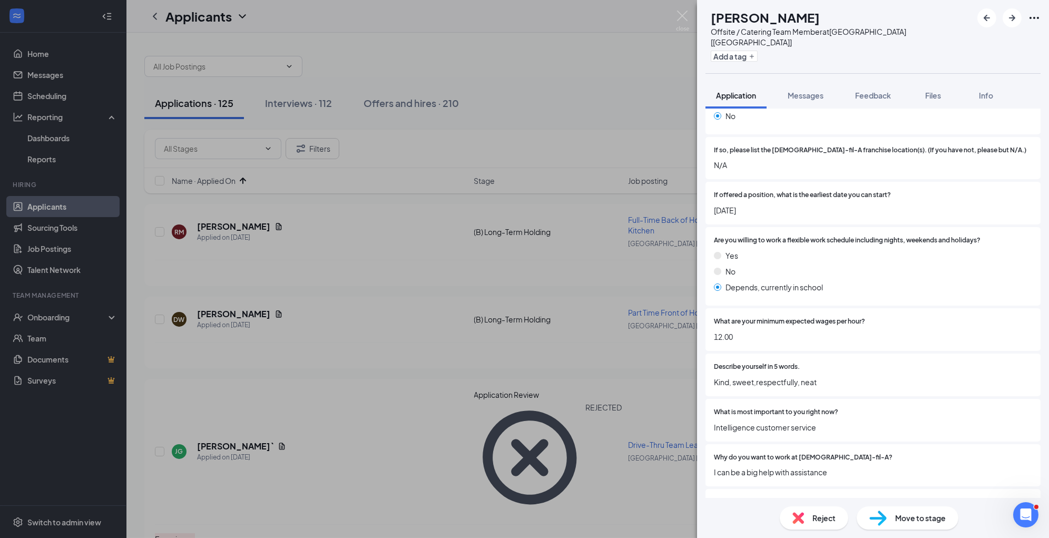
scroll to position [1056, 0]
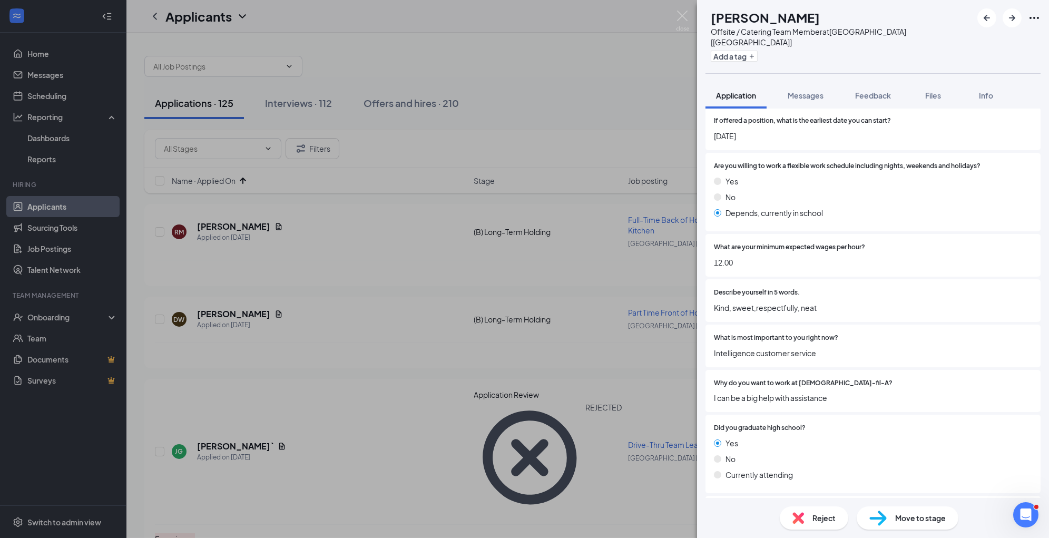
click at [827, 525] on div "Reject" at bounding box center [814, 517] width 68 height 23
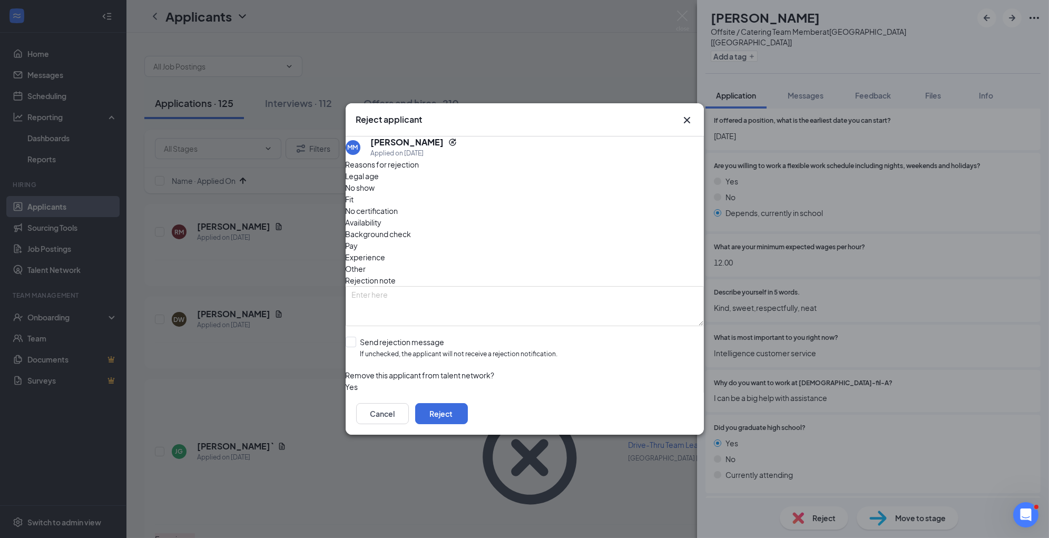
click at [386, 251] on span "Experience" at bounding box center [366, 257] width 40 height 12
click at [468, 414] on button "Reject" at bounding box center [441, 413] width 53 height 21
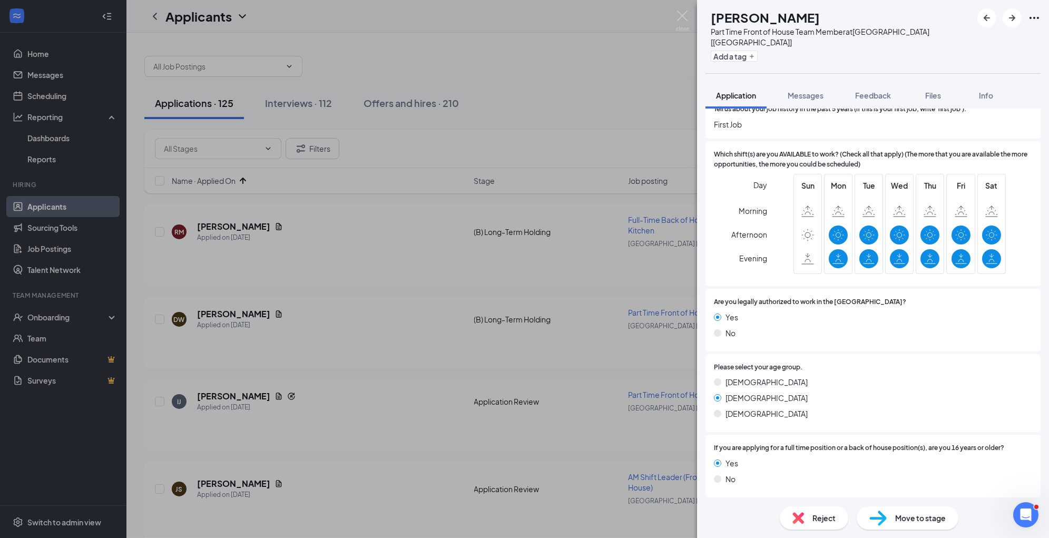
scroll to position [399, 0]
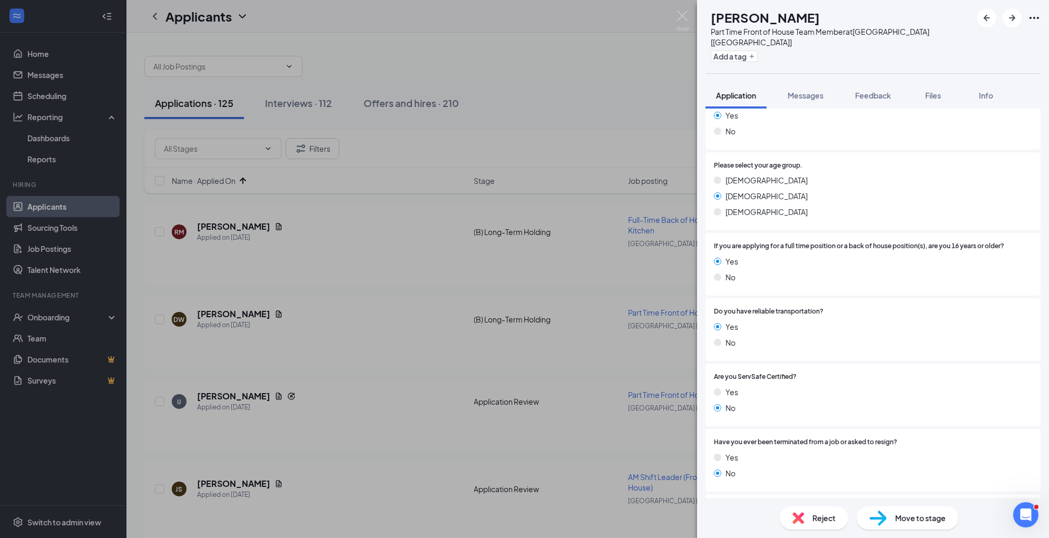
click at [833, 515] on span "Reject" at bounding box center [823, 518] width 23 height 12
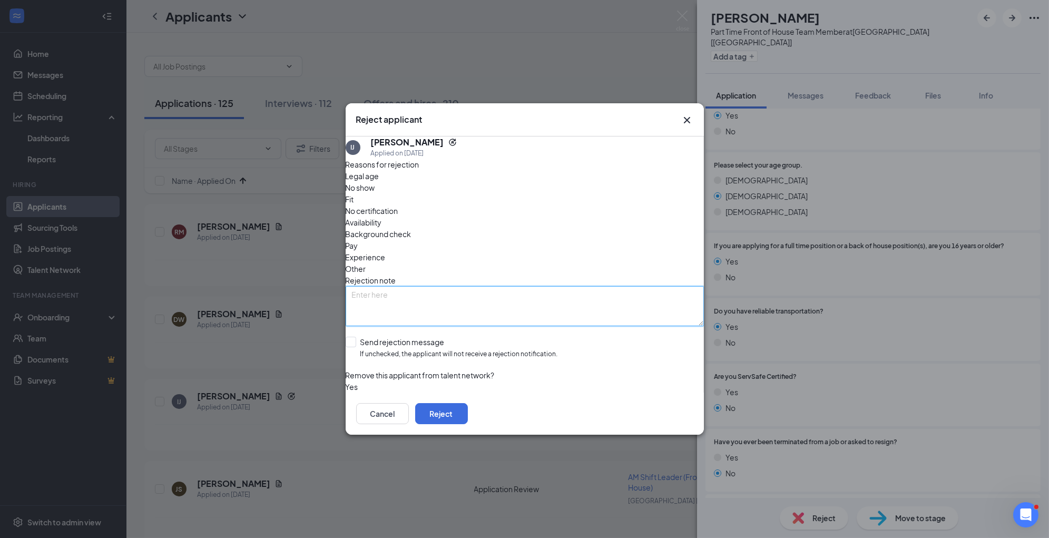
click at [511, 286] on textarea at bounding box center [525, 306] width 358 height 40
paste textarea "sent interview for another role"
click at [498, 286] on textarea "sent interview for another role" at bounding box center [525, 306] width 358 height 40
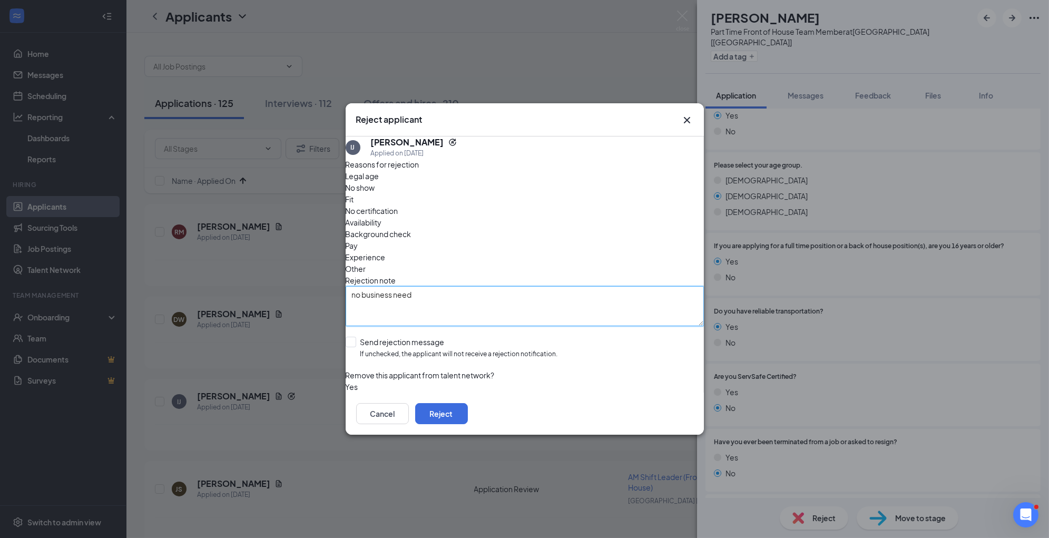
click at [383, 286] on textarea "no business need" at bounding box center [525, 306] width 358 height 40
type textarea "no business need"
click at [366, 263] on span "Other" at bounding box center [356, 269] width 21 height 12
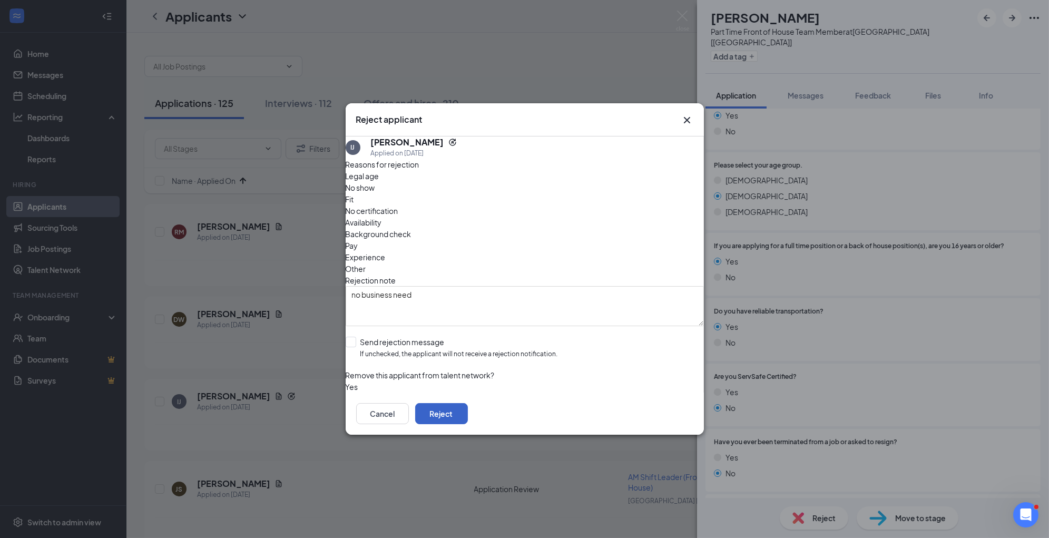
click at [468, 411] on button "Reject" at bounding box center [441, 413] width 53 height 21
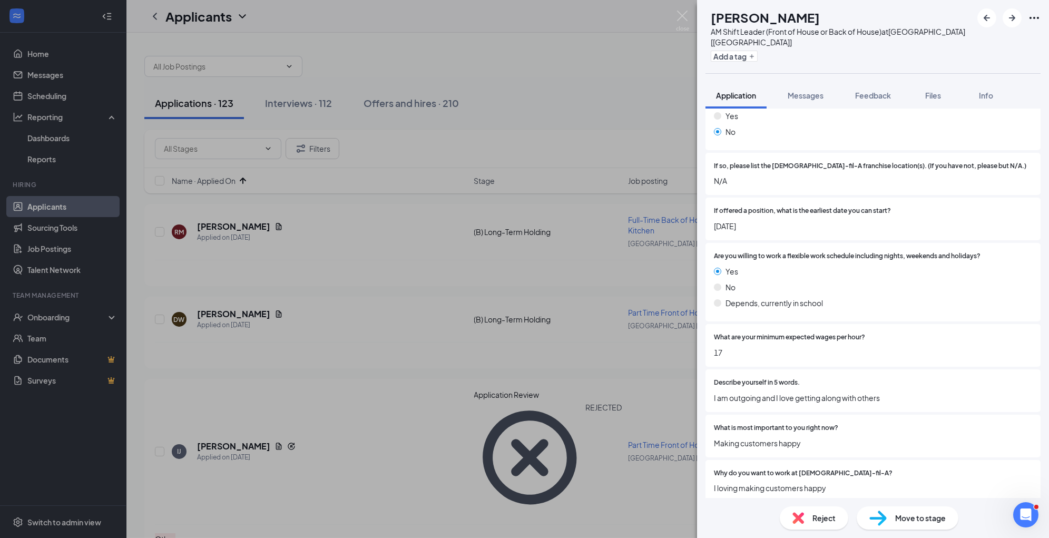
scroll to position [970, 0]
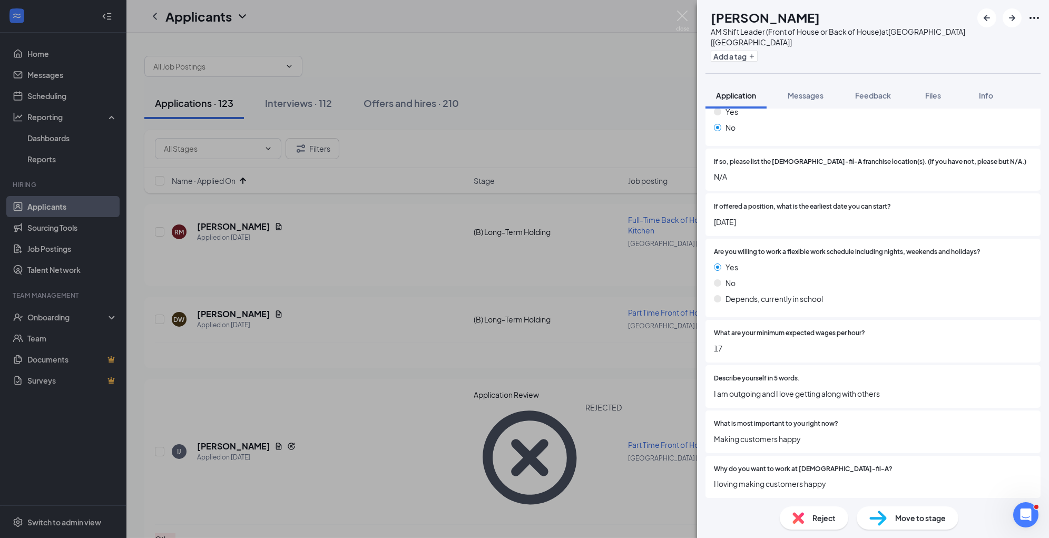
click at [899, 515] on span "Move to stage" at bounding box center [920, 518] width 51 height 12
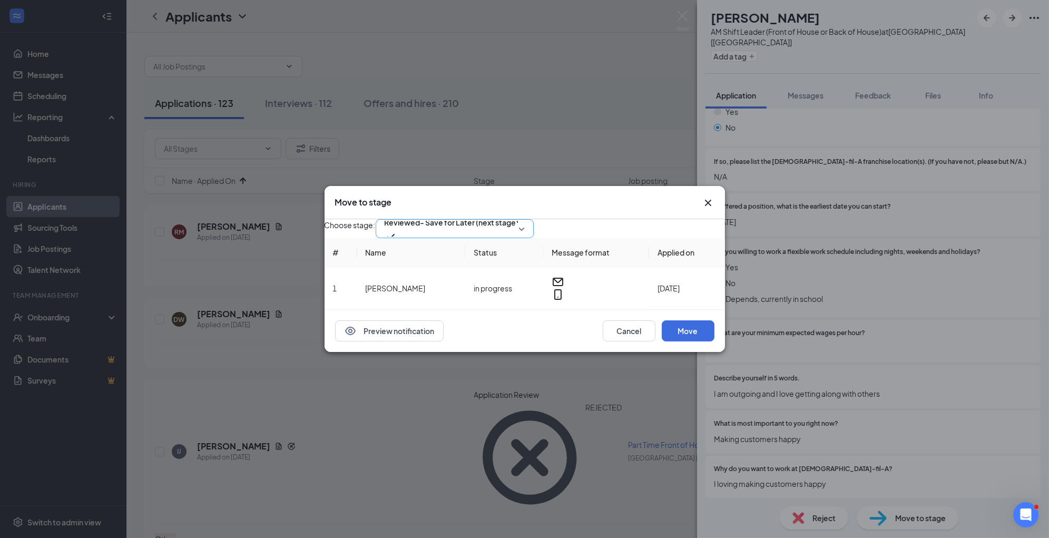
click at [472, 223] on span "Reviewed- Save for Later (next stage)" at bounding box center [451, 222] width 134 height 16
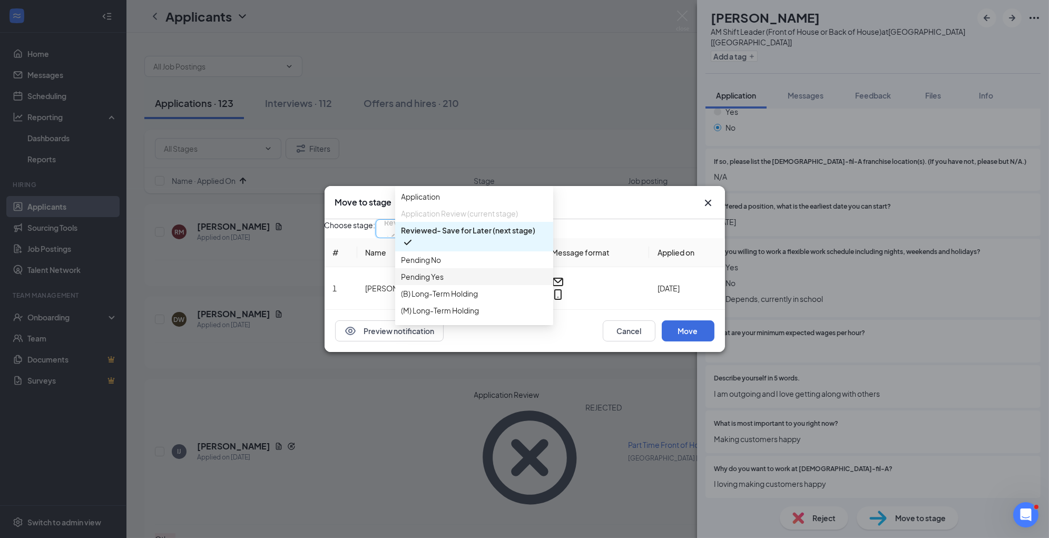
scroll to position [76, 0]
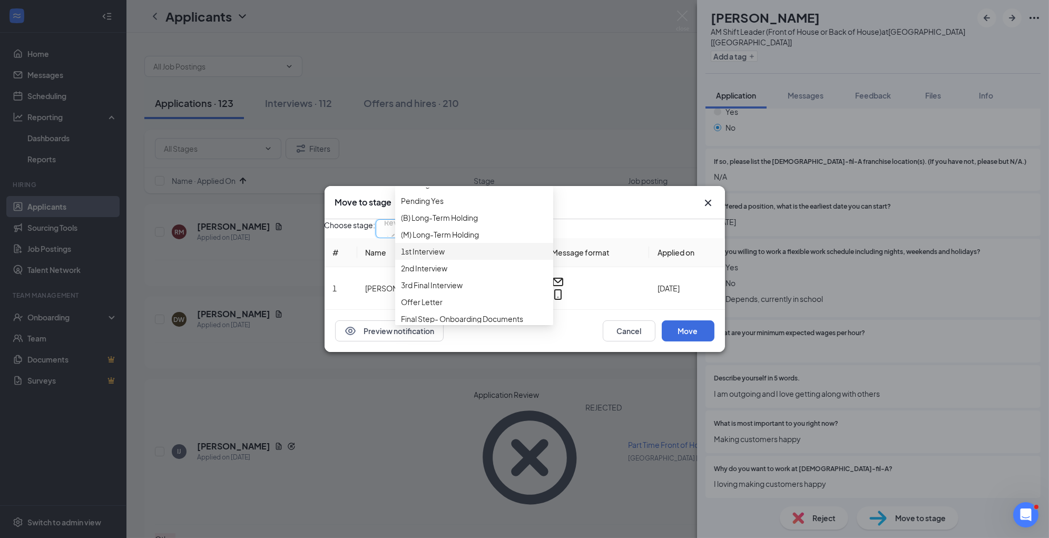
click at [453, 257] on span "1st Interview" at bounding box center [473, 251] width 145 height 12
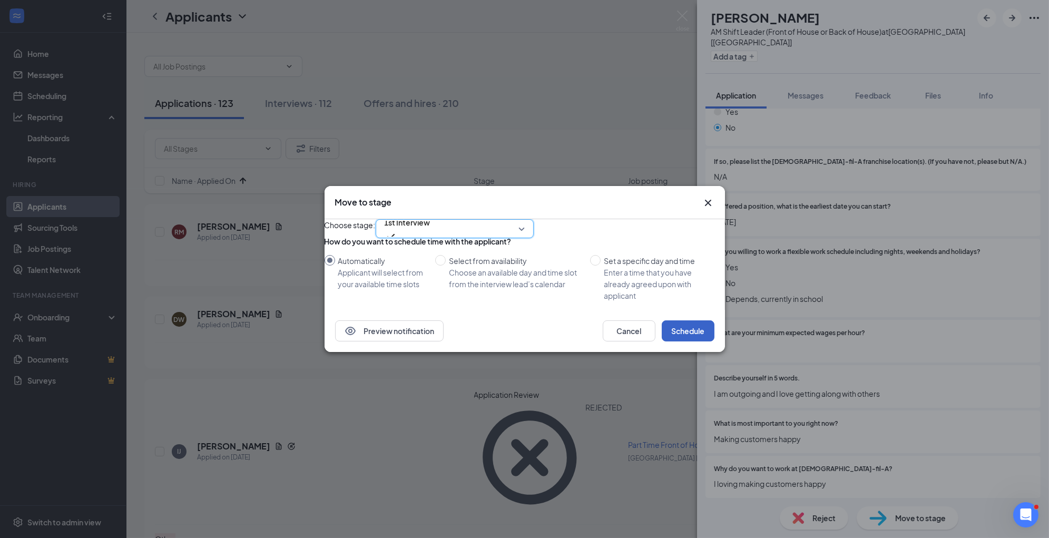
click at [683, 341] on button "Schedule" at bounding box center [688, 330] width 53 height 21
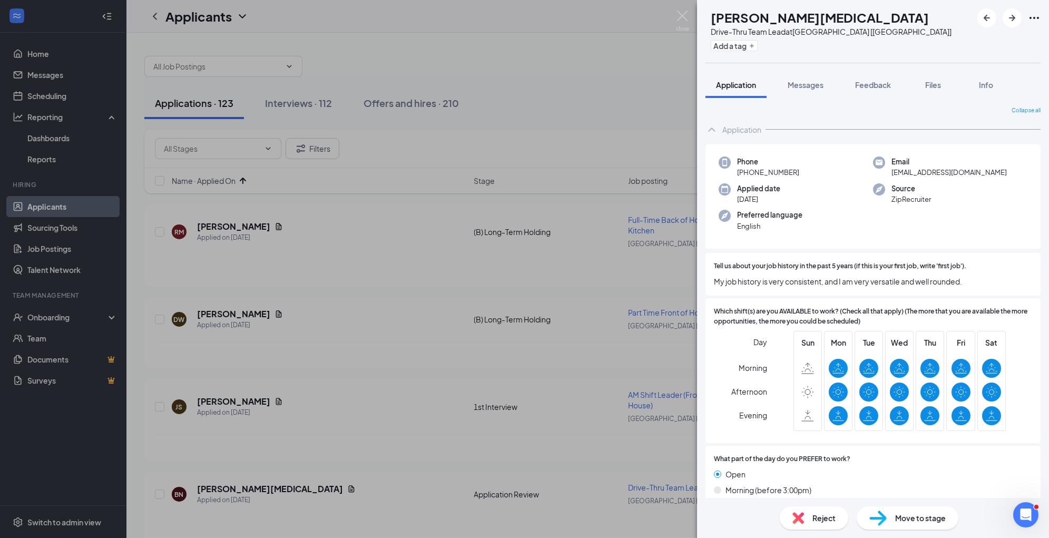
click at [802, 516] on img at bounding box center [798, 518] width 12 height 12
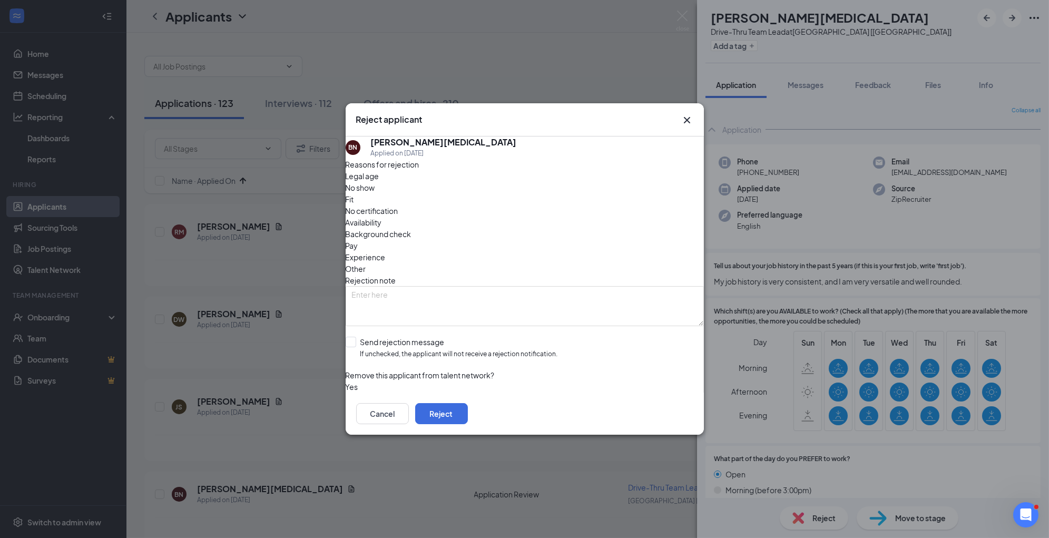
click at [386, 251] on span "Experience" at bounding box center [366, 257] width 40 height 12
click at [468, 409] on button "Reject" at bounding box center [441, 413] width 53 height 21
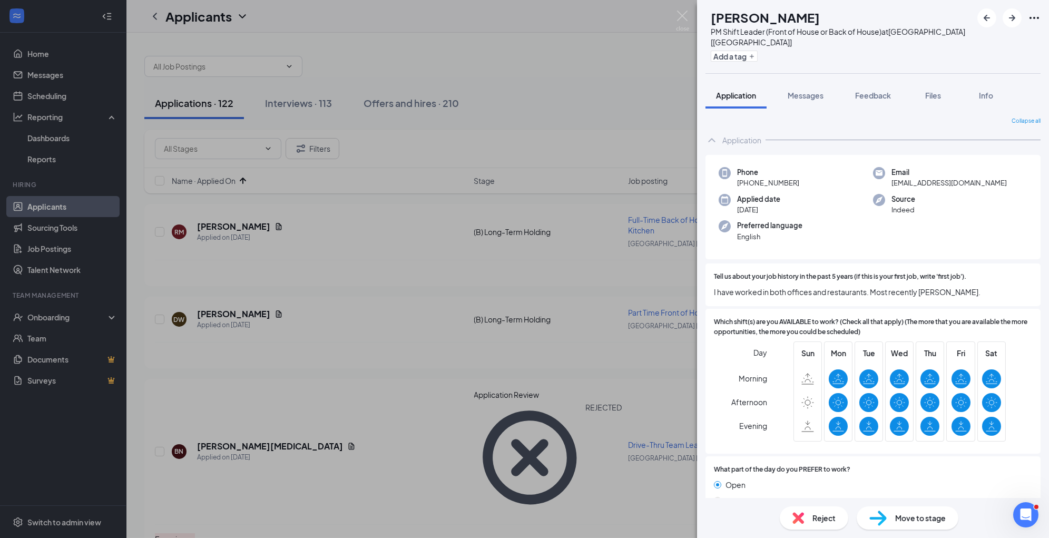
click at [900, 517] on span "Move to stage" at bounding box center [920, 518] width 51 height 12
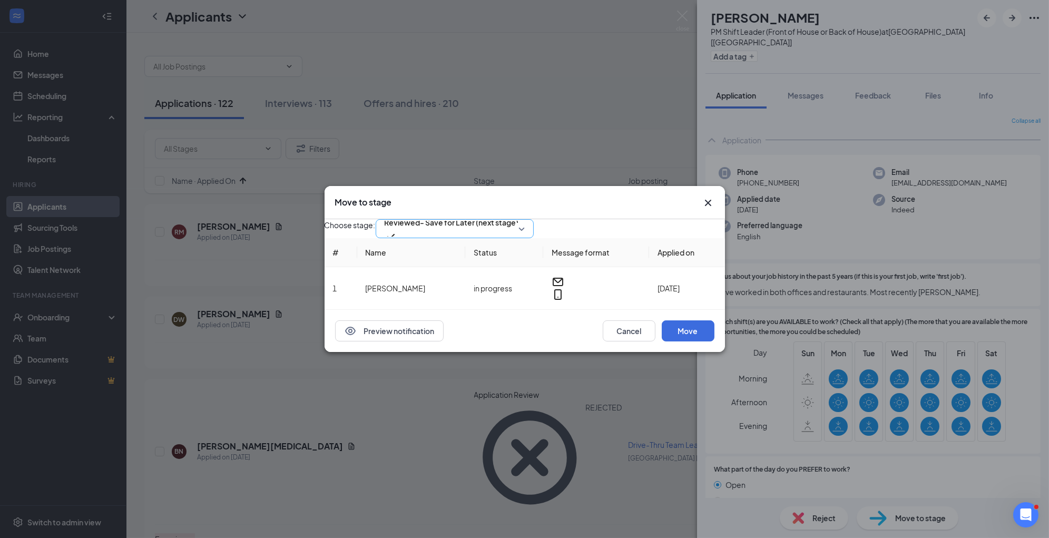
click at [484, 229] on span "Reviewed- Save for Later (next stage)" at bounding box center [451, 222] width 134 height 16
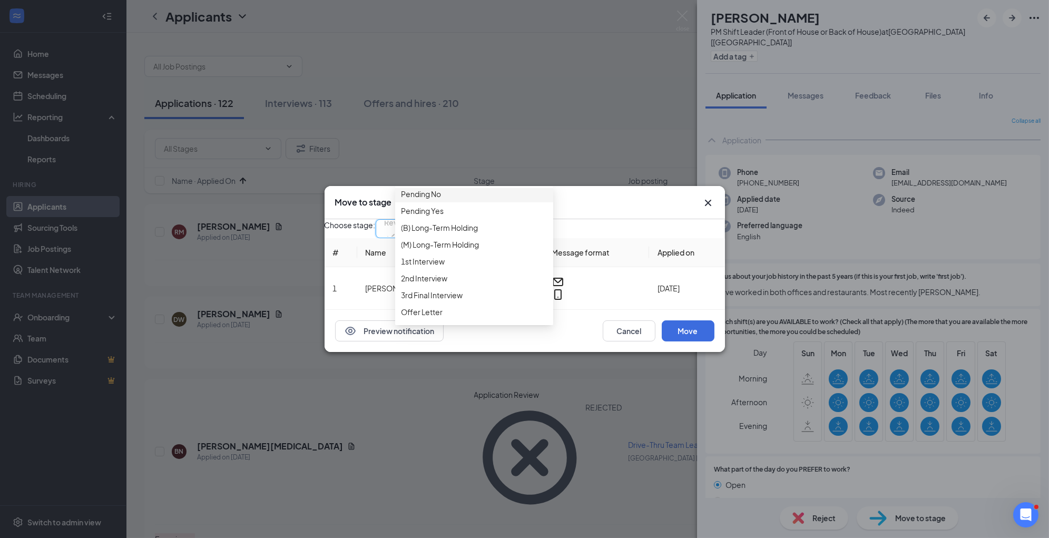
scroll to position [67, 0]
click at [467, 265] on span "1st Interview" at bounding box center [473, 260] width 145 height 12
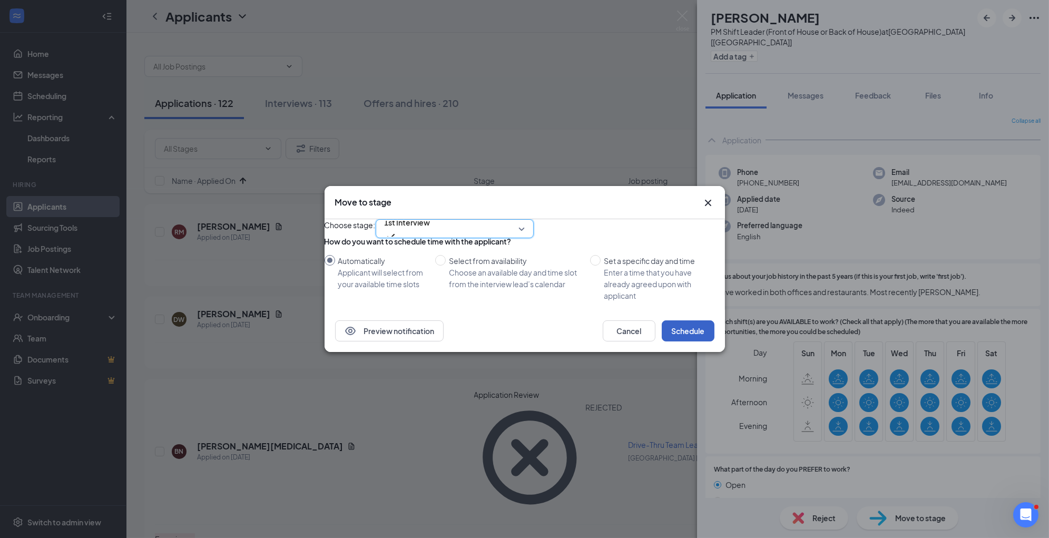
click at [696, 341] on button "Schedule" at bounding box center [688, 330] width 53 height 21
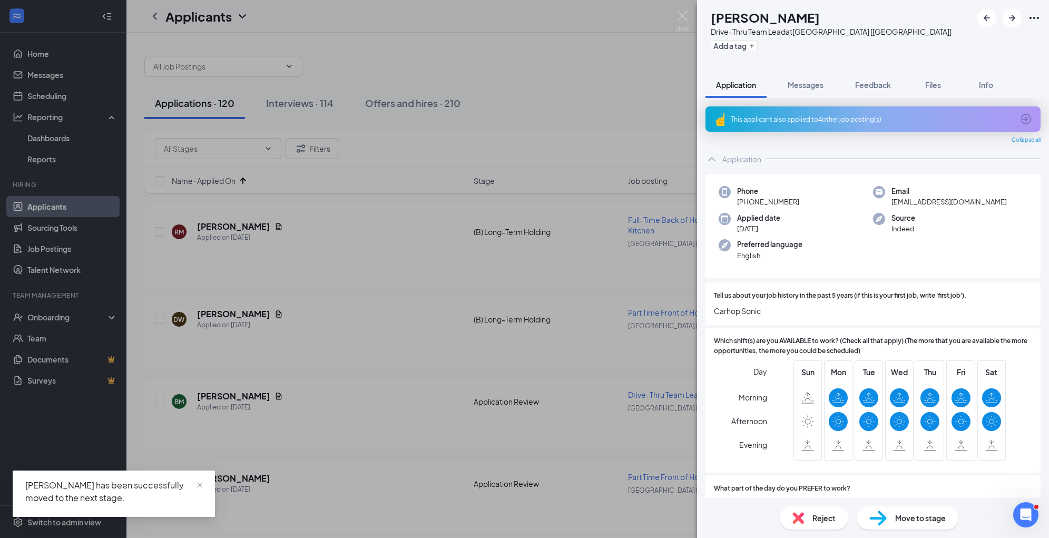
click at [810, 514] on div "Reject" at bounding box center [814, 517] width 68 height 23
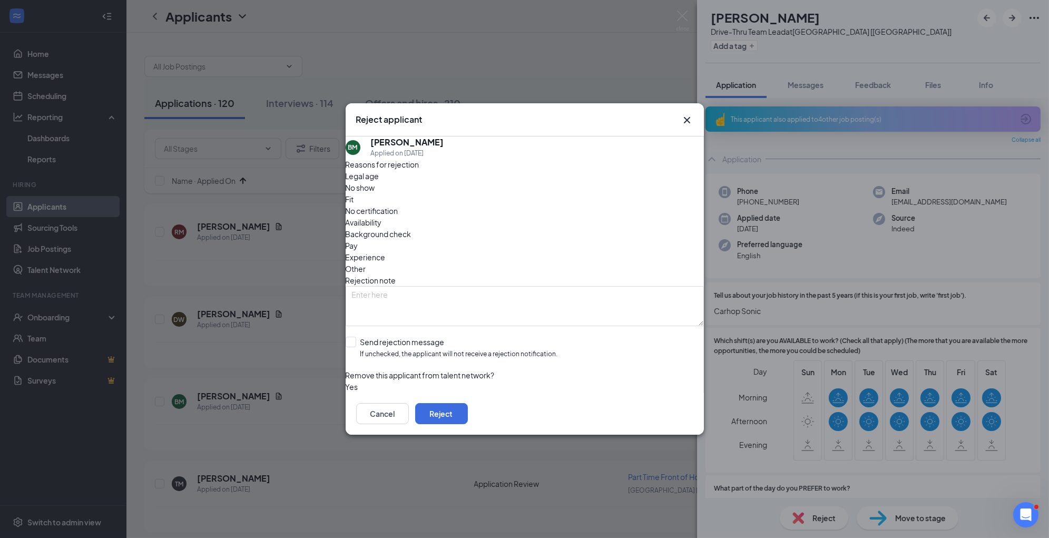
click at [386, 251] on span "Experience" at bounding box center [366, 257] width 40 height 12
click at [468, 411] on button "Reject" at bounding box center [441, 413] width 53 height 21
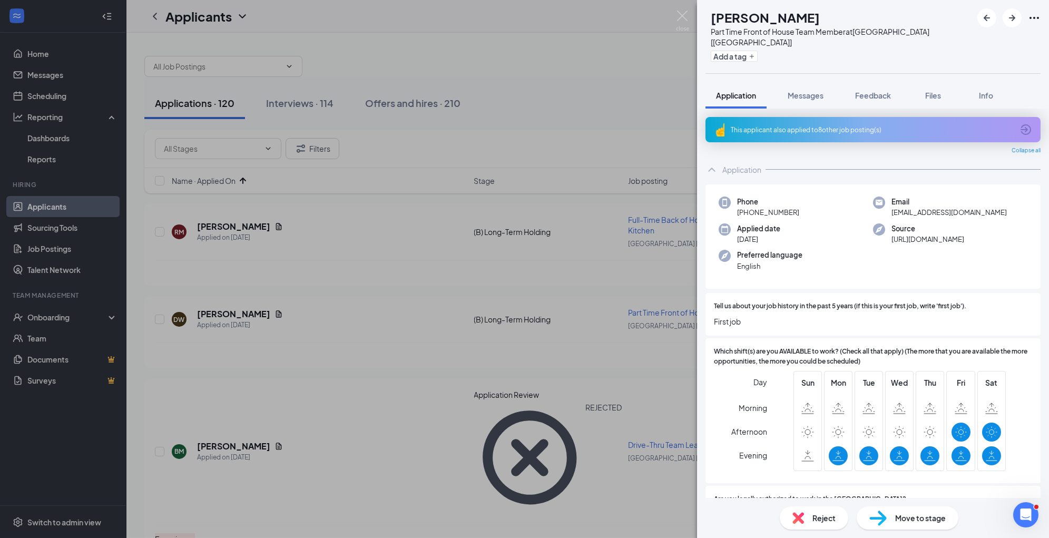
click at [807, 521] on div "Reject" at bounding box center [814, 517] width 68 height 23
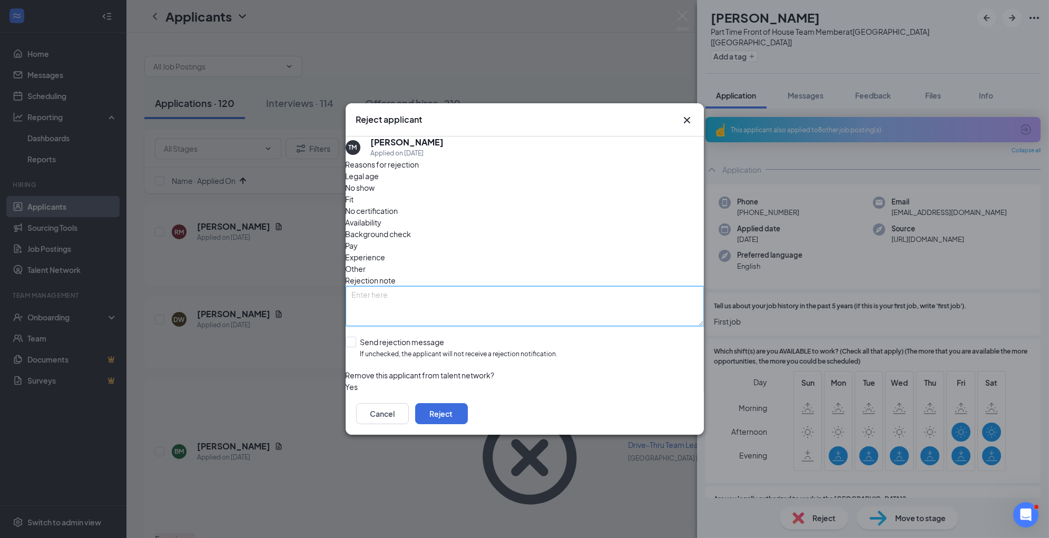
click at [547, 288] on textarea at bounding box center [525, 306] width 358 height 40
click at [386, 251] on span "Experience" at bounding box center [366, 257] width 40 height 12
click at [476, 286] on textarea "v" at bounding box center [525, 306] width 358 height 40
paste textarea "no business need"
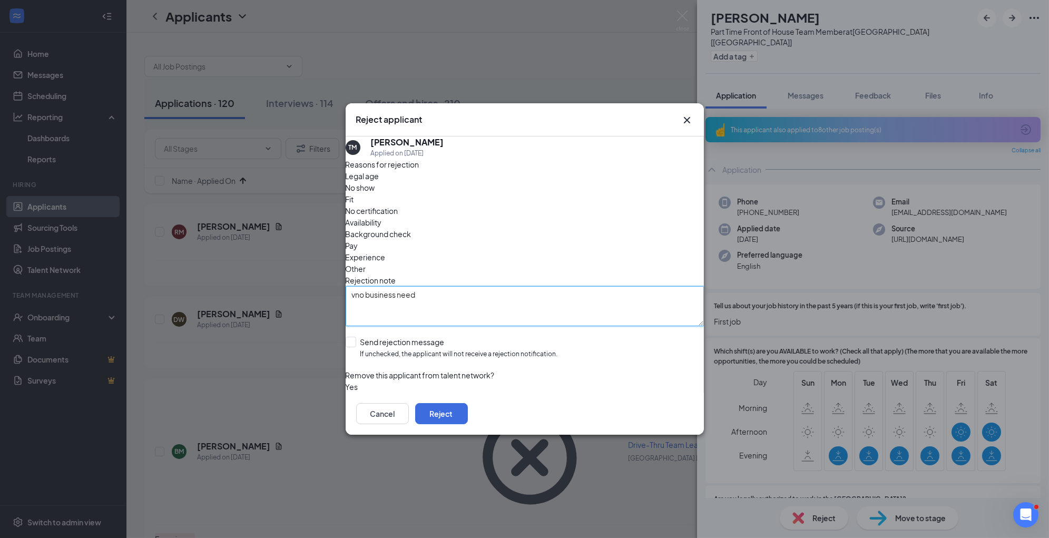
click at [363, 286] on textarea "vno business need" at bounding box center [525, 306] width 358 height 40
type textarea "no business need"
click at [468, 416] on button "Reject" at bounding box center [441, 413] width 53 height 21
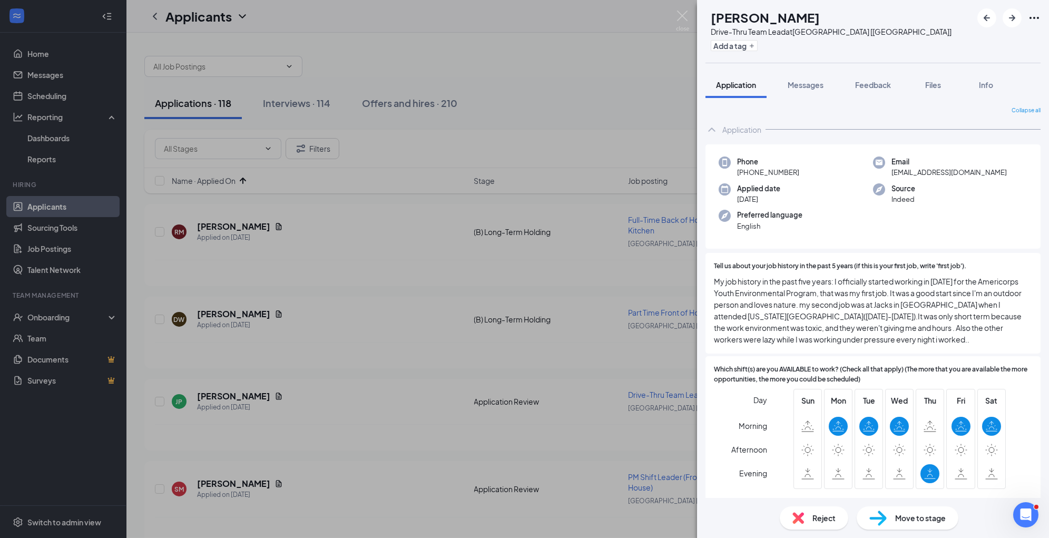
click at [815, 515] on span "Reject" at bounding box center [823, 518] width 23 height 12
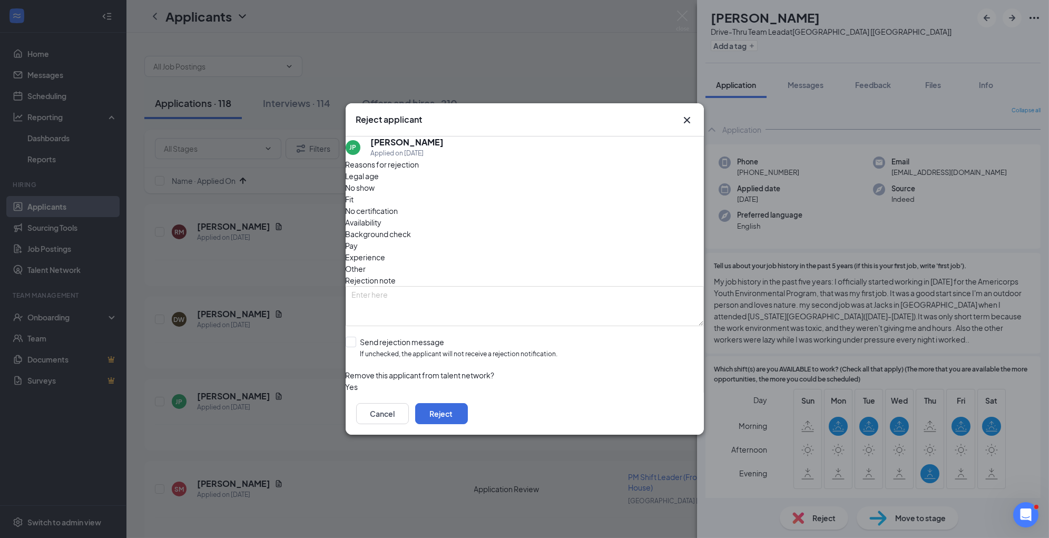
click at [354, 201] on span "Fit" at bounding box center [350, 199] width 8 height 12
click at [468, 412] on button "Reject" at bounding box center [441, 413] width 53 height 21
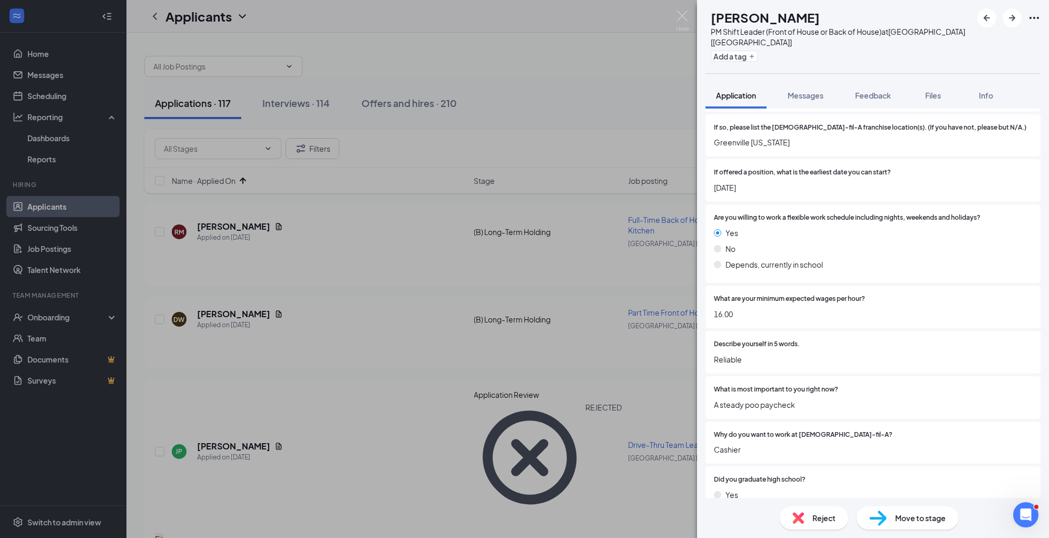
scroll to position [994, 0]
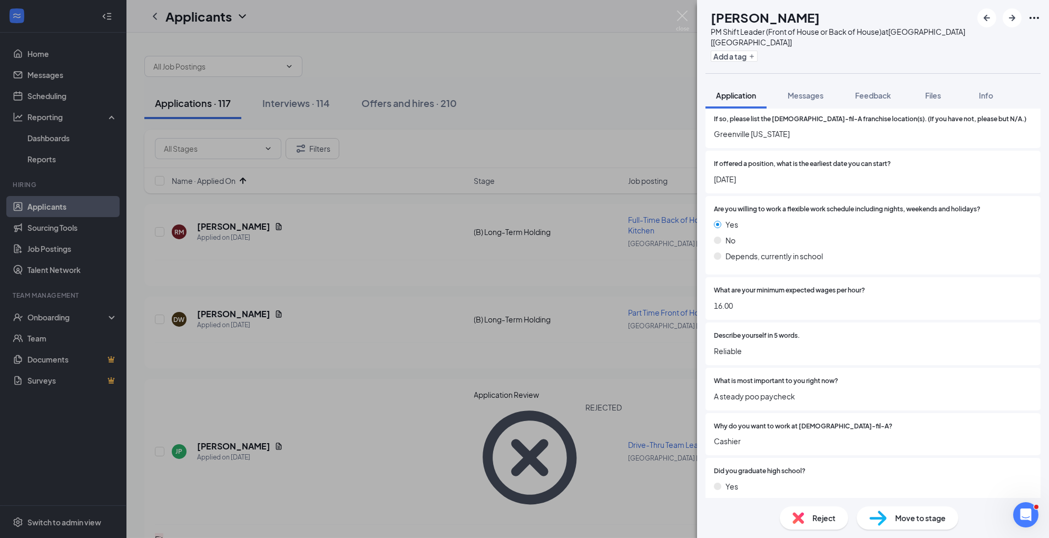
click at [813, 512] on span "Reject" at bounding box center [823, 518] width 23 height 12
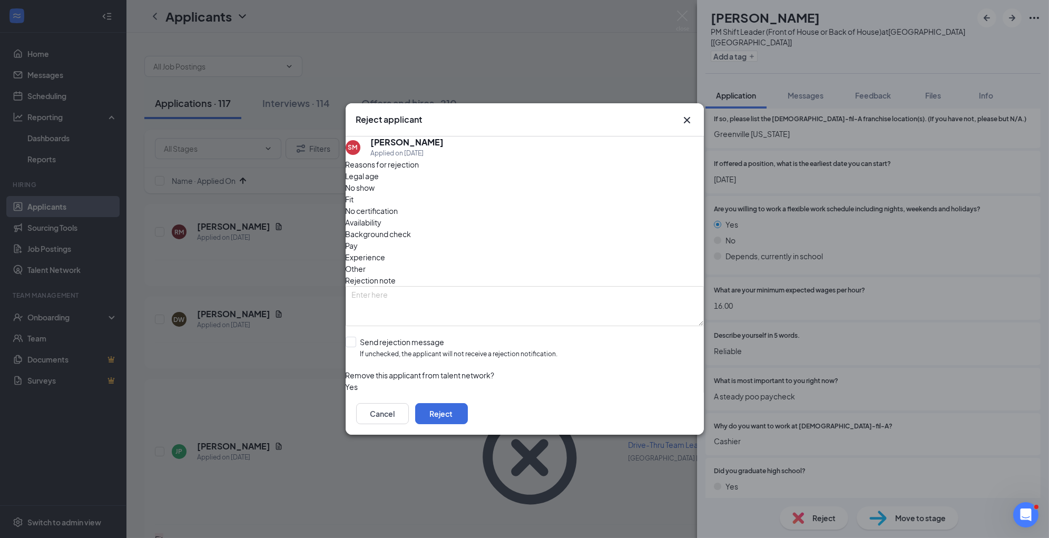
click at [366, 263] on span "Other" at bounding box center [356, 269] width 21 height 12
click at [354, 205] on span "Fit" at bounding box center [350, 199] width 8 height 12
click at [468, 409] on button "Reject" at bounding box center [441, 413] width 53 height 21
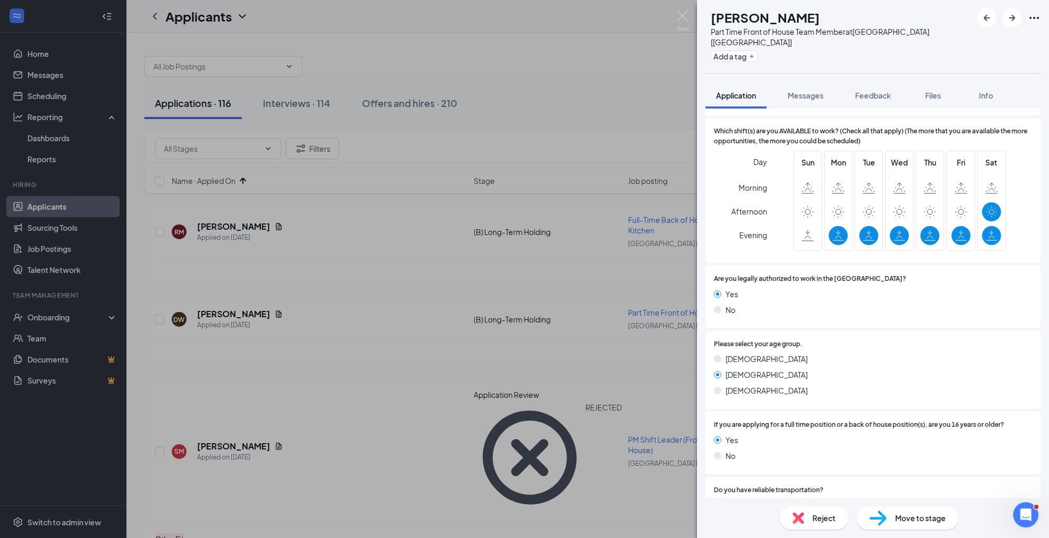
scroll to position [211, 0]
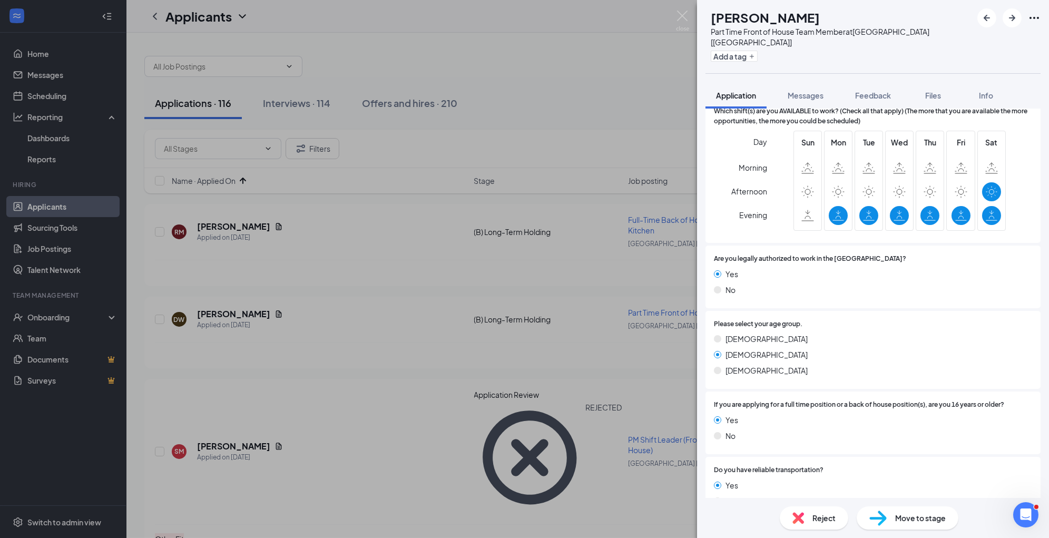
click at [802, 526] on div "Reject" at bounding box center [814, 517] width 68 height 23
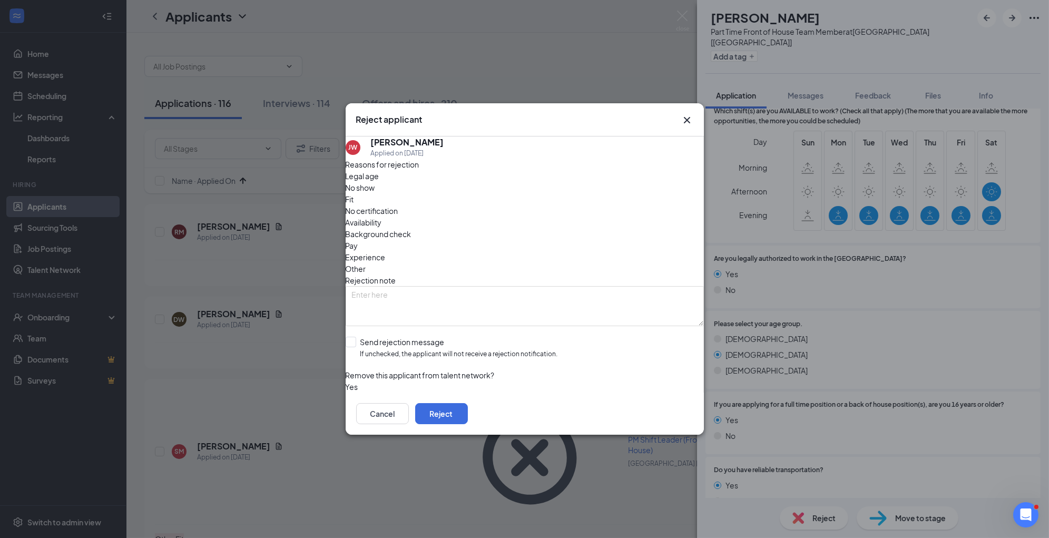
click at [382, 216] on span "Availability" at bounding box center [364, 222] width 36 height 12
click at [511, 286] on textarea at bounding box center [525, 306] width 358 height 40
click at [599, 286] on textarea at bounding box center [525, 306] width 358 height 40
paste textarea "n"
click at [599, 286] on textarea at bounding box center [525, 306] width 358 height 40
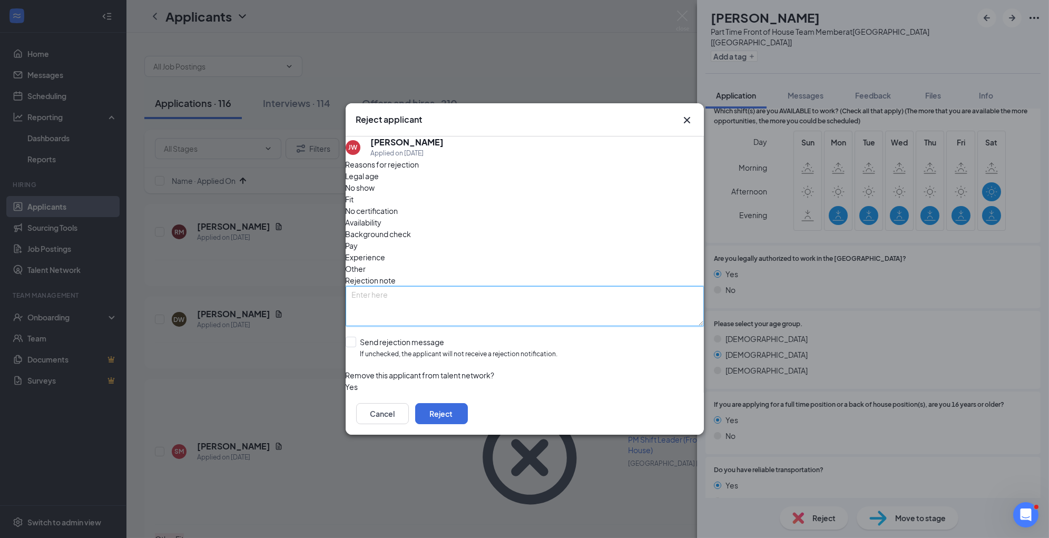
click at [599, 286] on textarea at bounding box center [525, 306] width 358 height 40
click at [411, 286] on textarea "no business need" at bounding box center [525, 306] width 358 height 40
type textarea "no business need"
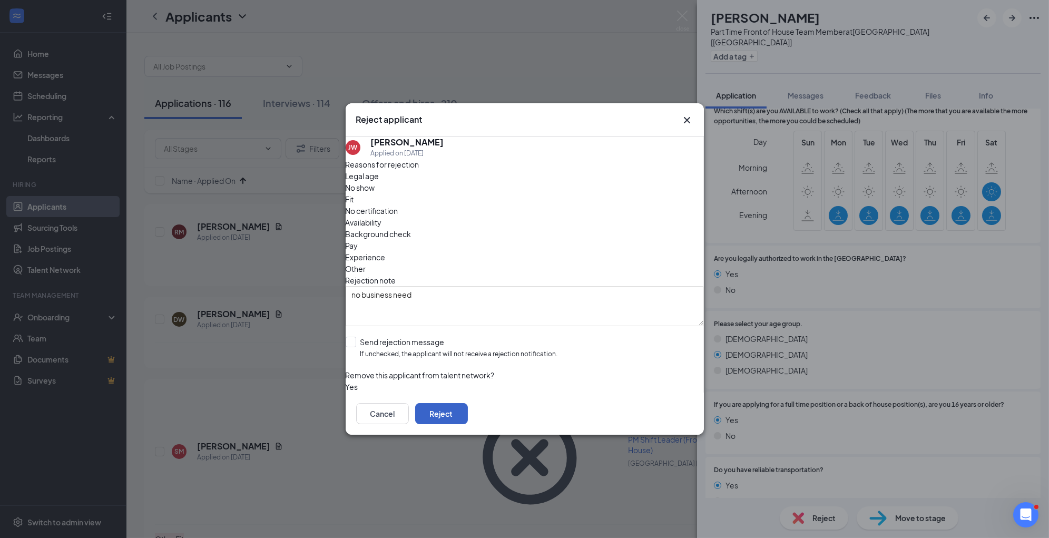
click at [468, 413] on button "Reject" at bounding box center [441, 413] width 53 height 21
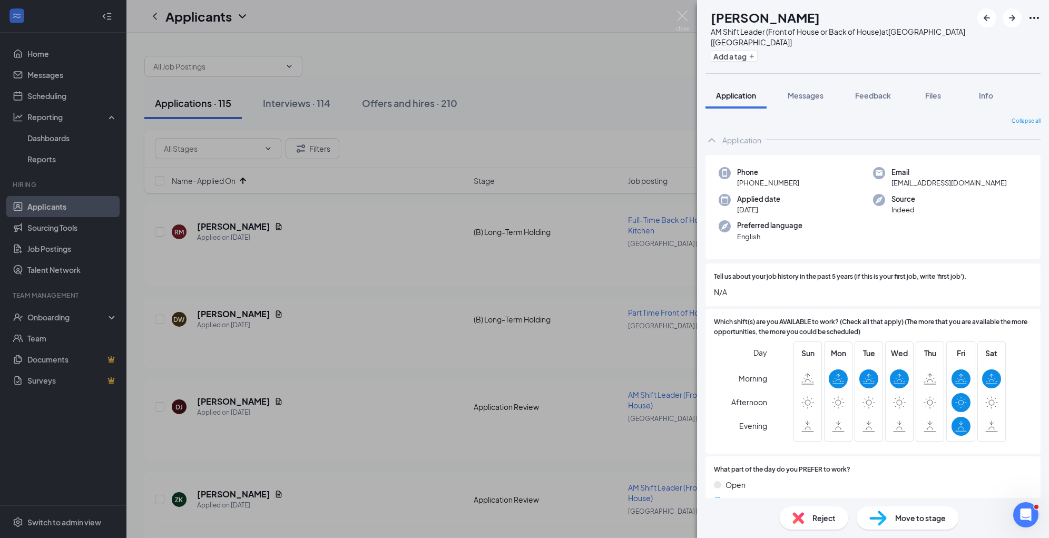
click at [821, 456] on div "What part of the day do you PREFER to work? Open Morning (before 3:00pm) Midday…" at bounding box center [872, 503] width 335 height 94
click at [833, 510] on div "Reject" at bounding box center [814, 517] width 68 height 23
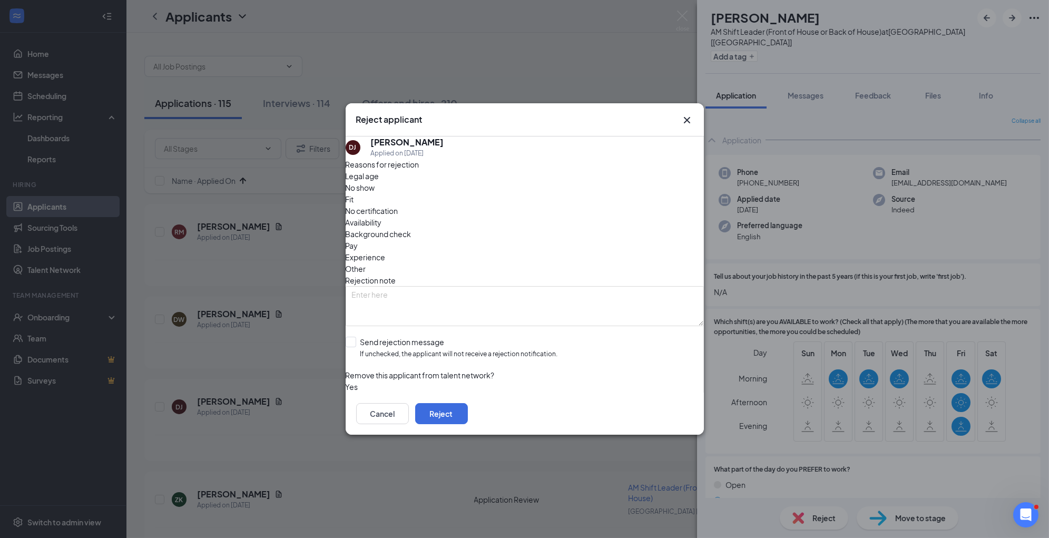
click at [386, 251] on span "Experience" at bounding box center [366, 257] width 40 height 12
click at [468, 408] on button "Reject" at bounding box center [441, 413] width 53 height 21
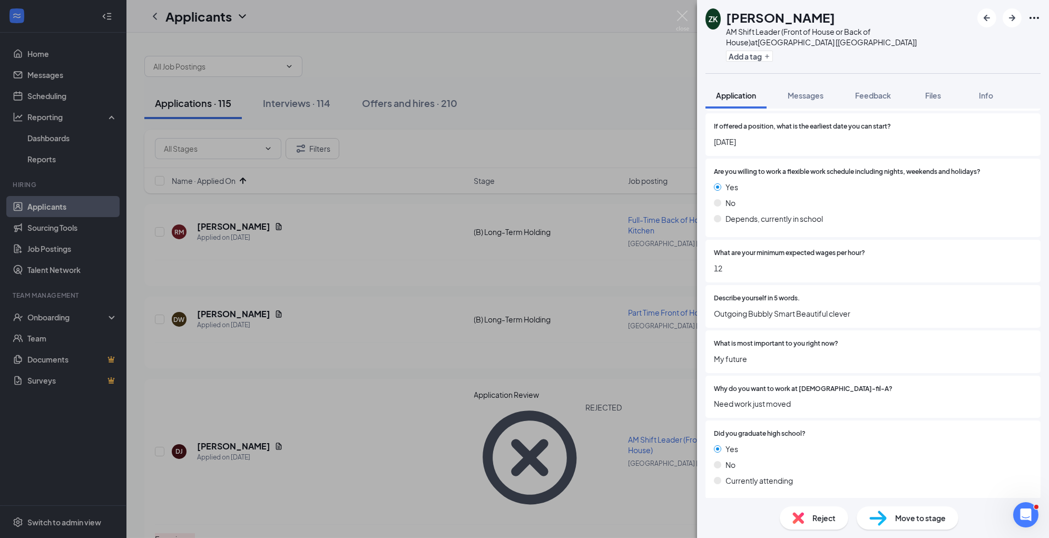
scroll to position [1062, 0]
click at [891, 518] on div "Move to stage" at bounding box center [907, 517] width 102 height 23
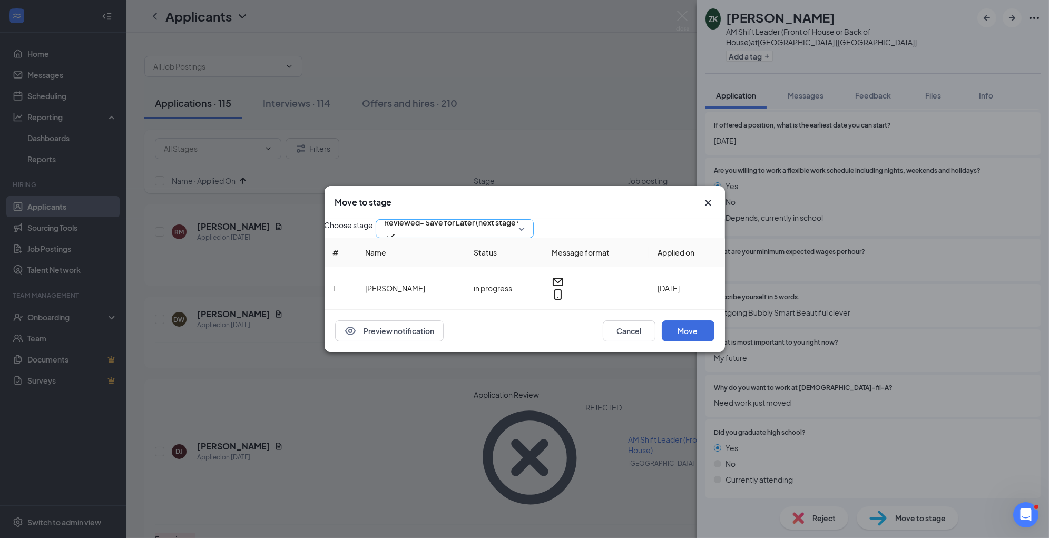
click at [515, 220] on span "Reviewed- Save for Later (next stage)" at bounding box center [451, 222] width 134 height 16
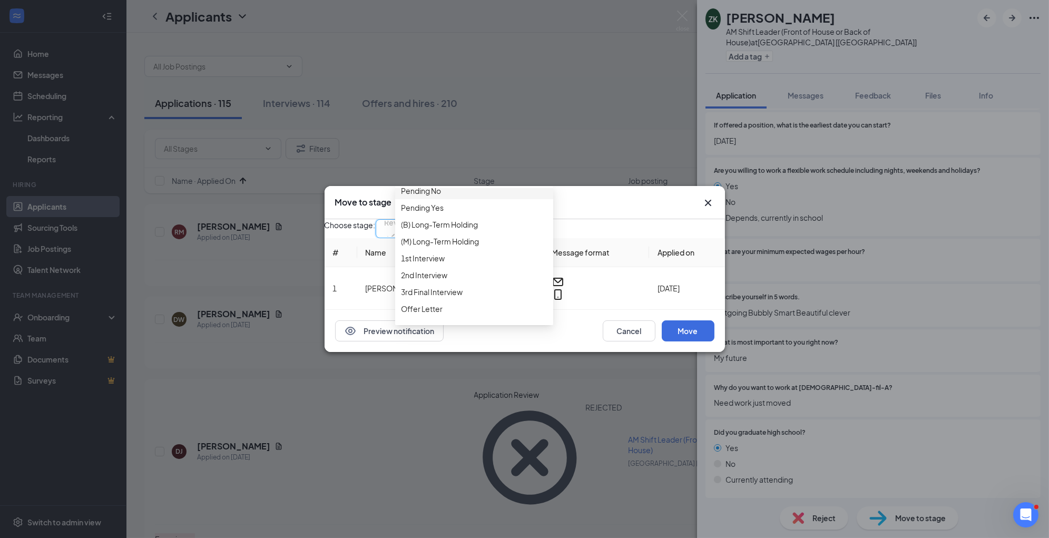
scroll to position [71, 0]
click at [495, 262] on span "1st Interview" at bounding box center [473, 257] width 145 height 12
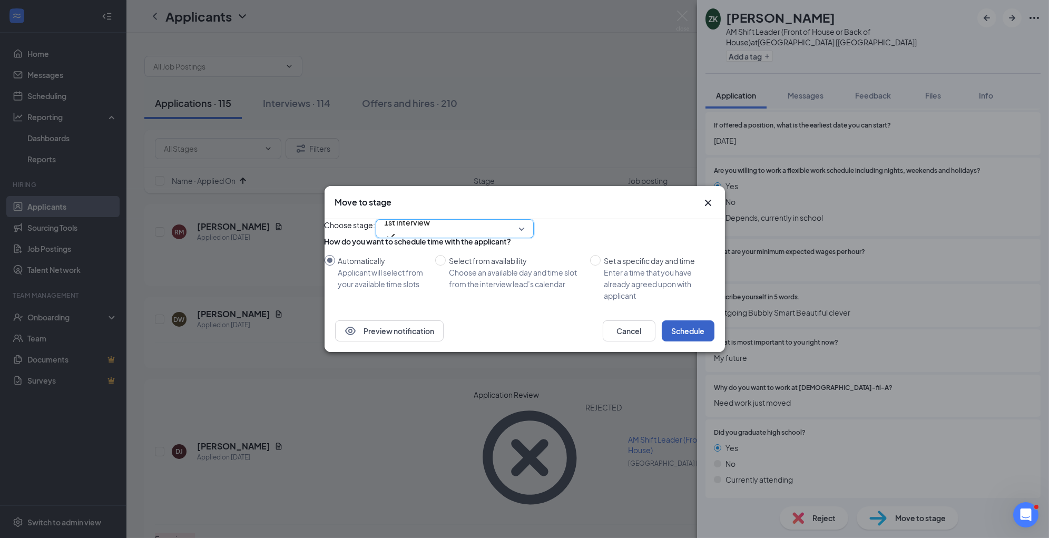
click at [694, 341] on button "Schedule" at bounding box center [688, 330] width 53 height 21
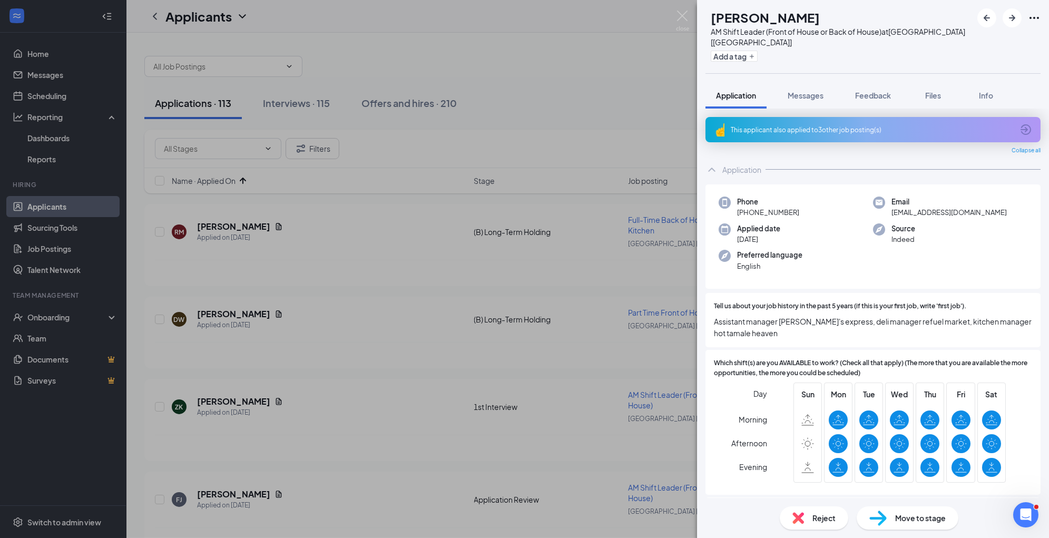
click at [929, 527] on div "Move to stage" at bounding box center [907, 517] width 102 height 23
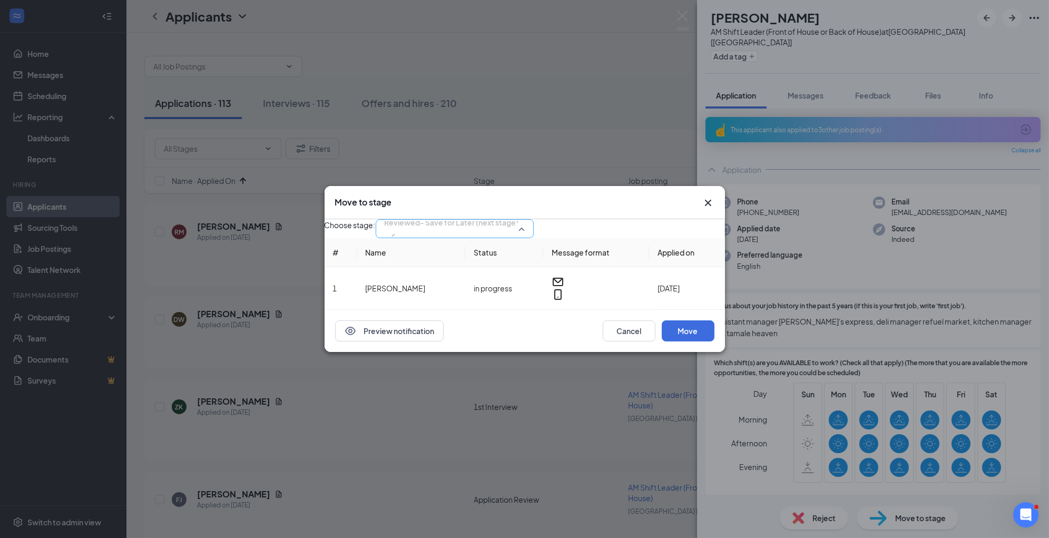
click at [465, 226] on span "Reviewed- Save for Later (next stage)" at bounding box center [451, 222] width 134 height 16
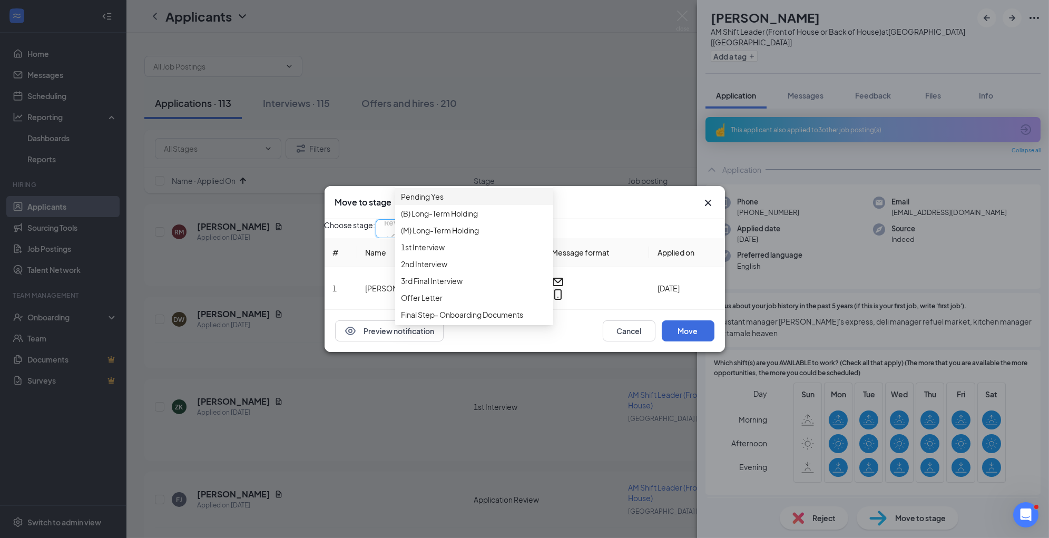
scroll to position [102, 0]
click at [480, 253] on span "1st Interview" at bounding box center [473, 247] width 145 height 12
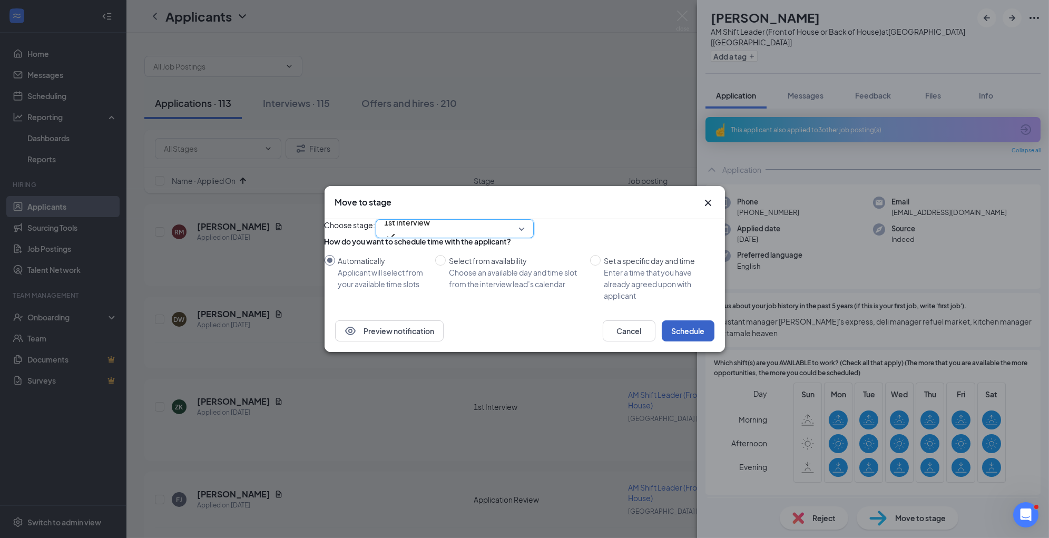
click at [681, 341] on button "Schedule" at bounding box center [688, 330] width 53 height 21
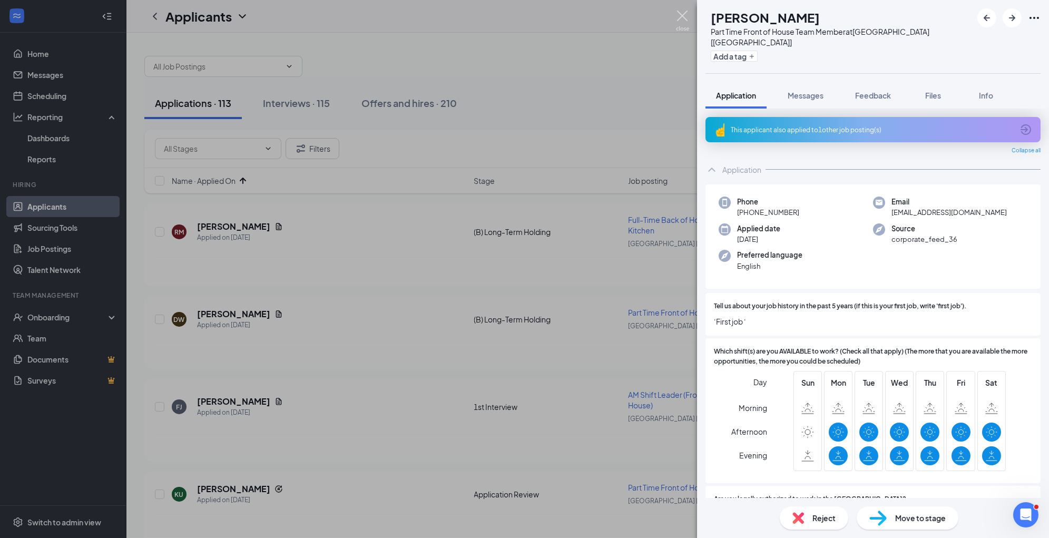
click at [687, 19] on img at bounding box center [682, 21] width 13 height 21
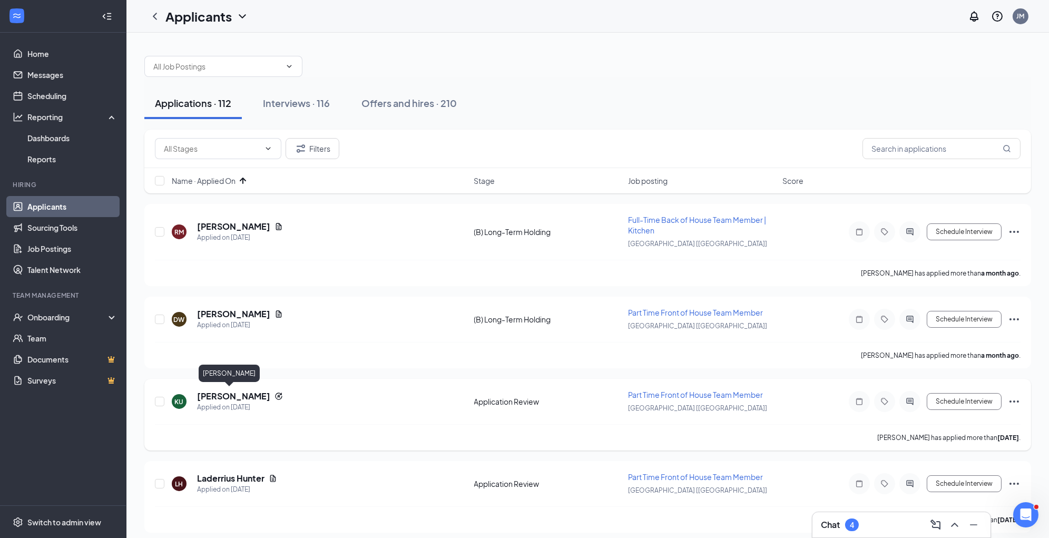
click at [233, 394] on h5 "[PERSON_NAME]" at bounding box center [233, 396] width 73 height 12
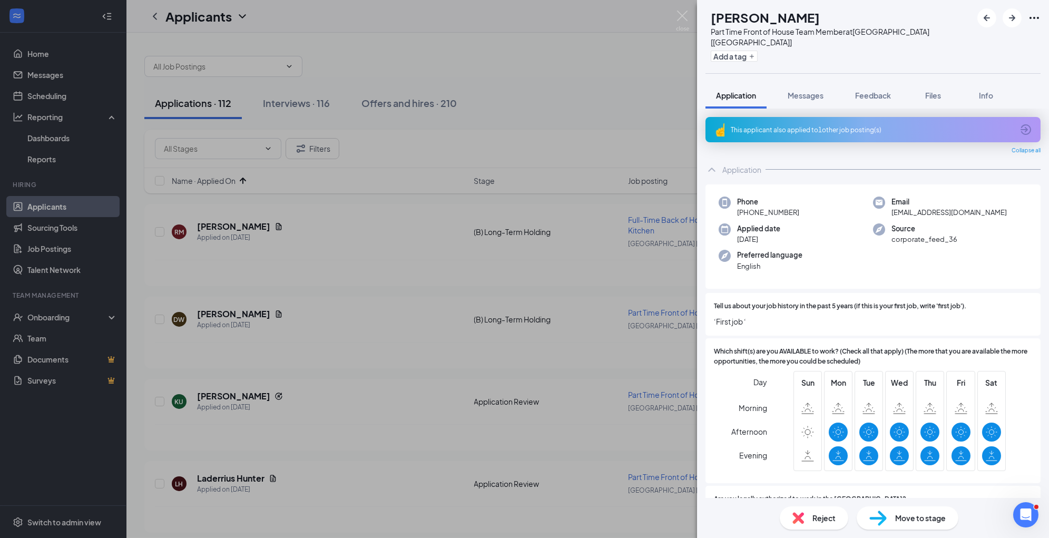
click at [836, 520] on div "Reject" at bounding box center [814, 517] width 68 height 23
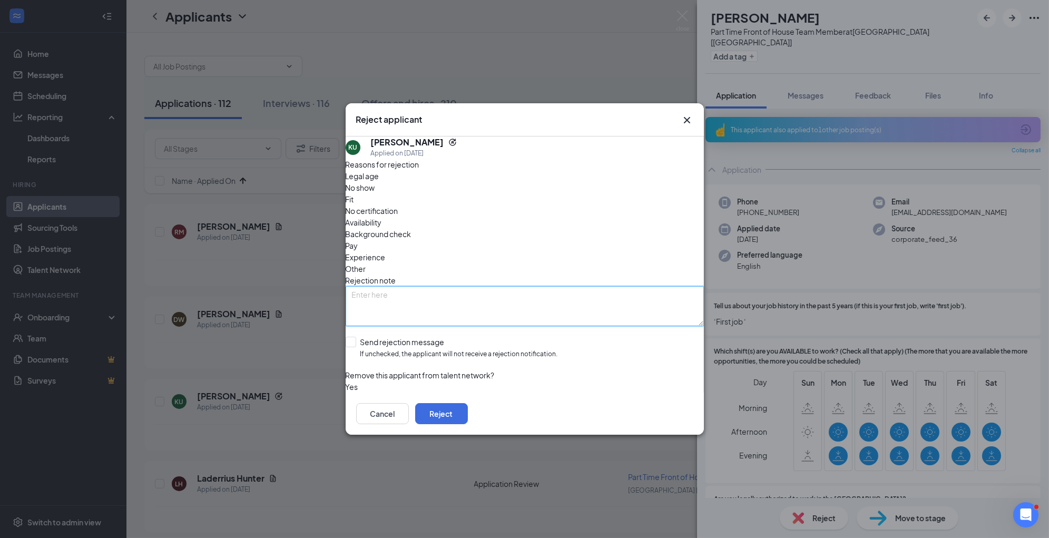
click at [544, 286] on textarea at bounding box center [525, 306] width 358 height 40
type textarea "rejected from previous attempts"
click at [468, 416] on button "Reject" at bounding box center [441, 413] width 53 height 21
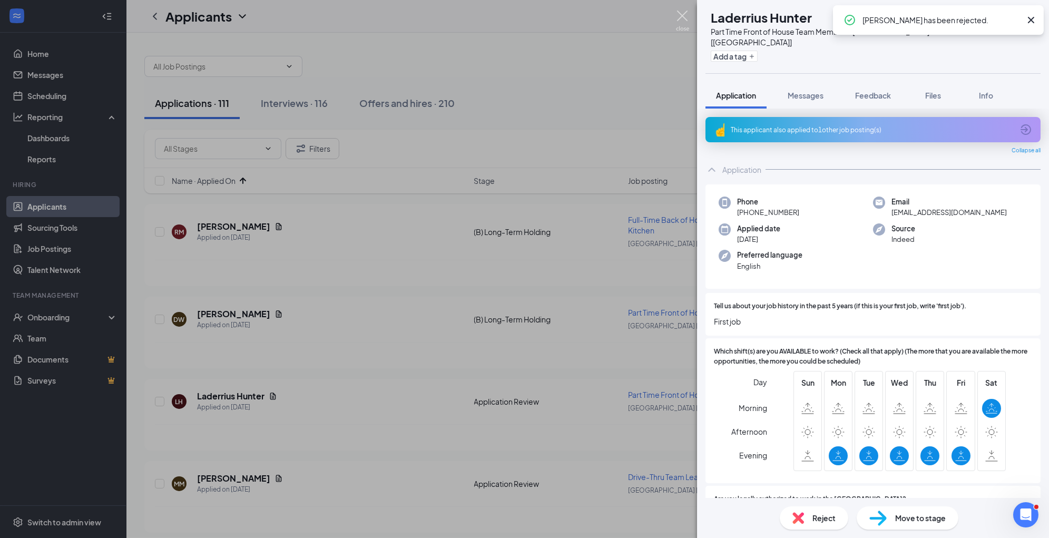
click at [686, 18] on img at bounding box center [682, 21] width 13 height 21
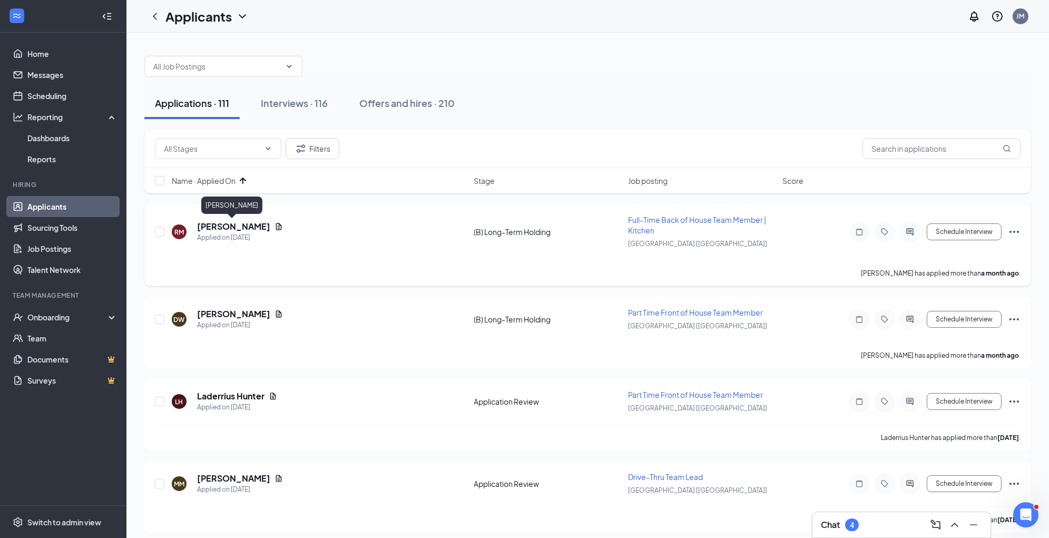
click at [237, 228] on h5 "[PERSON_NAME]" at bounding box center [233, 227] width 73 height 12
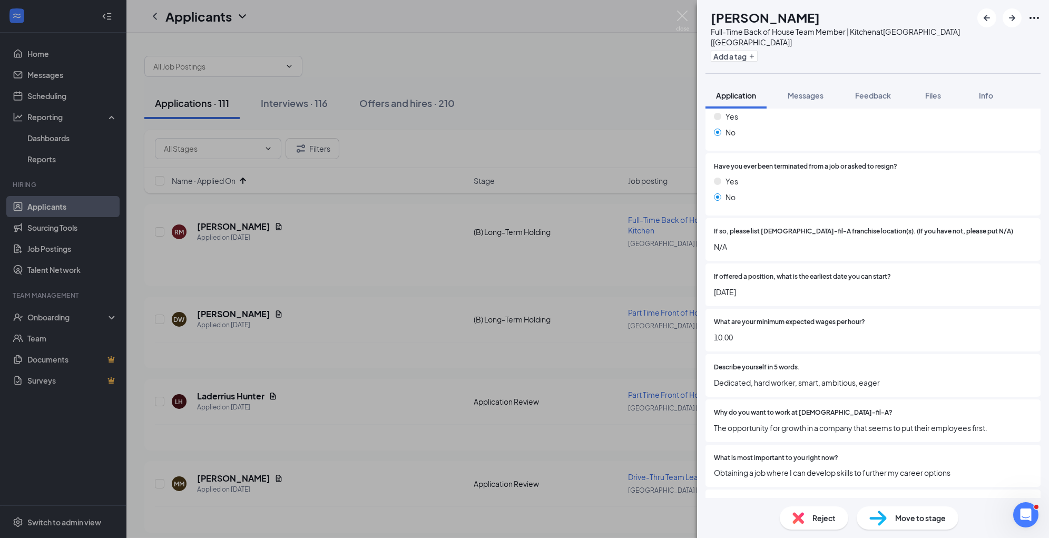
scroll to position [1020, 0]
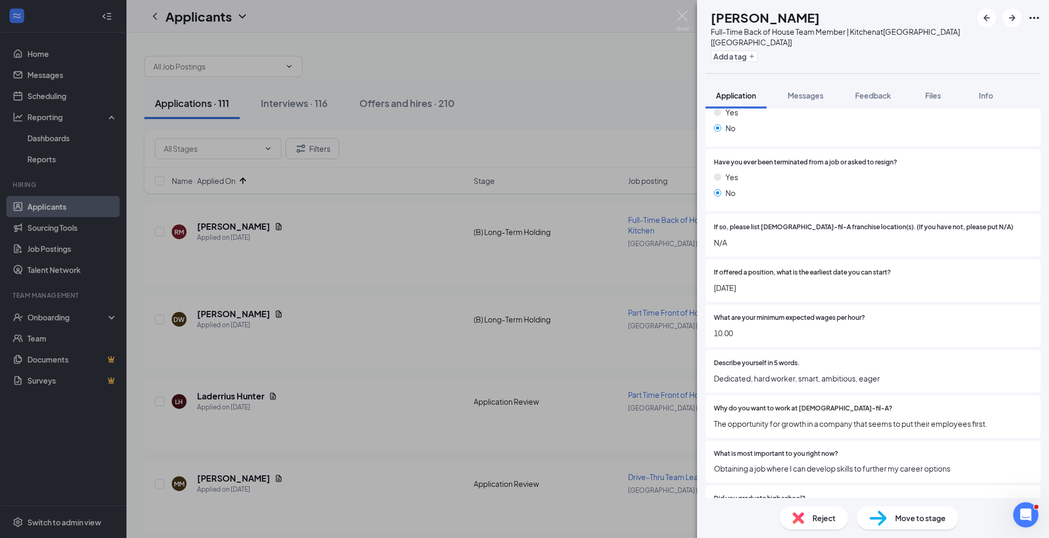
click at [915, 516] on span "Move to stage" at bounding box center [920, 518] width 51 height 12
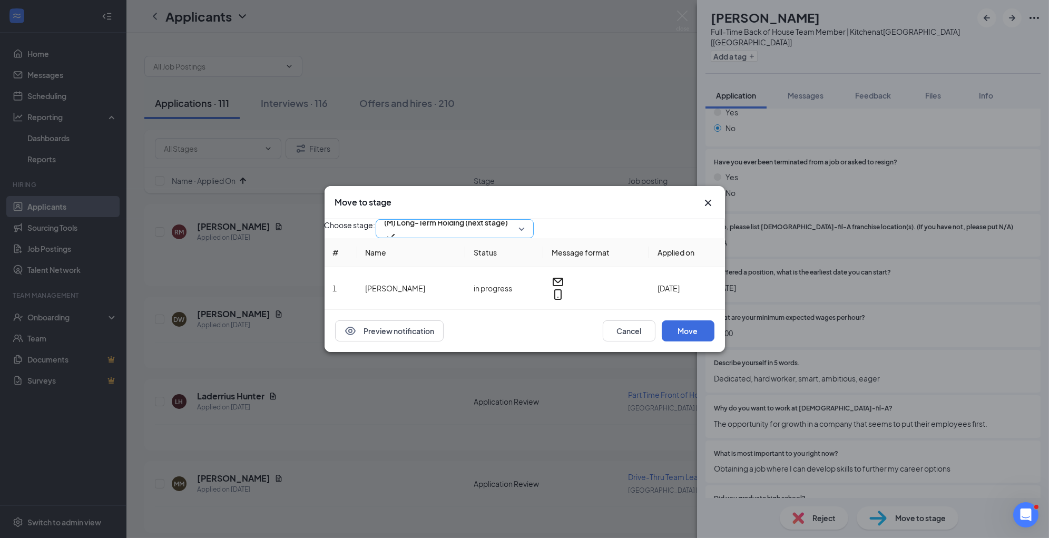
click at [502, 221] on span "(M) Long-Term Holding (next stage)" at bounding box center [446, 222] width 124 height 16
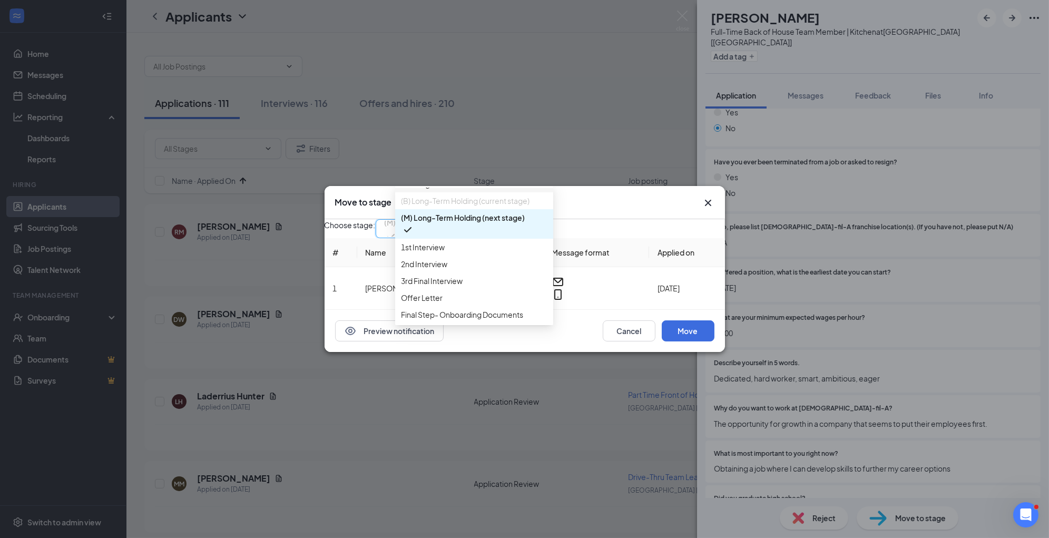
scroll to position [109, 0]
click at [489, 247] on span "1st Interview" at bounding box center [473, 247] width 145 height 12
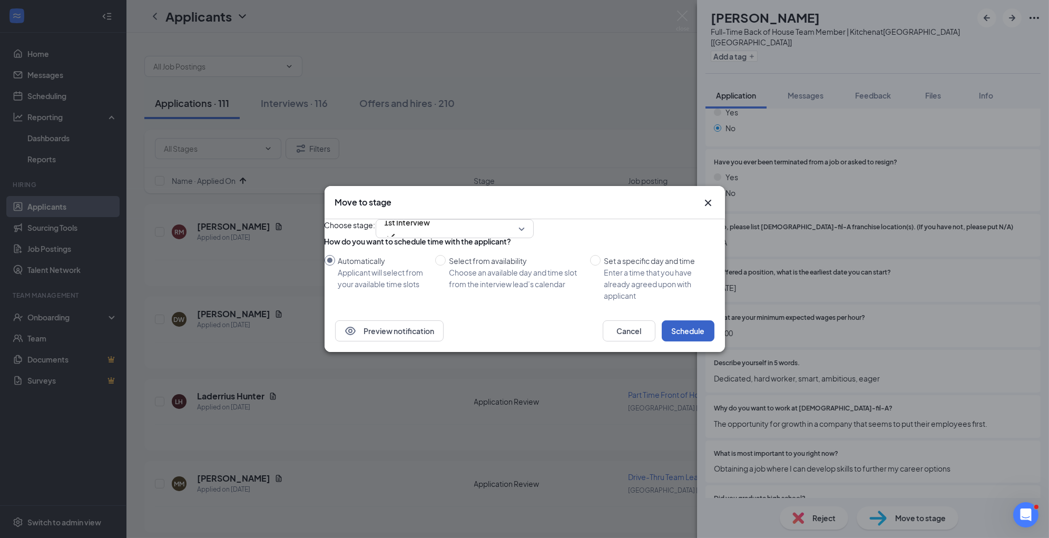
click at [687, 341] on button "Schedule" at bounding box center [688, 330] width 53 height 21
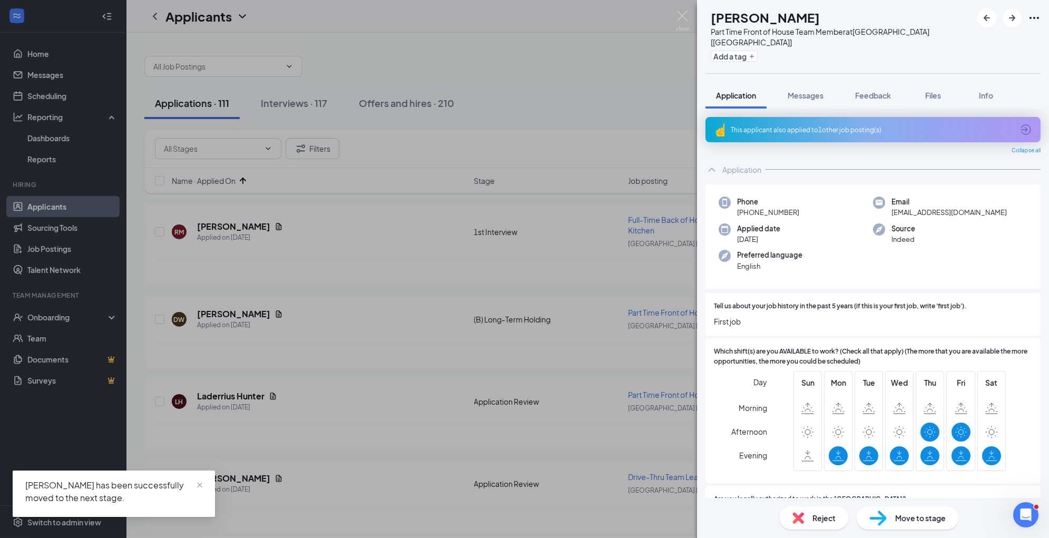
click at [799, 516] on img at bounding box center [798, 518] width 12 height 12
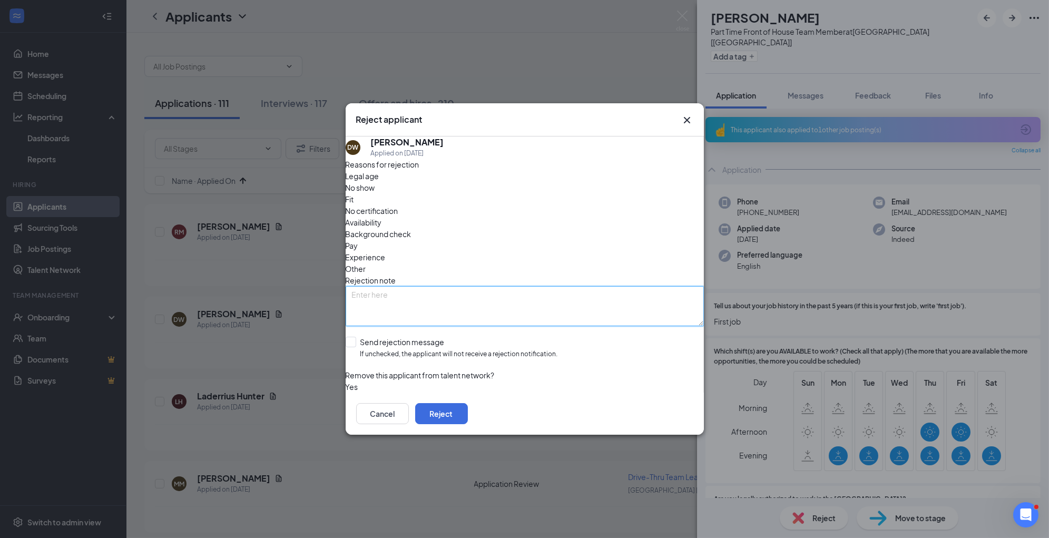
click at [572, 292] on textarea at bounding box center [525, 306] width 358 height 40
paste textarea "no business need"
type textarea "no business need"
click at [382, 216] on span "Availability" at bounding box center [364, 222] width 36 height 12
click at [386, 251] on span "Experience" at bounding box center [366, 257] width 40 height 12
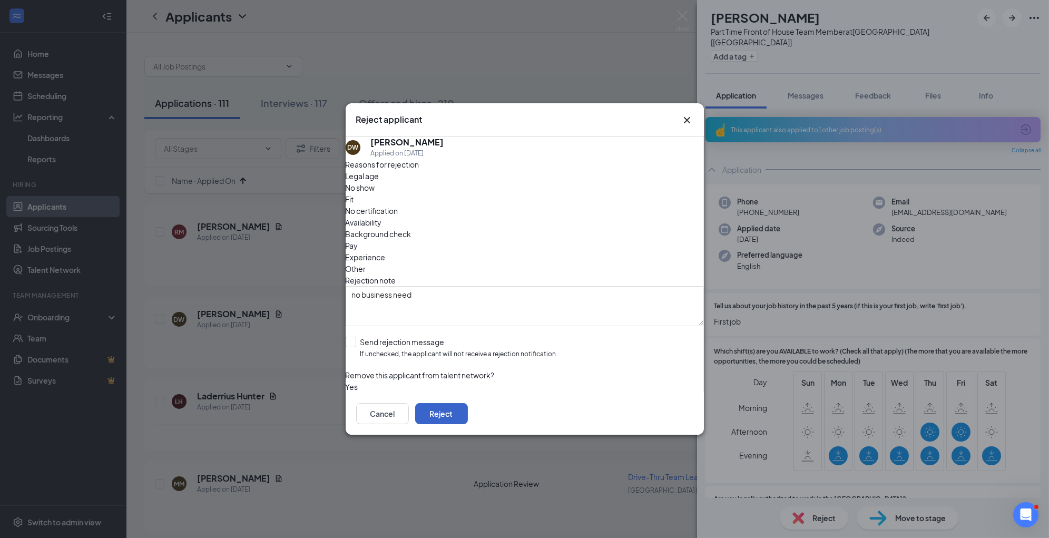
click at [468, 410] on button "Reject" at bounding box center [441, 413] width 53 height 21
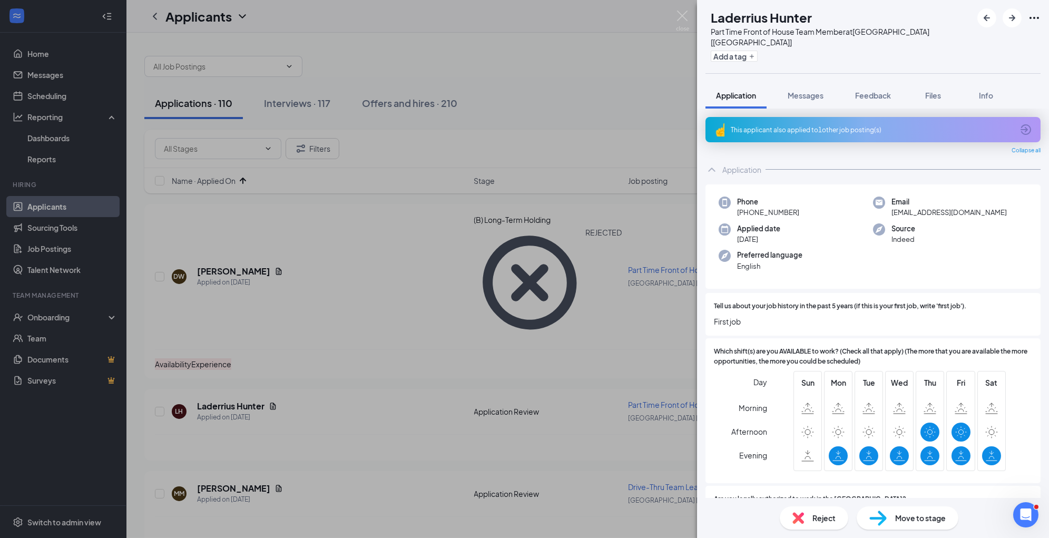
click at [824, 515] on span "Reject" at bounding box center [823, 518] width 23 height 12
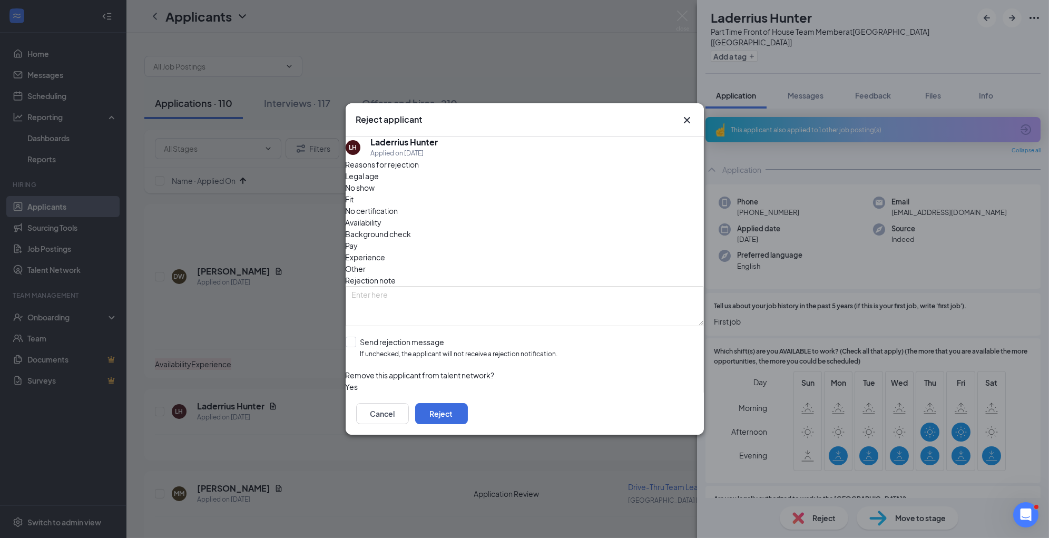
click at [382, 216] on span "Availability" at bounding box center [364, 222] width 36 height 12
click at [386, 251] on span "Experience" at bounding box center [366, 257] width 40 height 12
click at [521, 286] on textarea at bounding box center [525, 306] width 358 height 40
paste textarea "no business need"
type textarea "no business need"
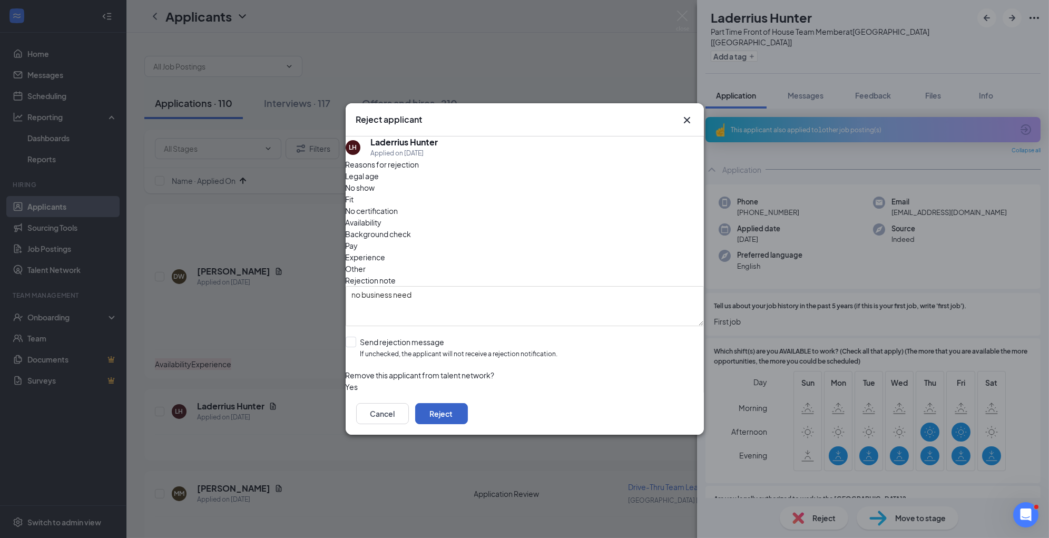
click at [468, 418] on button "Reject" at bounding box center [441, 413] width 53 height 21
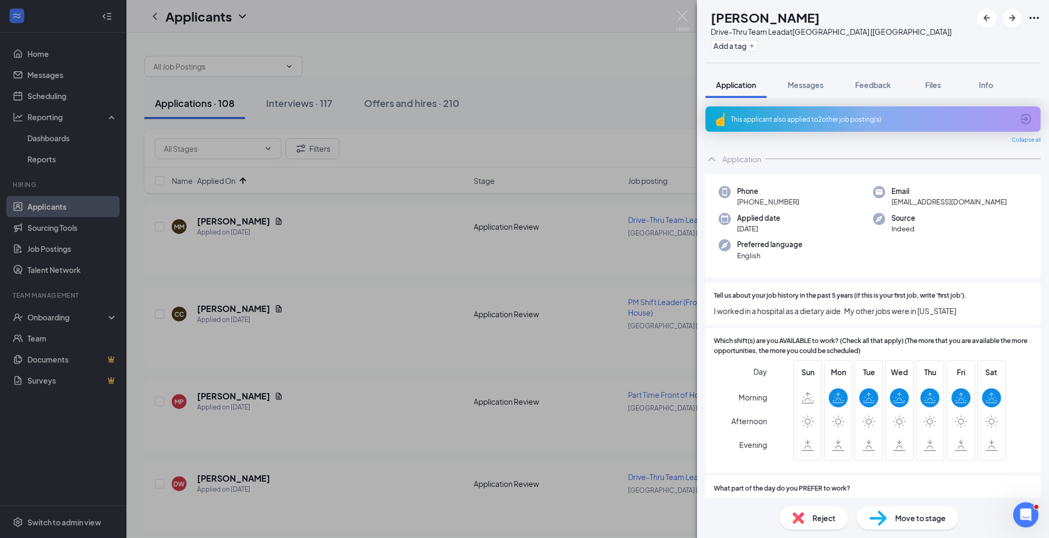
click at [815, 521] on span "Reject" at bounding box center [823, 518] width 23 height 12
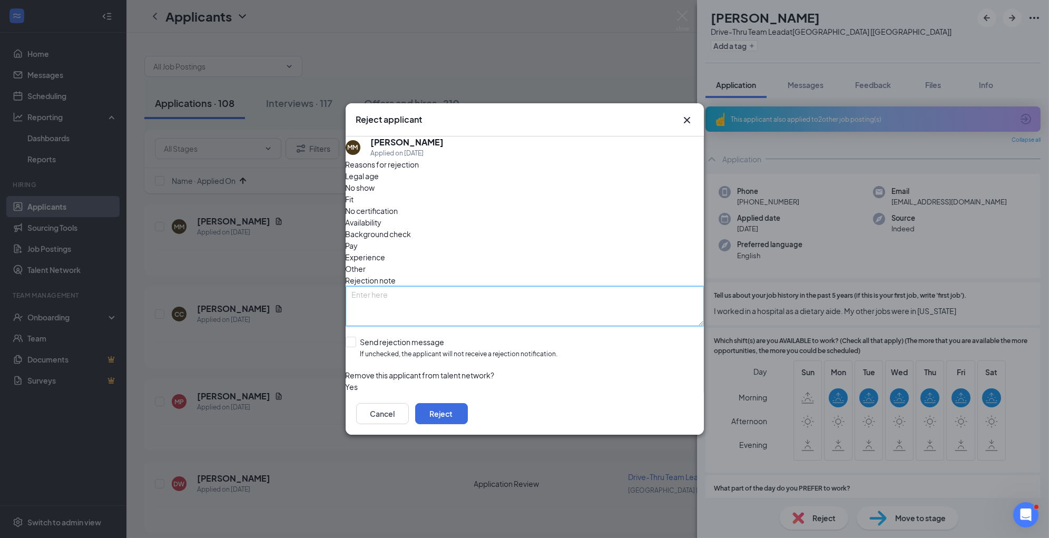
click at [517, 293] on textarea at bounding box center [525, 306] width 358 height 40
type textarea "rejected from other applications"
click at [366, 263] on span "Other" at bounding box center [356, 269] width 21 height 12
click at [468, 410] on button "Reject" at bounding box center [441, 413] width 53 height 21
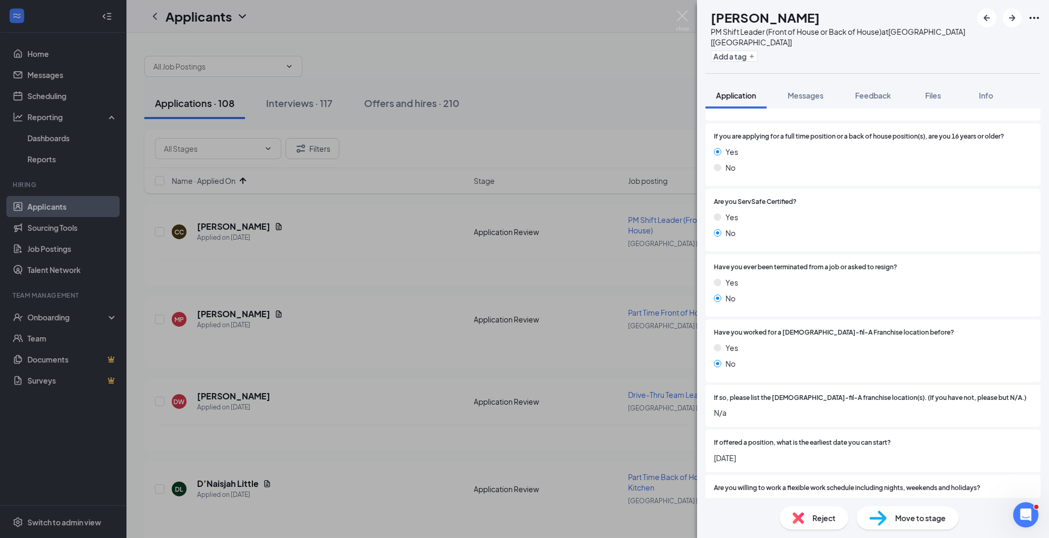
scroll to position [991, 0]
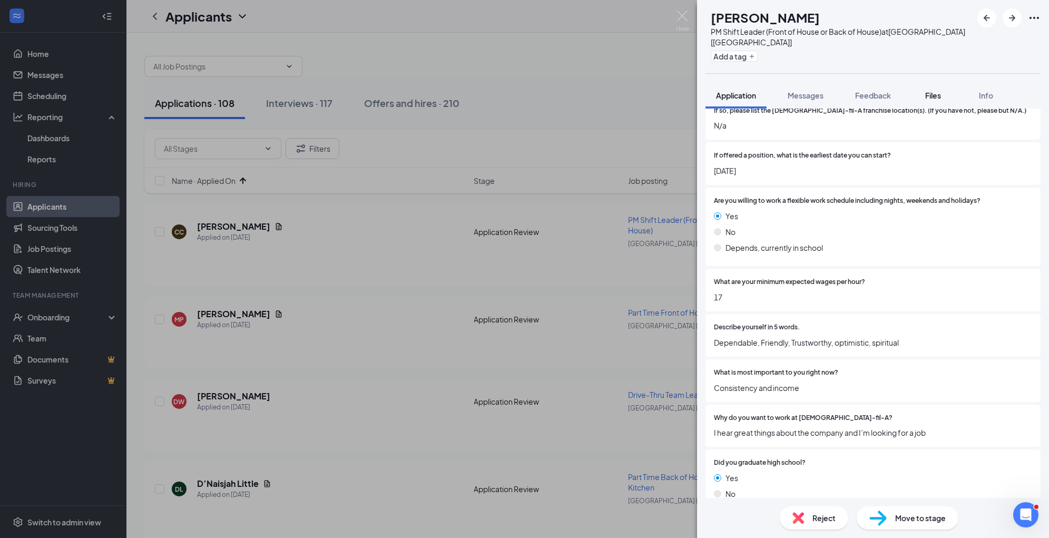
click at [932, 91] on span "Files" at bounding box center [933, 95] width 16 height 9
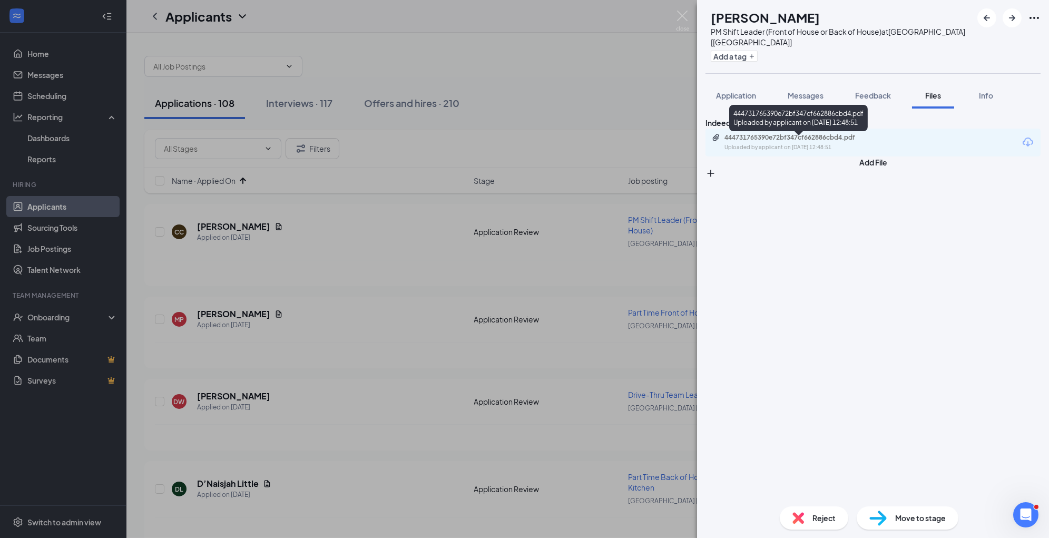
click at [806, 151] on div "Uploaded by applicant on [DATE] 12:48:51" at bounding box center [803, 147] width 158 height 8
click at [684, 18] on img at bounding box center [682, 21] width 13 height 21
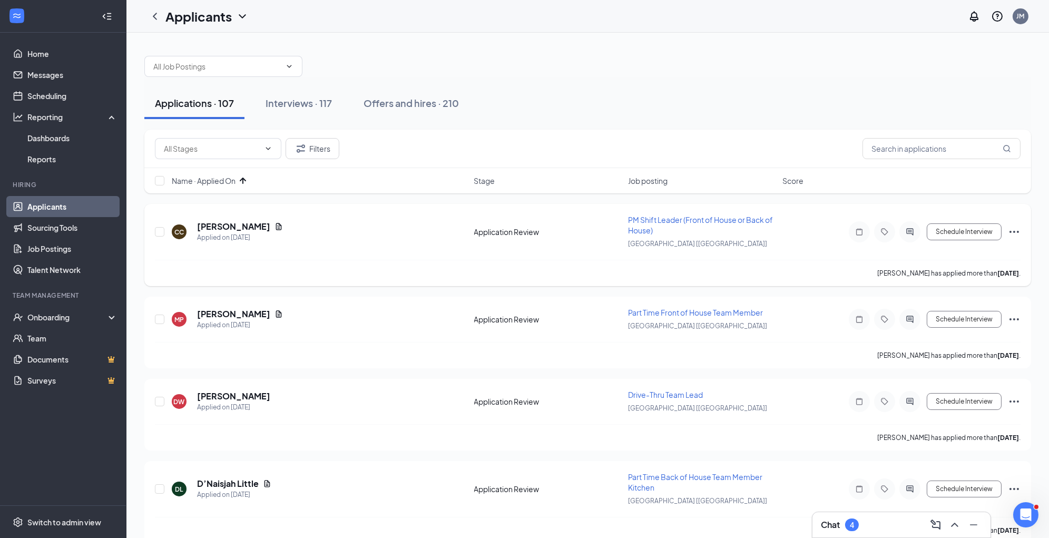
click at [1019, 230] on icon "Ellipses" at bounding box center [1014, 231] width 13 height 13
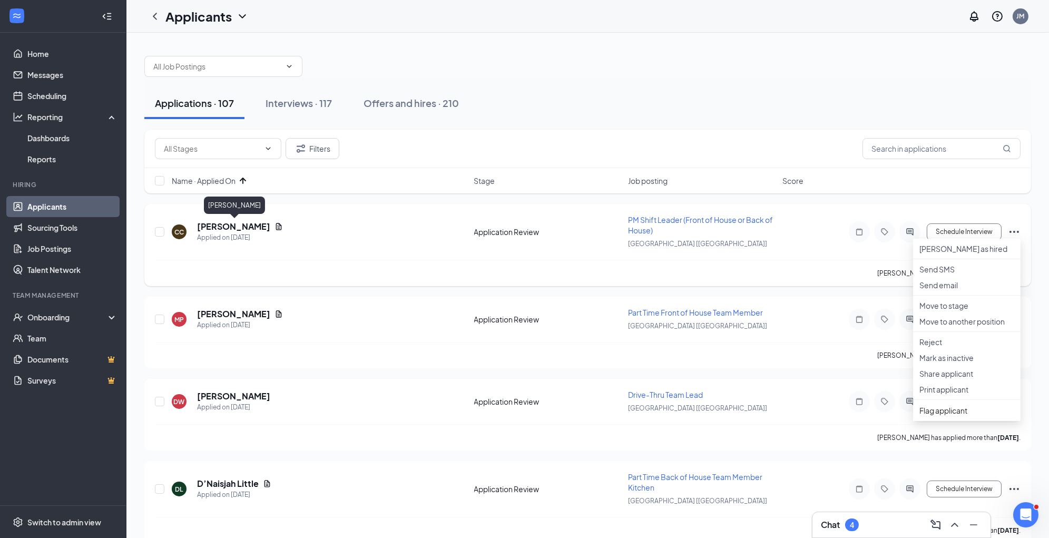
click at [210, 223] on h5 "[PERSON_NAME]" at bounding box center [233, 227] width 73 height 12
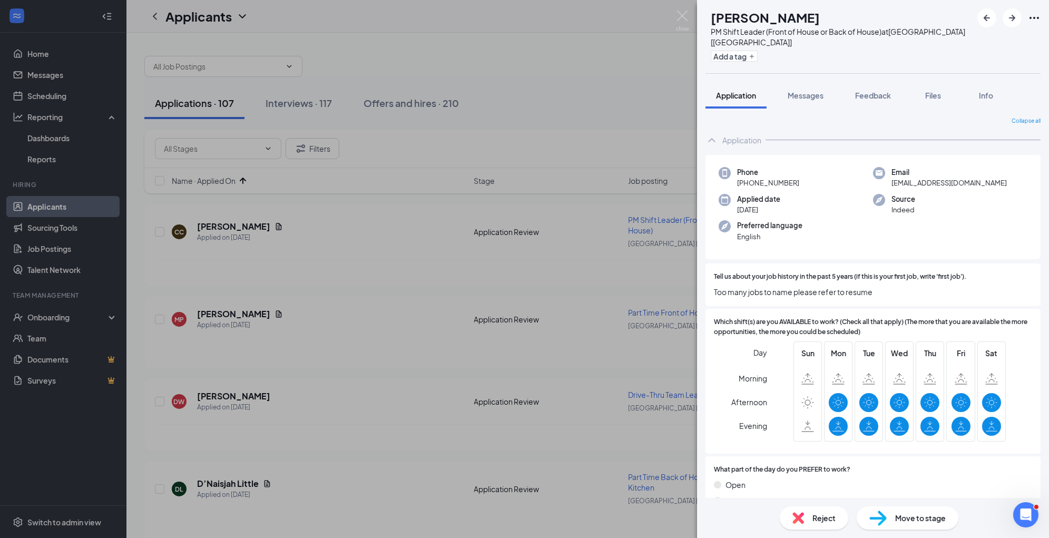
click at [895, 516] on span "Move to stage" at bounding box center [920, 518] width 51 height 12
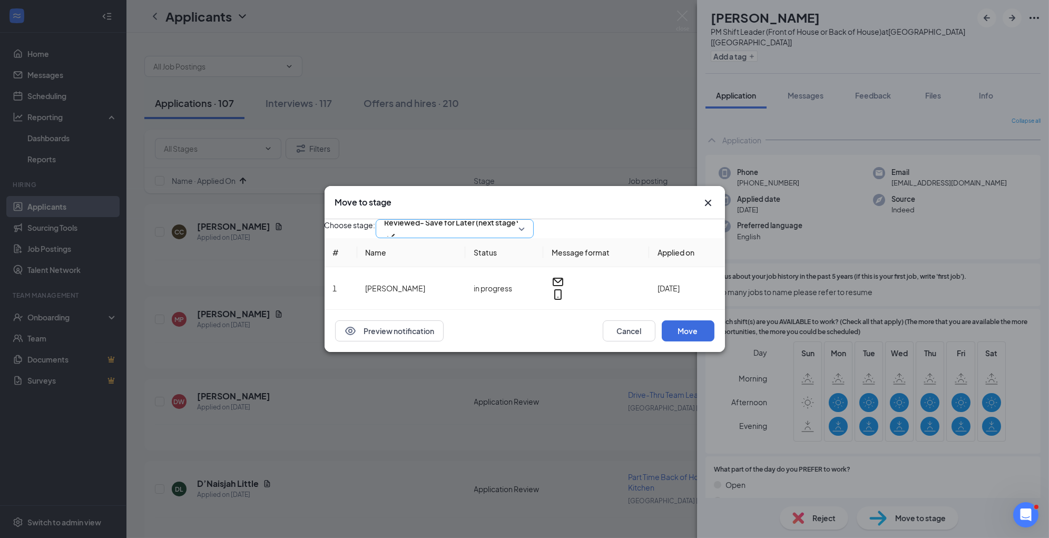
click at [525, 221] on span "Reviewed- Save for Later (next stage)" at bounding box center [454, 229] width 140 height 16
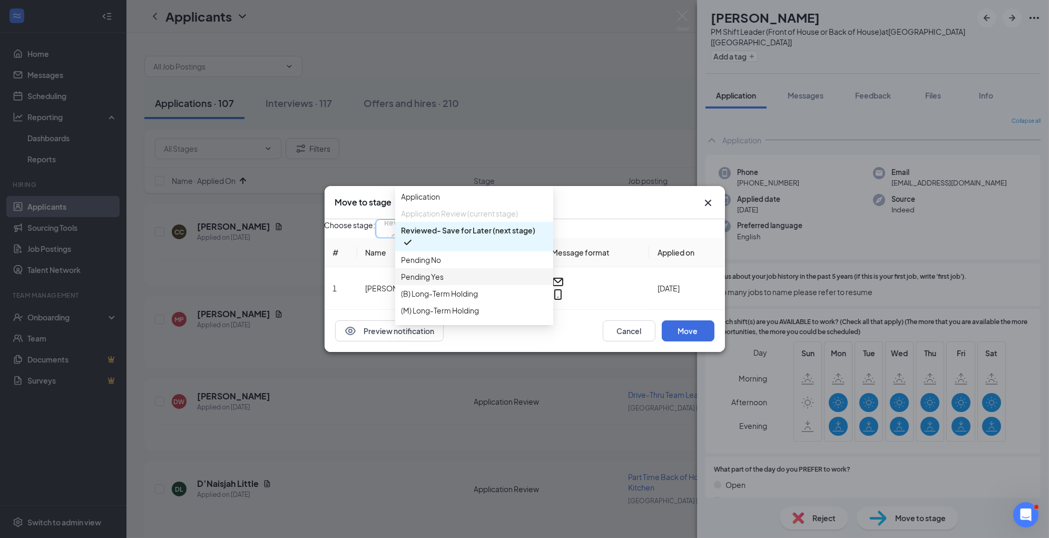
scroll to position [65, 0]
click at [465, 268] on span "1st Interview" at bounding box center [473, 263] width 145 height 12
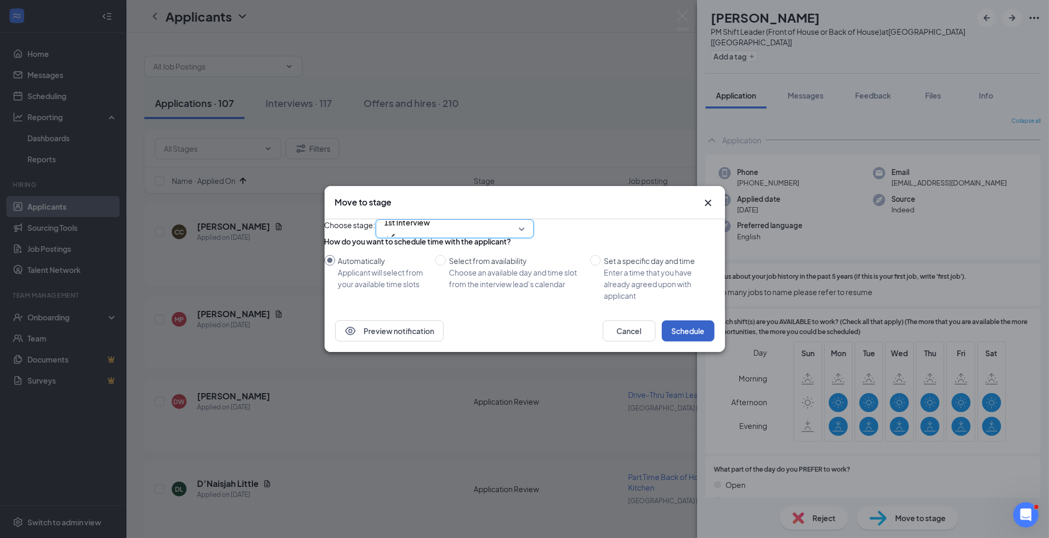
click at [686, 341] on button "Schedule" at bounding box center [688, 330] width 53 height 21
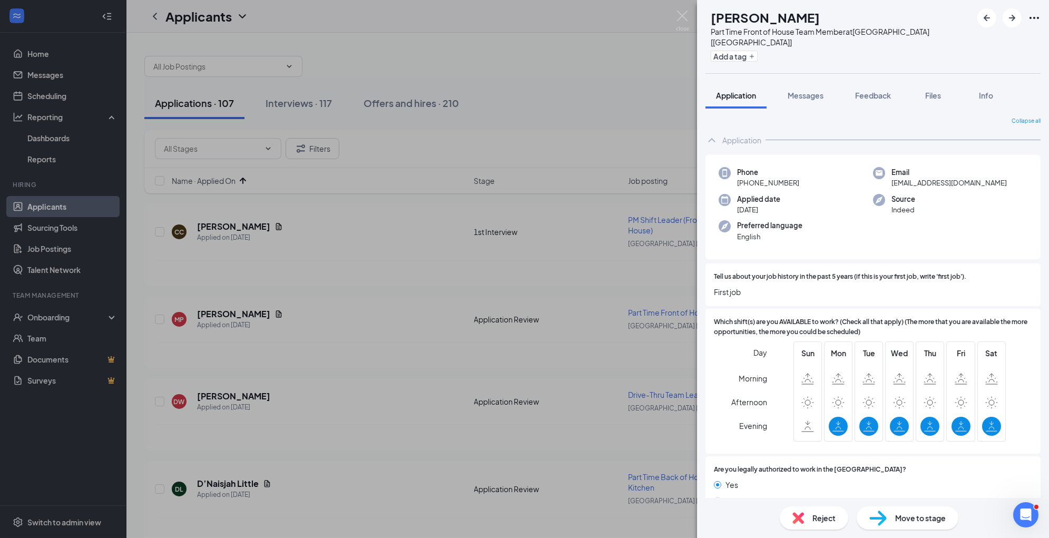
click at [805, 524] on div "Reject" at bounding box center [814, 517] width 68 height 23
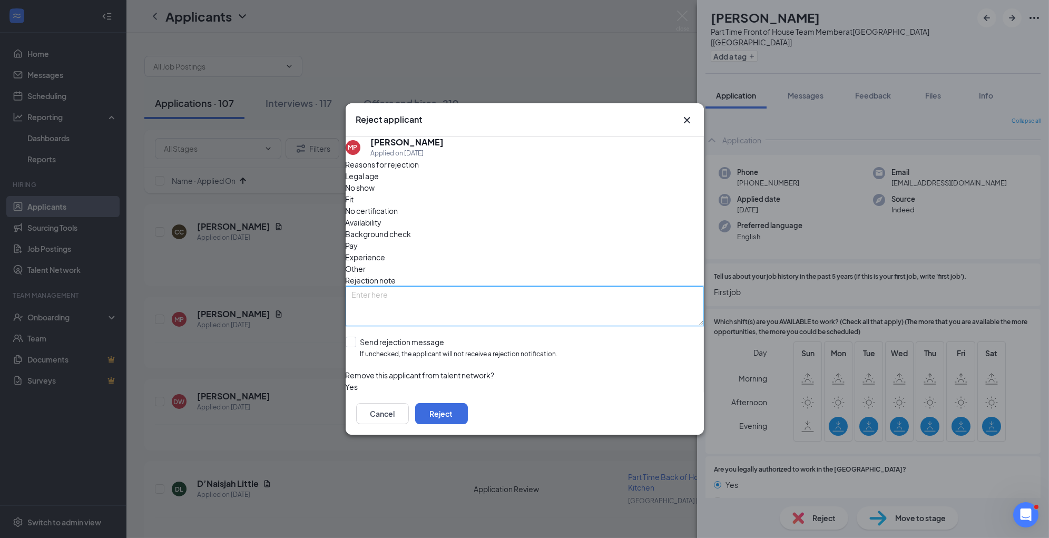
click at [539, 291] on textarea at bounding box center [525, 306] width 358 height 40
paste textarea "no business need"
type textarea "no business need"
click at [382, 216] on span "Availability" at bounding box center [364, 222] width 36 height 12
click at [386, 251] on span "Experience" at bounding box center [366, 257] width 40 height 12
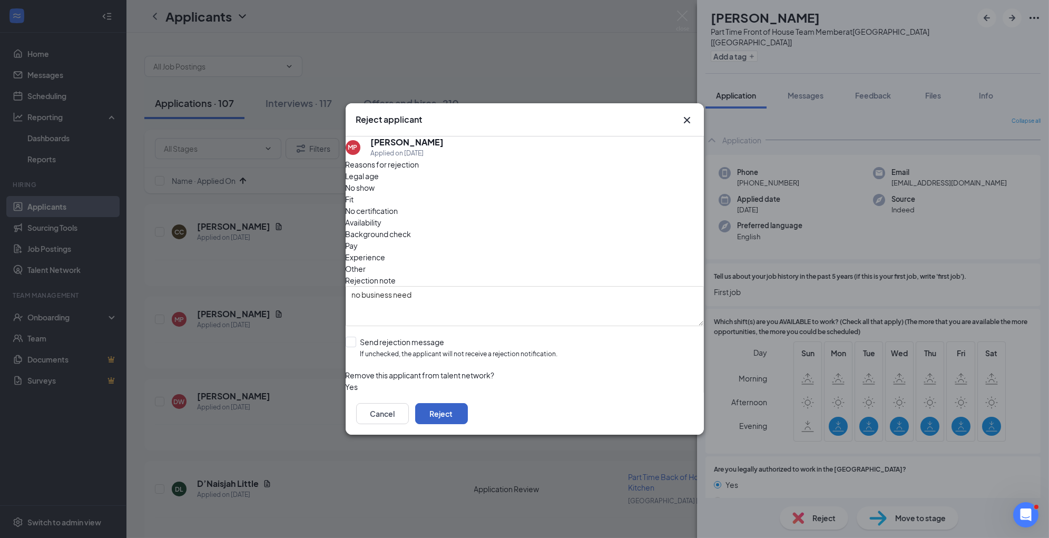
click at [468, 412] on button "Reject" at bounding box center [441, 413] width 53 height 21
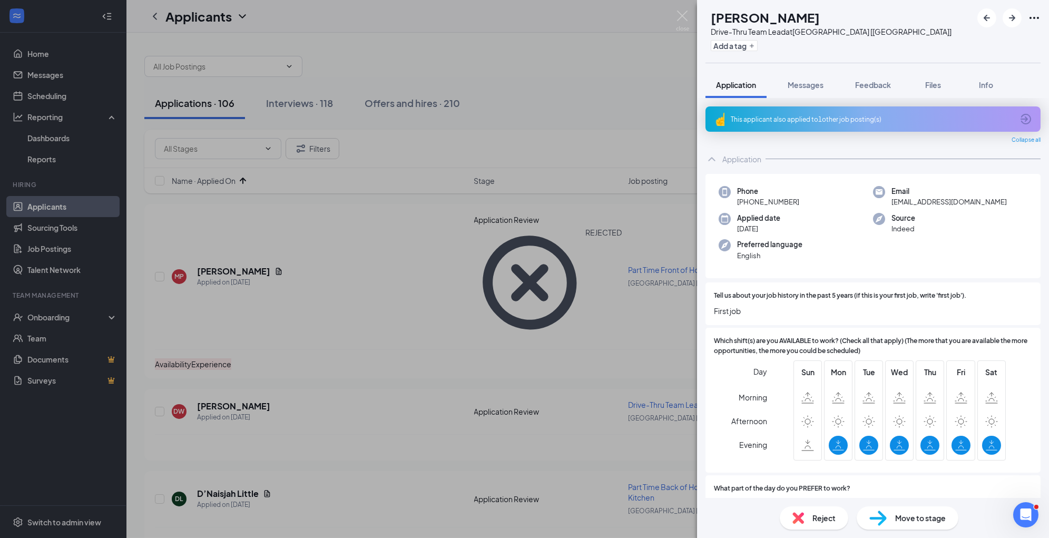
click at [809, 517] on div "Reject" at bounding box center [814, 517] width 68 height 23
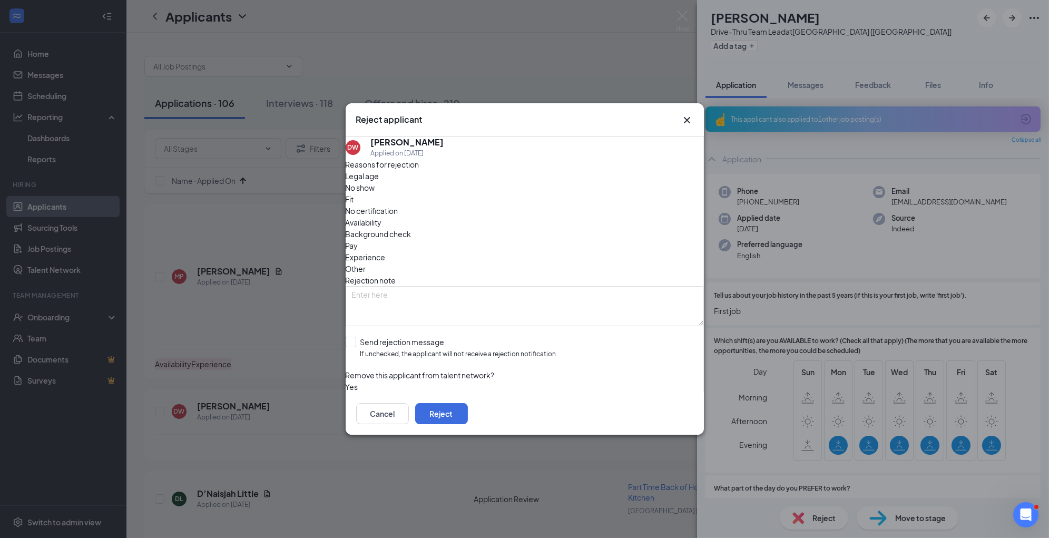
click at [386, 251] on span "Experience" at bounding box center [366, 257] width 40 height 12
click at [468, 419] on button "Reject" at bounding box center [441, 413] width 53 height 21
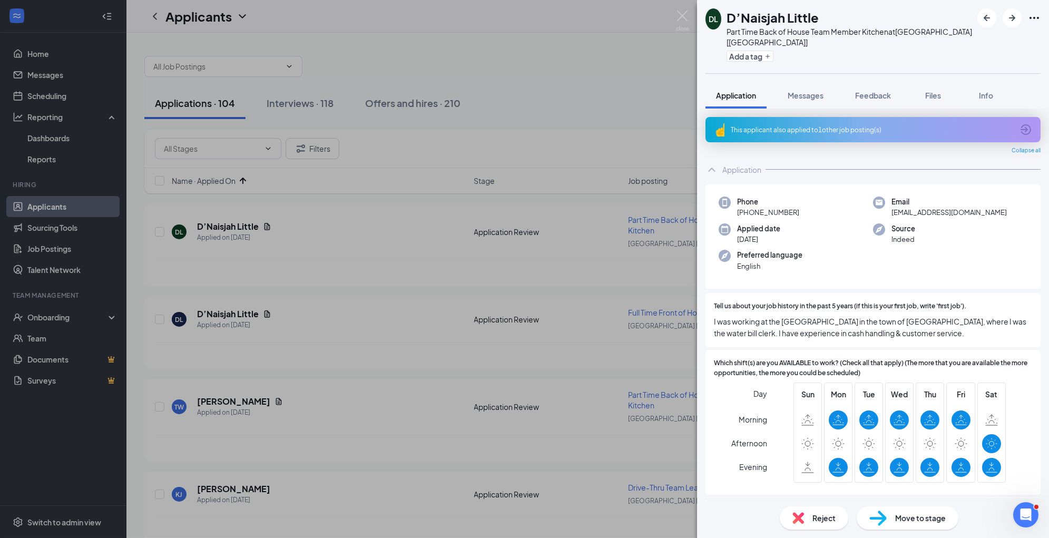
click at [899, 514] on span "Move to stage" at bounding box center [920, 518] width 51 height 12
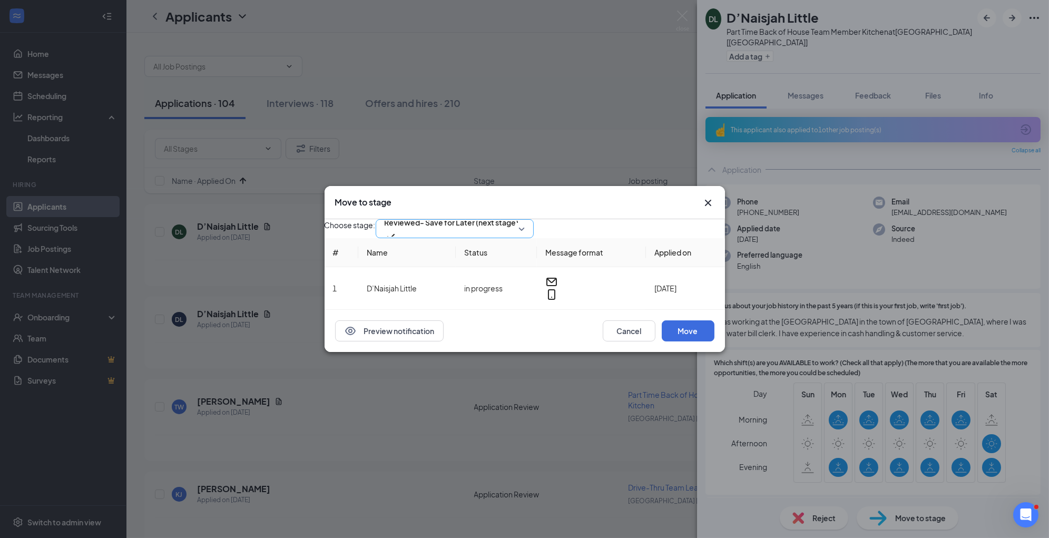
click at [525, 225] on span "Reviewed- Save for Later (next stage)" at bounding box center [454, 229] width 140 height 16
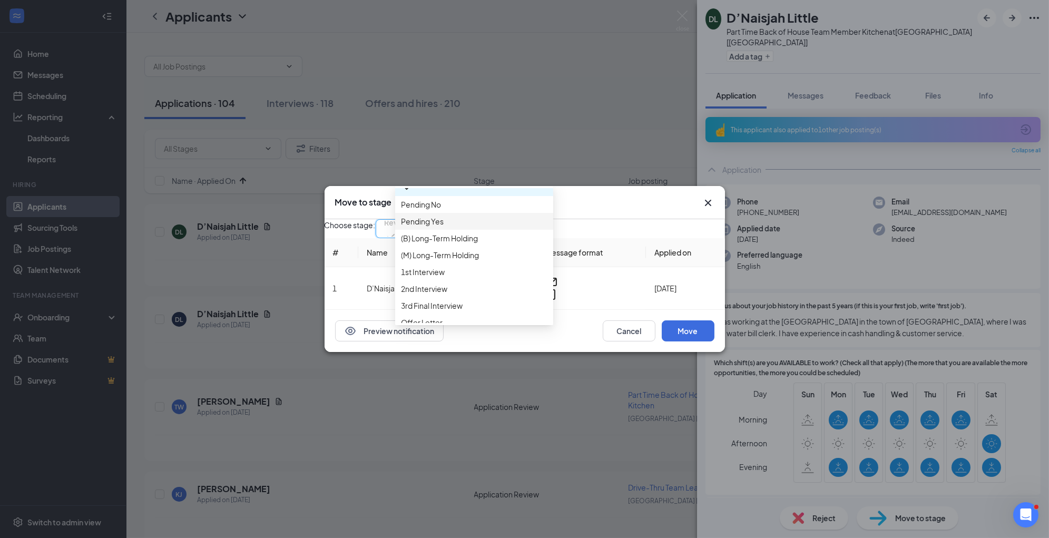
scroll to position [56, 0]
click at [477, 280] on div "1st Interview" at bounding box center [474, 271] width 158 height 17
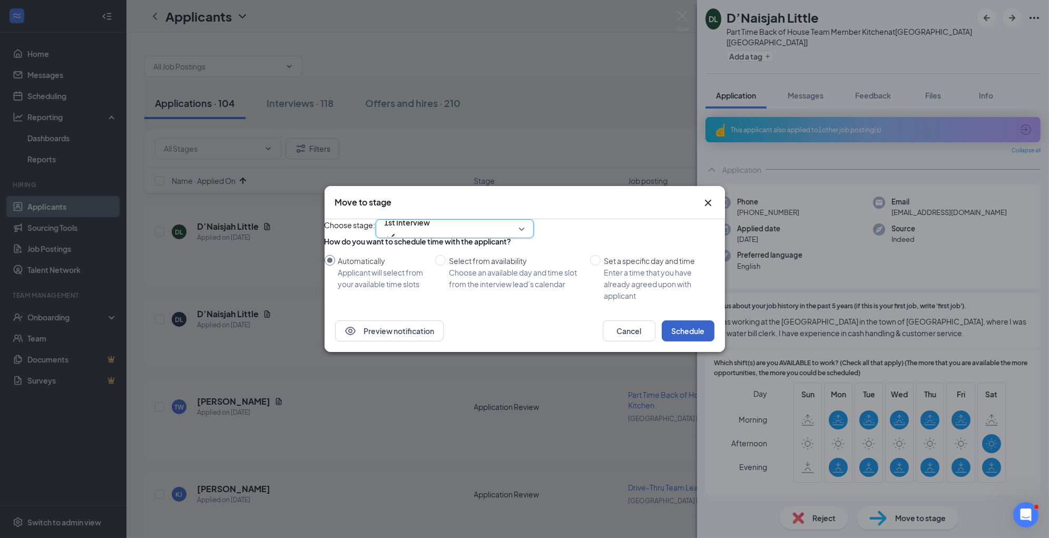
click at [685, 341] on button "Schedule" at bounding box center [688, 330] width 53 height 21
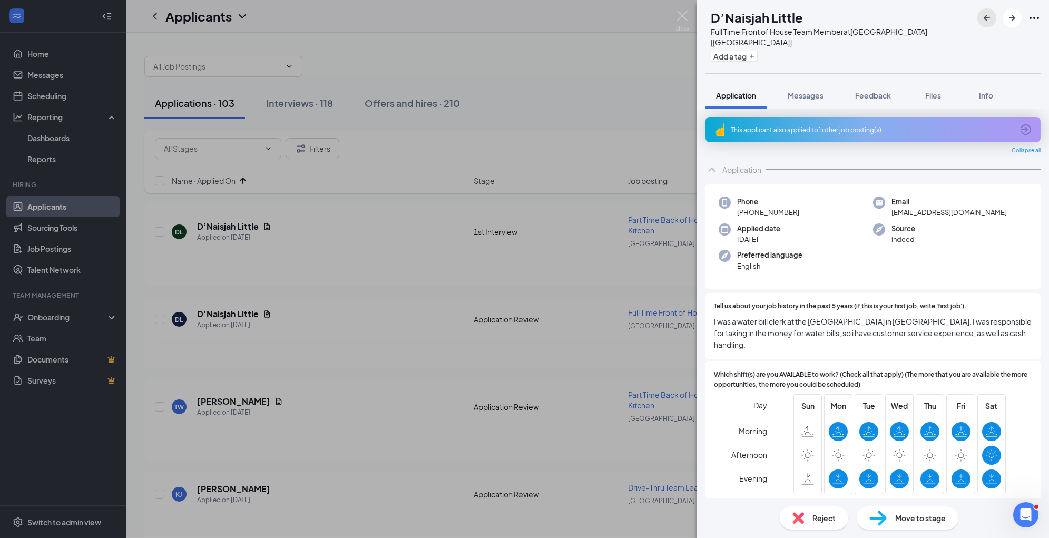
click at [988, 25] on button "button" at bounding box center [986, 17] width 19 height 19
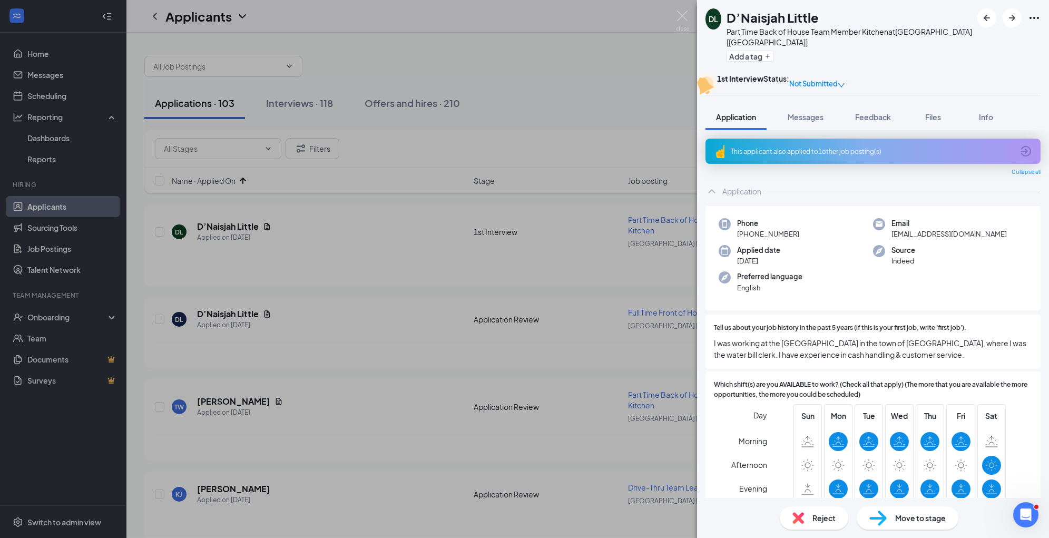
click at [837, 519] on div "Reject" at bounding box center [814, 517] width 68 height 23
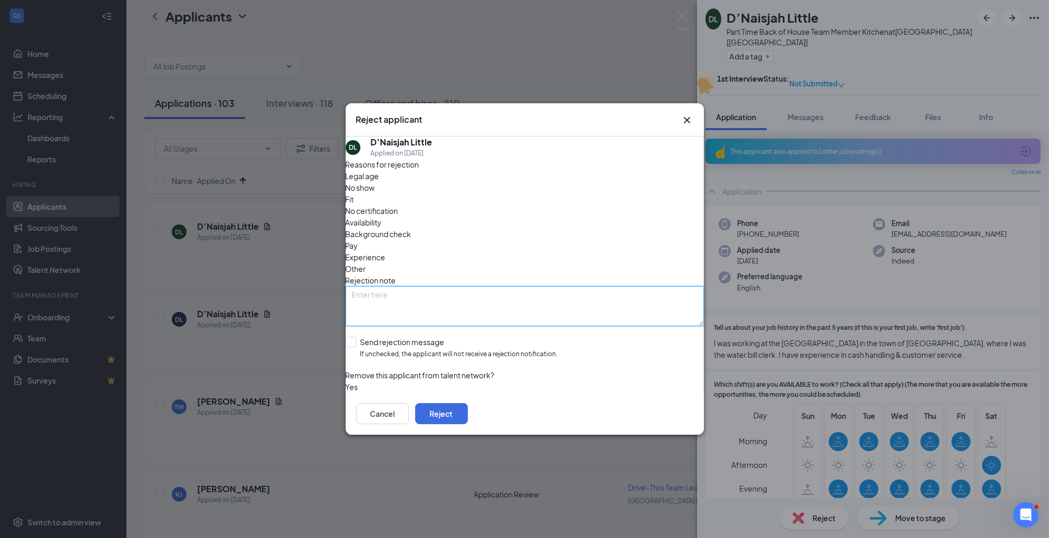
click at [583, 286] on textarea at bounding box center [525, 306] width 358 height 40
type textarea "going to send interview for another application"
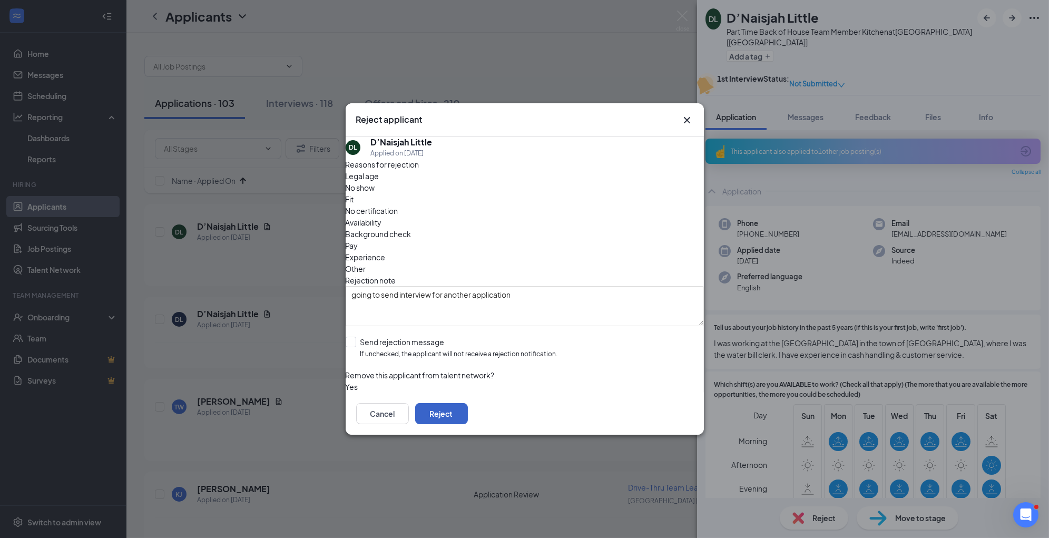
click at [468, 412] on button "Reject" at bounding box center [441, 413] width 53 height 21
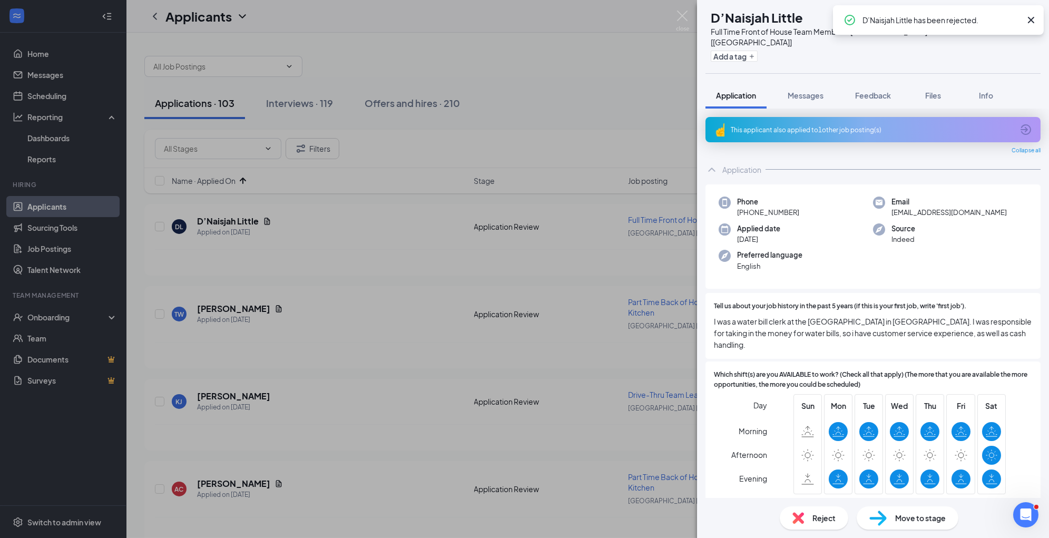
click at [928, 517] on span "Move to stage" at bounding box center [920, 518] width 51 height 12
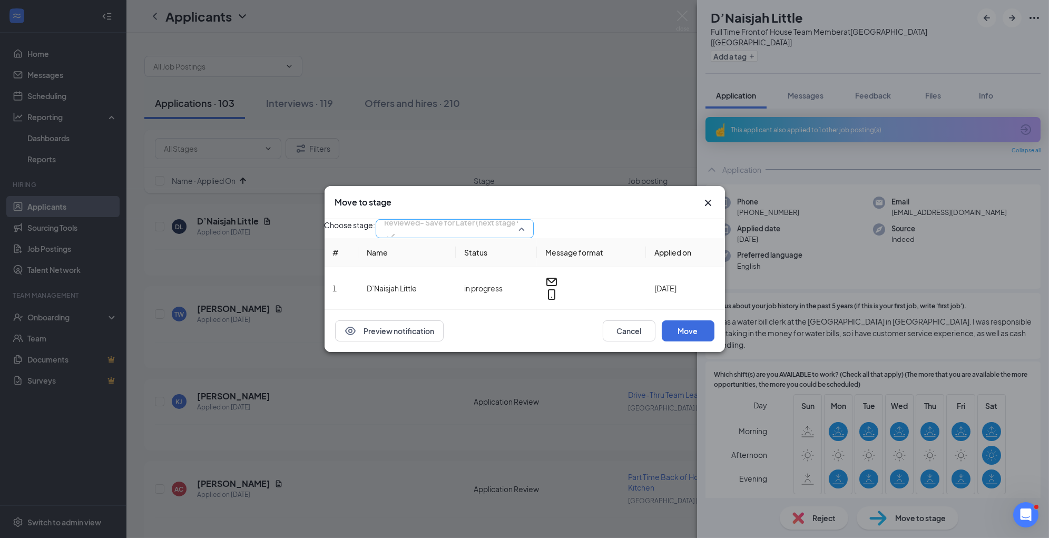
click at [512, 229] on span "Reviewed- Save for Later (next stage)" at bounding box center [451, 222] width 134 height 16
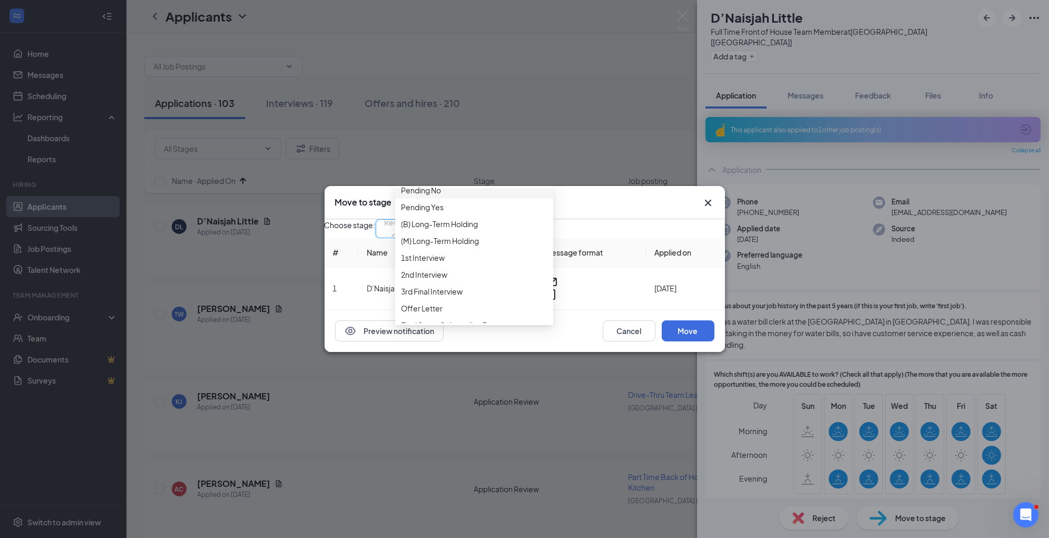
scroll to position [74, 0]
click at [494, 262] on div "1st Interview" at bounding box center [474, 253] width 158 height 17
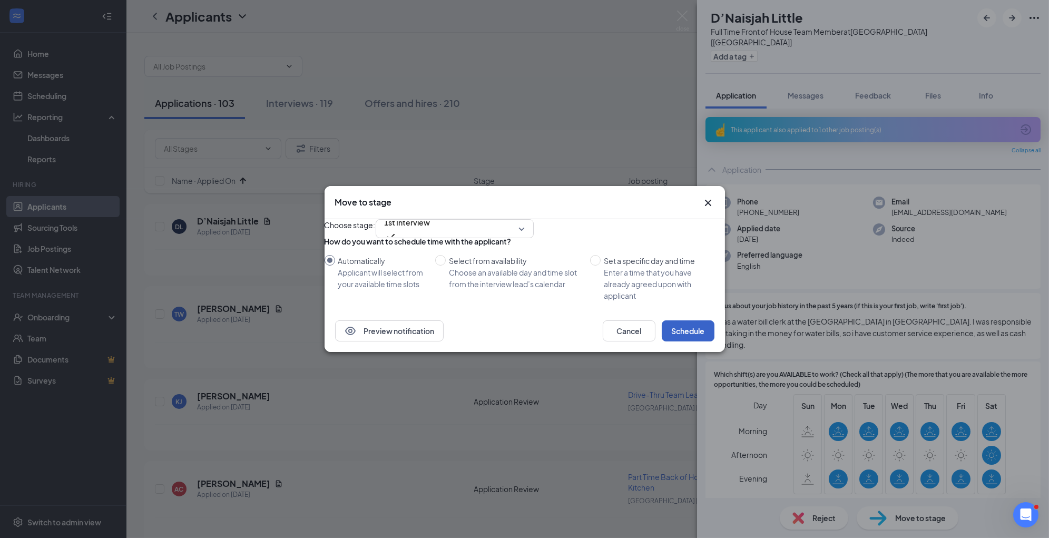
click at [673, 341] on button "Schedule" at bounding box center [688, 330] width 53 height 21
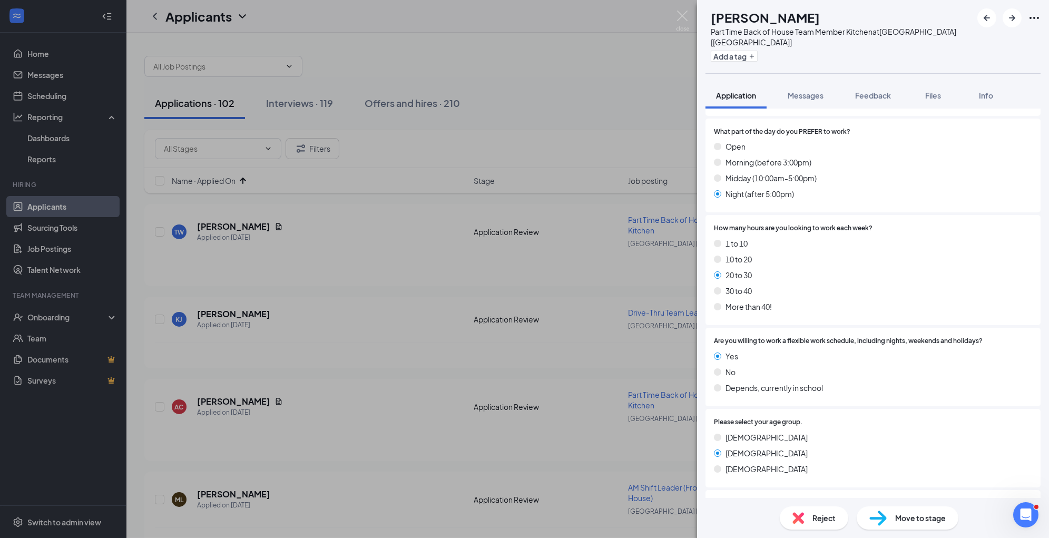
scroll to position [453, 0]
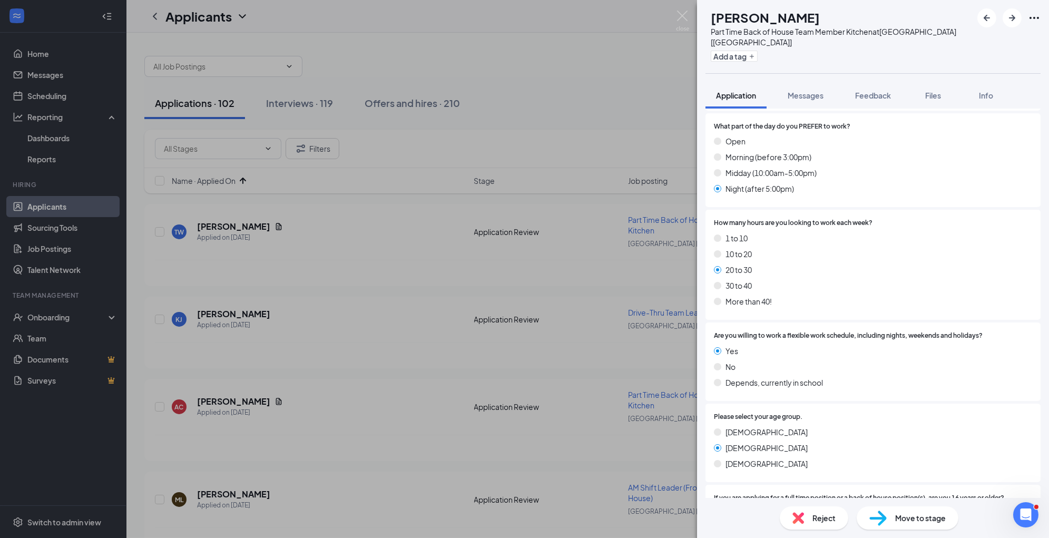
click at [822, 514] on span "Reject" at bounding box center [823, 518] width 23 height 12
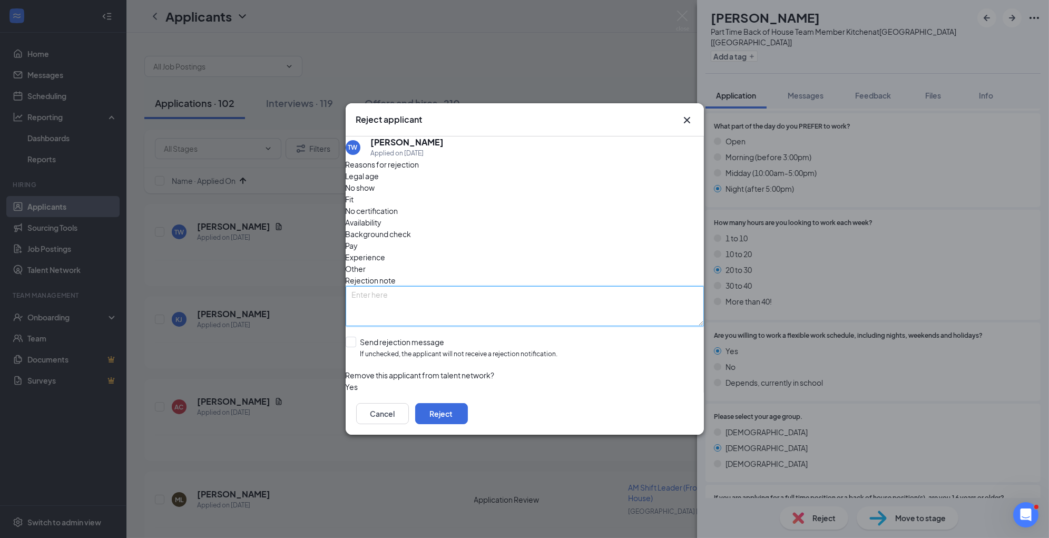
click at [534, 286] on textarea at bounding box center [525, 306] width 358 height 40
paste textarea "no business need"
type textarea "no business need"
click at [382, 216] on span "Availability" at bounding box center [364, 222] width 36 height 12
click at [468, 416] on button "Reject" at bounding box center [441, 413] width 53 height 21
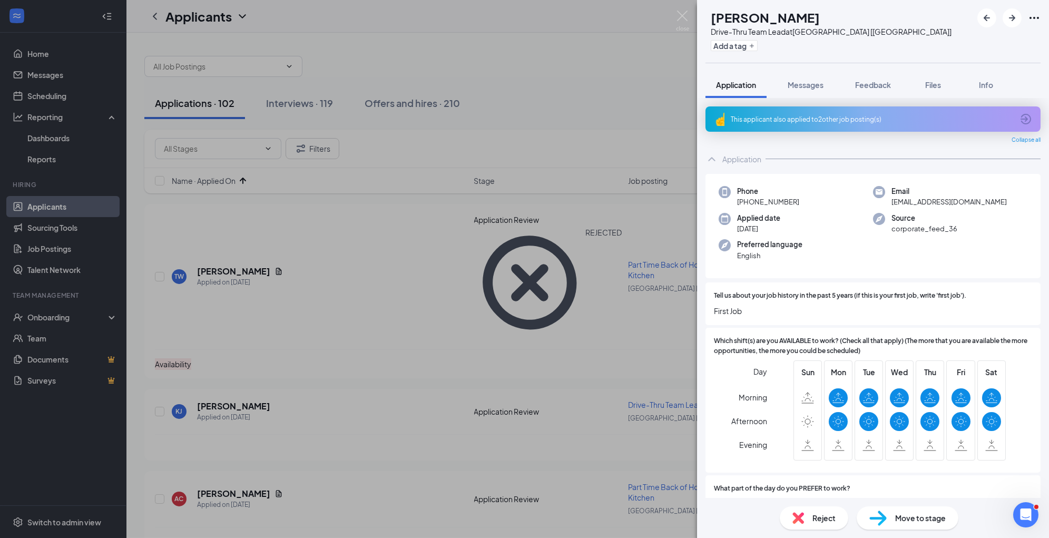
click at [812, 523] on div "Reject" at bounding box center [814, 517] width 68 height 23
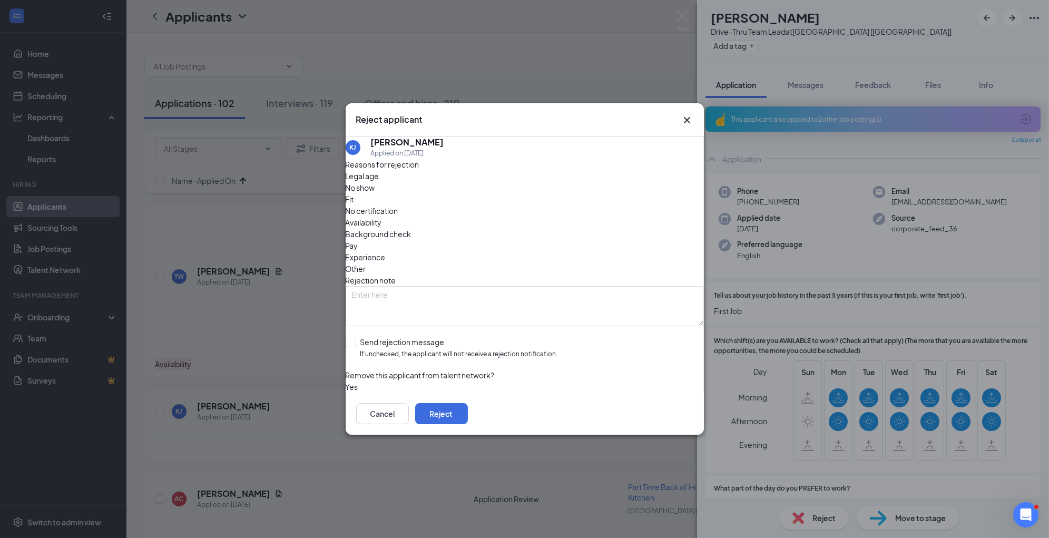
click at [386, 251] on span "Experience" at bounding box center [366, 257] width 40 height 12
click at [468, 417] on button "Reject" at bounding box center [441, 413] width 53 height 21
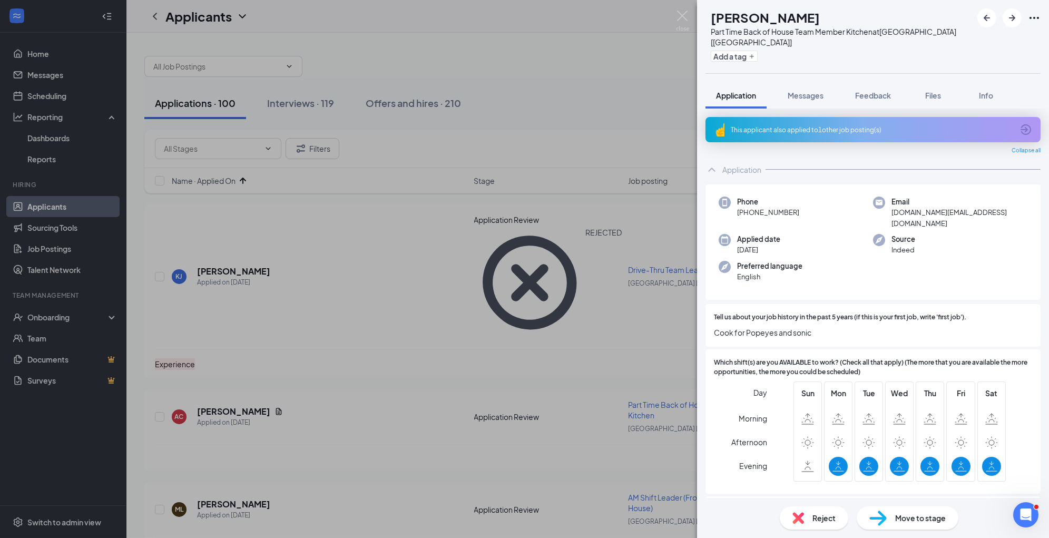
click at [889, 516] on div "Move to stage" at bounding box center [907, 517] width 102 height 23
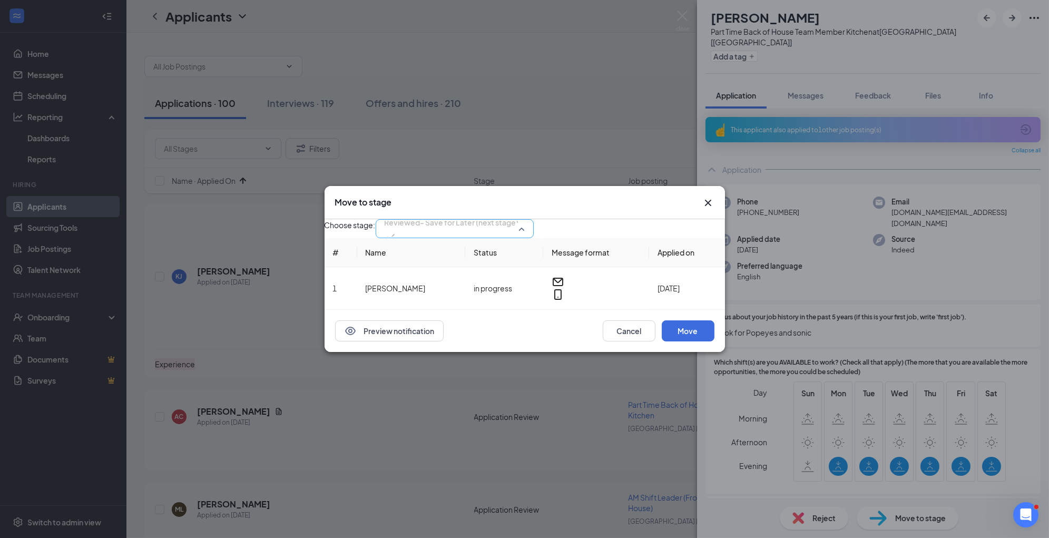
click at [510, 220] on span "Reviewed- Save for Later (next stage)" at bounding box center [451, 222] width 134 height 16
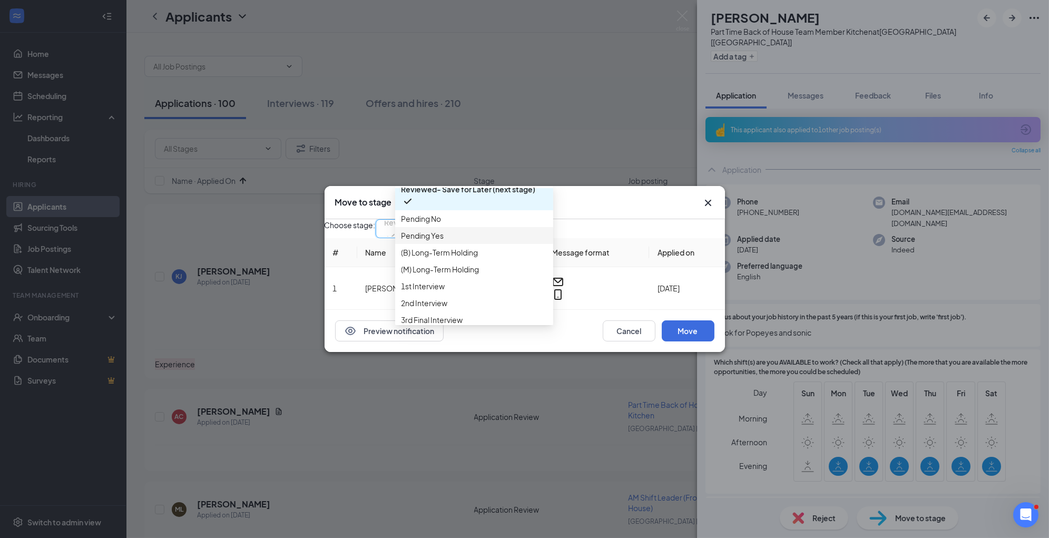
scroll to position [48, 0]
click at [484, 285] on span "1st Interview" at bounding box center [473, 279] width 145 height 12
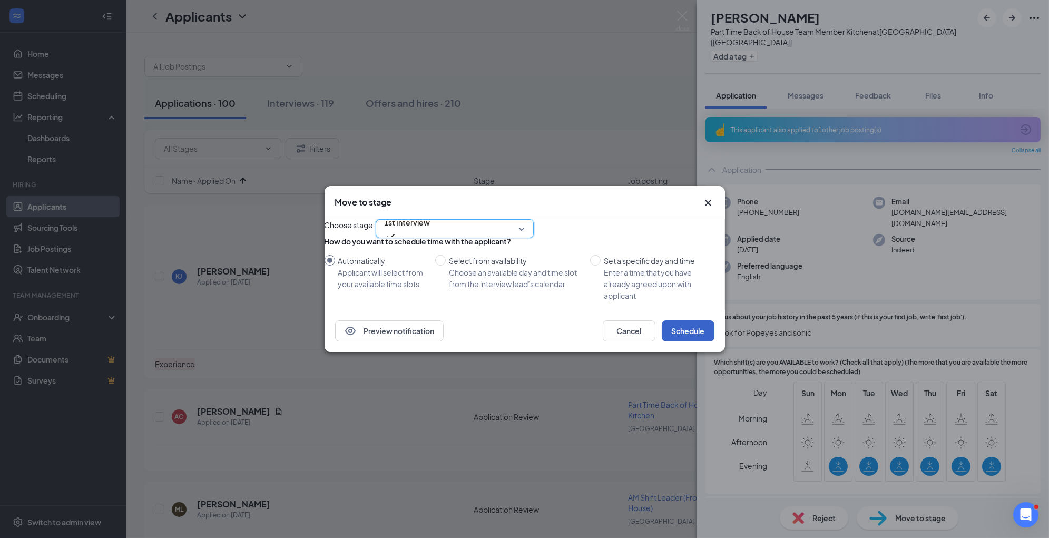
click at [675, 341] on button "Schedule" at bounding box center [688, 330] width 53 height 21
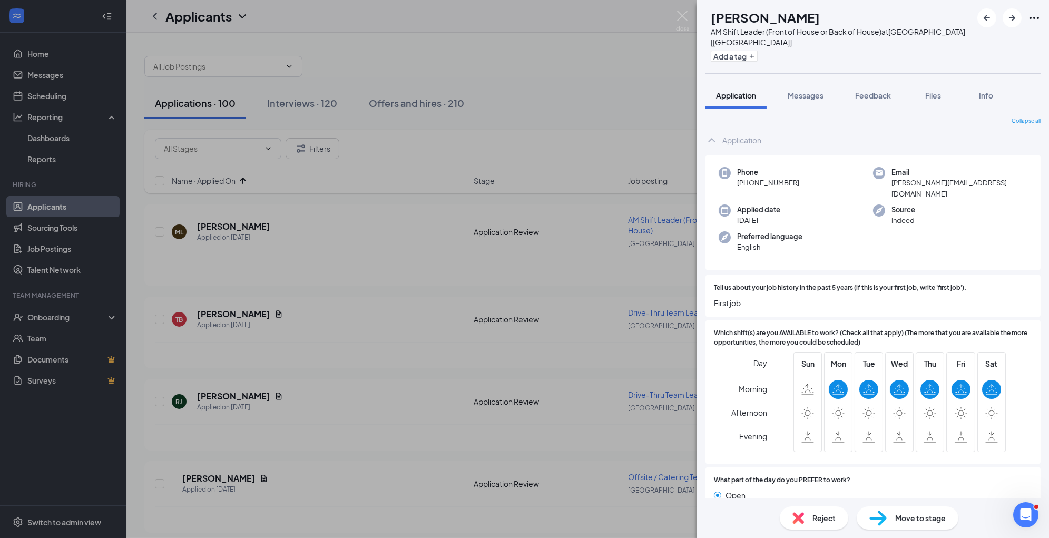
click at [813, 518] on span "Reject" at bounding box center [823, 518] width 23 height 12
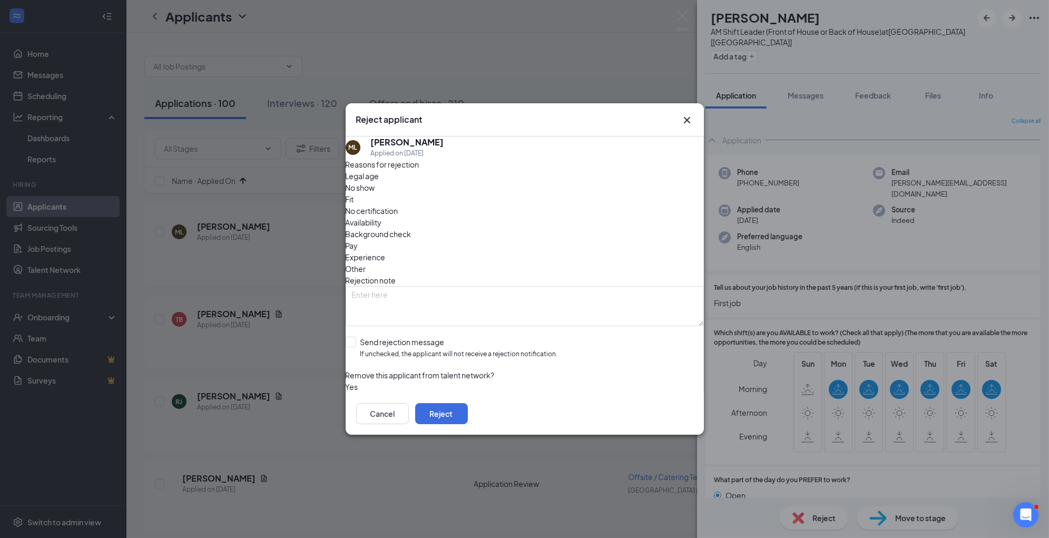
click at [508, 251] on div "Experience" at bounding box center [525, 257] width 358 height 12
click at [468, 415] on button "Reject" at bounding box center [441, 413] width 53 height 21
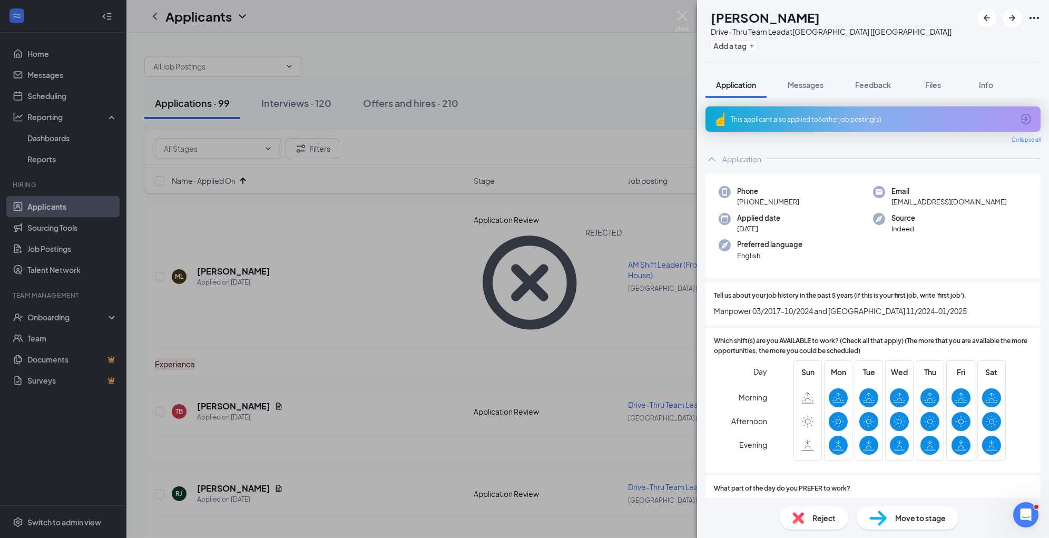
click at [819, 524] on div "Reject" at bounding box center [814, 517] width 68 height 23
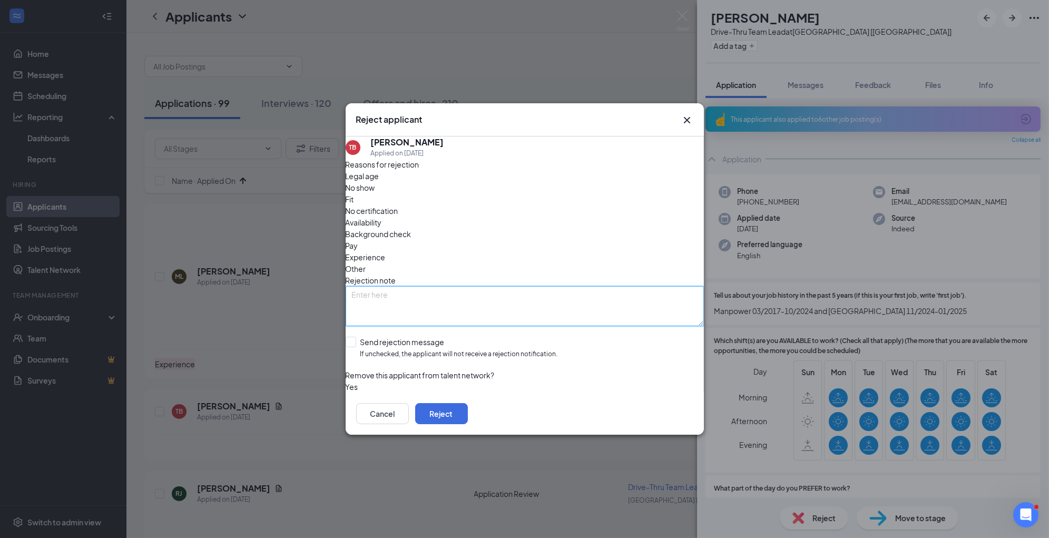
click at [525, 293] on textarea at bounding box center [525, 306] width 358 height 40
type textarea "rejected from other applications and interviews"
click at [366, 263] on span "Other" at bounding box center [356, 269] width 21 height 12
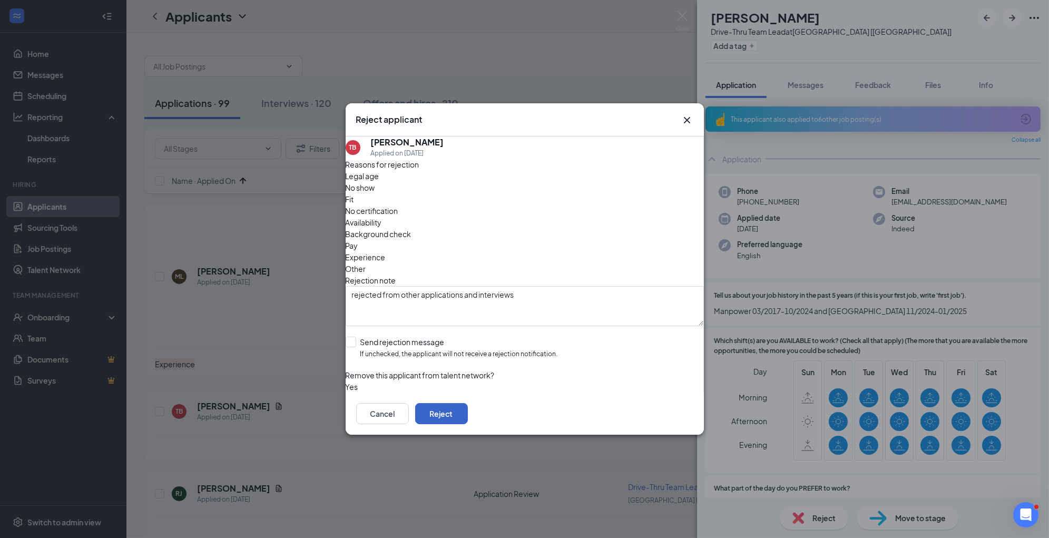
click at [468, 415] on button "Reject" at bounding box center [441, 413] width 53 height 21
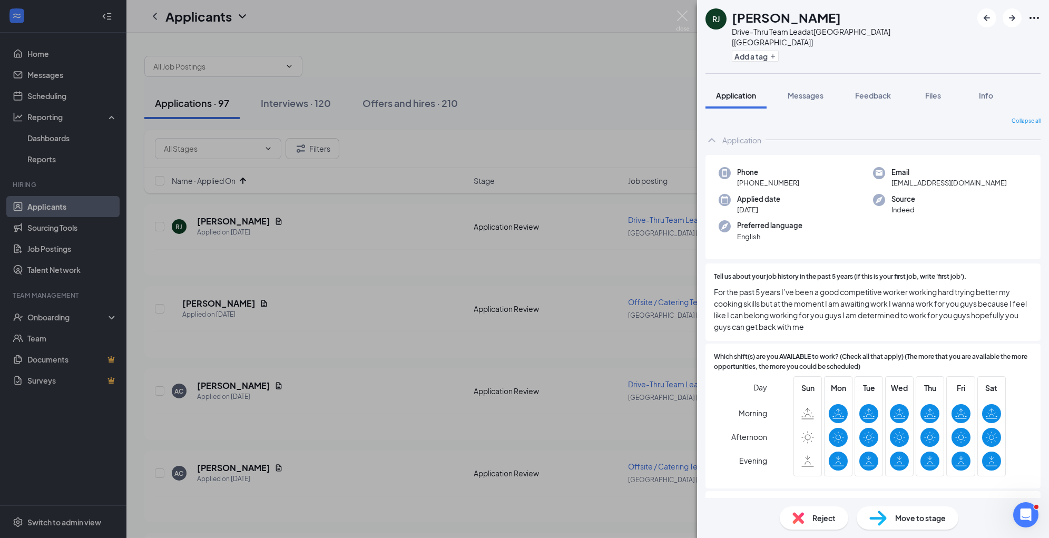
click at [816, 517] on span "Reject" at bounding box center [823, 518] width 23 height 12
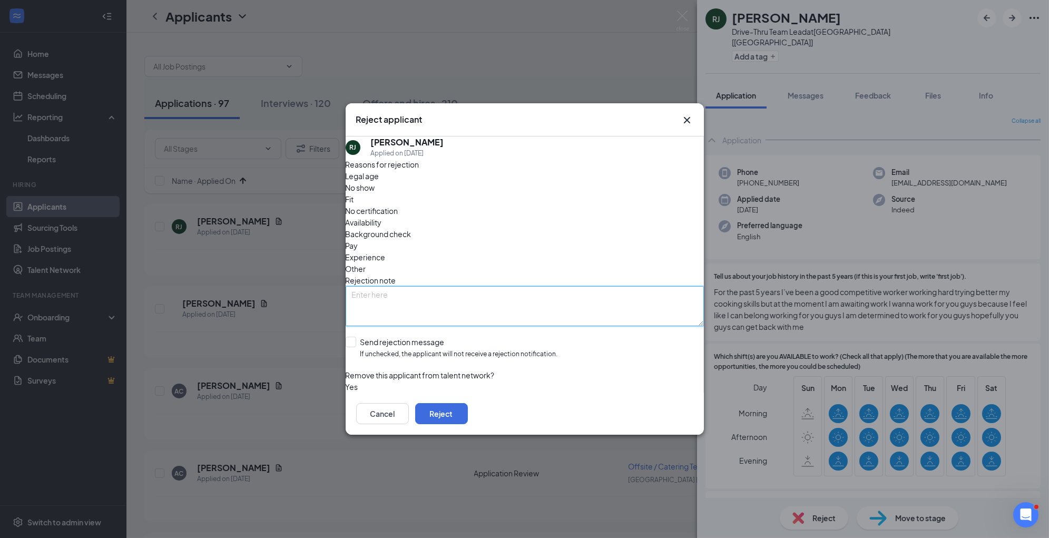
click at [526, 286] on textarea at bounding box center [525, 306] width 358 height 40
type textarea "rejected from previous attempts"
click at [366, 263] on span "Other" at bounding box center [356, 269] width 21 height 12
click at [468, 408] on button "Reject" at bounding box center [441, 413] width 53 height 21
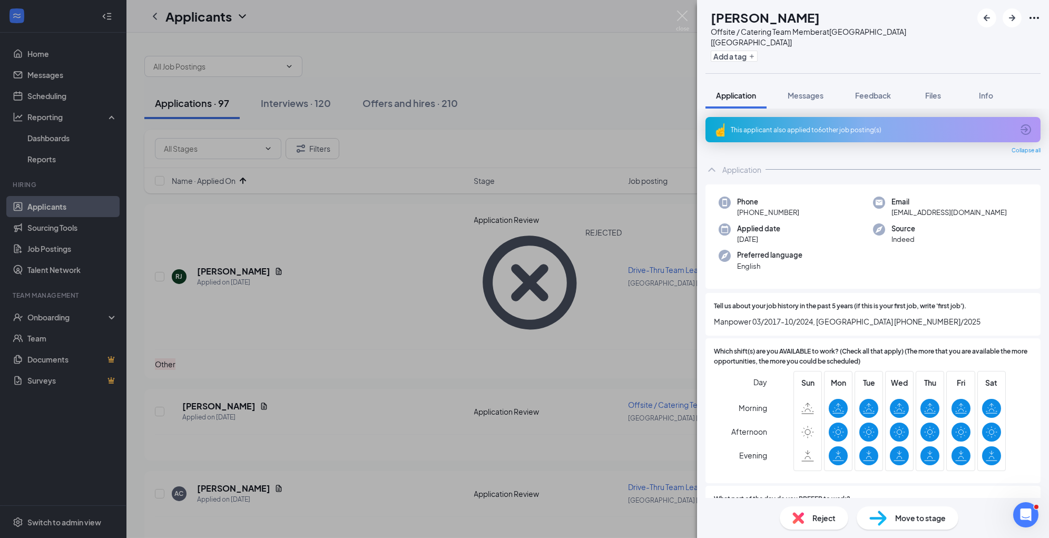
click at [801, 515] on img at bounding box center [798, 518] width 12 height 12
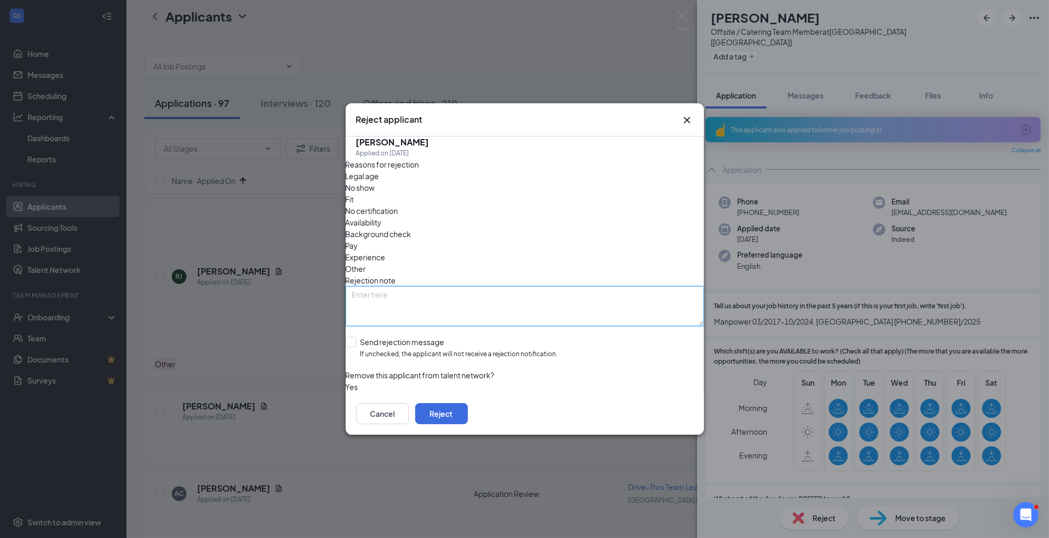
click at [514, 286] on textarea at bounding box center [525, 306] width 358 height 40
click at [453, 286] on textarea "rejected from other applcations and interviews" at bounding box center [525, 306] width 358 height 40
type textarea "rejected from other applications and interviews"
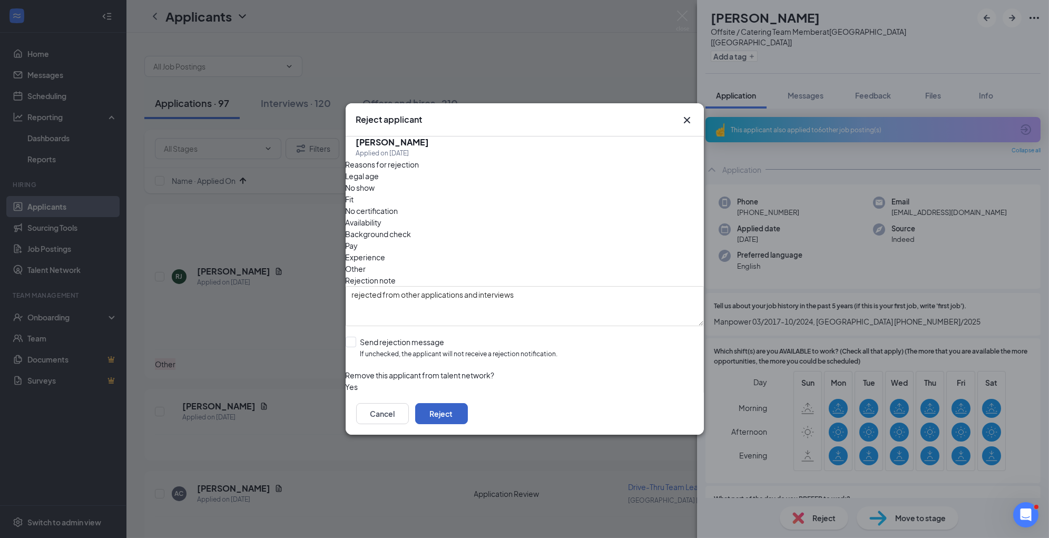
click at [468, 421] on button "Reject" at bounding box center [441, 413] width 53 height 21
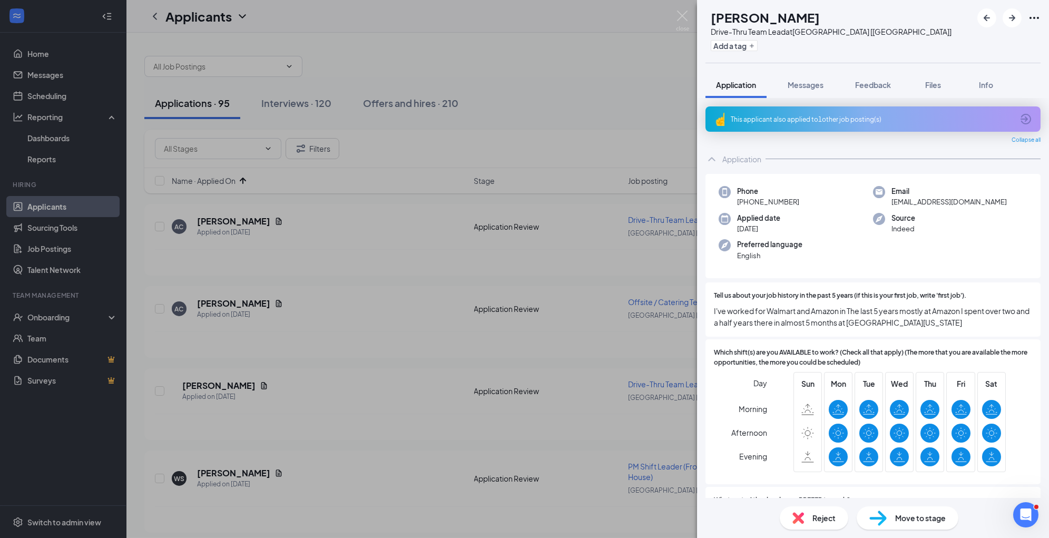
click at [832, 520] on span "Reject" at bounding box center [823, 518] width 23 height 12
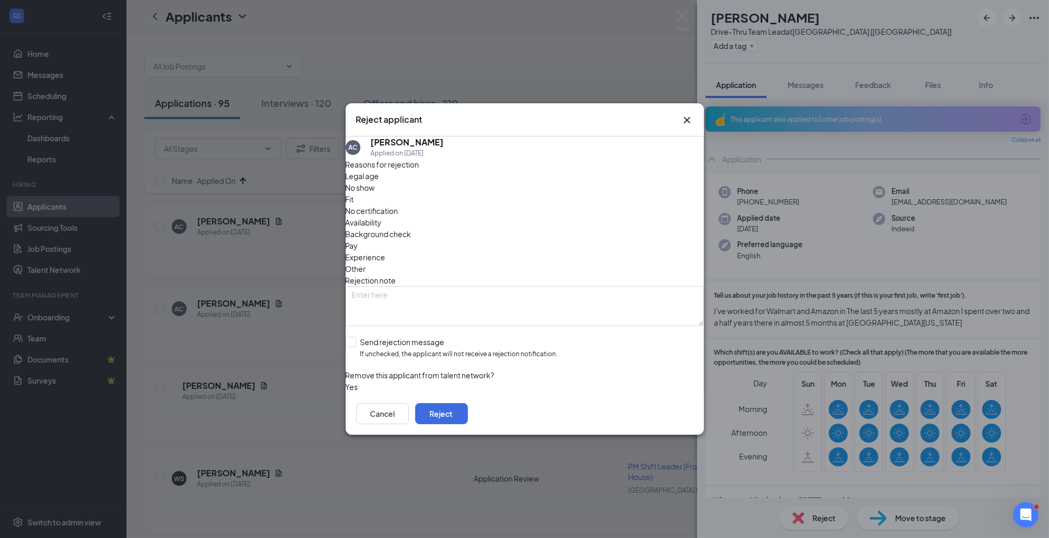
click at [386, 251] on span "Experience" at bounding box center [366, 257] width 40 height 12
click at [468, 405] on button "Reject" at bounding box center [441, 413] width 53 height 21
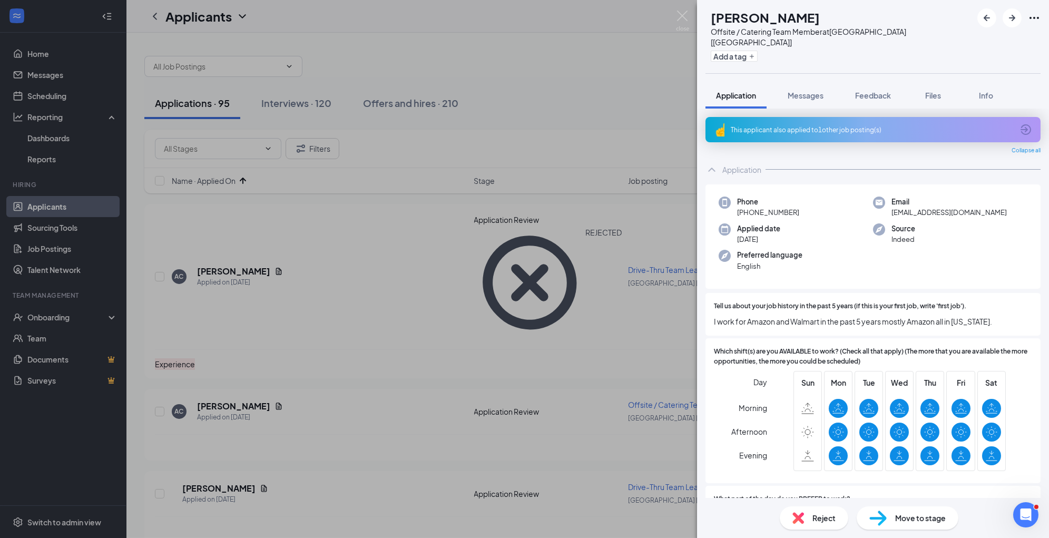
click at [922, 519] on span "Move to stage" at bounding box center [920, 518] width 51 height 12
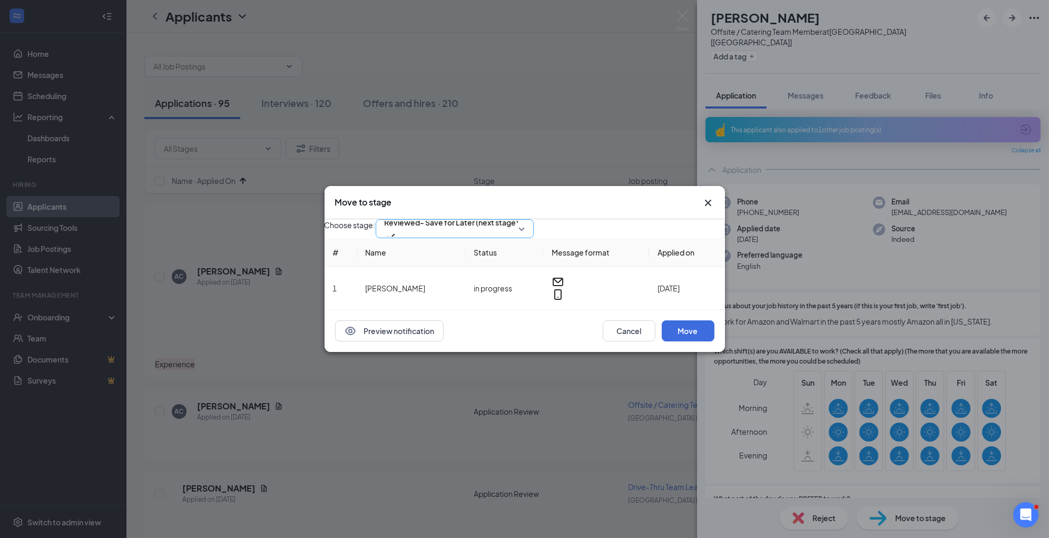
click at [534, 228] on div "Reviewed- Save for Later (next stage)" at bounding box center [455, 228] width 158 height 19
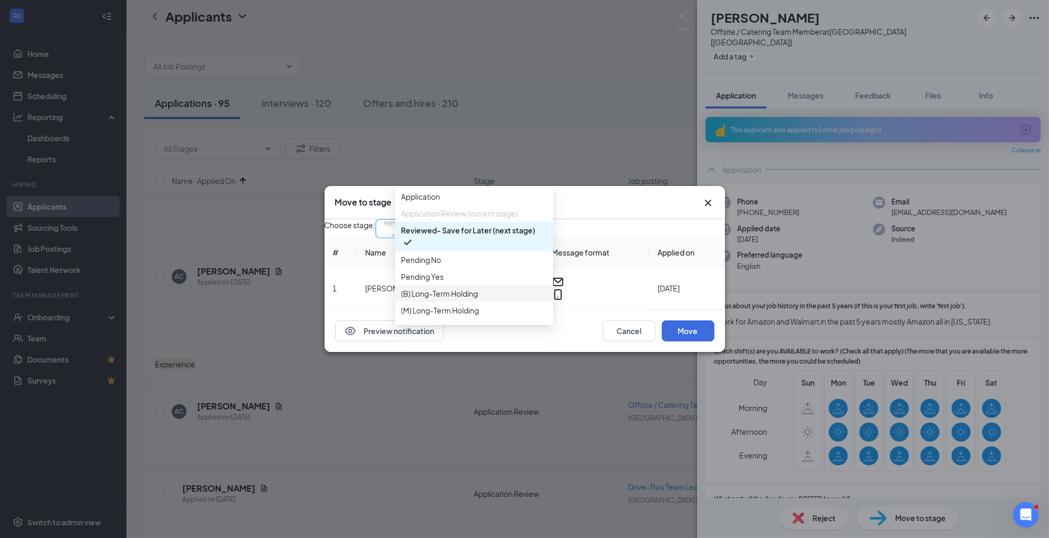
scroll to position [64, 0]
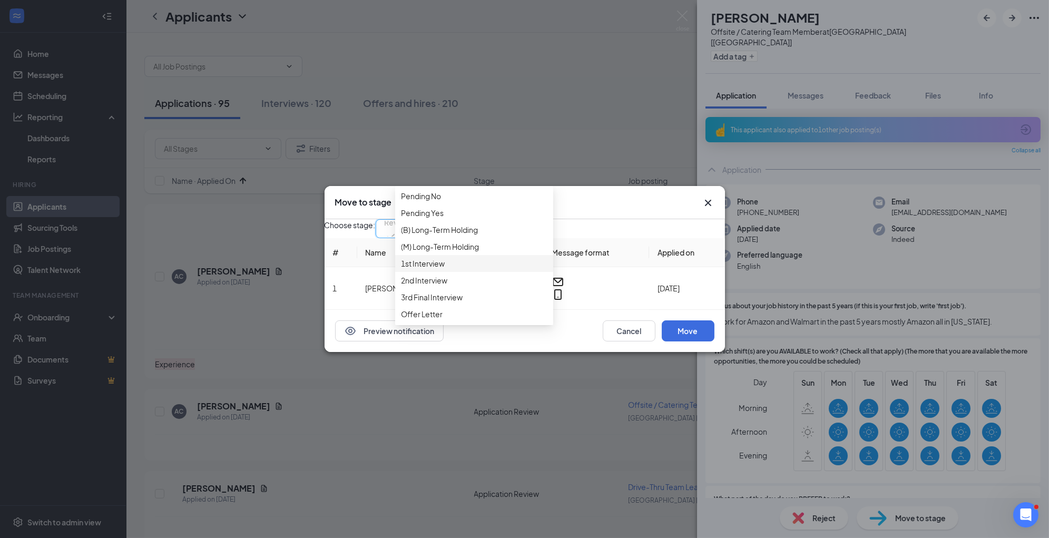
click at [461, 269] on span "1st Interview" at bounding box center [473, 264] width 145 height 12
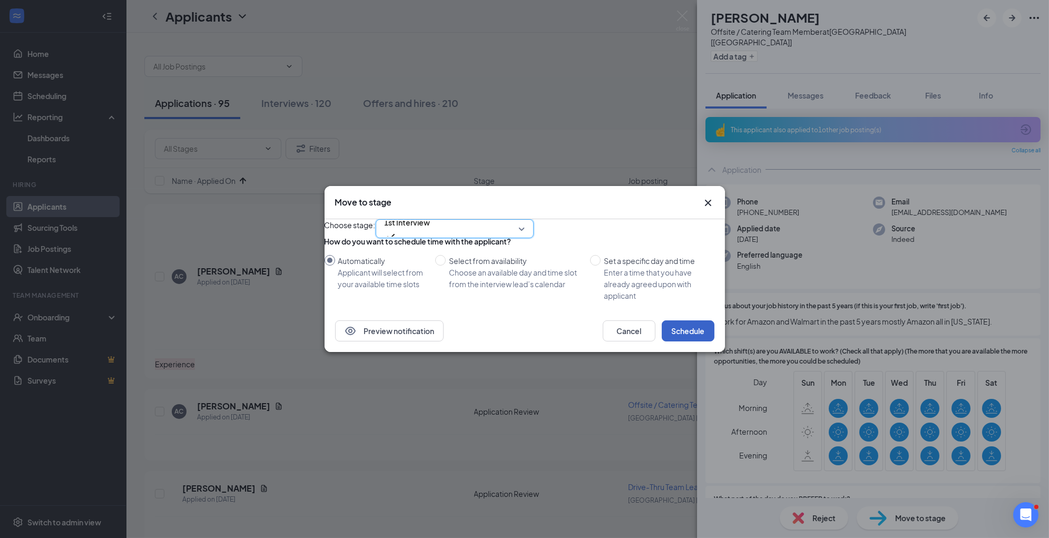
click at [698, 341] on button "Schedule" at bounding box center [688, 330] width 53 height 21
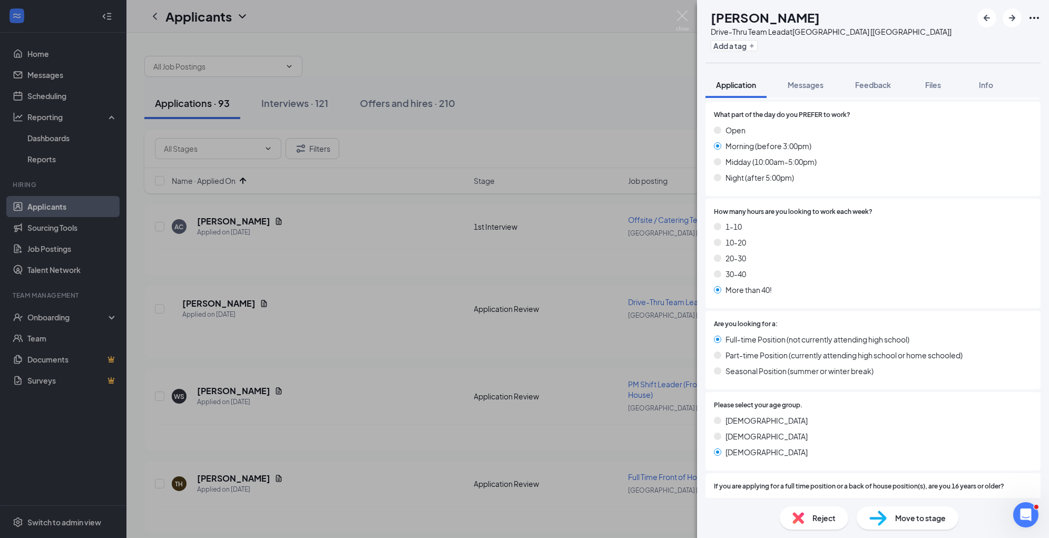
scroll to position [481, 0]
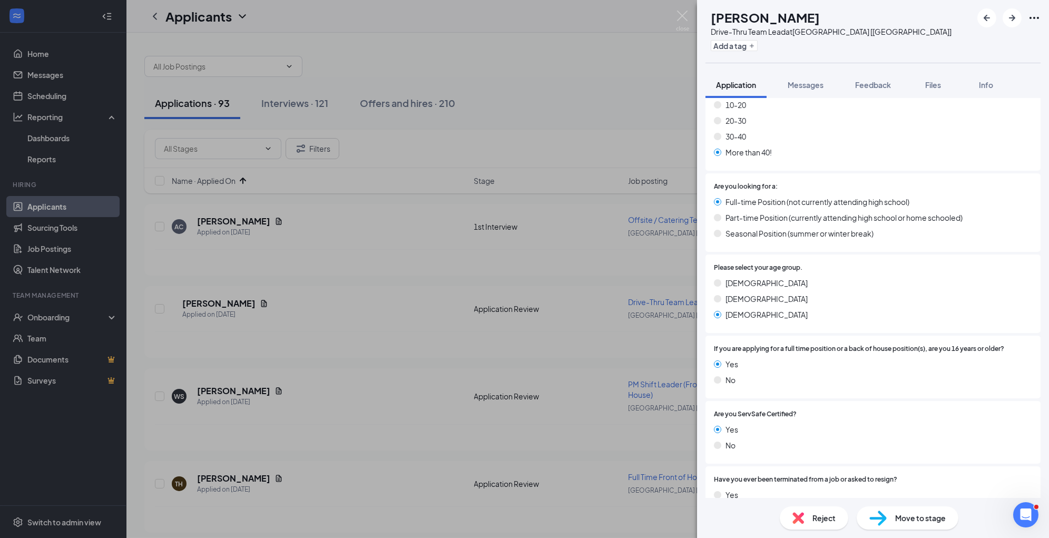
click at [824, 524] on div "Reject" at bounding box center [814, 517] width 68 height 23
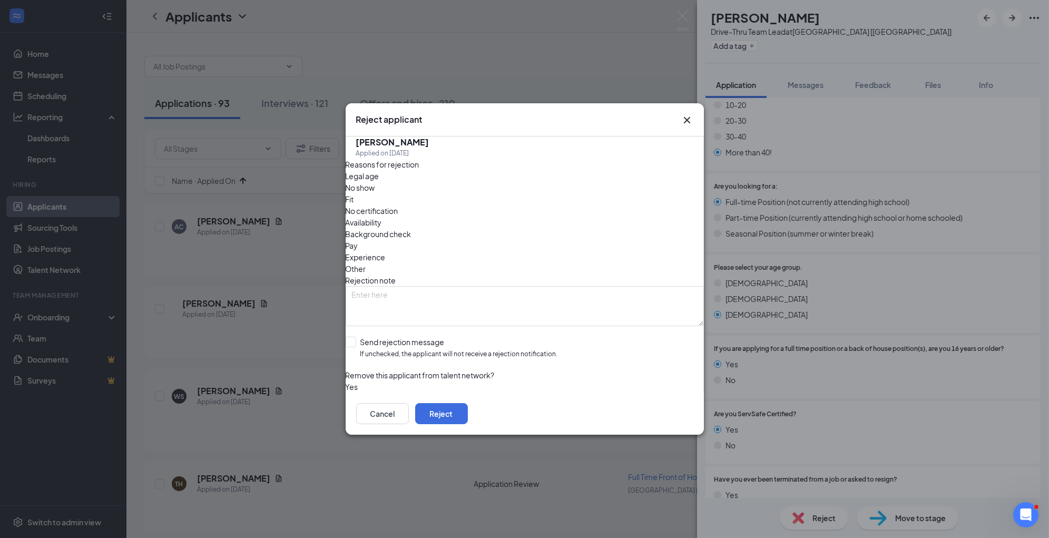
click at [386, 251] on span "Experience" at bounding box center [366, 257] width 40 height 12
click at [468, 410] on button "Reject" at bounding box center [441, 413] width 53 height 21
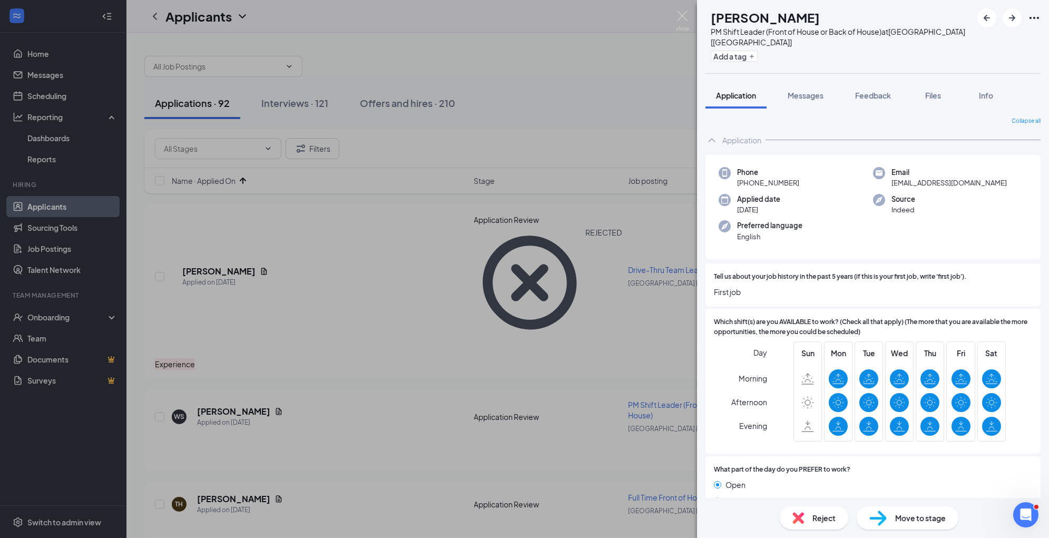
click at [802, 519] on img at bounding box center [798, 518] width 12 height 12
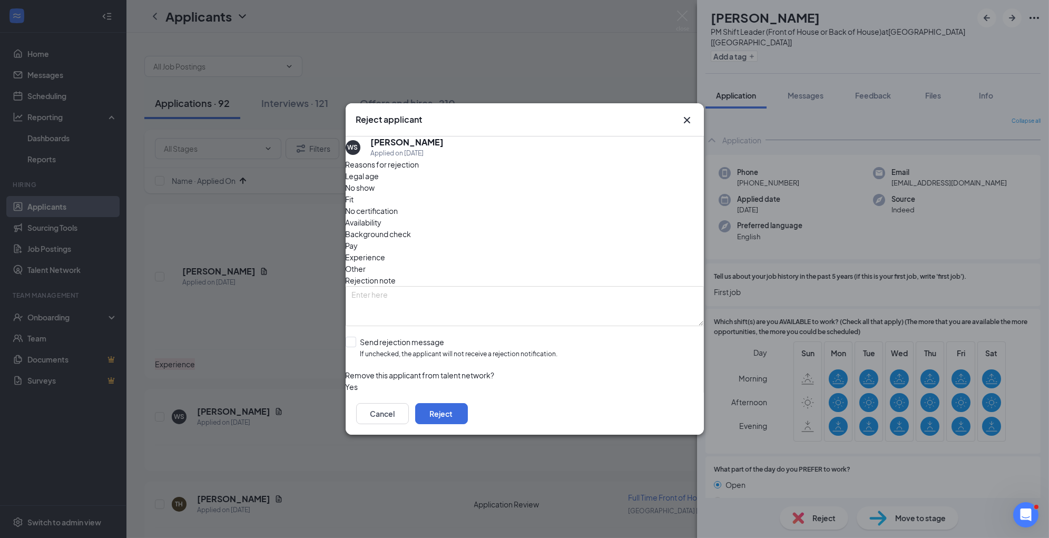
click at [386, 251] on span "Experience" at bounding box center [366, 257] width 40 height 12
click at [468, 415] on button "Reject" at bounding box center [441, 413] width 53 height 21
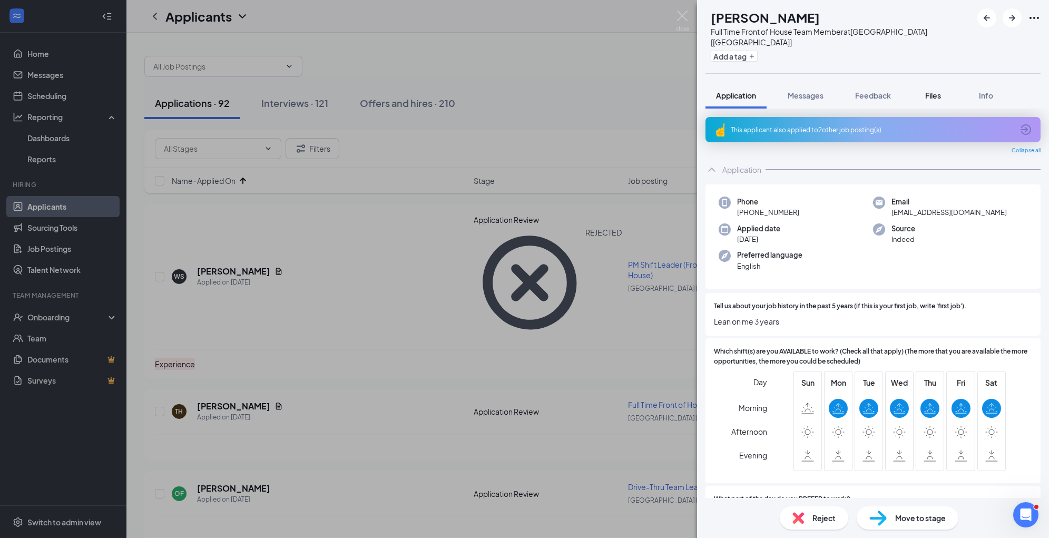
click at [931, 91] on span "Files" at bounding box center [933, 95] width 16 height 9
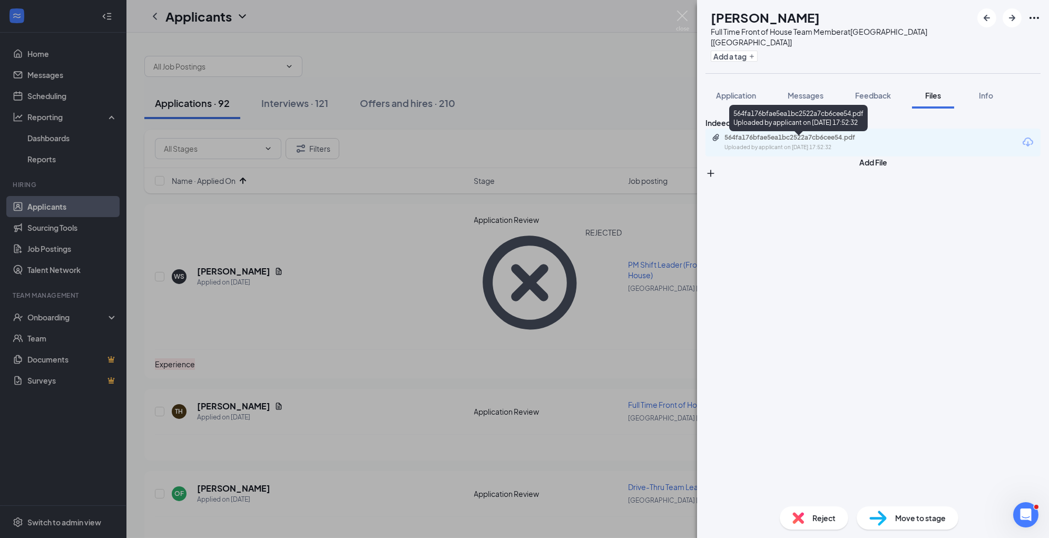
click at [855, 137] on div "564fa176bfae5ea1bc2522a7cb6cee54.pdf" at bounding box center [797, 137] width 147 height 8
click at [904, 515] on span "Move to stage" at bounding box center [920, 518] width 51 height 12
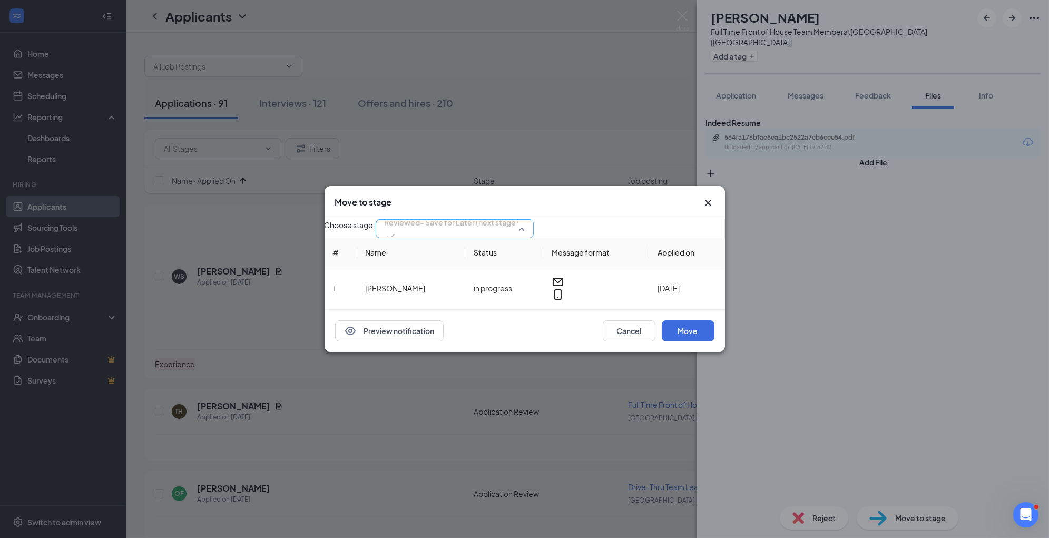
click at [518, 230] on span "Reviewed- Save for Later (next stage)" at bounding box center [451, 222] width 134 height 16
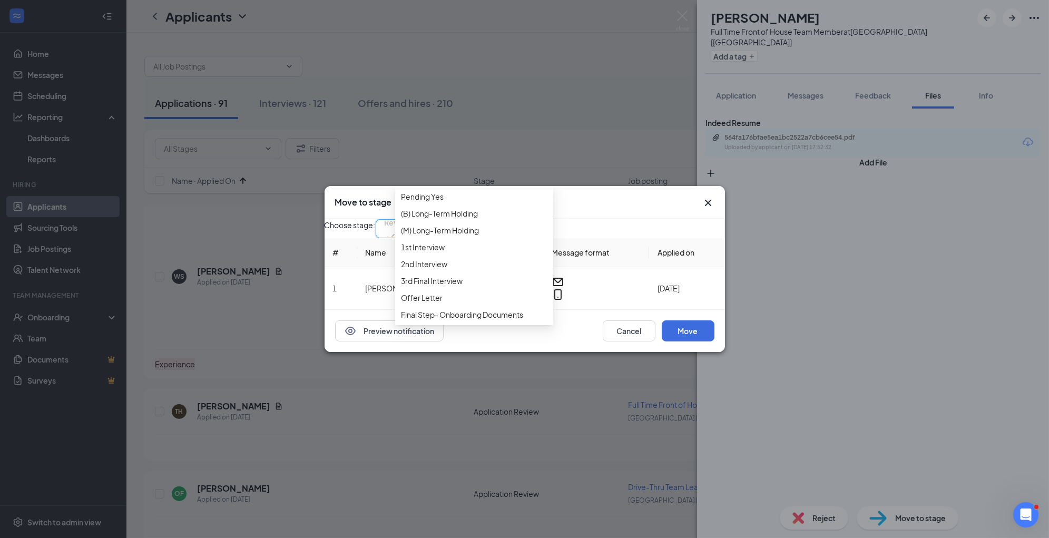
scroll to position [92, 0]
click at [505, 253] on span "1st Interview" at bounding box center [473, 247] width 145 height 12
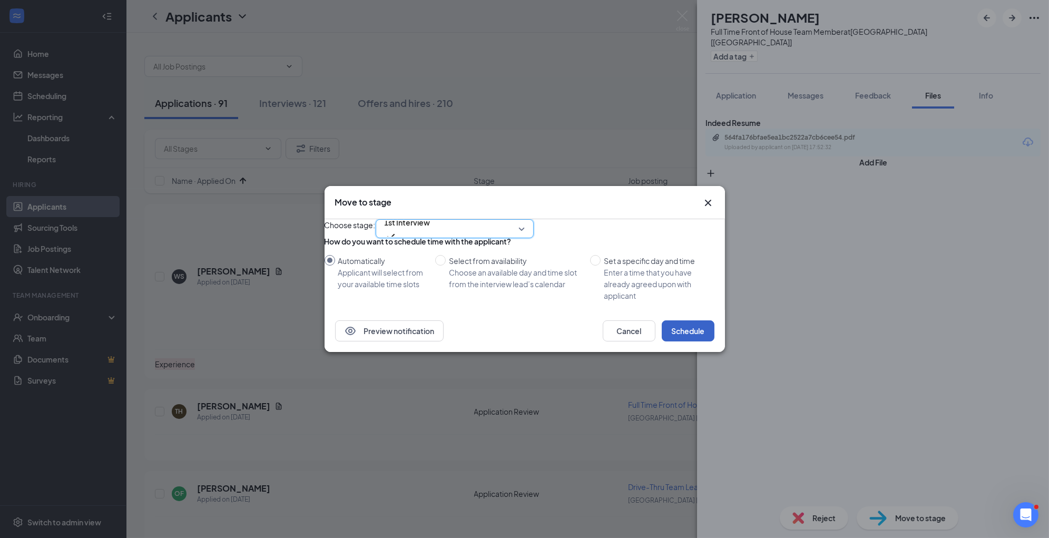
click at [698, 341] on button "Schedule" at bounding box center [688, 330] width 53 height 21
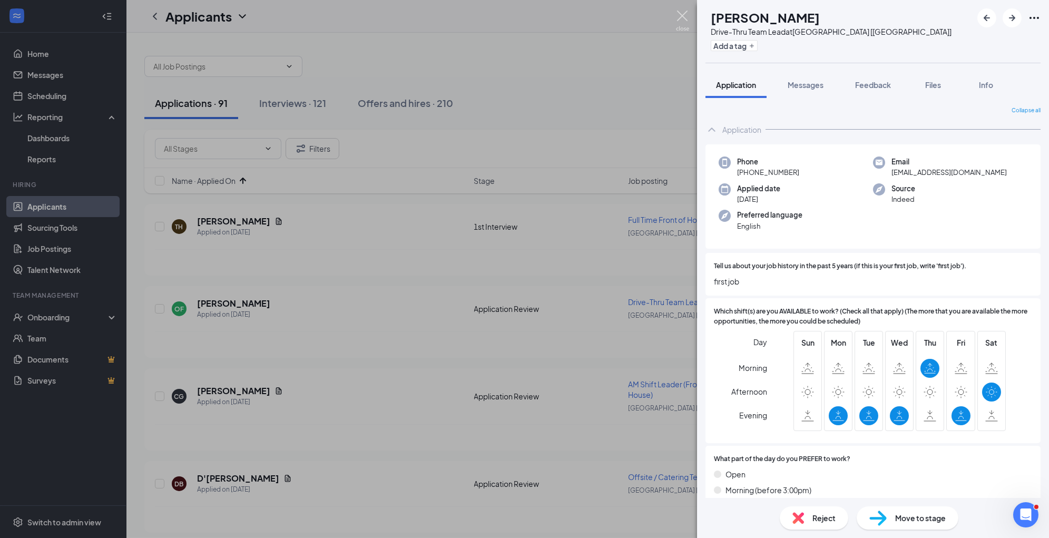
click at [683, 17] on img at bounding box center [682, 21] width 13 height 21
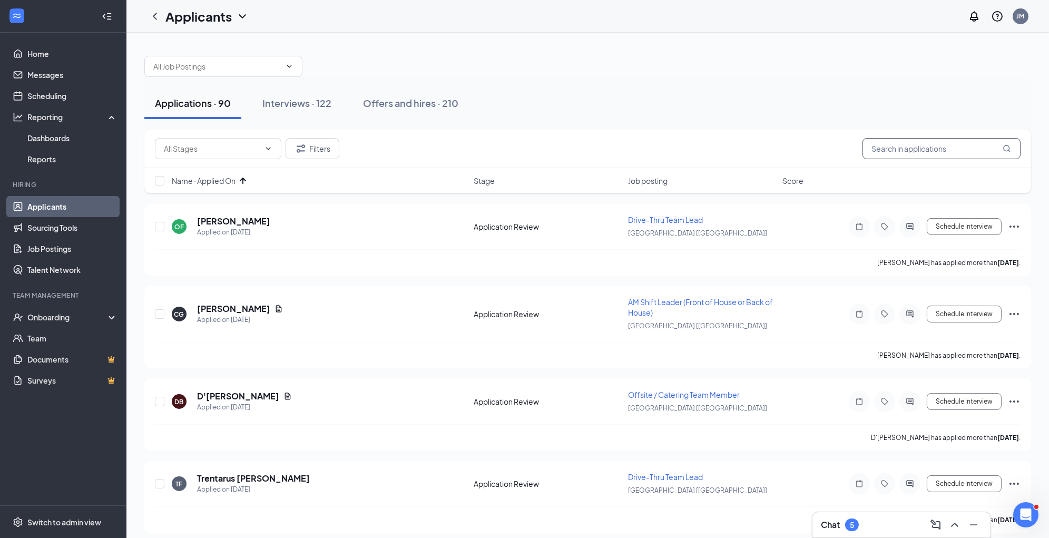
click at [925, 144] on input "text" at bounding box center [941, 148] width 158 height 21
type input "hull"
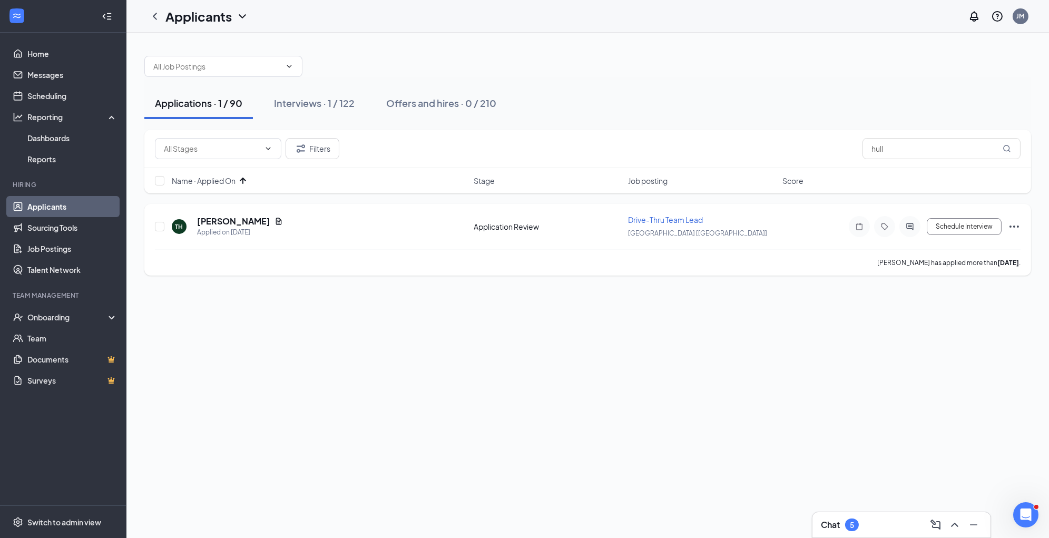
click at [1013, 226] on icon "Ellipses" at bounding box center [1014, 226] width 13 height 13
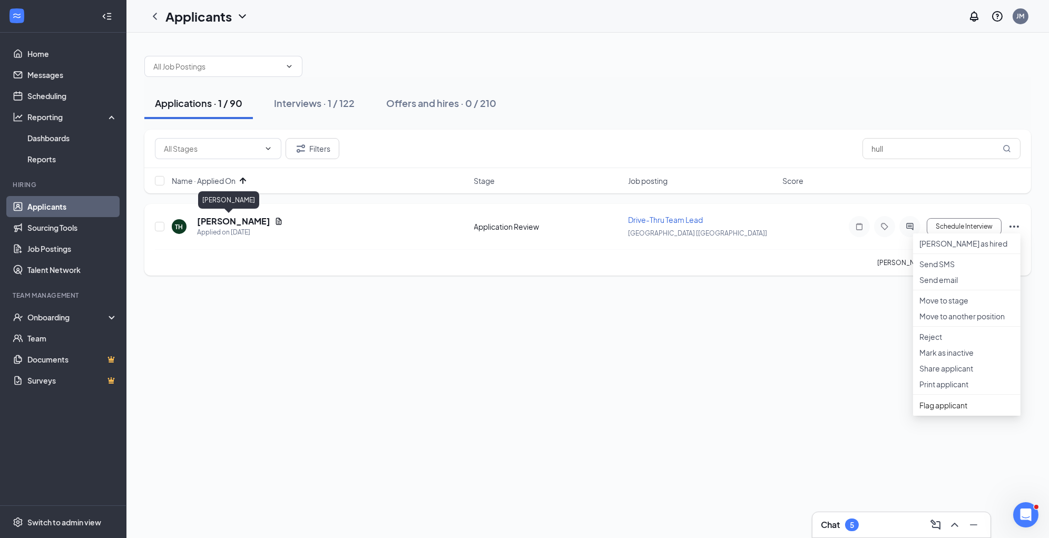
click at [224, 220] on h5 "[PERSON_NAME]" at bounding box center [233, 221] width 73 height 12
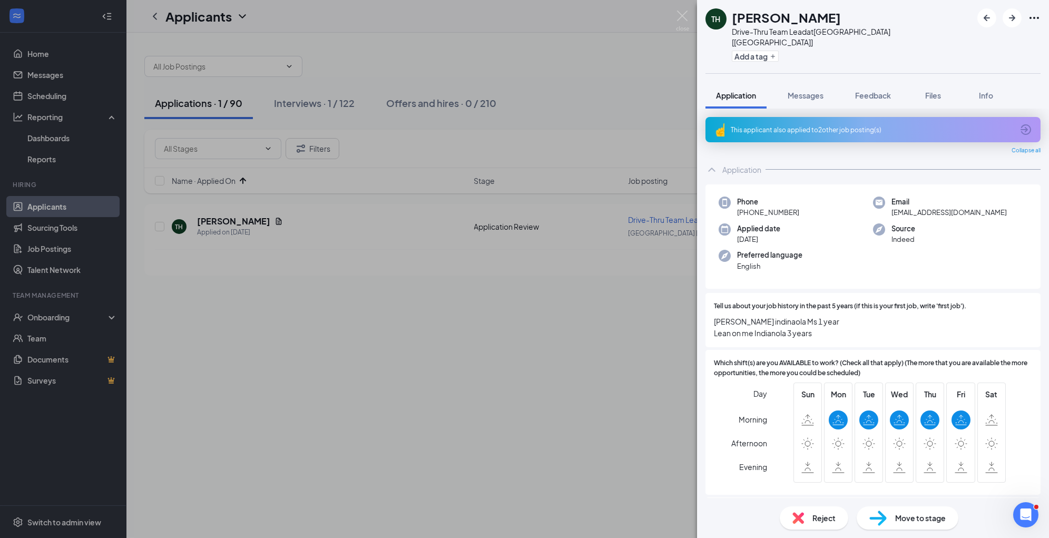
click at [821, 512] on span "Reject" at bounding box center [823, 518] width 23 height 12
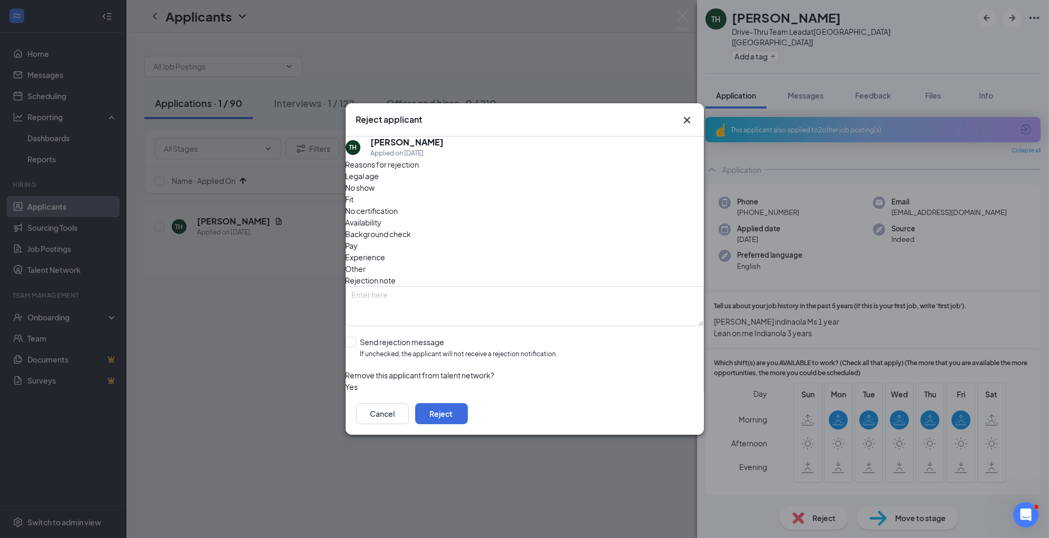
click at [386, 251] on span "Experience" at bounding box center [366, 257] width 40 height 12
click at [382, 216] on span "Availability" at bounding box center [364, 222] width 36 height 12
click at [468, 411] on button "Reject" at bounding box center [441, 413] width 53 height 21
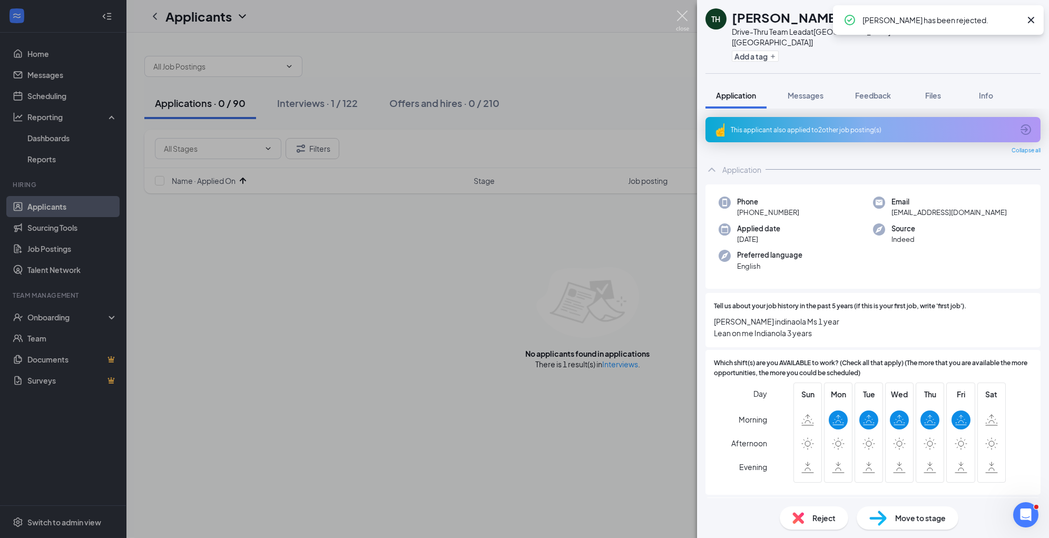
click at [683, 17] on img at bounding box center [682, 21] width 13 height 21
